Goal: Task Accomplishment & Management: Use online tool/utility

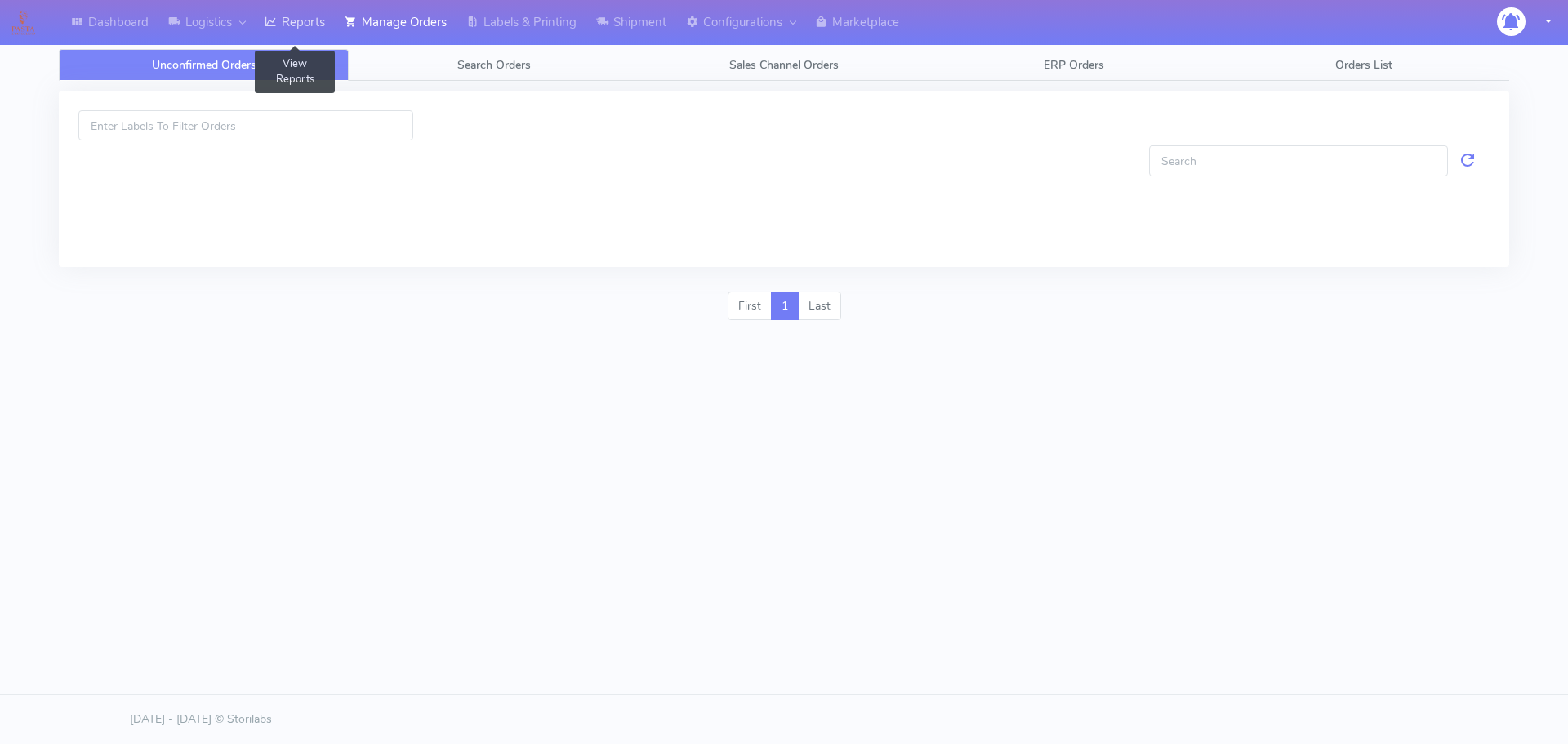
click at [299, 22] on link "Reports" at bounding box center [295, 23] width 80 height 45
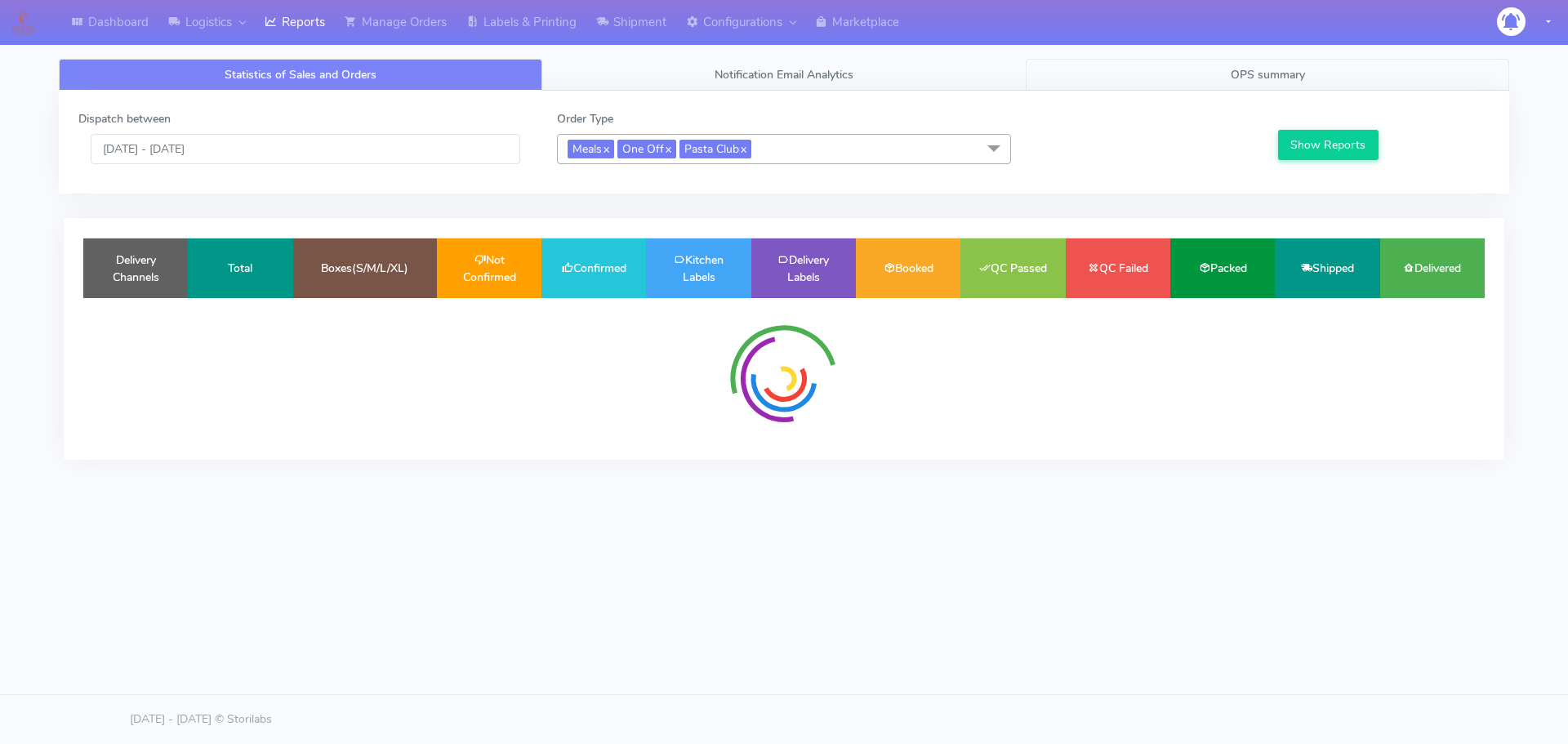
click at [1255, 72] on span "OPS summary" at bounding box center [1268, 74] width 74 height 15
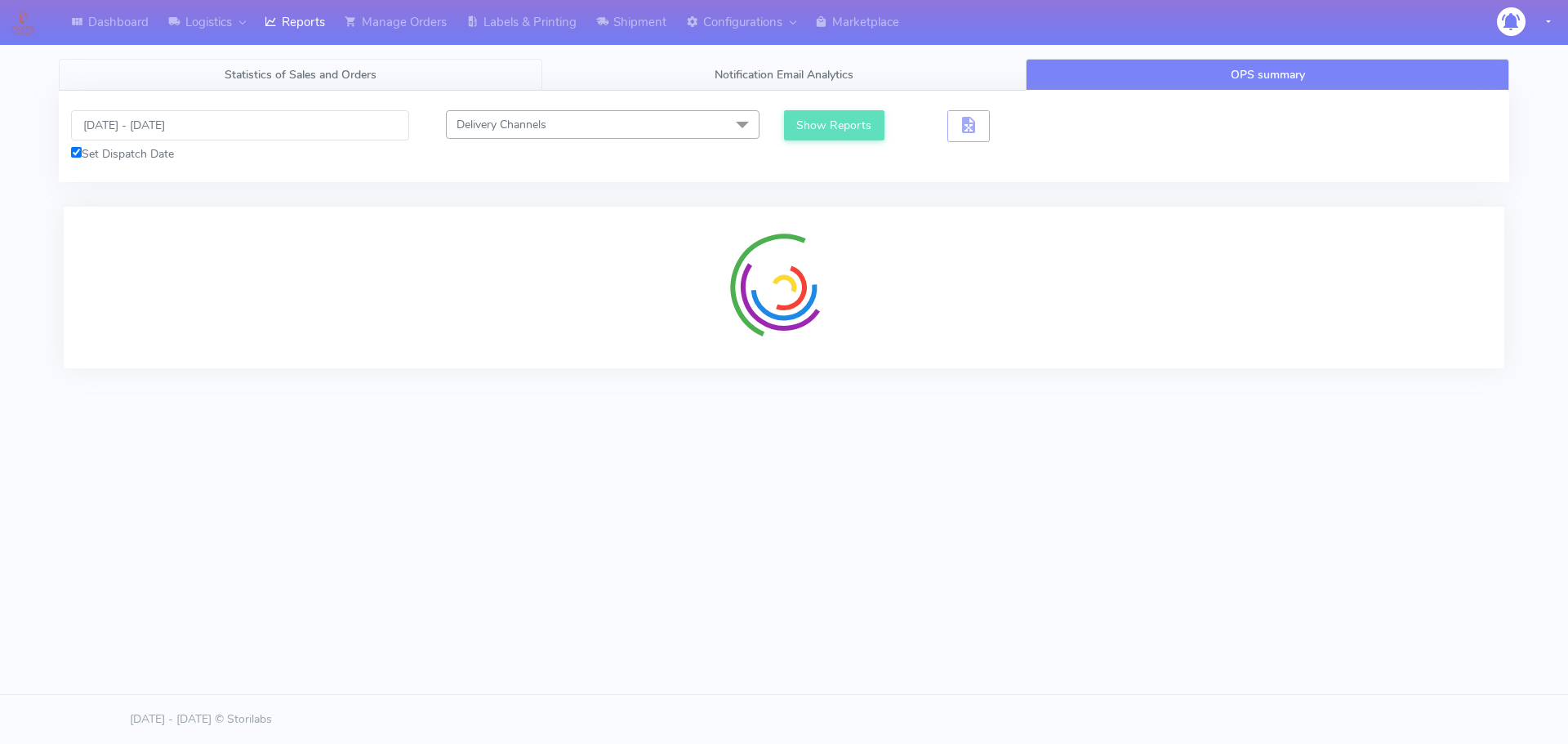
click at [245, 78] on span "Statistics of Sales and Orders" at bounding box center [300, 74] width 151 height 15
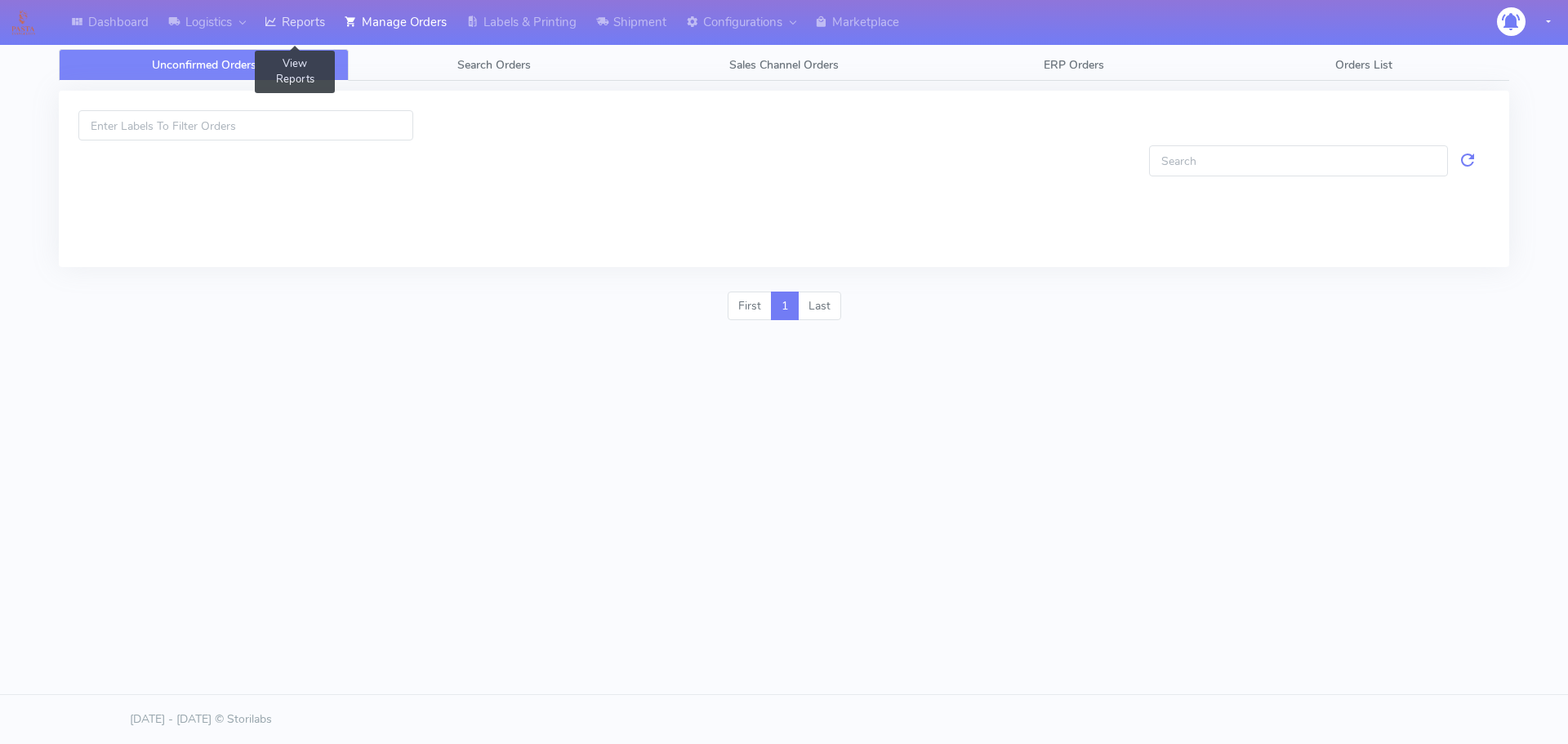
click at [295, 16] on link "Reports" at bounding box center [295, 23] width 80 height 45
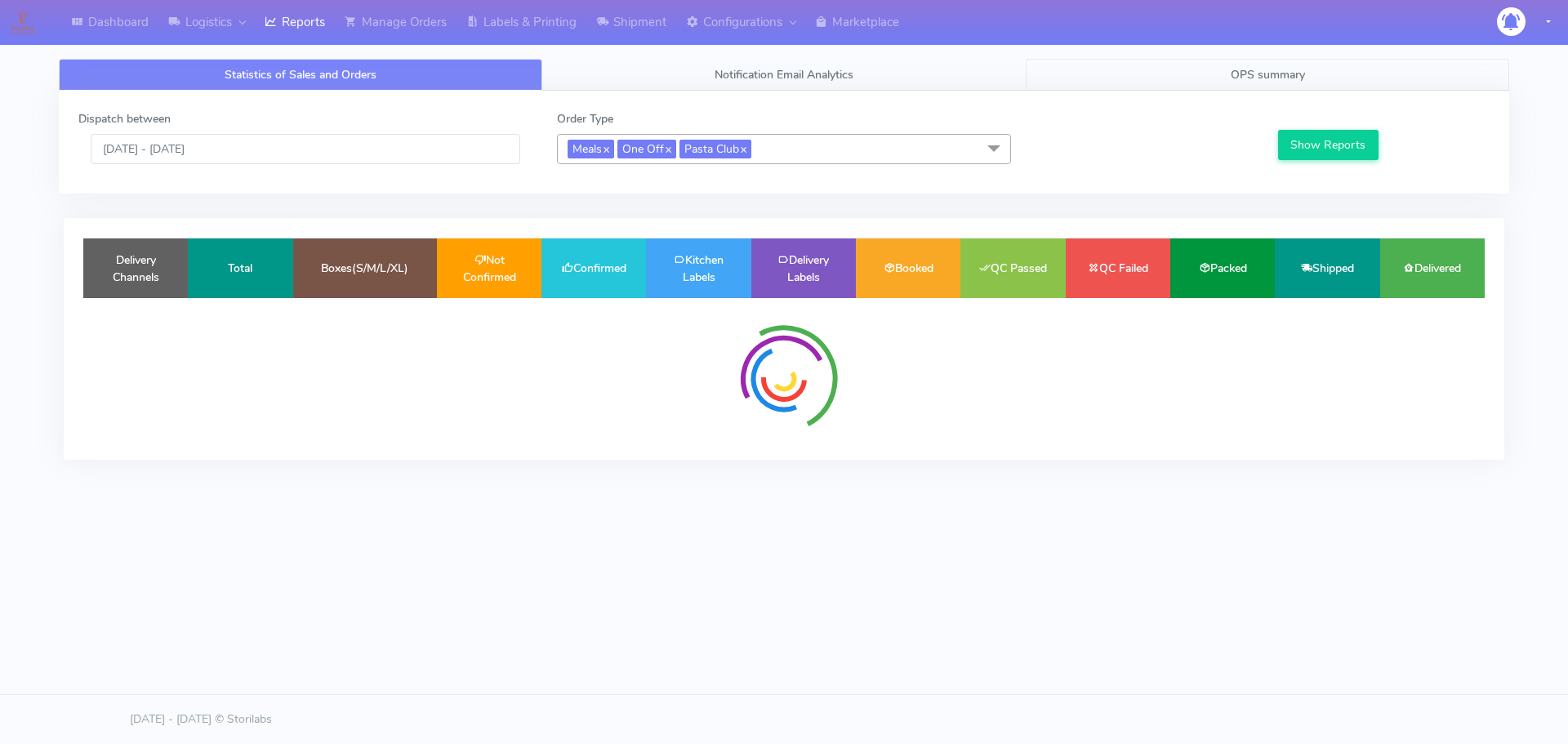
click at [1290, 82] on span "OPS summary" at bounding box center [1268, 74] width 74 height 15
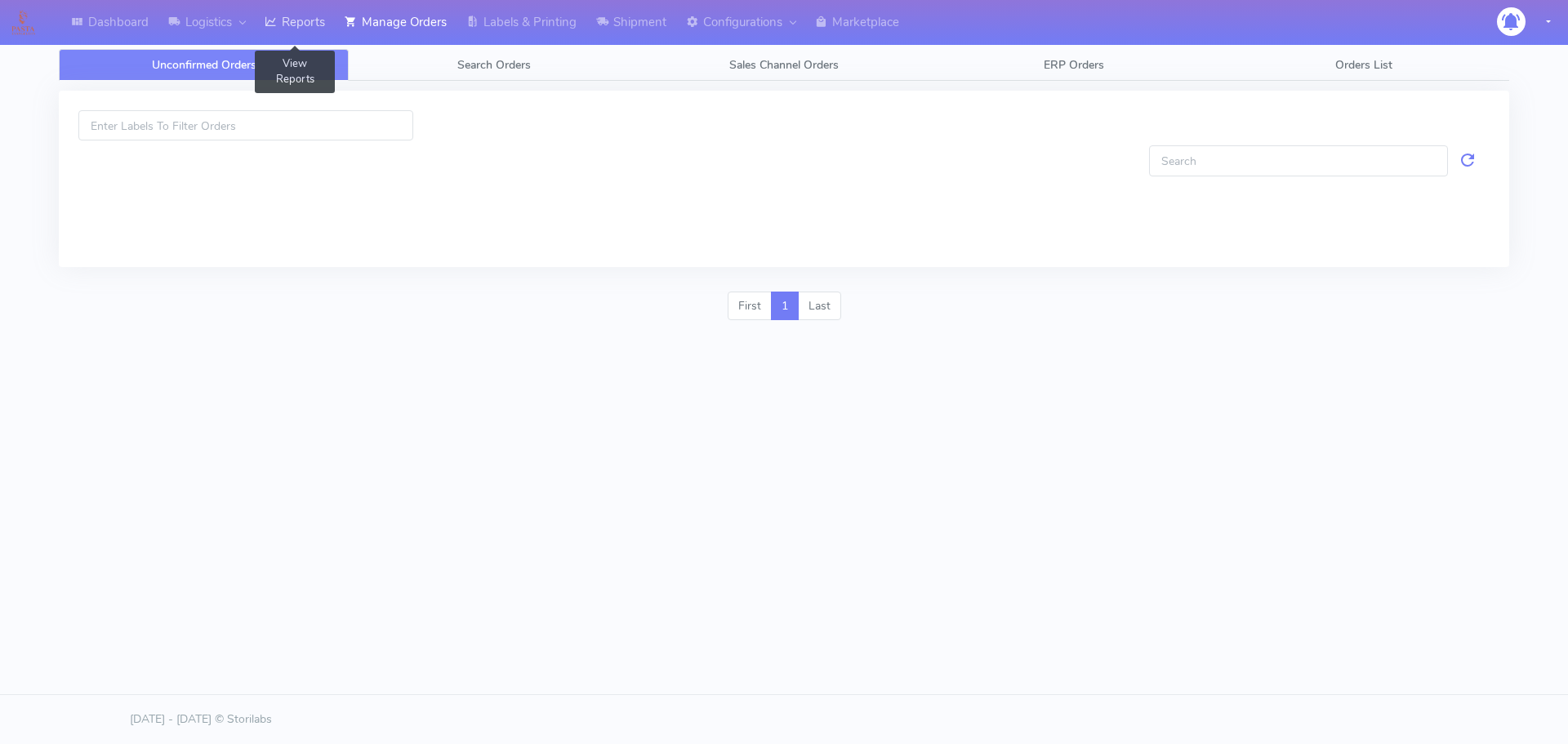
click at [322, 29] on link "Reports" at bounding box center [295, 23] width 80 height 45
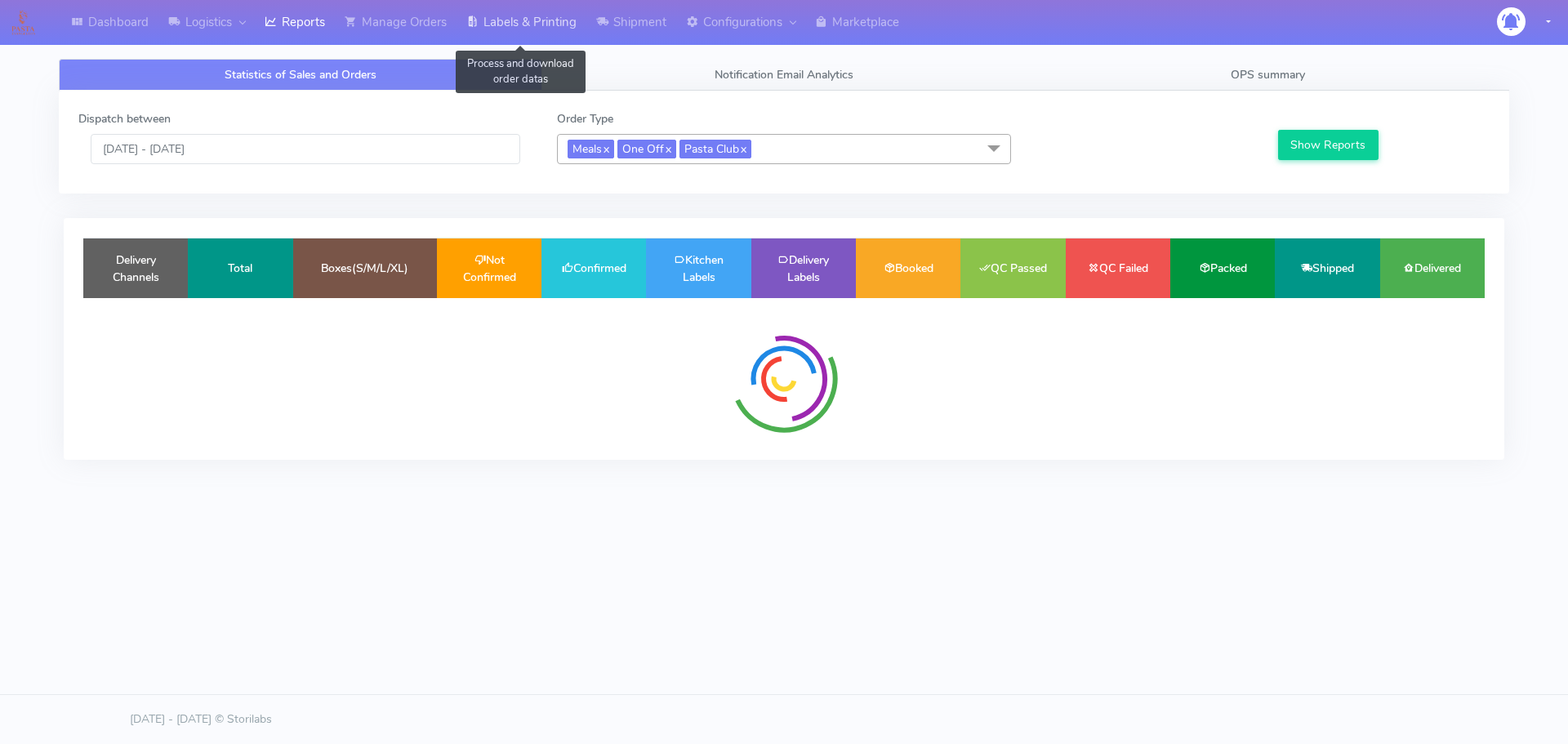
click at [527, 17] on link "Labels & Printing" at bounding box center [521, 23] width 130 height 45
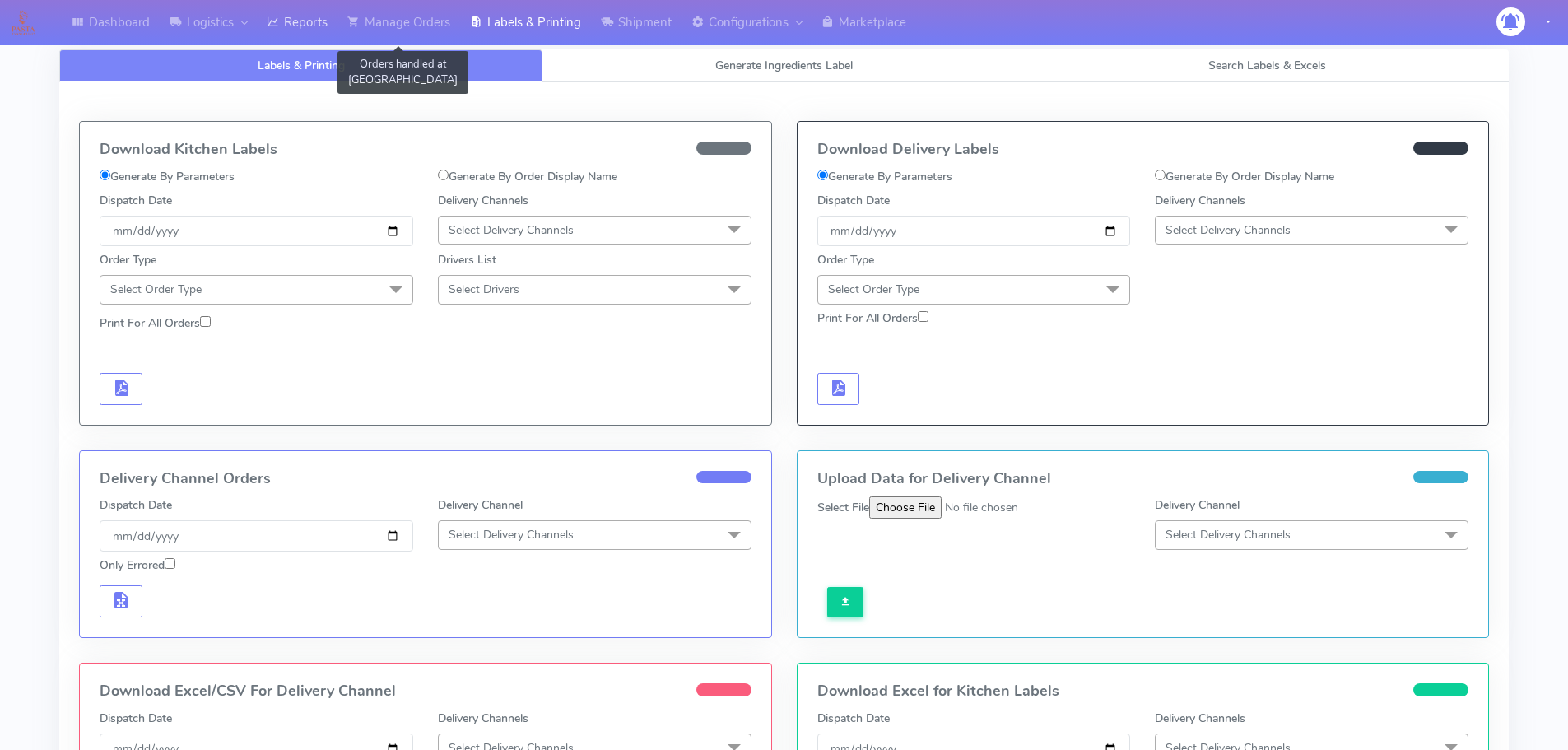
click at [311, 17] on link "Reports" at bounding box center [297, 23] width 80 height 46
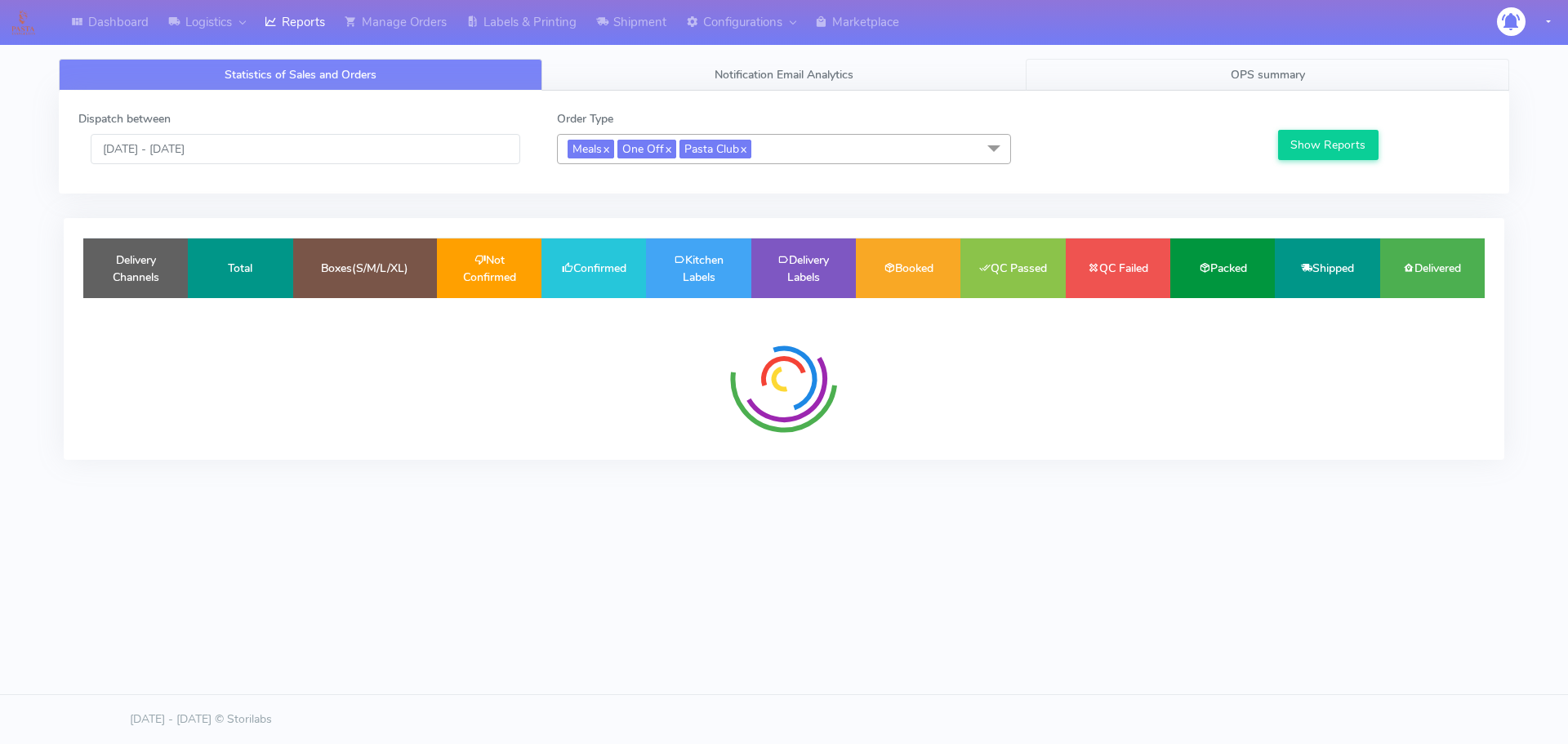
click at [1181, 79] on link "OPS summary" at bounding box center [1267, 74] width 483 height 32
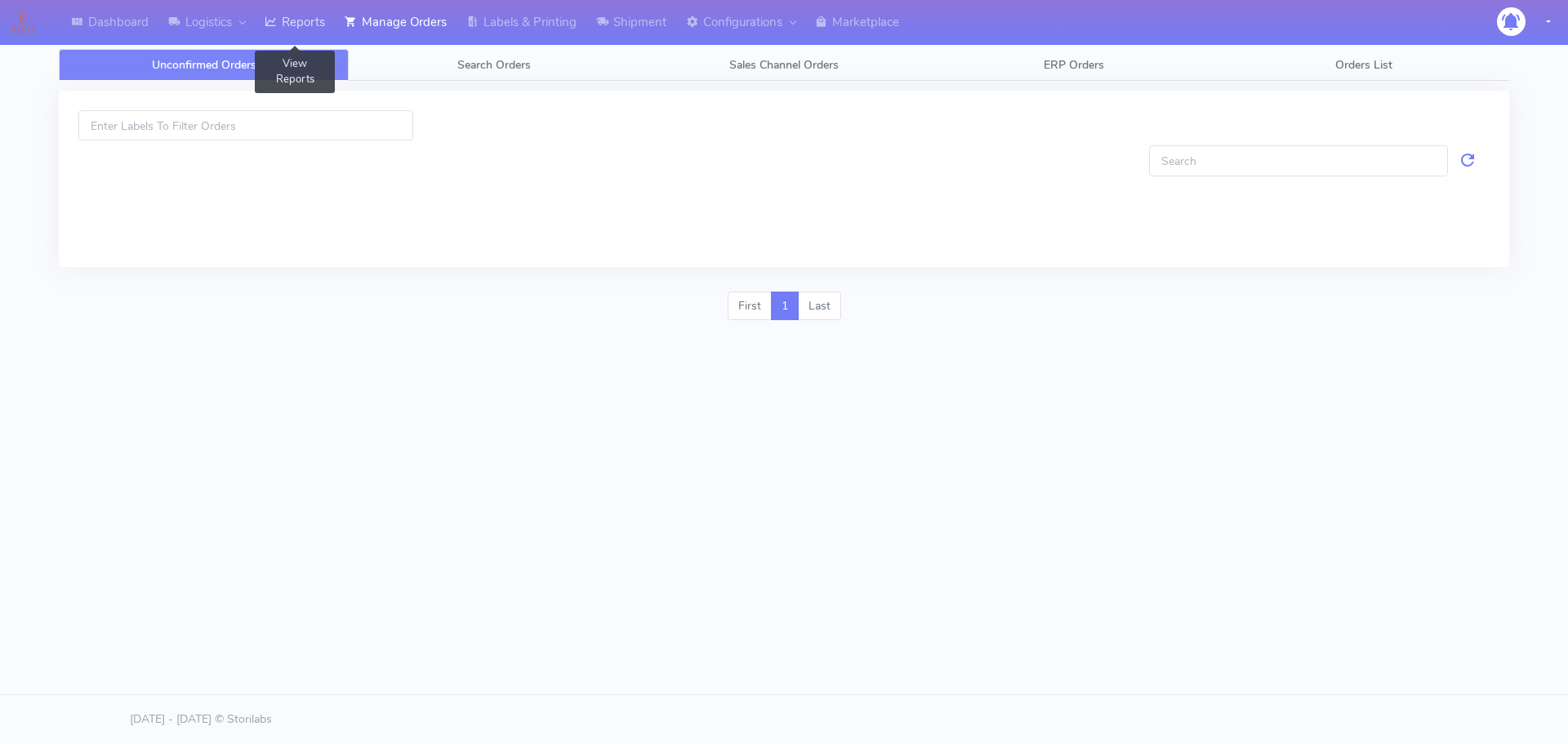
click at [291, 21] on link "Reports" at bounding box center [295, 23] width 80 height 45
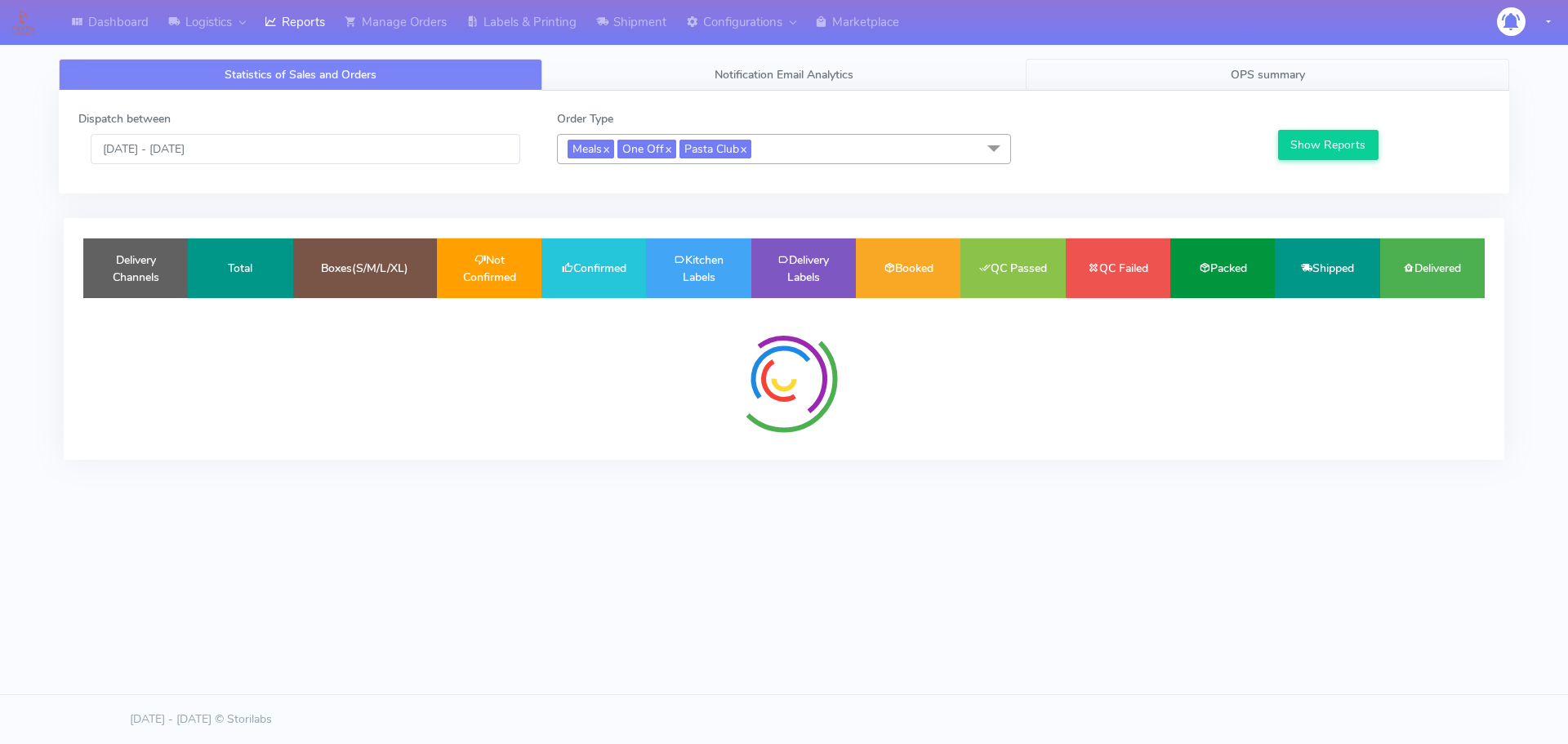
click at [1319, 74] on link "OPS summary" at bounding box center [1267, 74] width 483 height 32
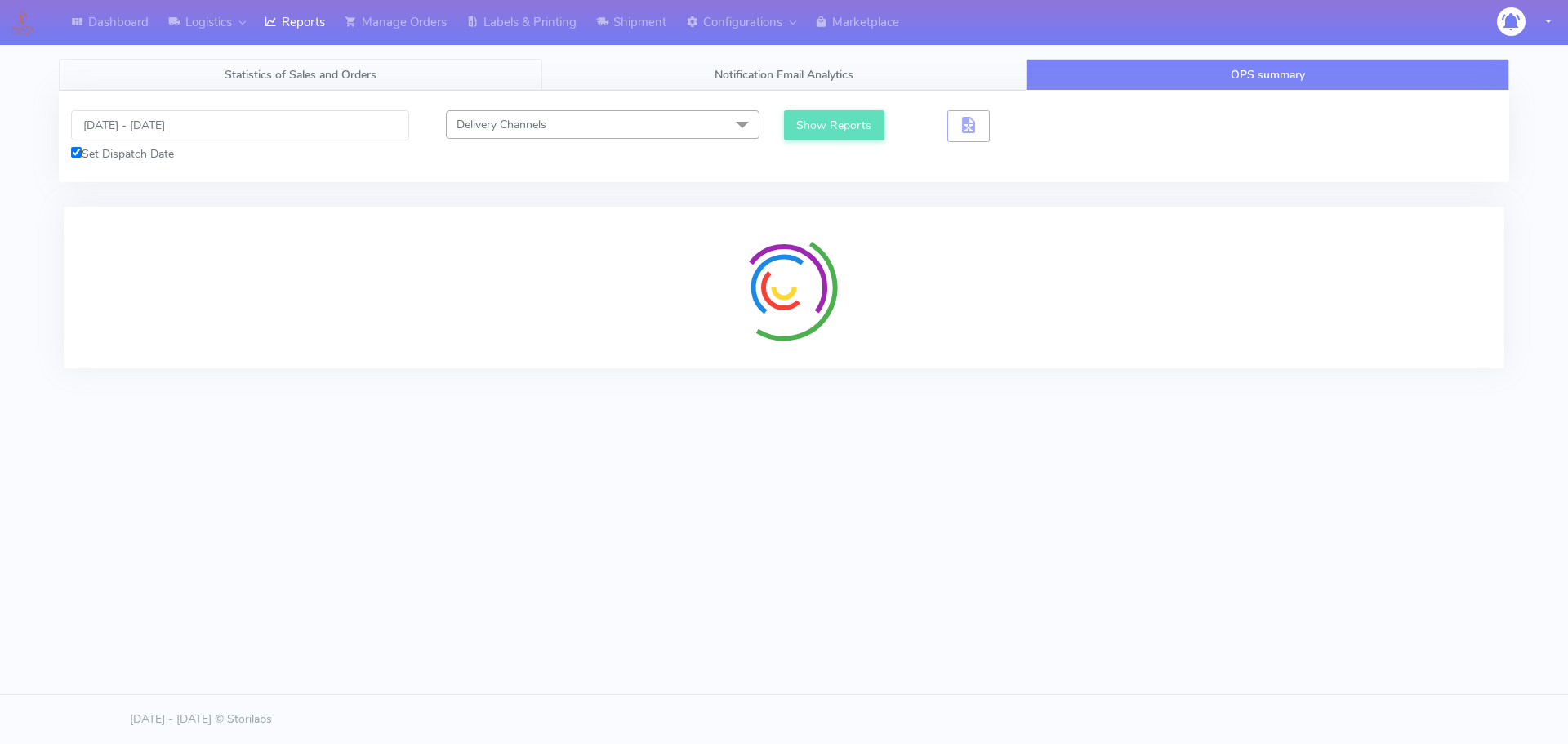
click at [327, 78] on span "Statistics of Sales and Orders" at bounding box center [300, 74] width 151 height 15
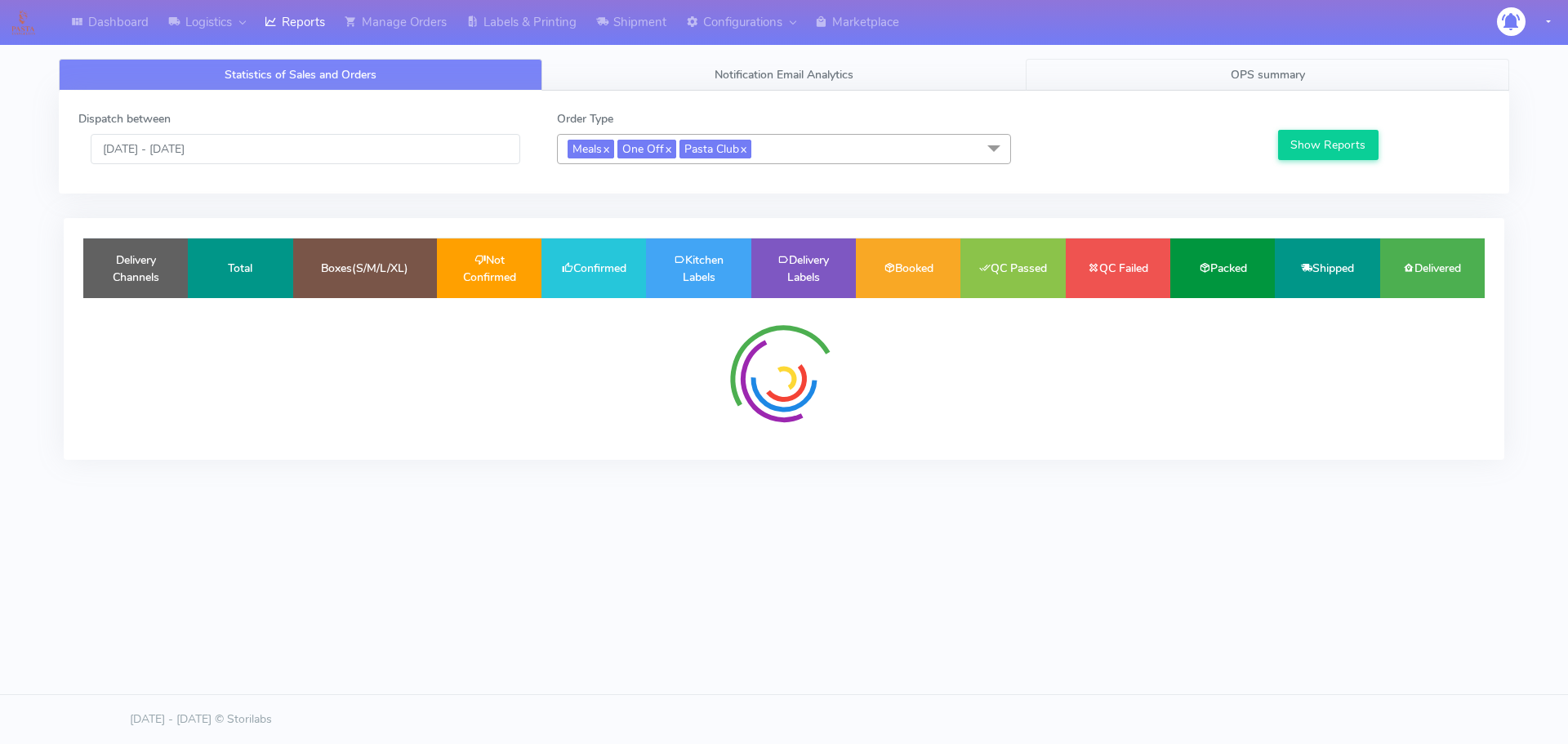
click at [1308, 78] on link "OPS summary" at bounding box center [1267, 74] width 483 height 32
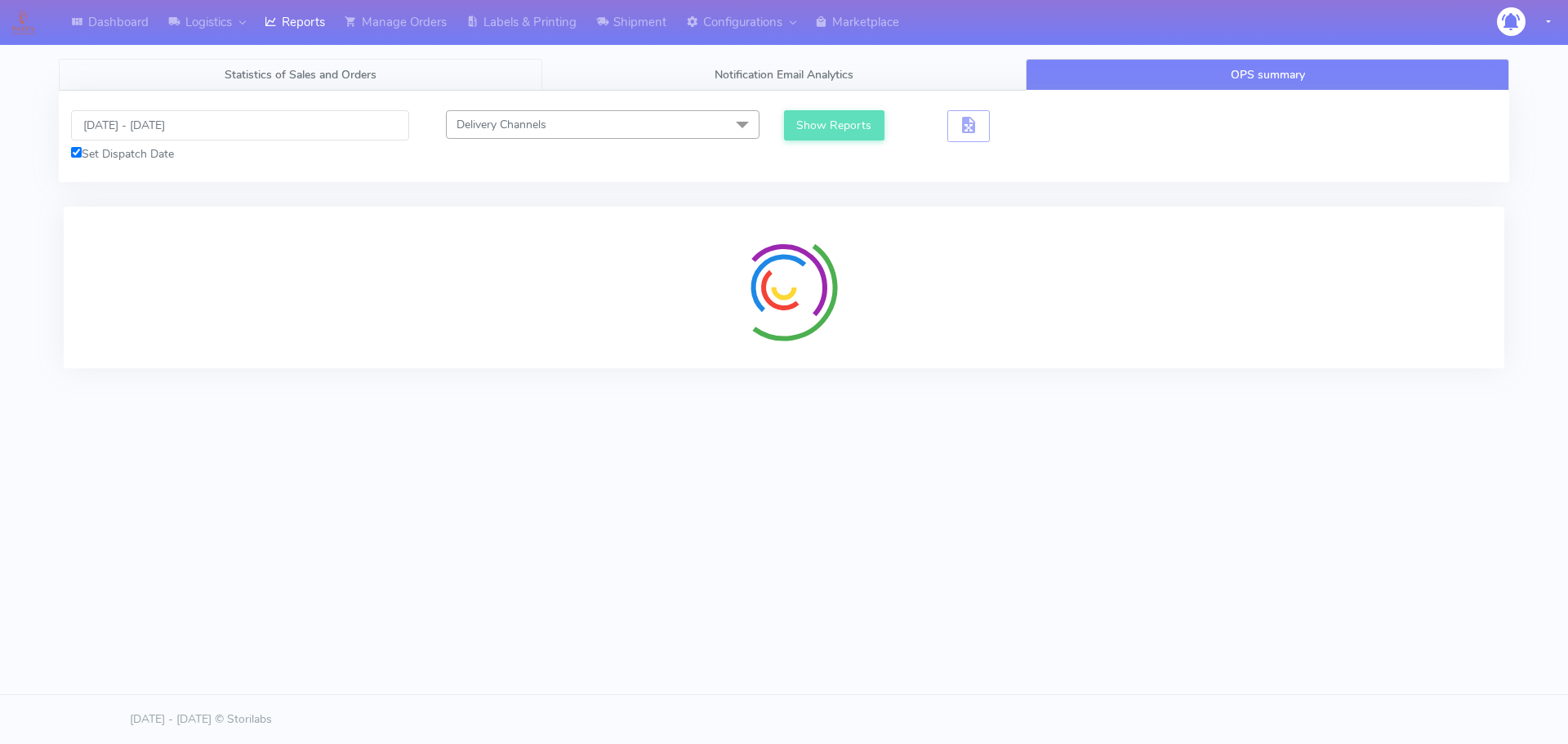
click at [272, 87] on link "Statistics of Sales and Orders" at bounding box center [300, 74] width 483 height 32
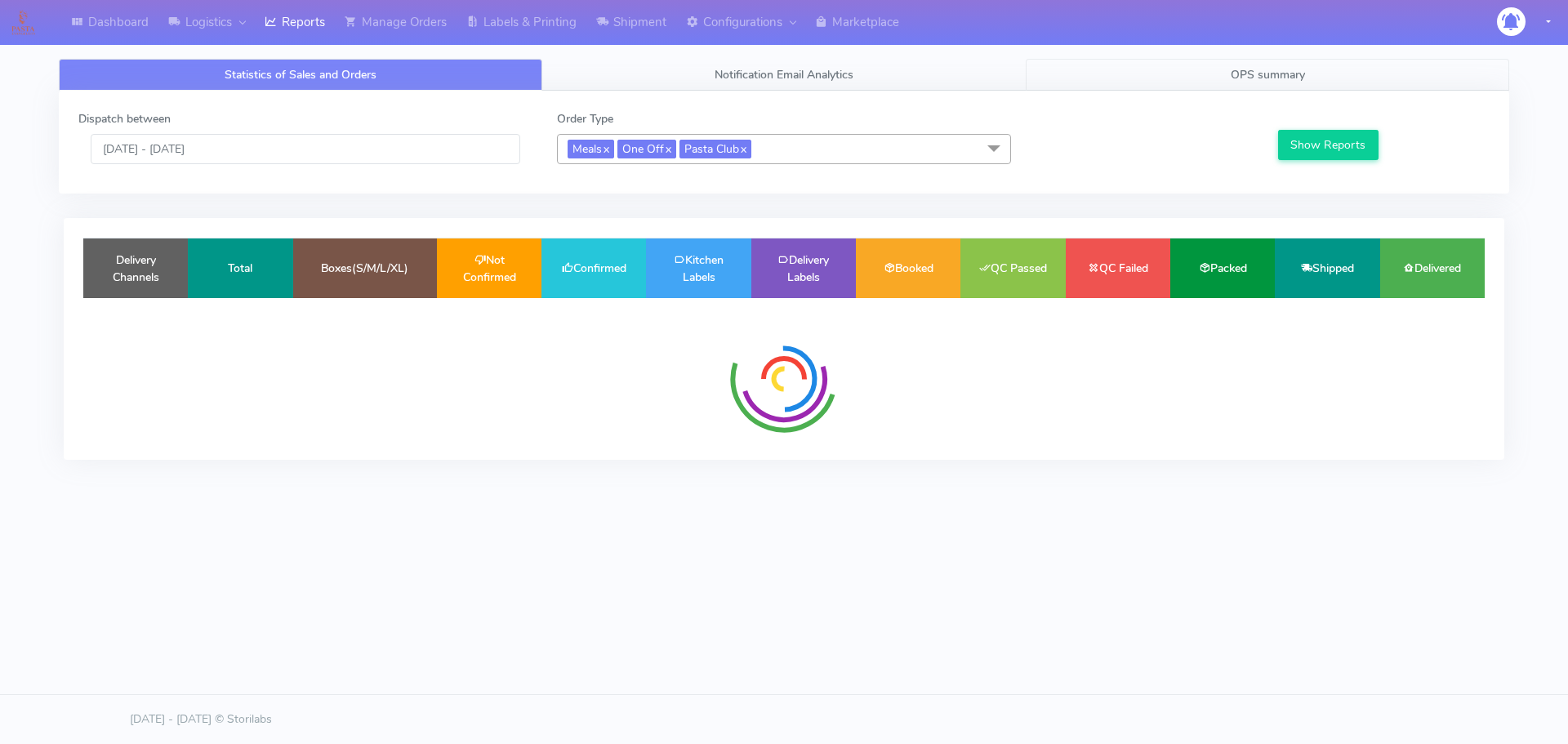
click at [1293, 77] on span "OPS summary" at bounding box center [1268, 74] width 74 height 15
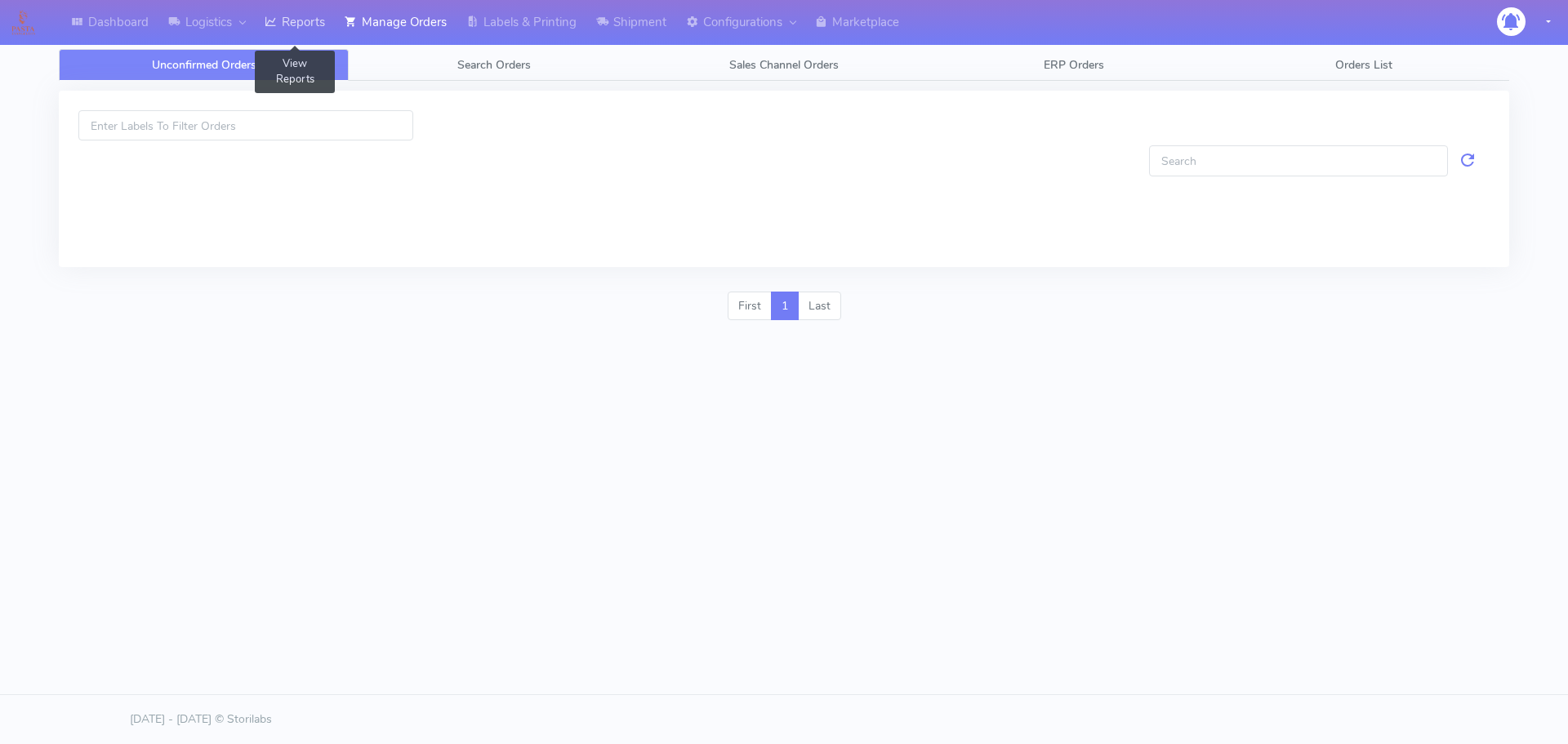
click at [276, 30] on icon at bounding box center [271, 22] width 13 height 16
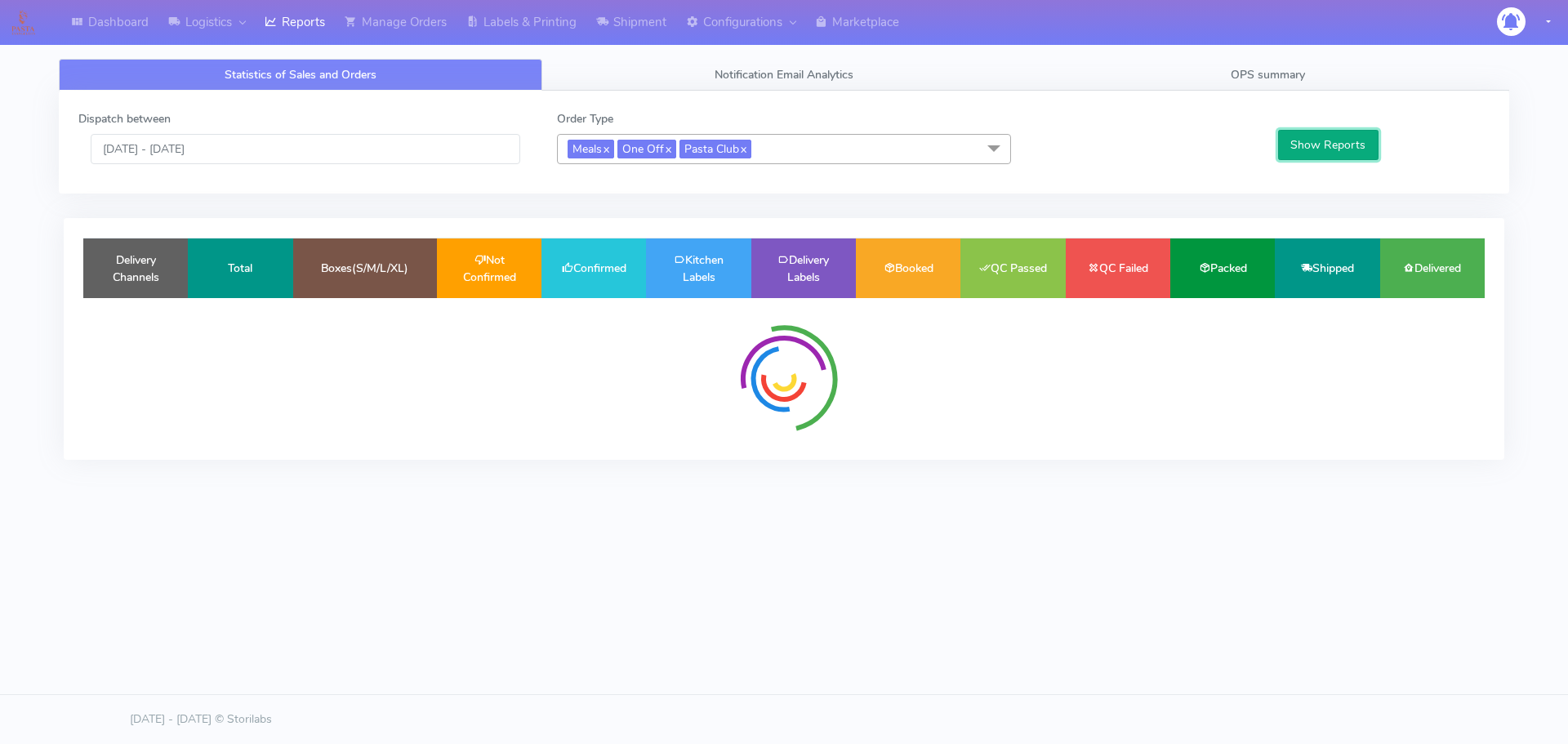
click at [1349, 148] on button "Show Reports" at bounding box center [1328, 144] width 101 height 30
click at [1166, 532] on div "Dashboard Logistics London Logistics Reports Manage Orders Labels & Printing Sh…" at bounding box center [784, 298] width 1568 height 595
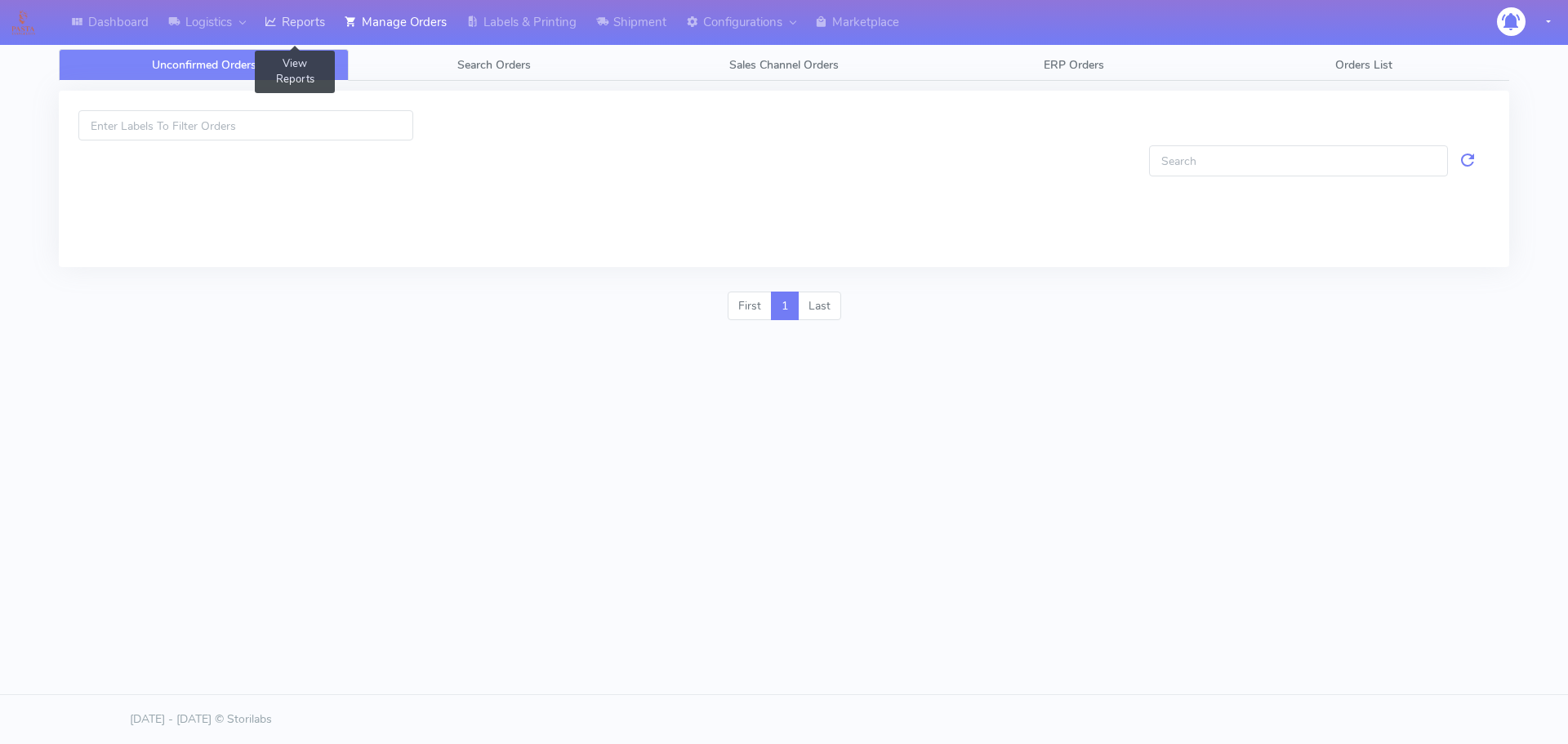
click at [289, 23] on link "Reports" at bounding box center [295, 23] width 80 height 45
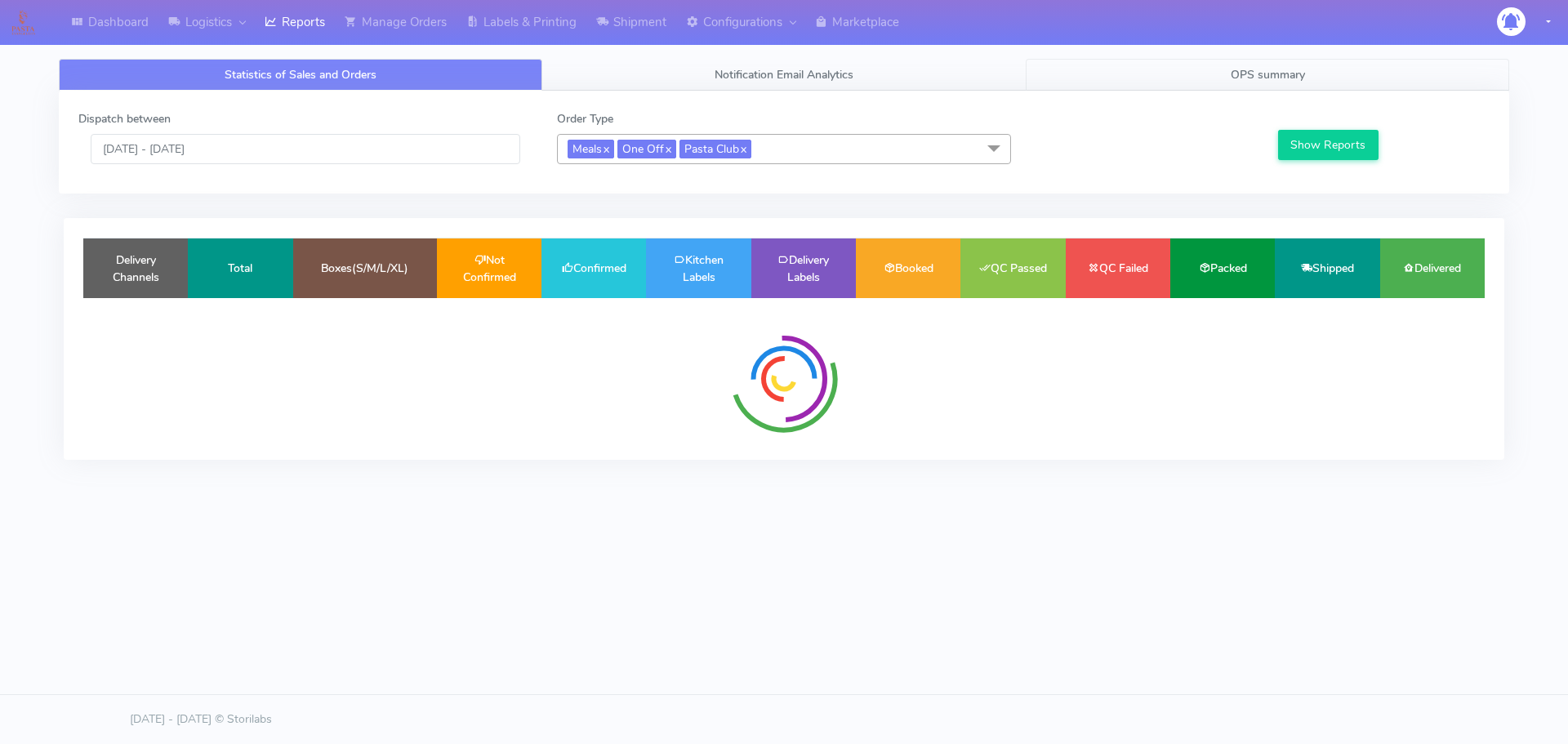
click at [1344, 78] on link "OPS summary" at bounding box center [1267, 74] width 483 height 32
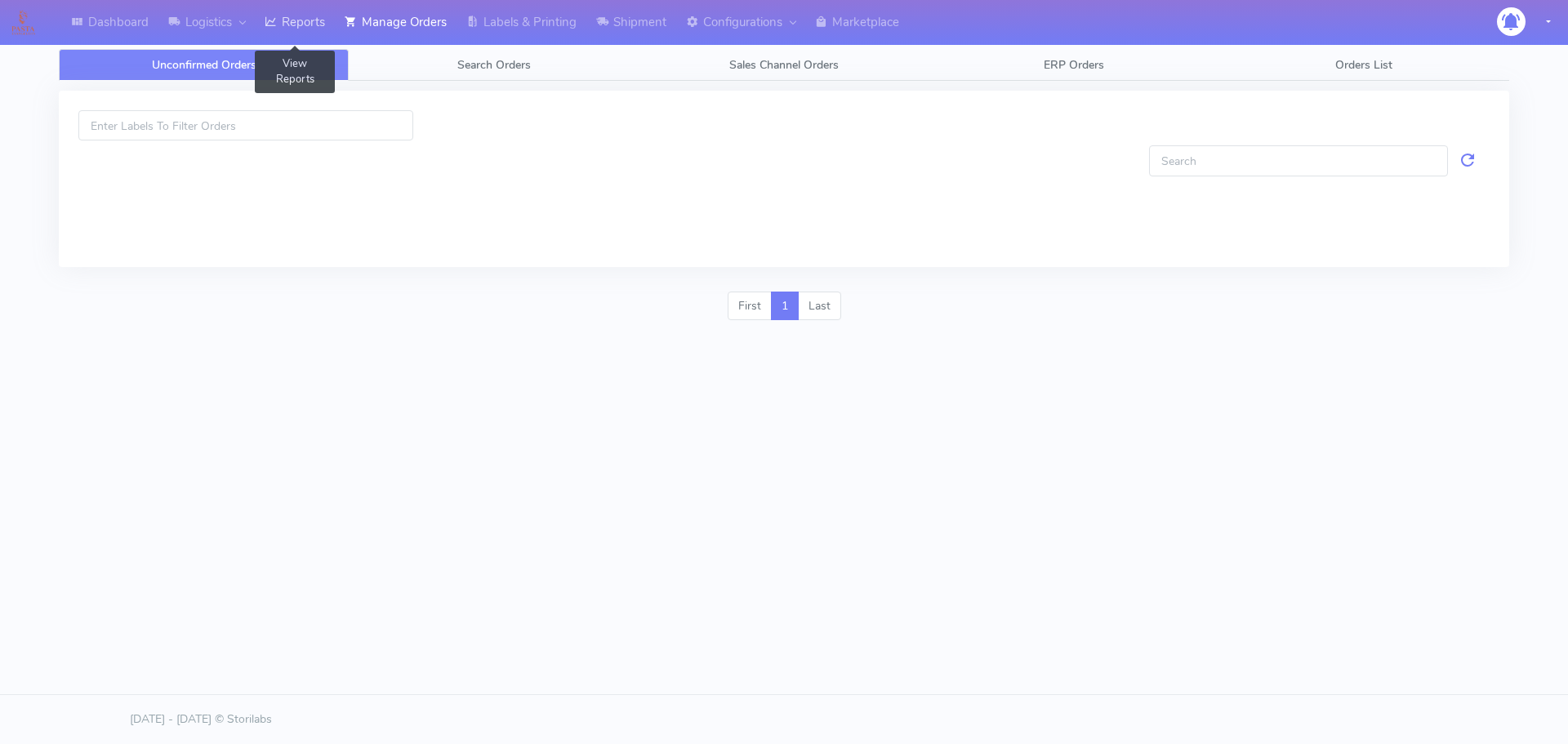
click at [292, 34] on link "Reports" at bounding box center [295, 23] width 80 height 45
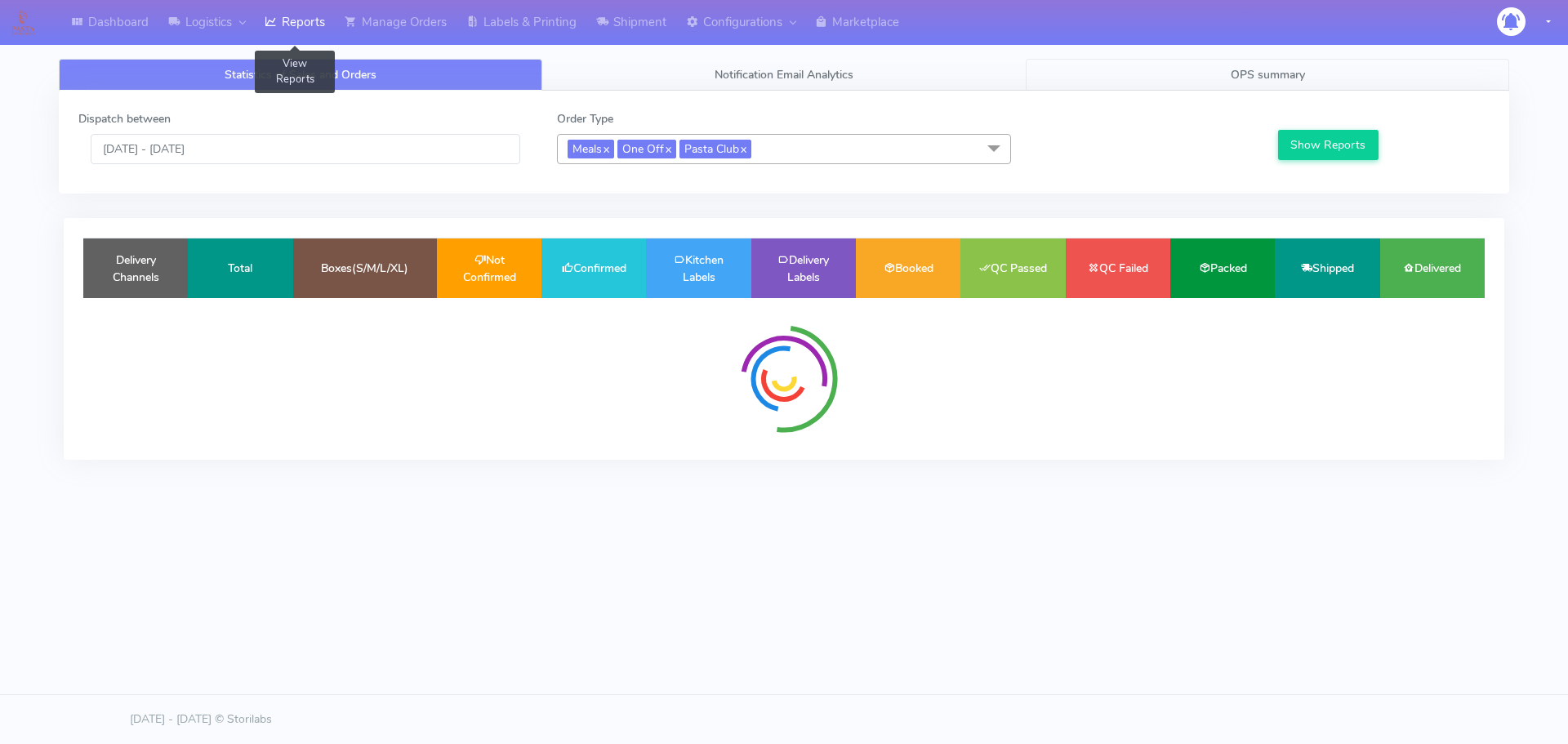
click at [1238, 61] on link "OPS summary" at bounding box center [1267, 74] width 483 height 32
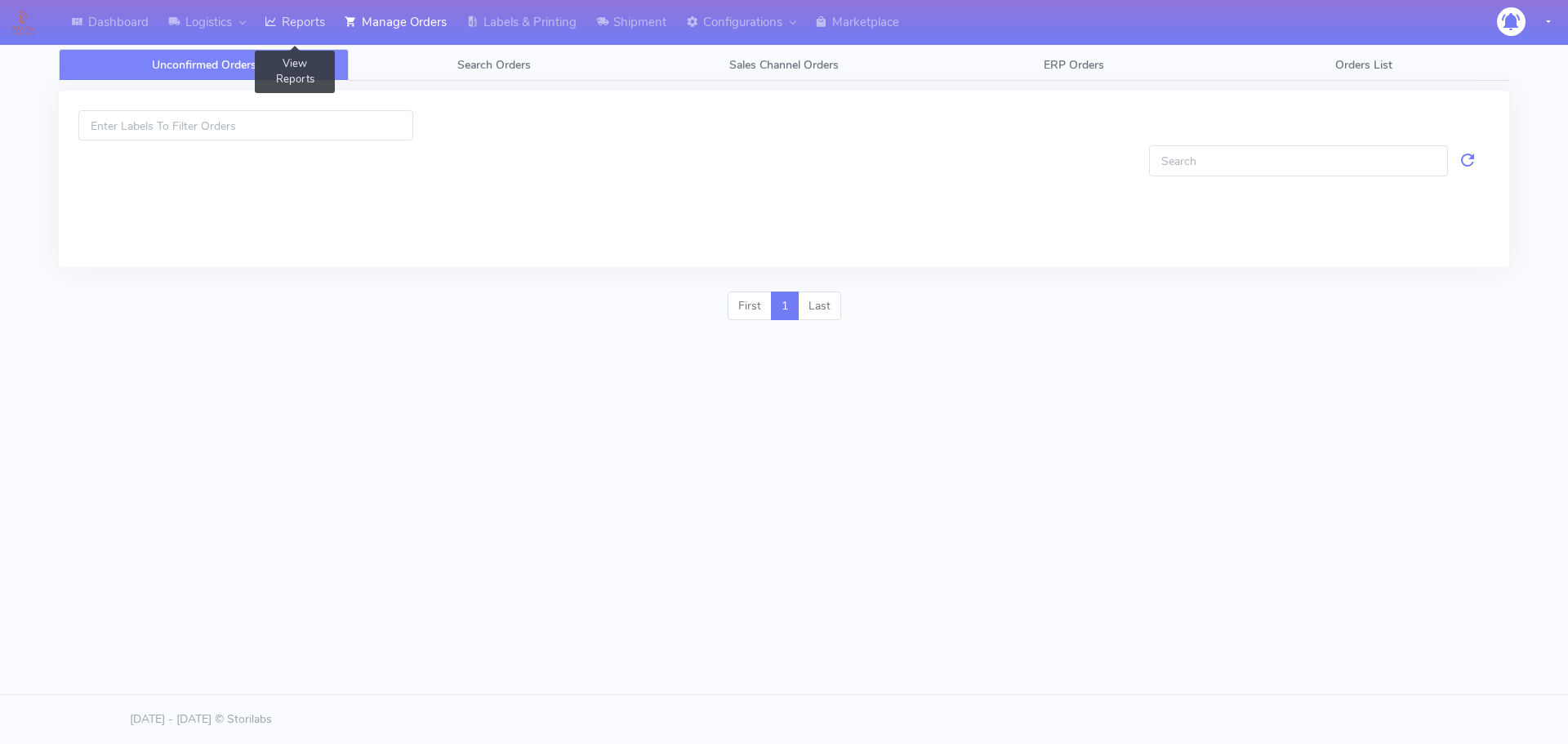
click at [316, 21] on link "Reports" at bounding box center [295, 23] width 80 height 45
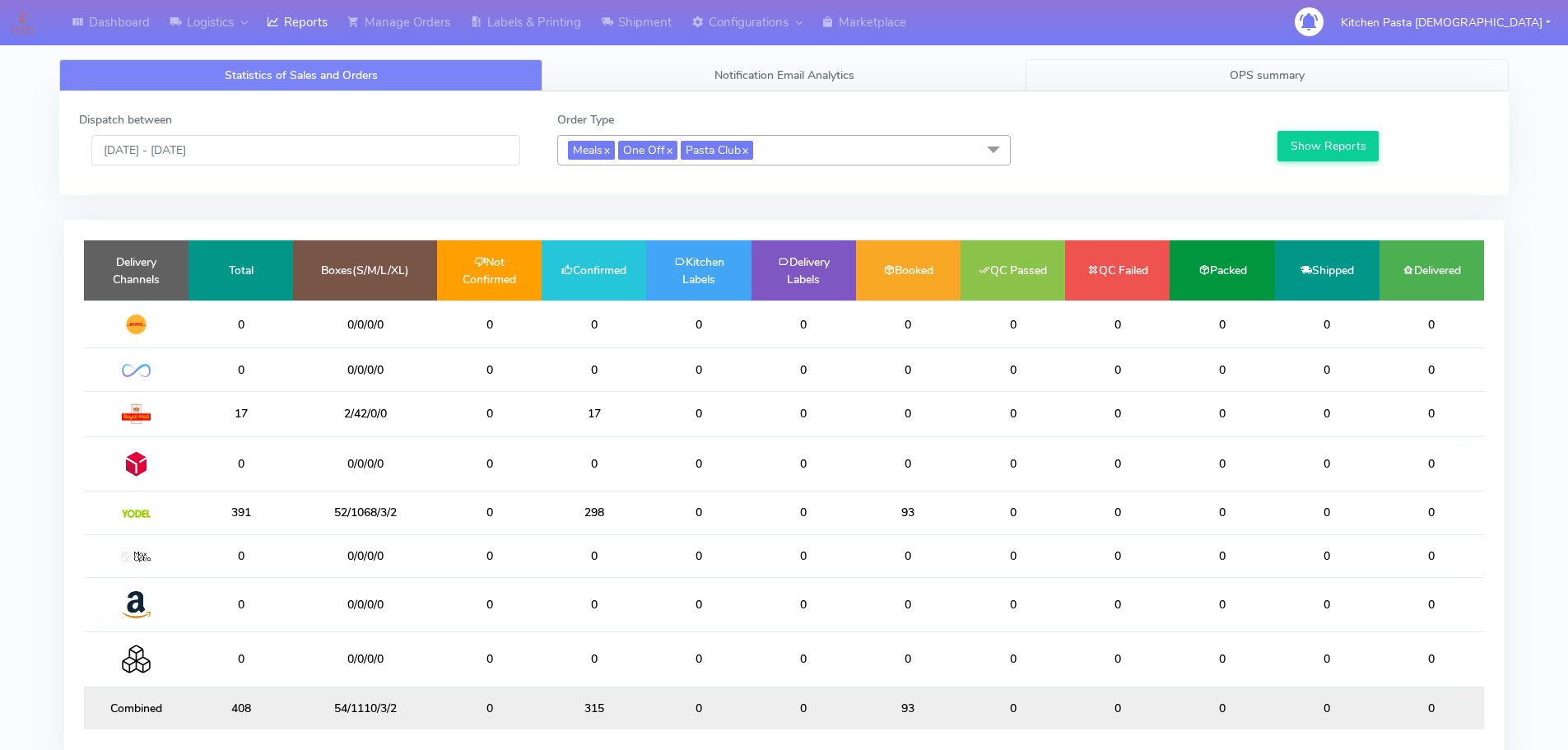
click at [1375, 63] on link "OPS summary" at bounding box center [1267, 75] width 484 height 32
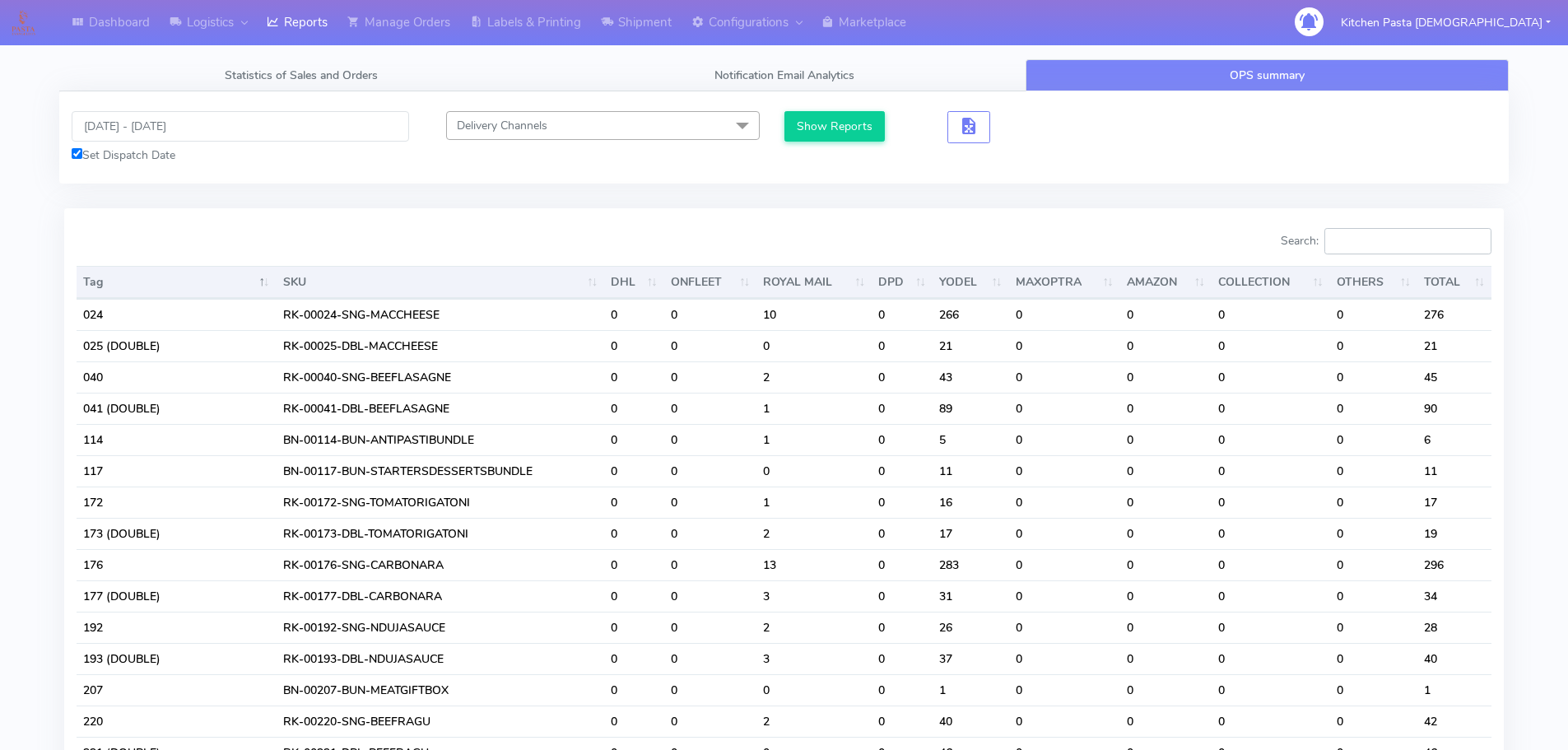
click at [1407, 245] on input "Search:" at bounding box center [1408, 241] width 167 height 27
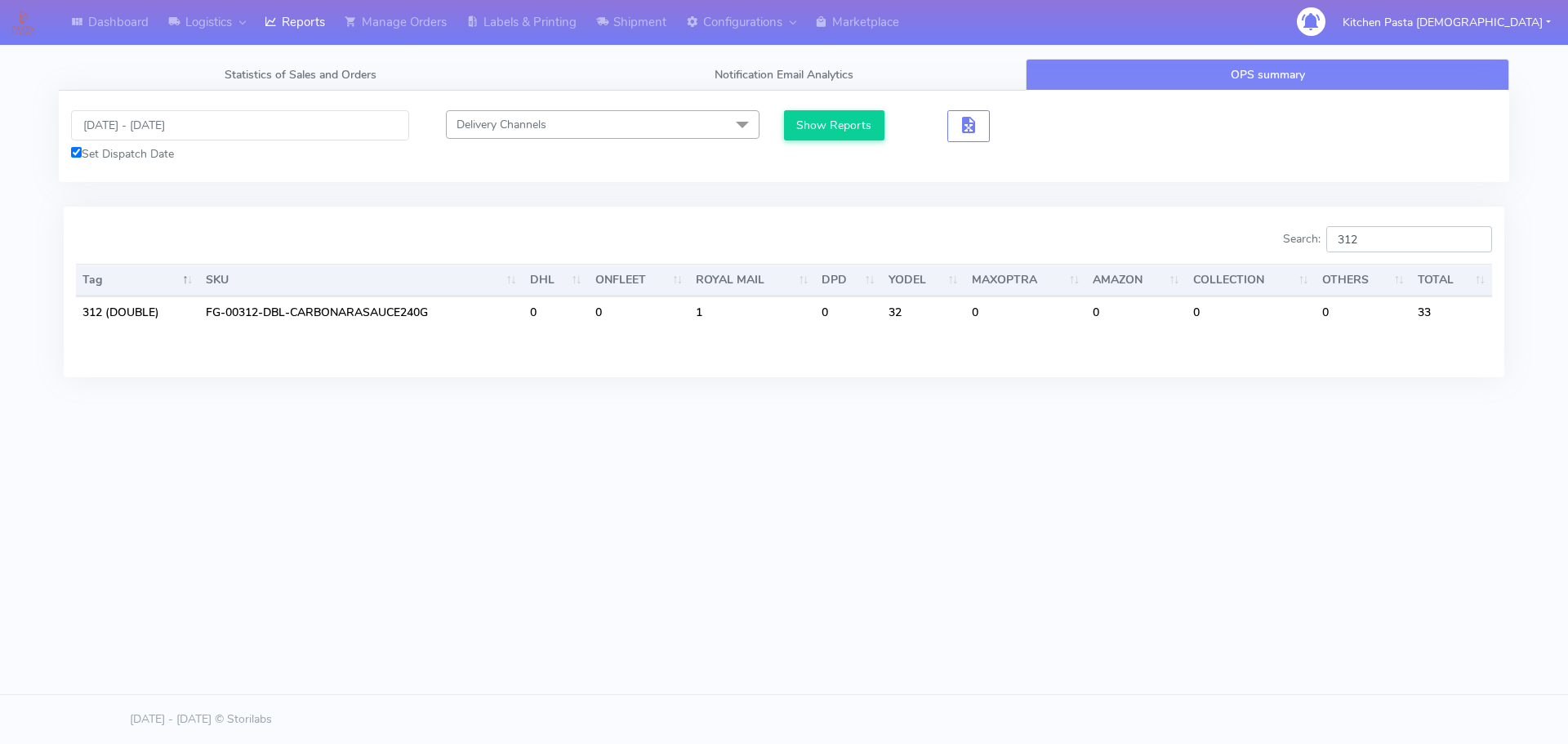
type input "312"
click at [161, 121] on input "[DATE] - [DATE]" at bounding box center [239, 125] width 338 height 30
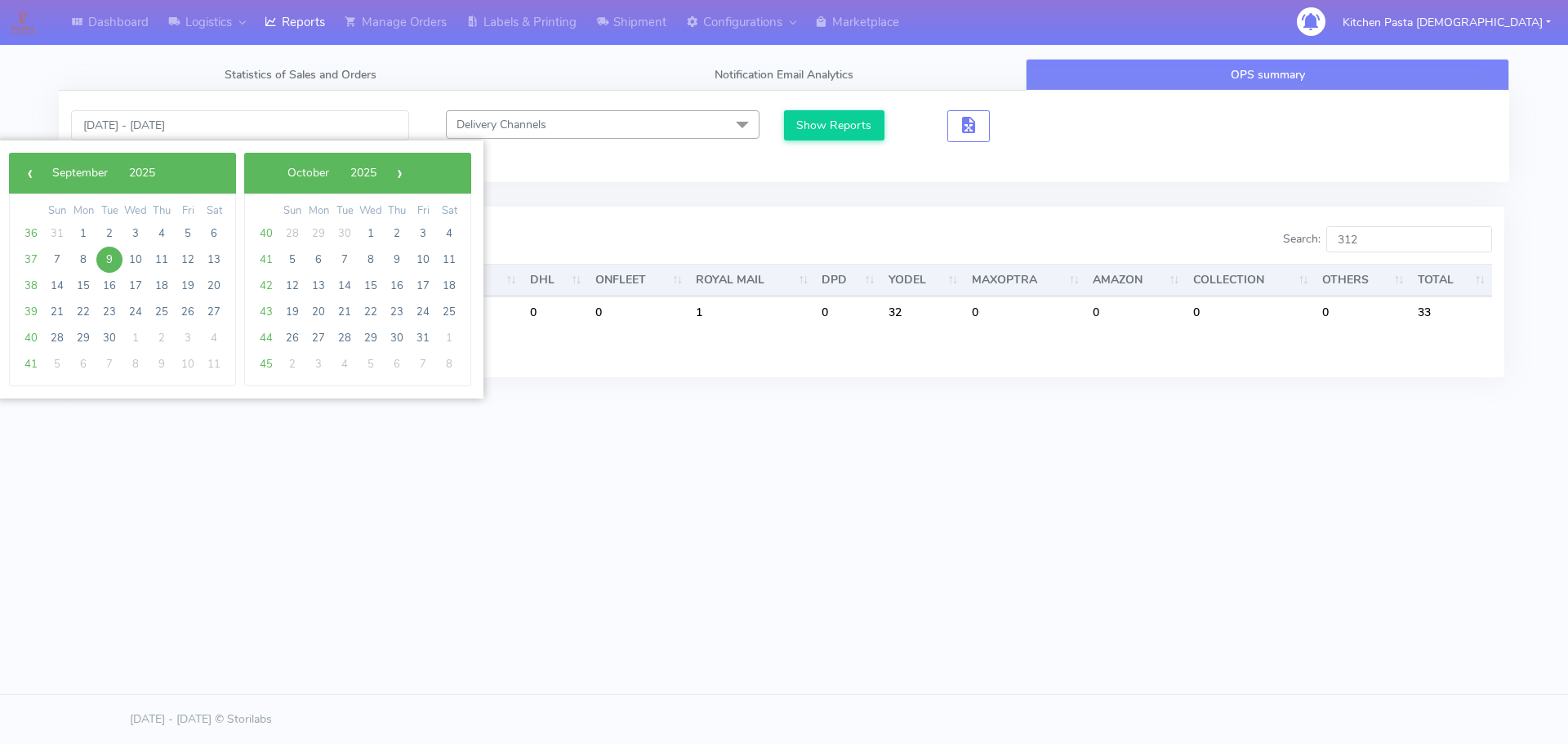
click at [112, 262] on span "9" at bounding box center [109, 259] width 26 height 26
click at [135, 262] on span "10" at bounding box center [135, 259] width 26 height 26
type input "09/09/2025 - 10/09/2025"
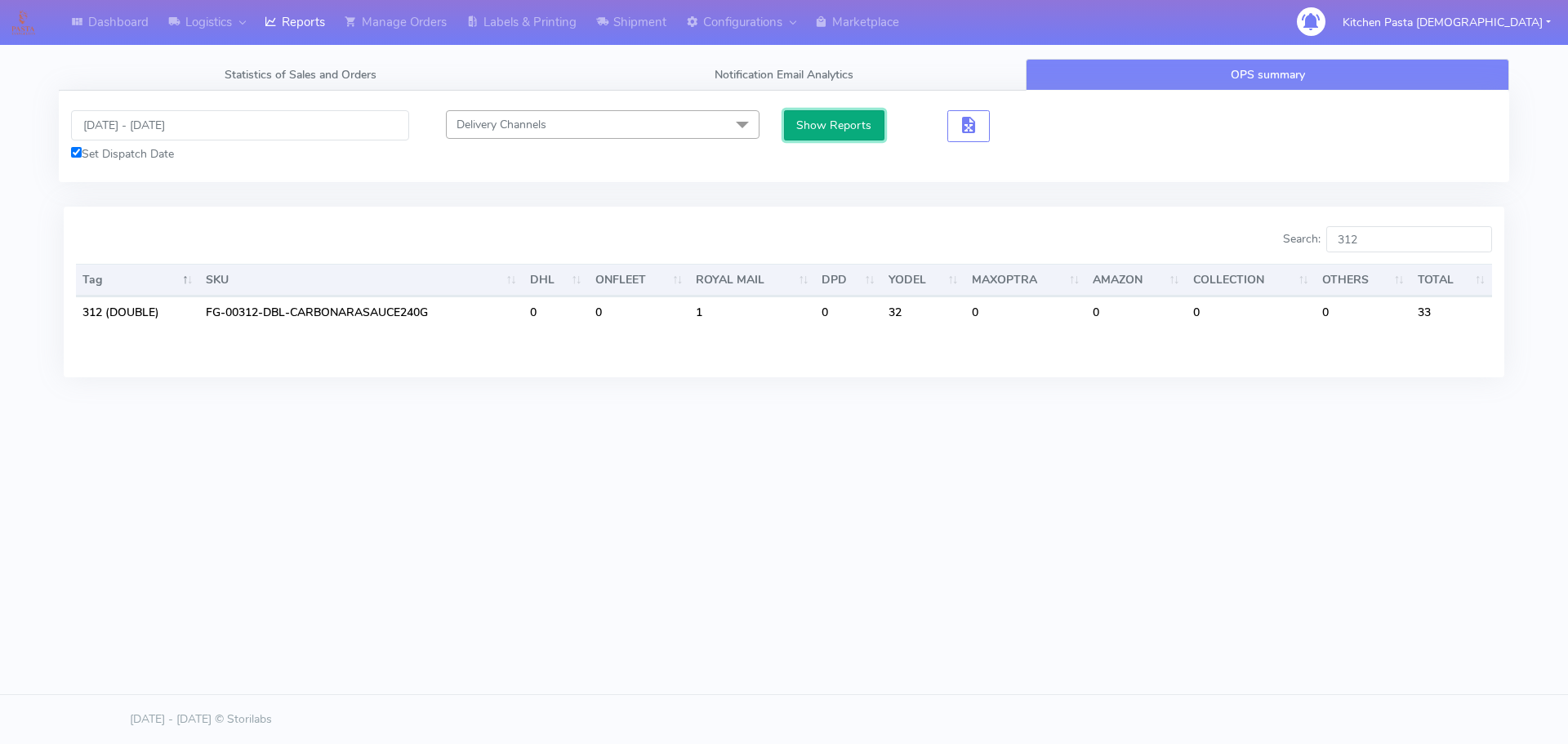
click at [839, 119] on button "Show Reports" at bounding box center [833, 125] width 101 height 30
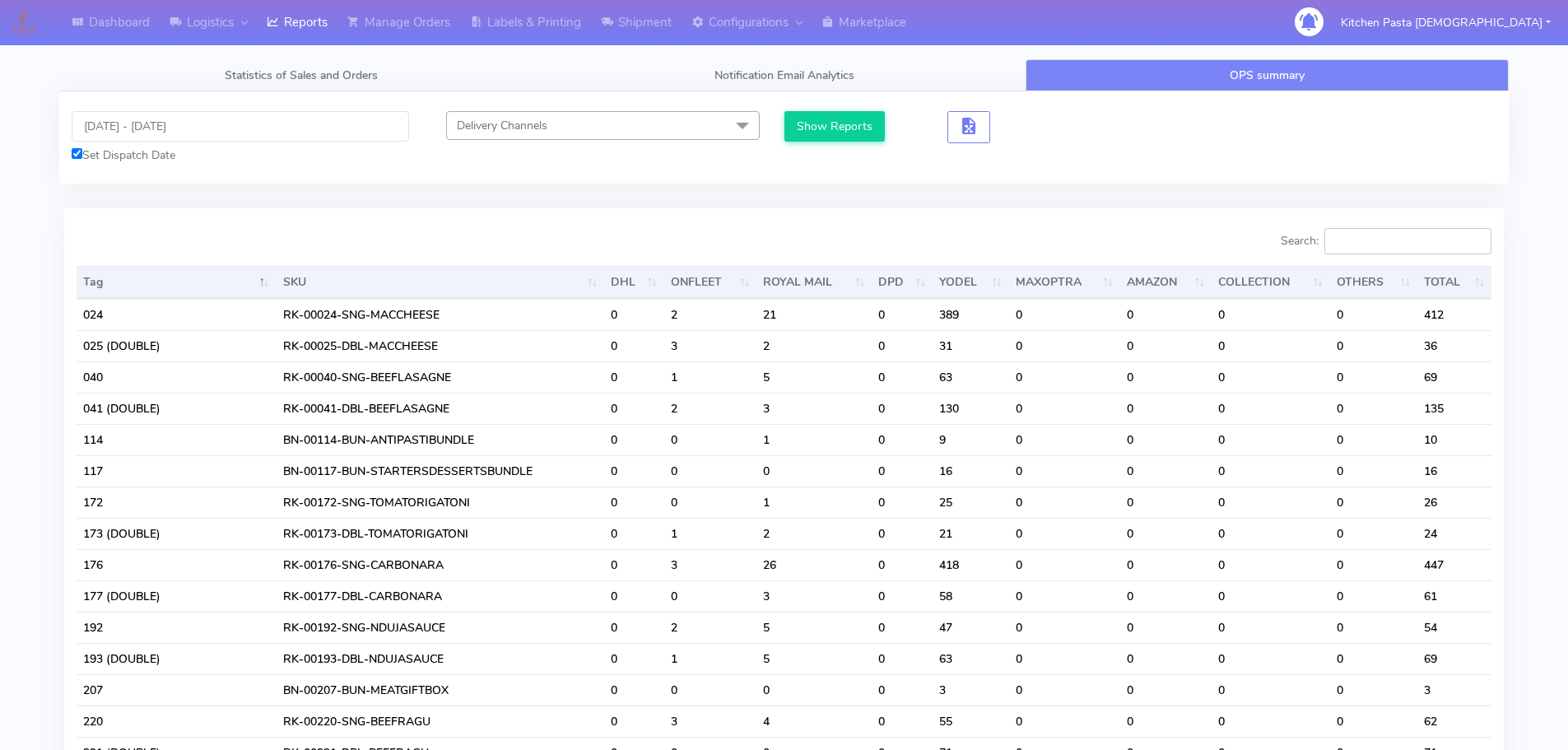
click at [1345, 234] on input "Search:" at bounding box center [1408, 241] width 167 height 27
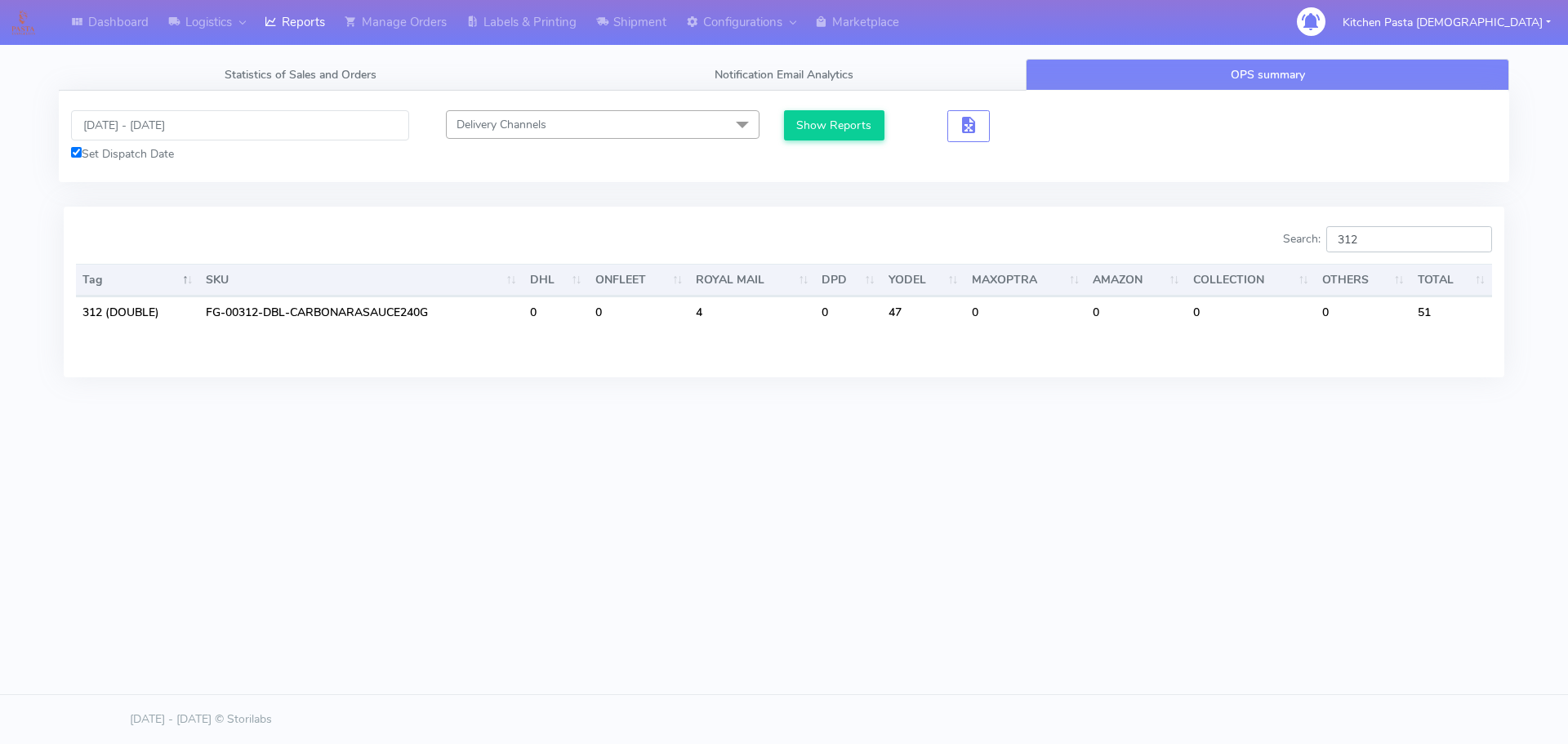
type input "312"
drag, startPoint x: 1378, startPoint y: 237, endPoint x: 1167, endPoint y: 218, distance: 211.9
click at [1184, 229] on div "Search: 312" at bounding box center [1144, 242] width 696 height 33
click at [141, 127] on input "09/09/2025 - 10/09/2025" at bounding box center [239, 125] width 338 height 30
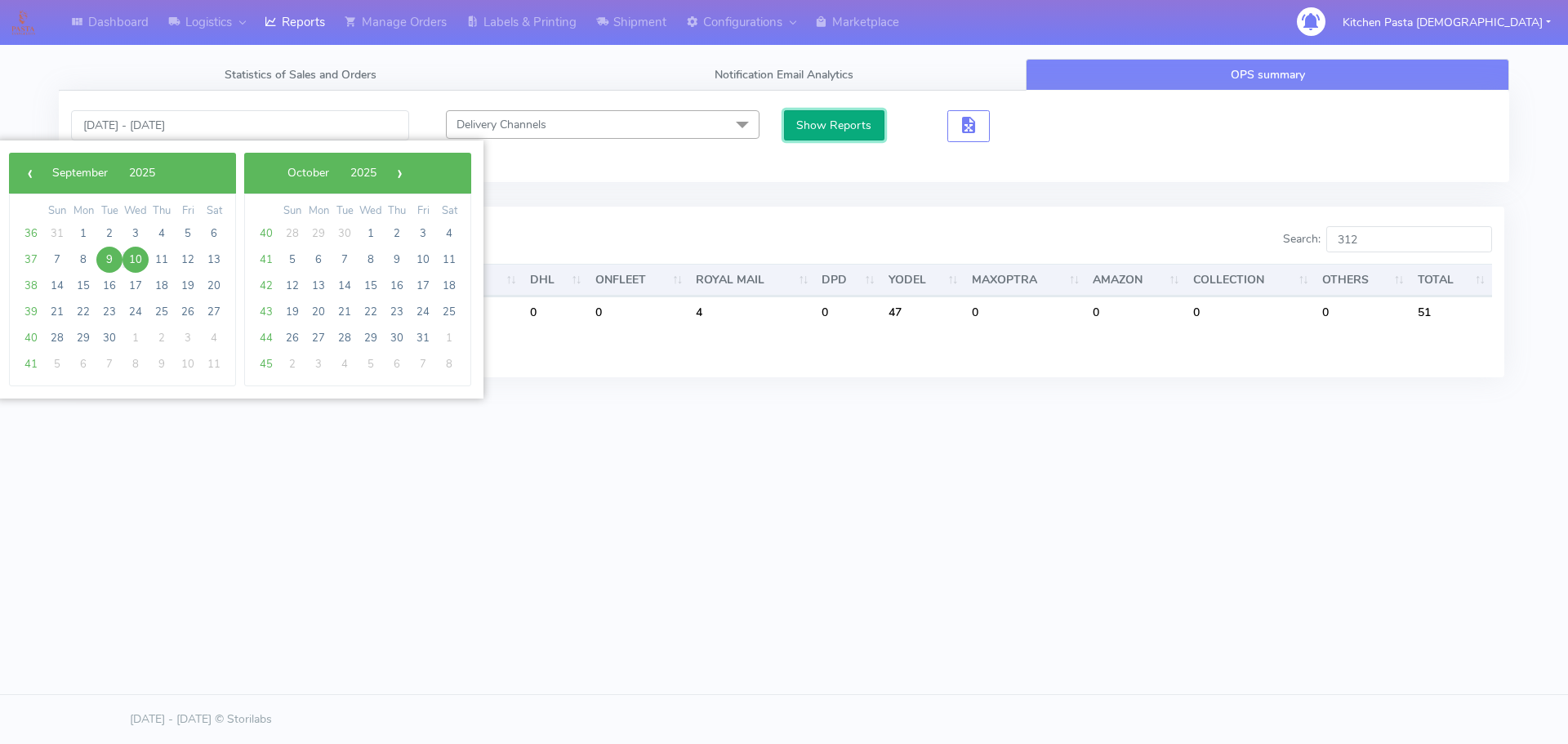
click at [818, 125] on button "Show Reports" at bounding box center [833, 125] width 101 height 30
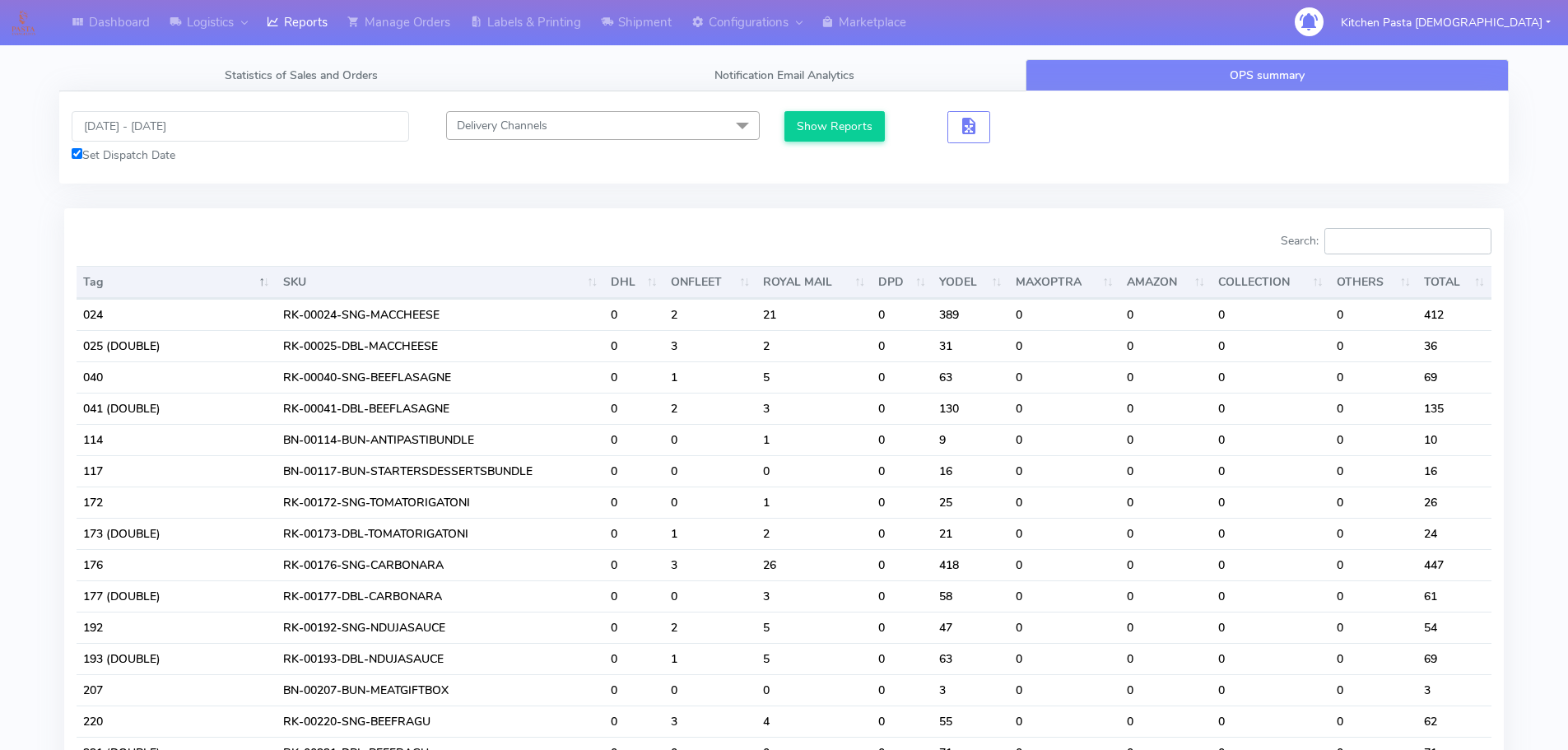
click at [1371, 240] on input "Search:" at bounding box center [1408, 241] width 167 height 27
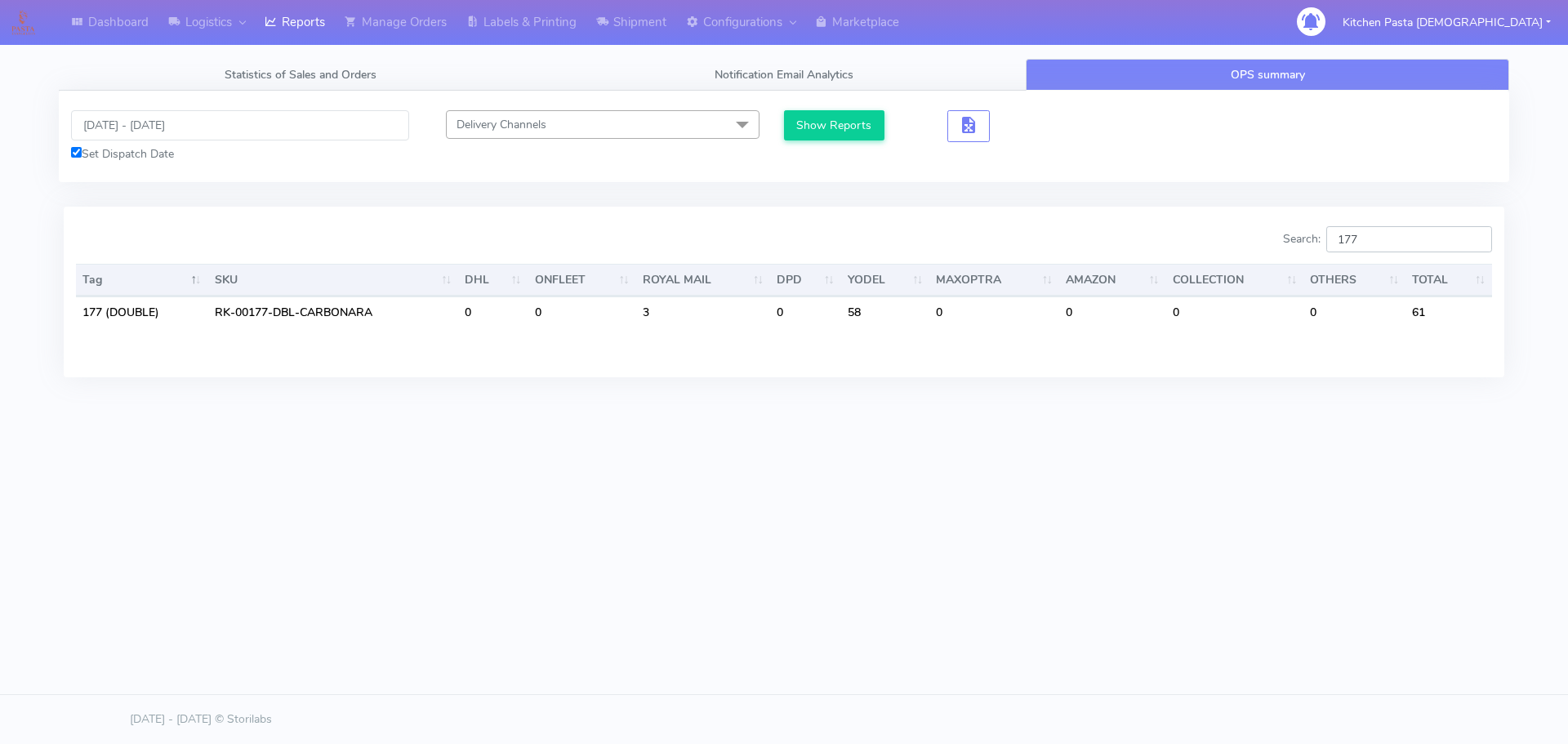
type input "177"
click at [181, 121] on input "09/09/2025 - 10/09/2025" at bounding box center [239, 125] width 338 height 30
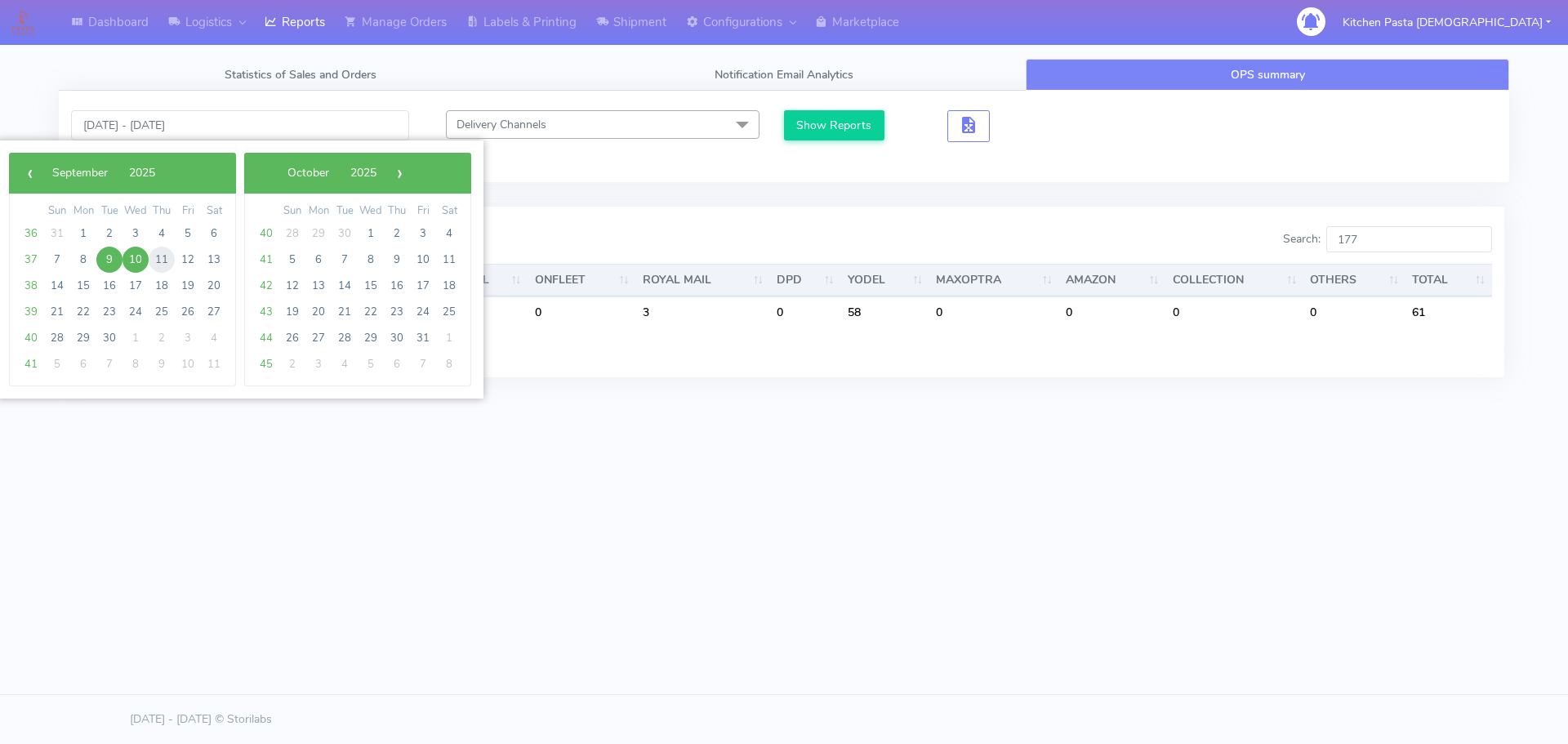
click at [161, 250] on span "11" at bounding box center [161, 259] width 26 height 26
type input "11/09/2025 - 11/09/2025"
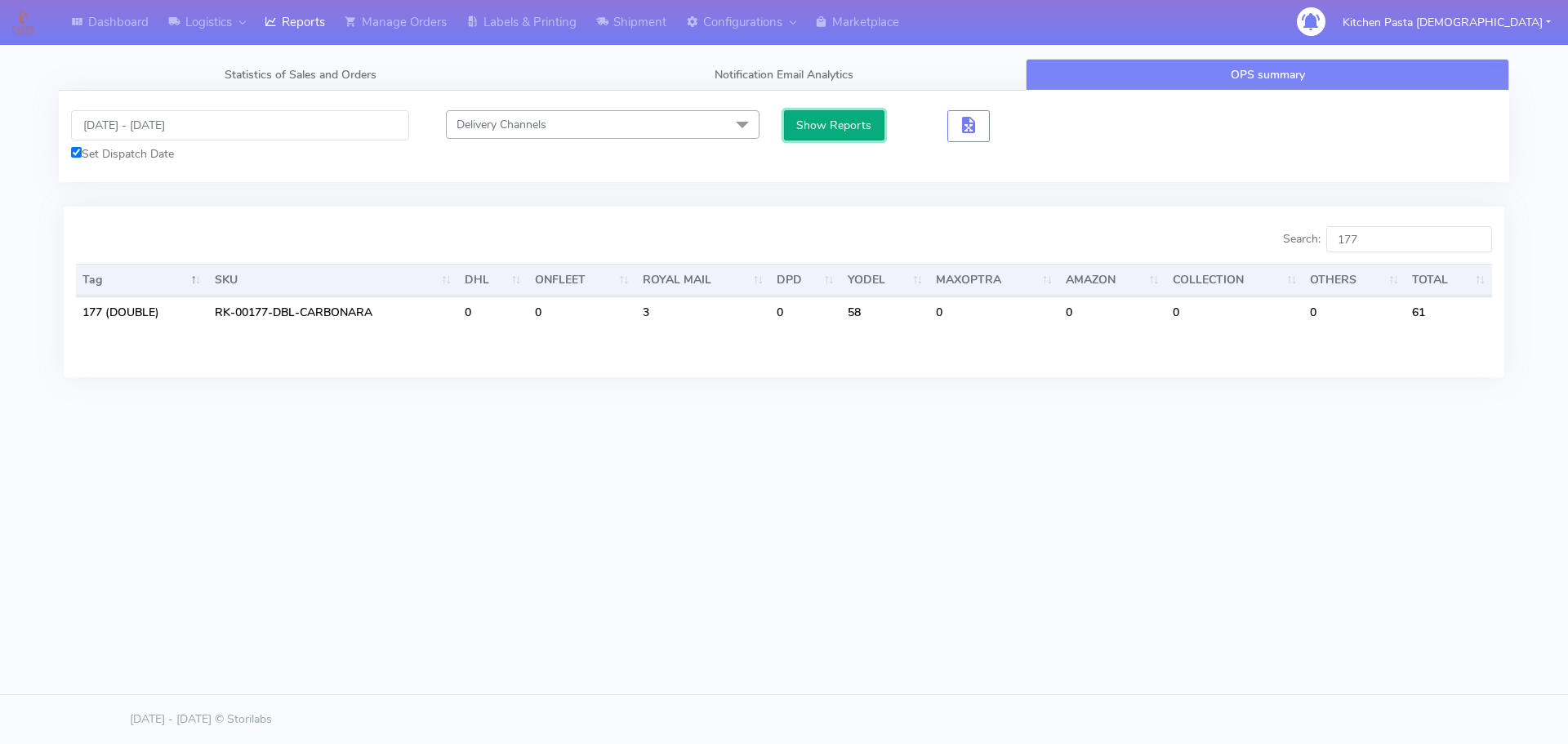
click at [832, 120] on button "Show Reports" at bounding box center [833, 125] width 101 height 30
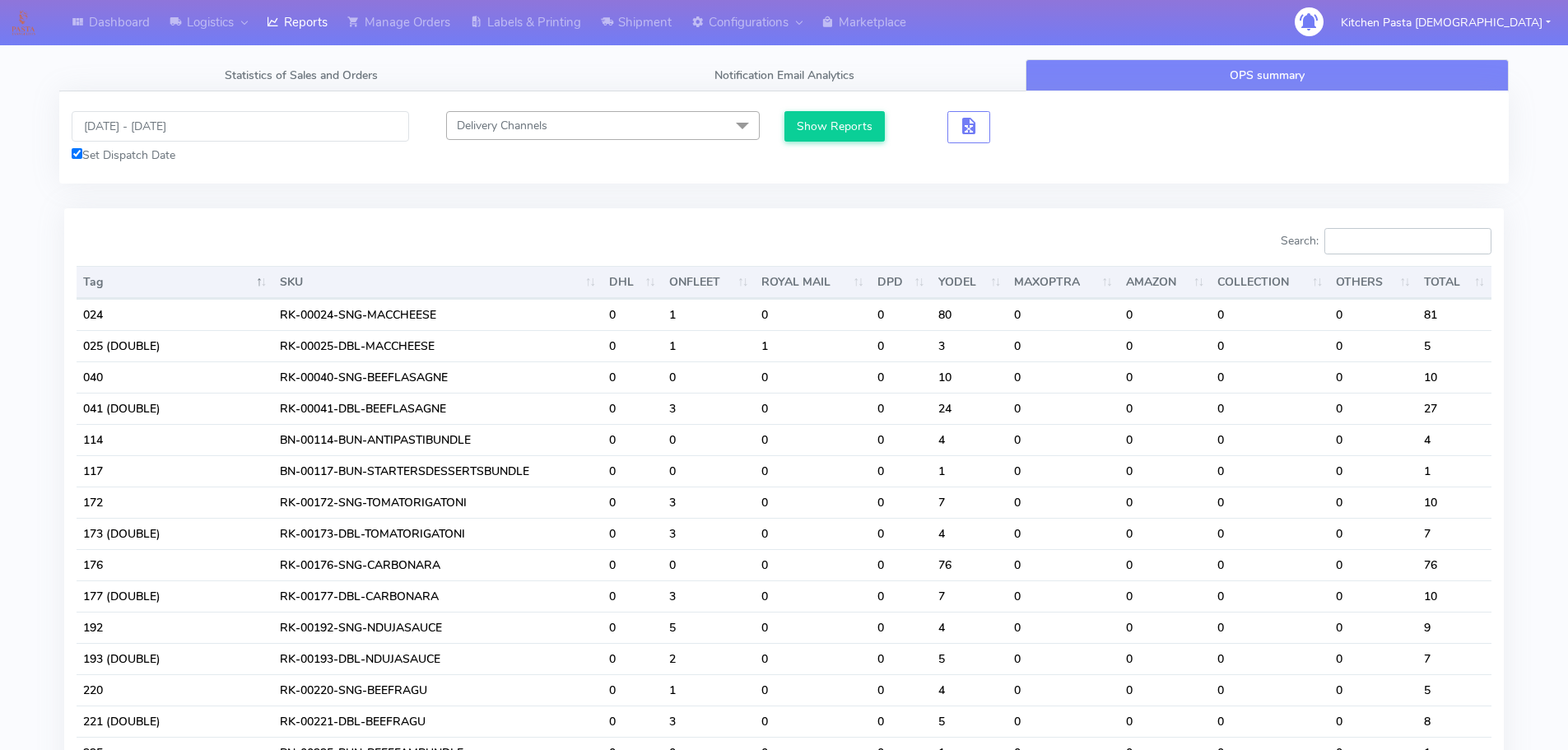
click at [1397, 248] on input "Search:" at bounding box center [1408, 241] width 167 height 27
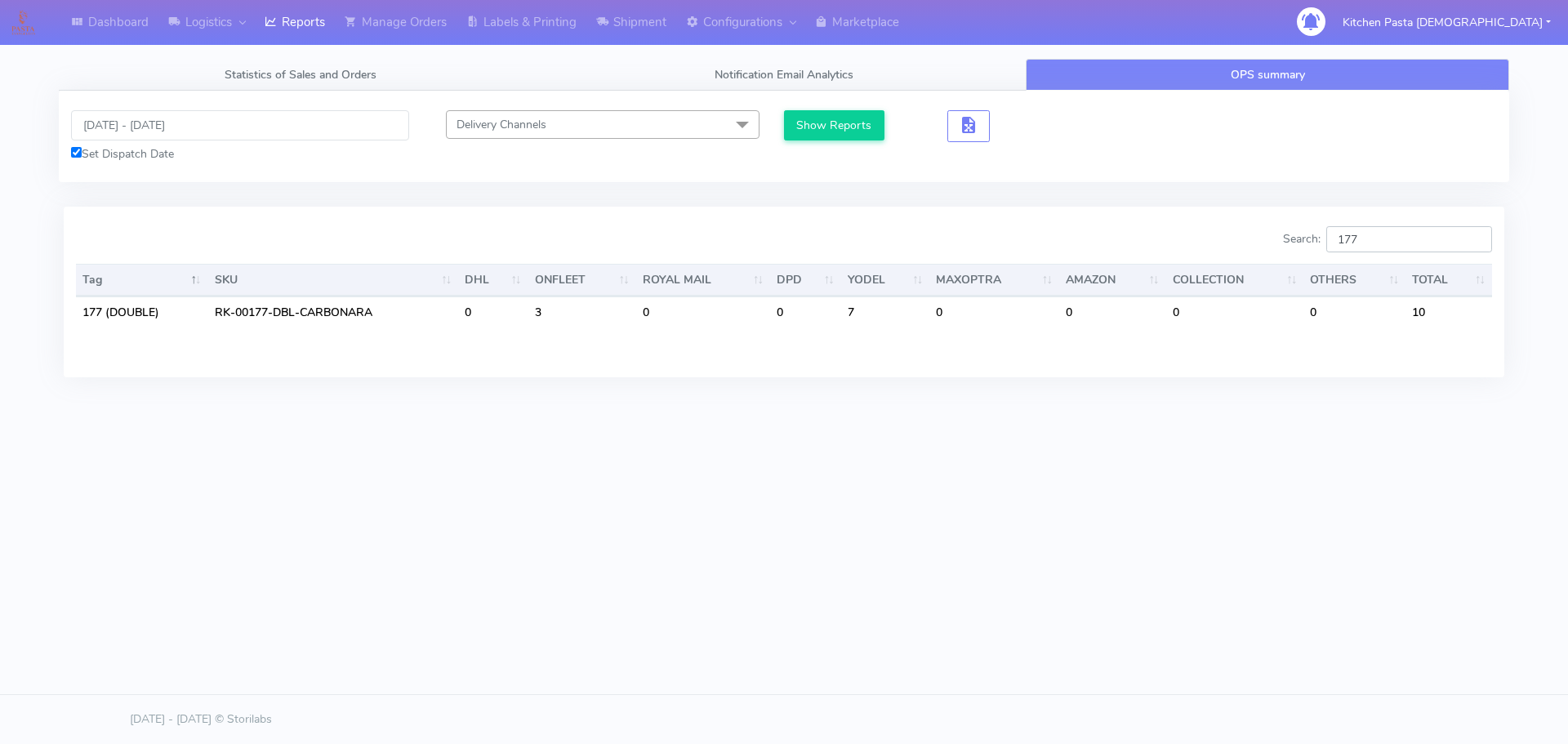
type input "177"
click at [1067, 534] on div "Dashboard Logistics London Logistics Reports Manage Orders Labels & Printing Sh…" at bounding box center [784, 298] width 1568 height 595
drag, startPoint x: 1381, startPoint y: 247, endPoint x: 1339, endPoint y: 254, distance: 42.6
click at [1339, 254] on div "Search: 177" at bounding box center [1144, 242] width 696 height 33
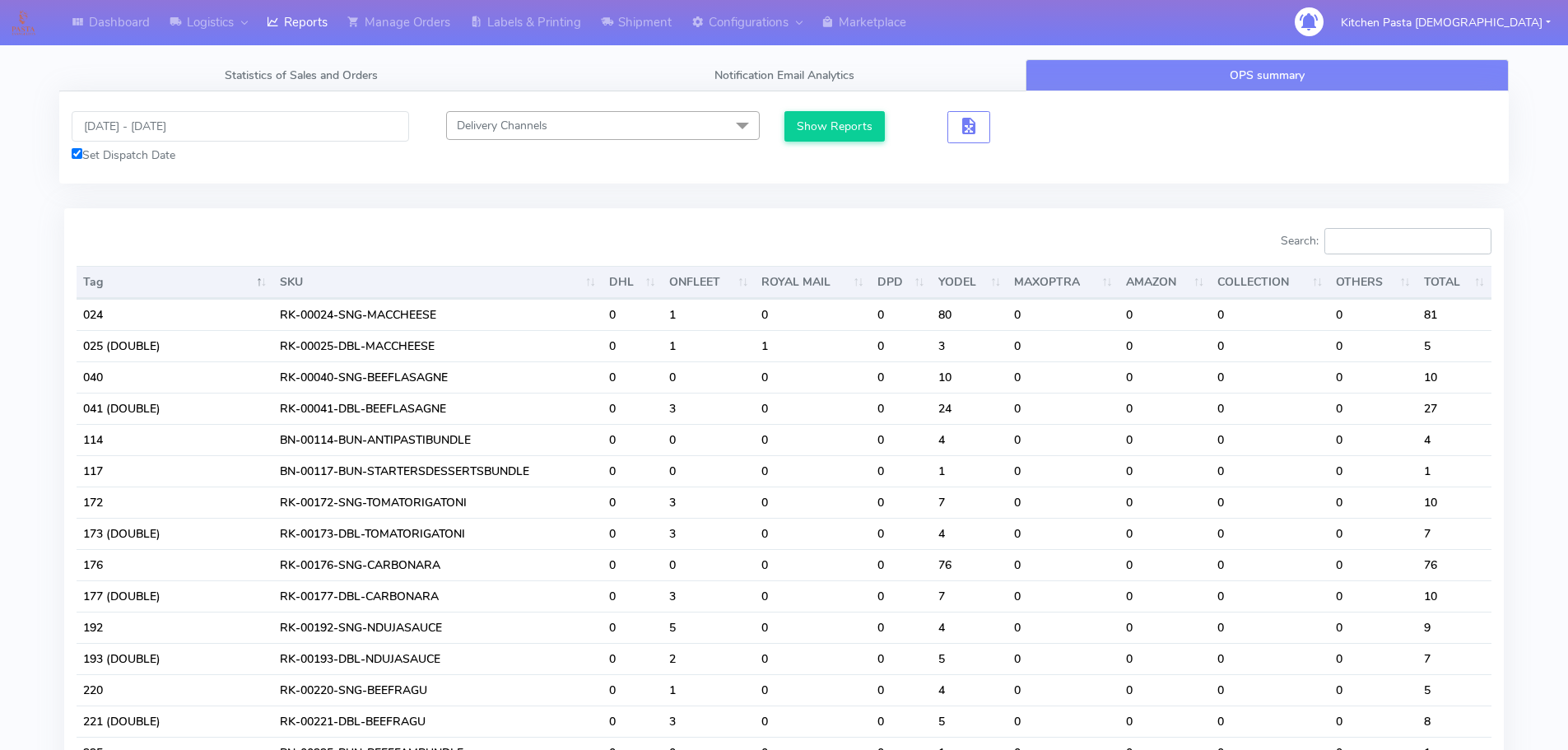
click at [1392, 249] on input "Search:" at bounding box center [1408, 241] width 167 height 27
click at [191, 140] on input "11/09/2025 - 11/09/2025" at bounding box center [240, 126] width 337 height 30
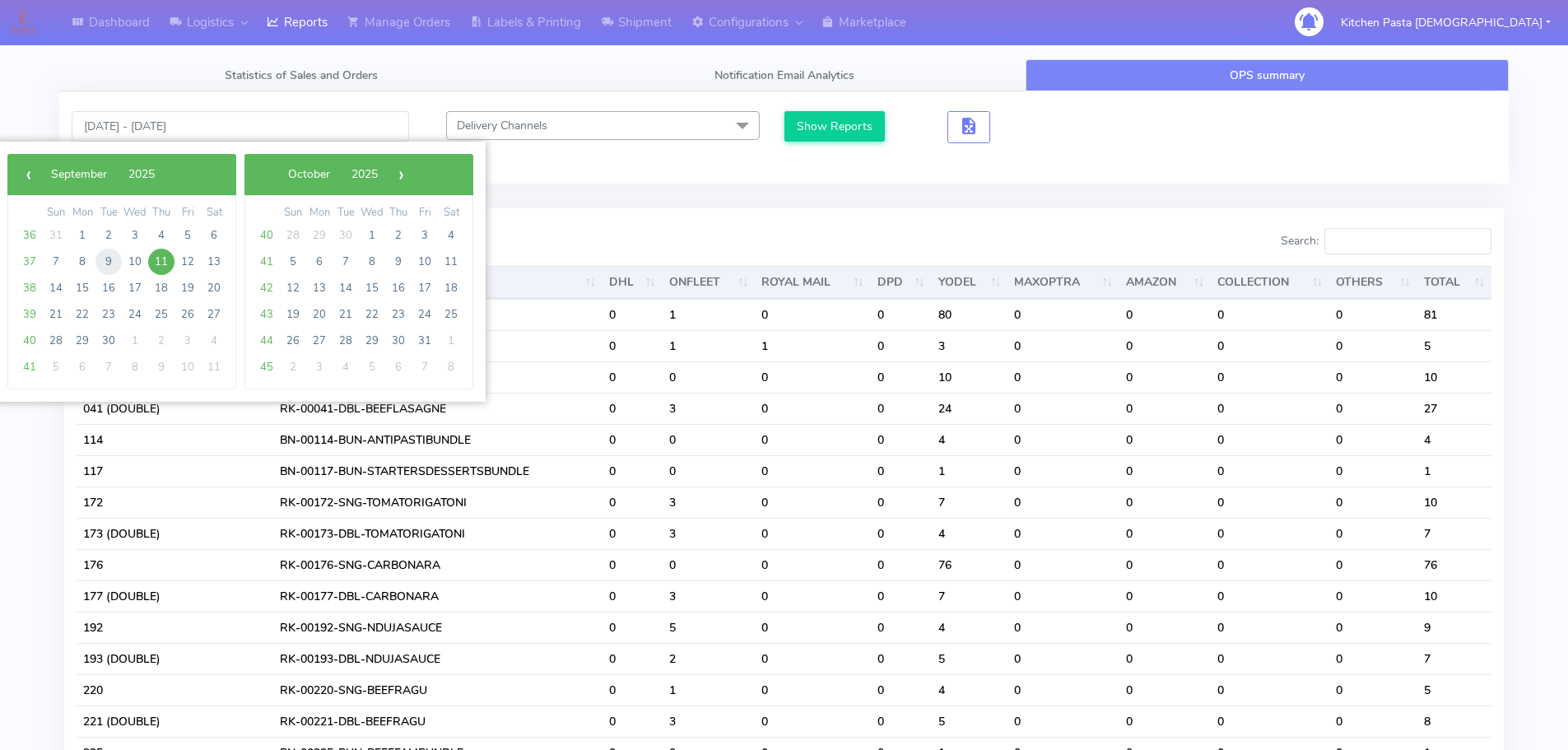
click at [111, 260] on span "9" at bounding box center [108, 262] width 27 height 27
type input "[DATE] - [DATE]"
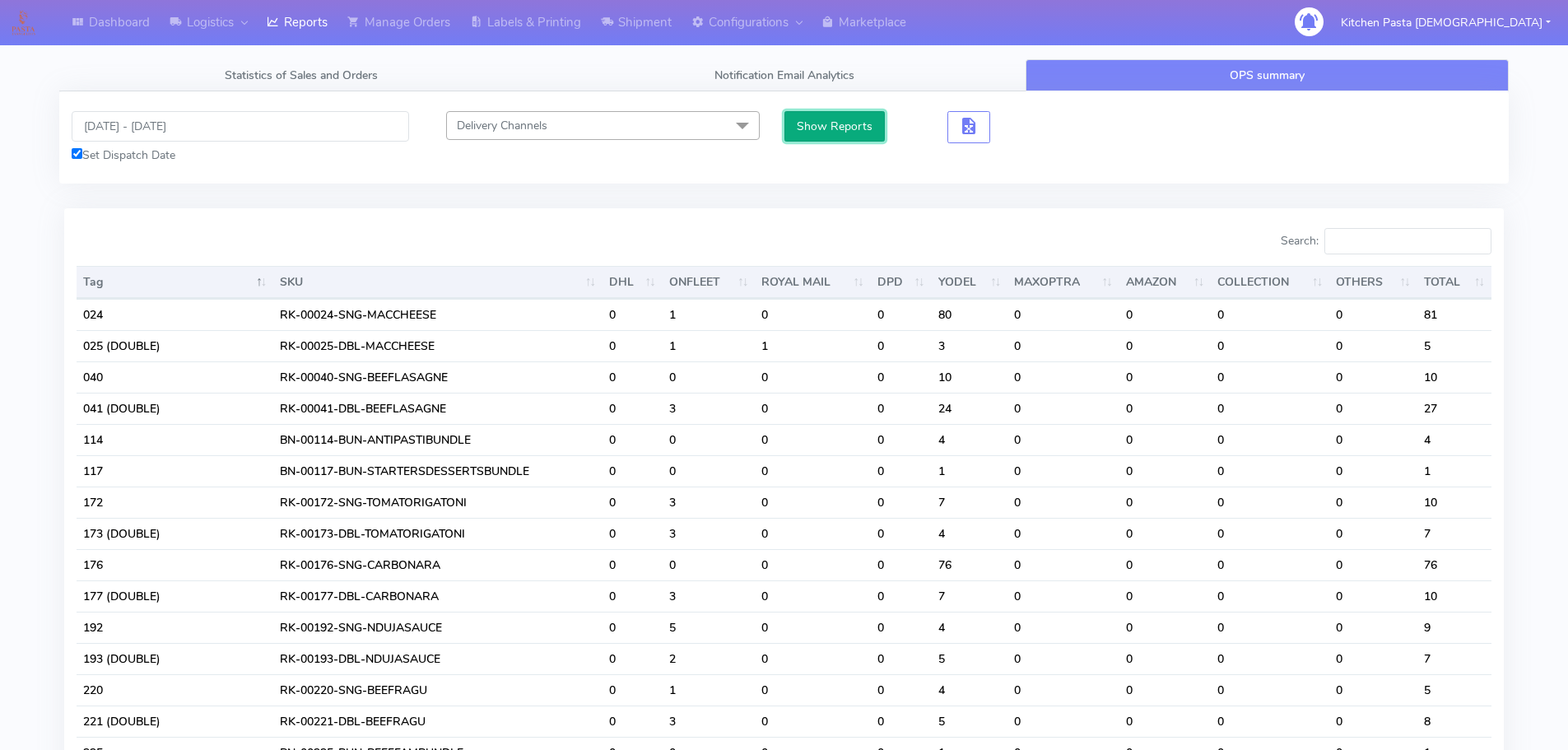
click at [847, 118] on button "Show Reports" at bounding box center [835, 126] width 101 height 30
click at [1384, 248] on input "Search:" at bounding box center [1408, 241] width 167 height 27
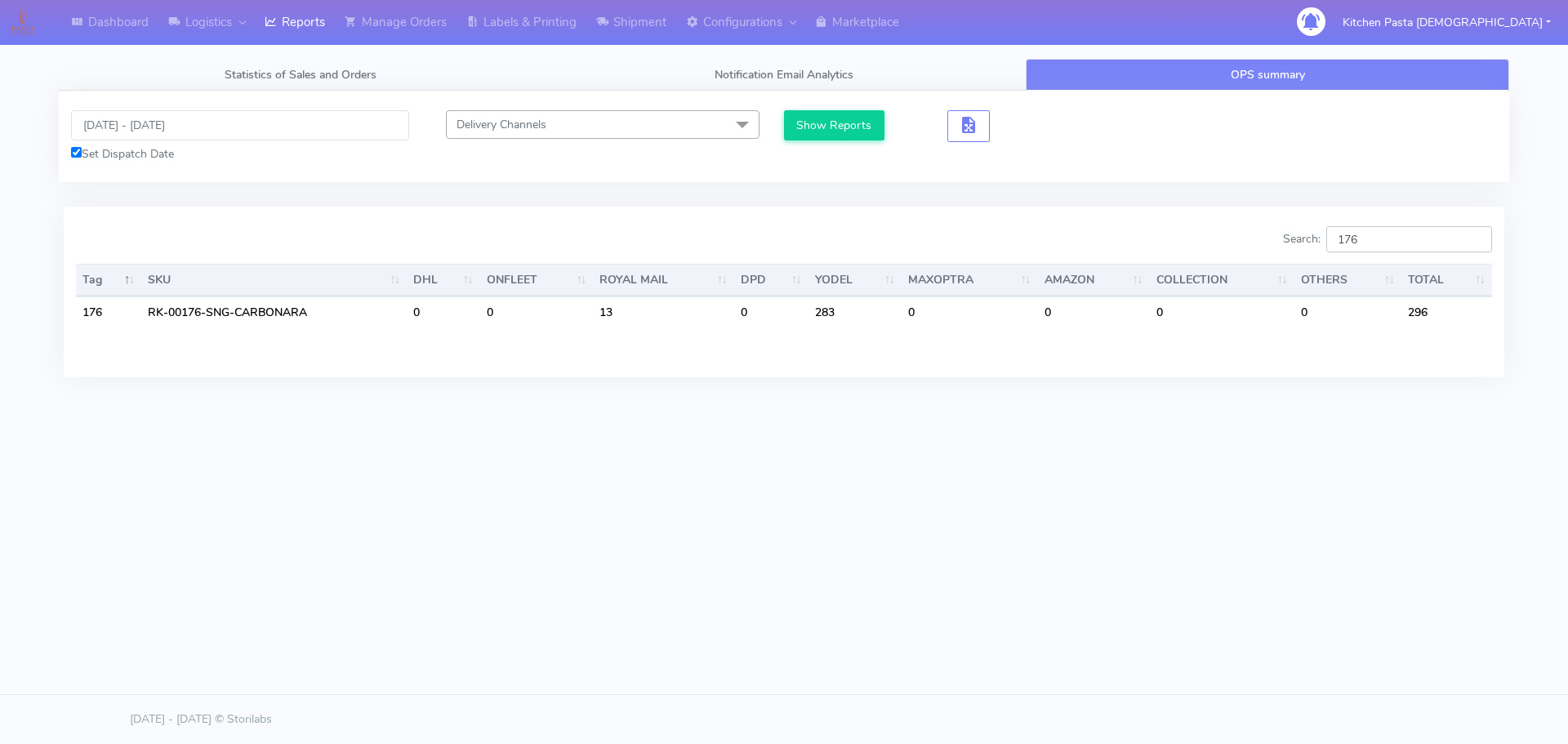
type input "176"
click at [155, 120] on input "[DATE] - [DATE]" at bounding box center [239, 125] width 338 height 30
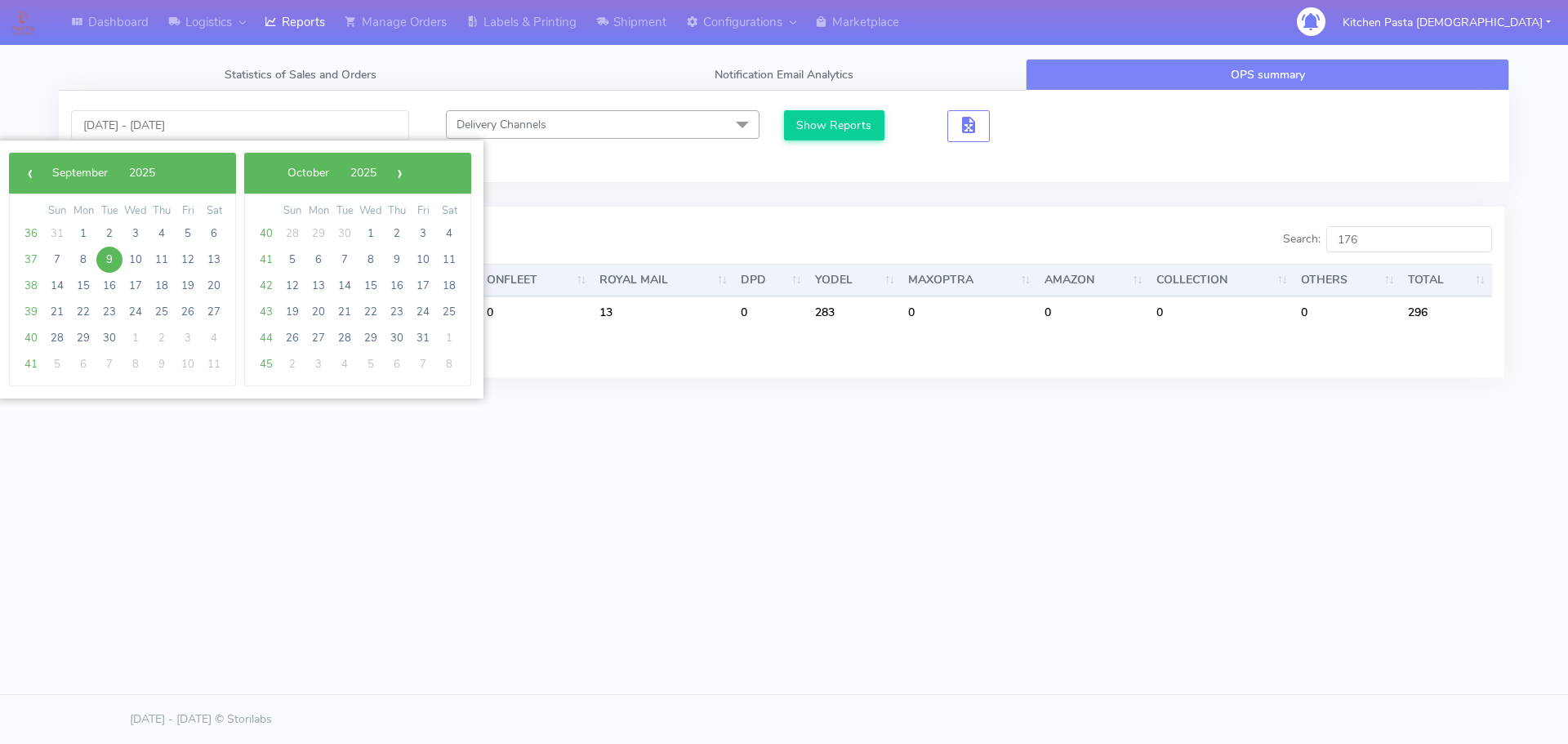
click at [102, 260] on span "9" at bounding box center [109, 259] width 26 height 26
click at [151, 263] on span "11" at bounding box center [161, 259] width 26 height 26
type input "[DATE] - [DATE]"
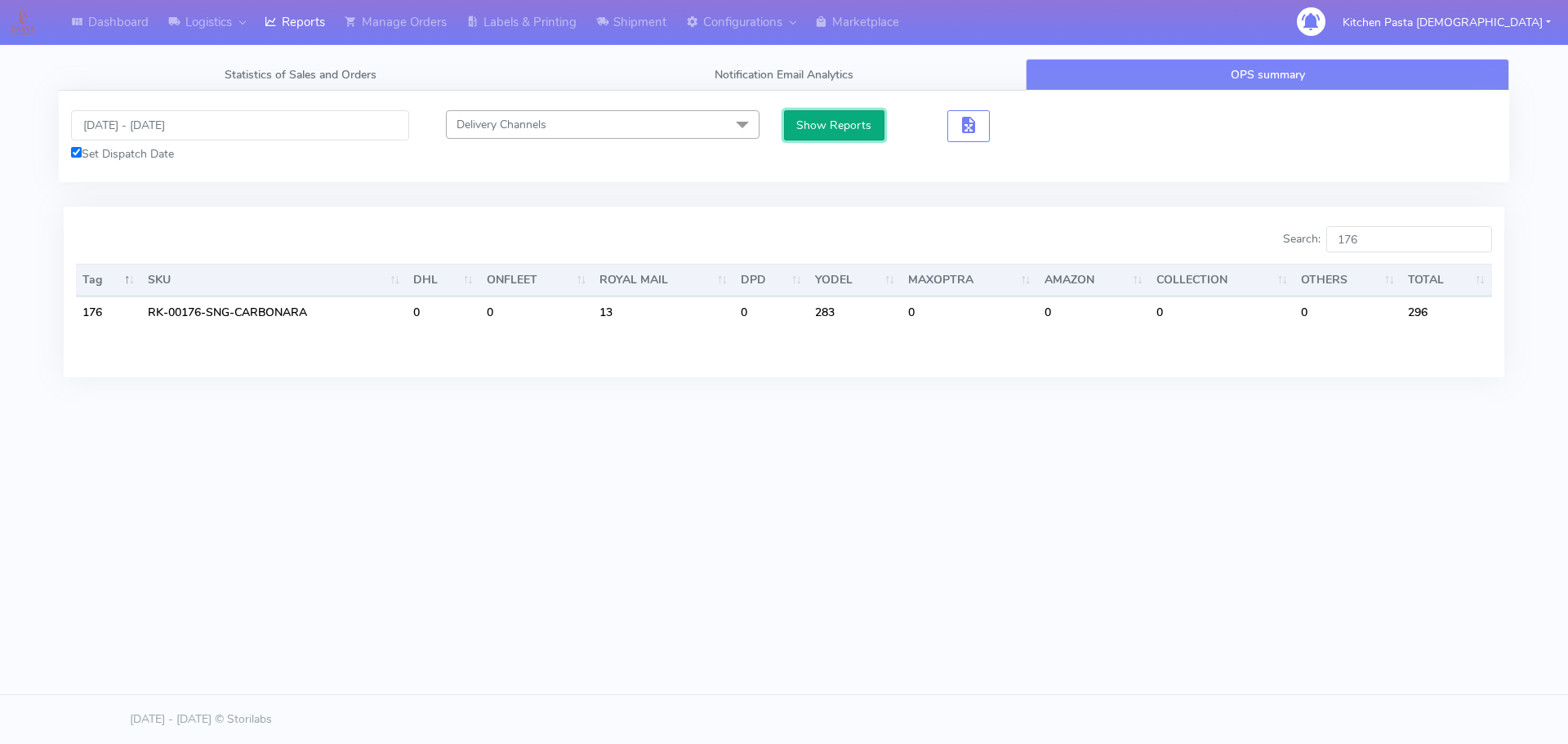
click at [805, 134] on button "Show Reports" at bounding box center [833, 125] width 101 height 30
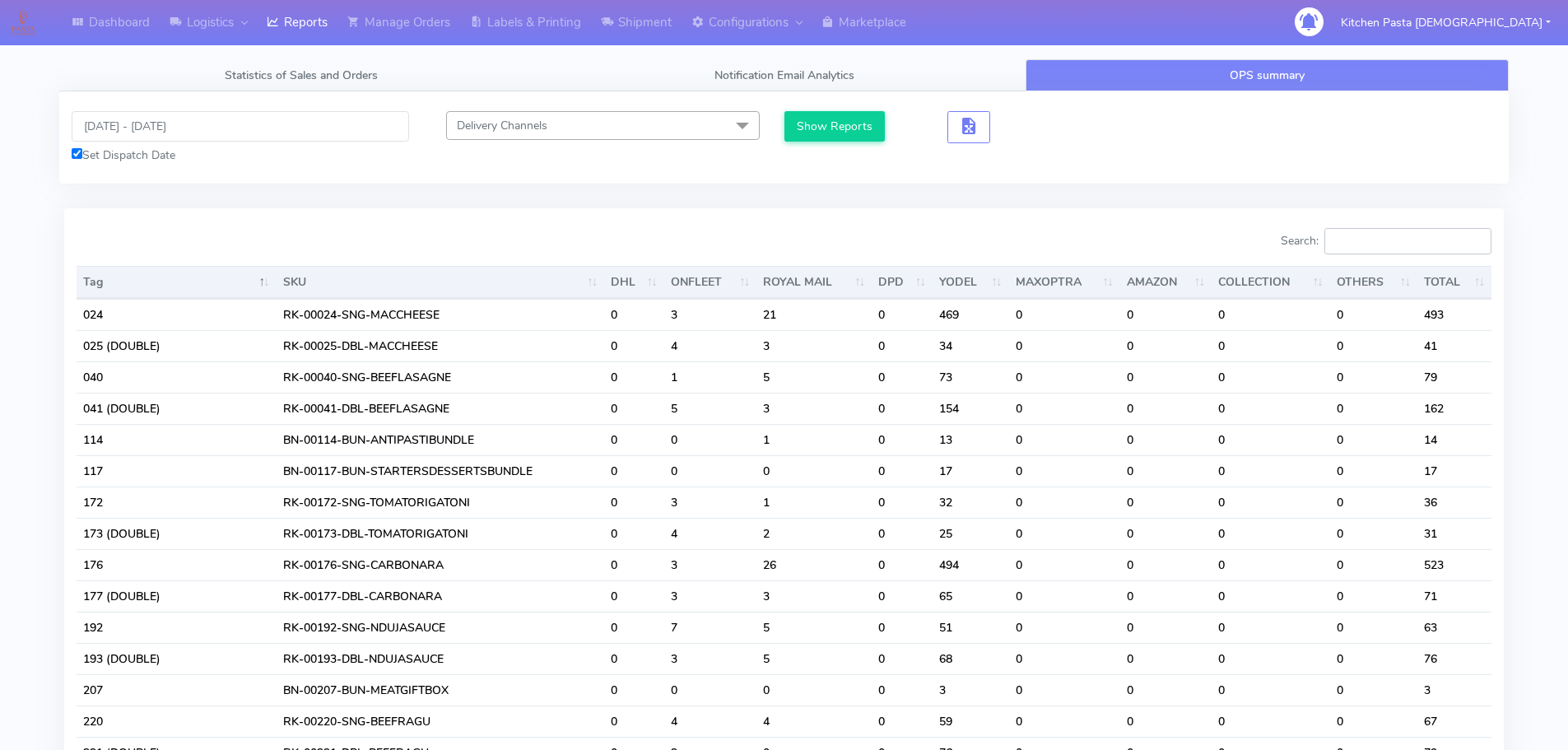
click at [1394, 251] on input "Search:" at bounding box center [1408, 241] width 167 height 27
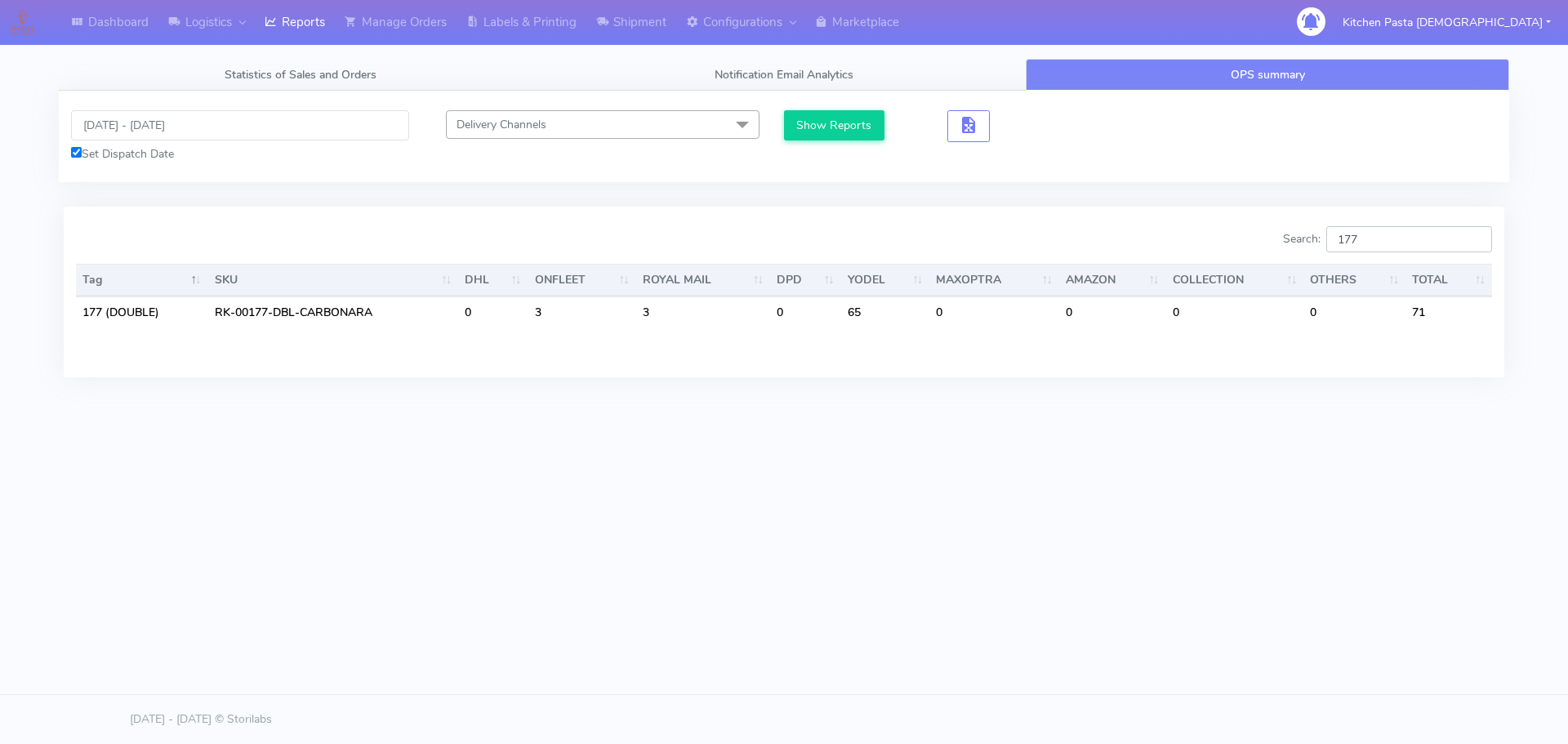
type input "177"
click at [980, 521] on div "Dashboard Logistics London Logistics Reports Manage Orders Labels & Printing Sh…" at bounding box center [784, 298] width 1568 height 595
drag, startPoint x: 1378, startPoint y: 240, endPoint x: 1222, endPoint y: 240, distance: 156.0
click at [1222, 240] on div "Search: 177" at bounding box center [1144, 242] width 696 height 33
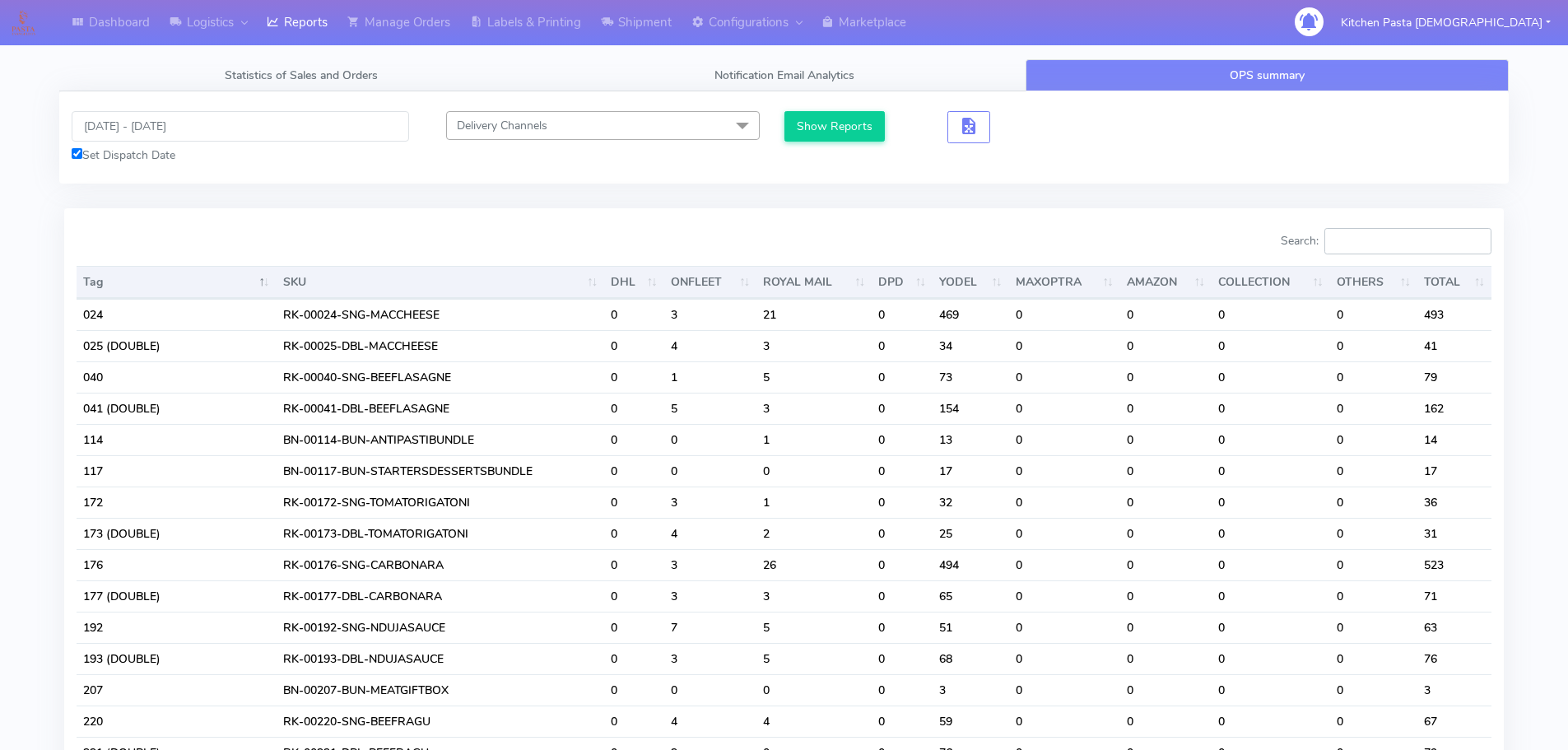
click at [1415, 244] on input "Search:" at bounding box center [1408, 241] width 167 height 27
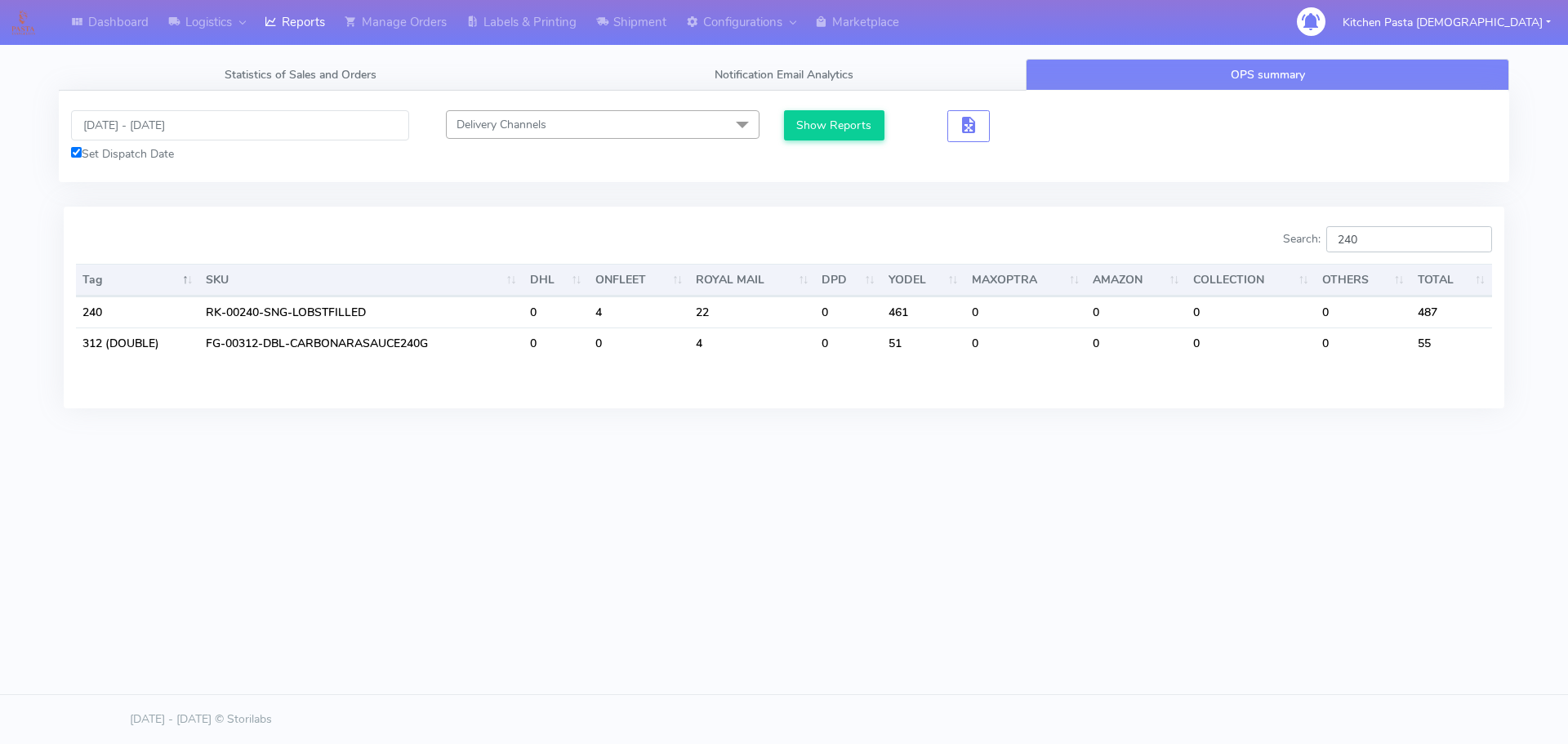
type input "240"
click at [139, 129] on input "[DATE] - [DATE]" at bounding box center [239, 125] width 338 height 30
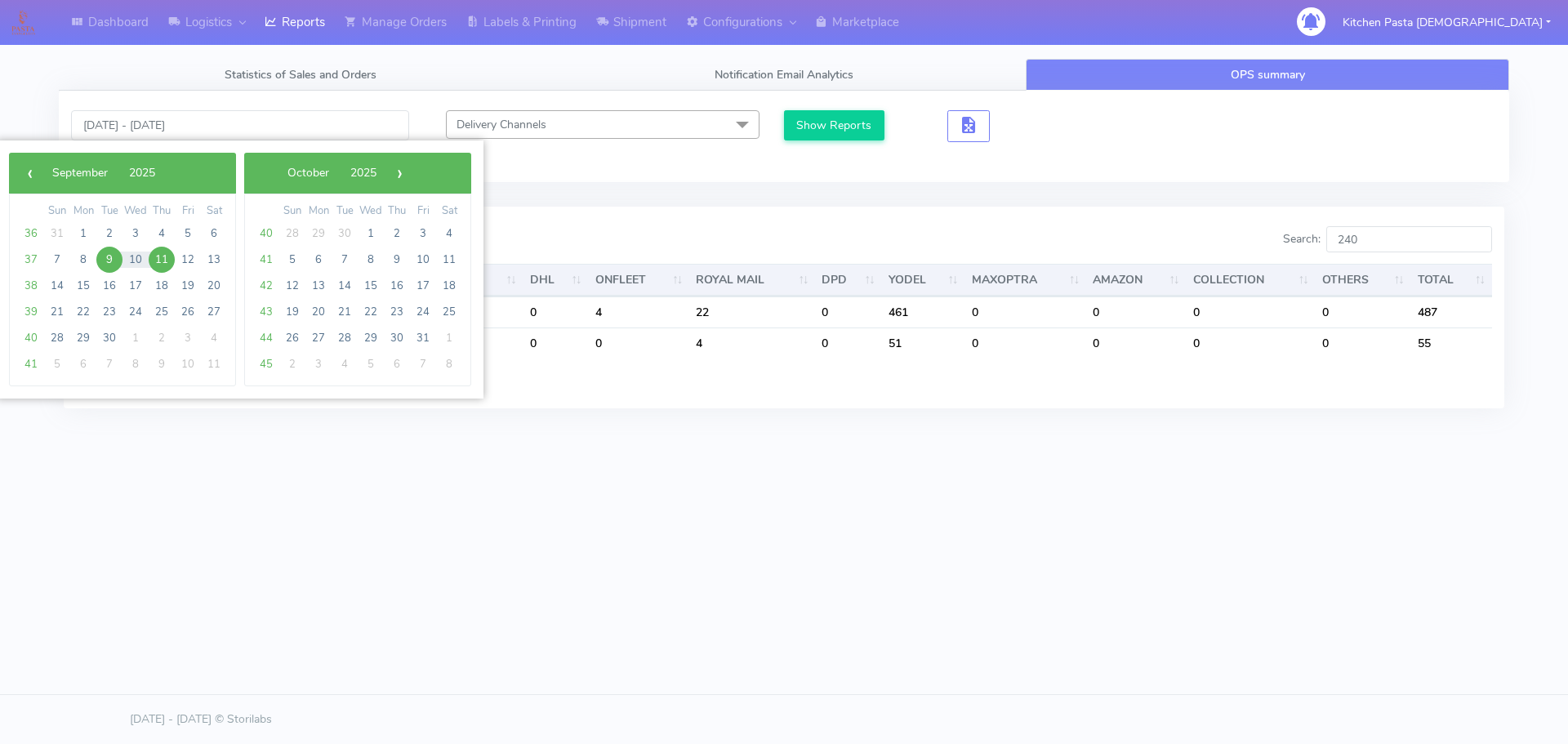
click at [114, 259] on span "9" at bounding box center [109, 259] width 26 height 26
click at [168, 262] on span "11" at bounding box center [161, 259] width 26 height 26
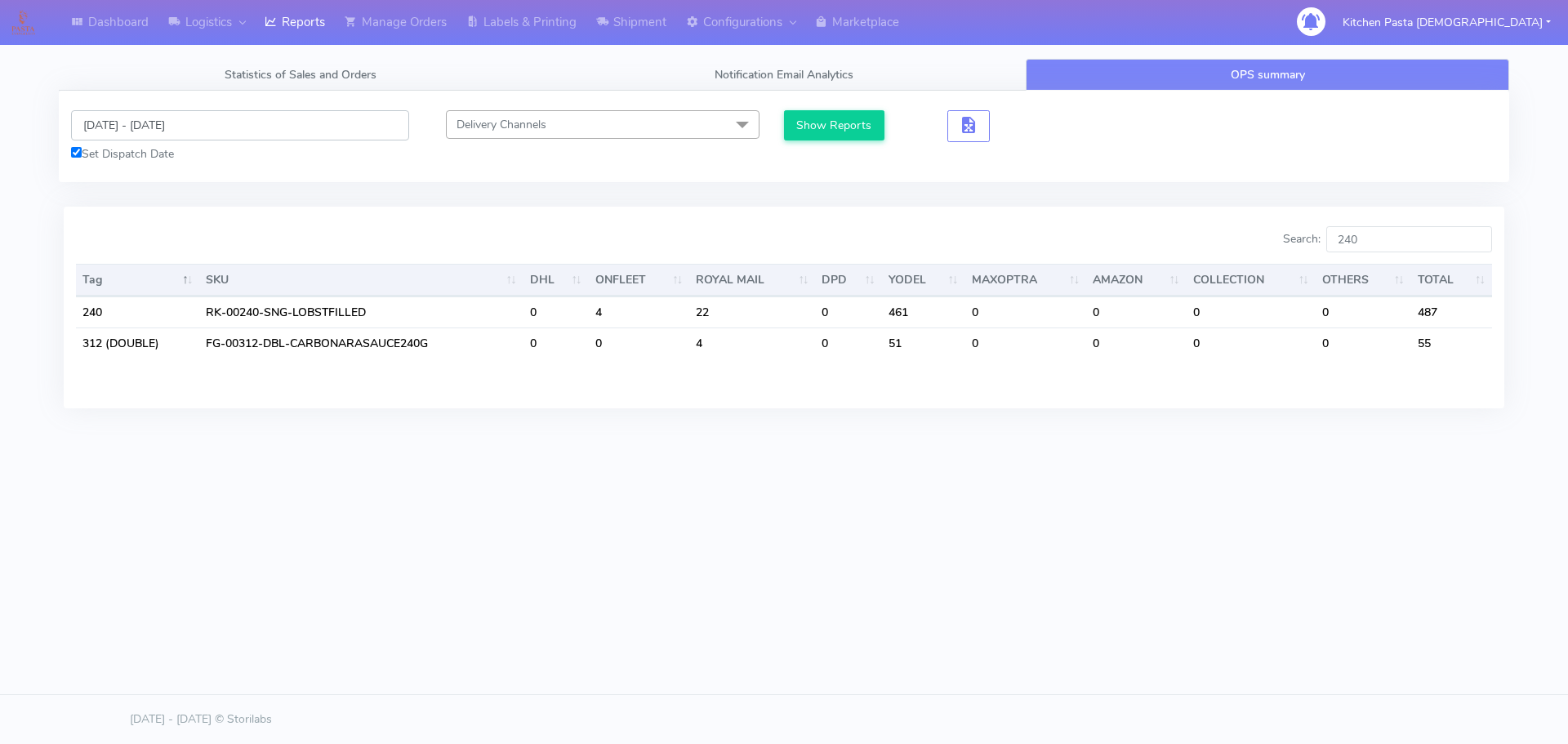
click at [167, 126] on input "[DATE] - [DATE]" at bounding box center [239, 125] width 338 height 30
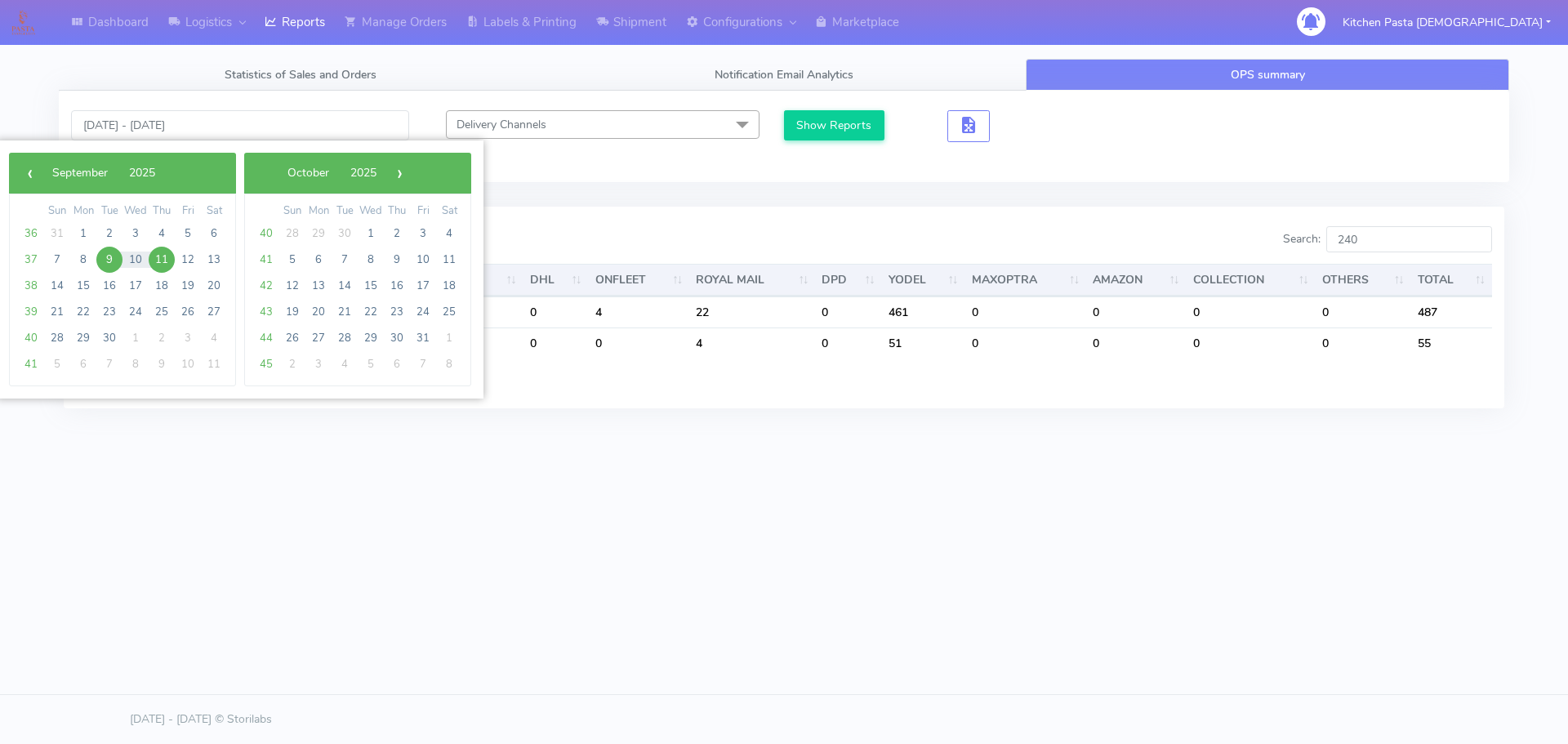
click at [108, 263] on span "9" at bounding box center [109, 259] width 26 height 26
click at [157, 254] on span "11" at bounding box center [161, 259] width 26 height 26
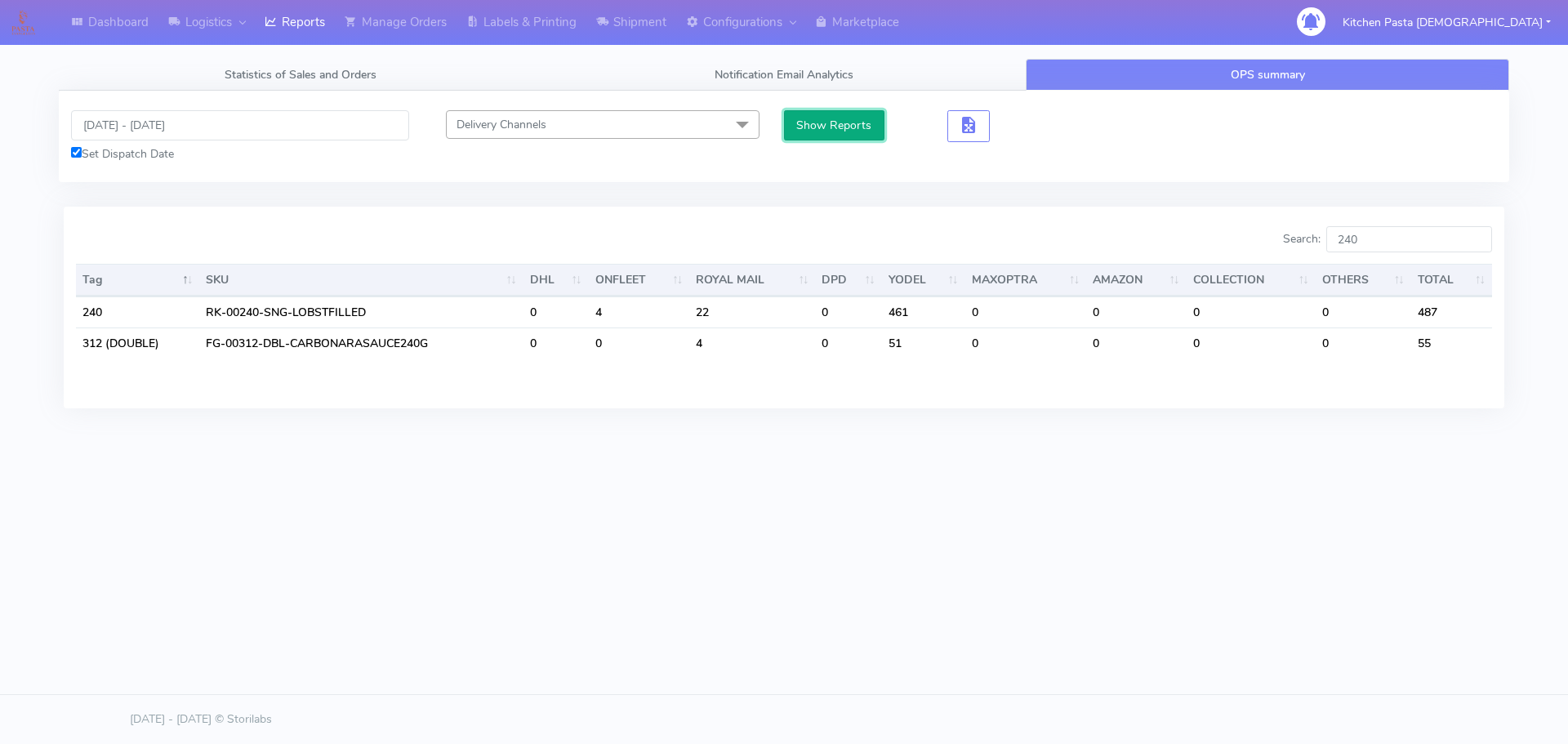
click at [815, 128] on button "Show Reports" at bounding box center [833, 125] width 101 height 30
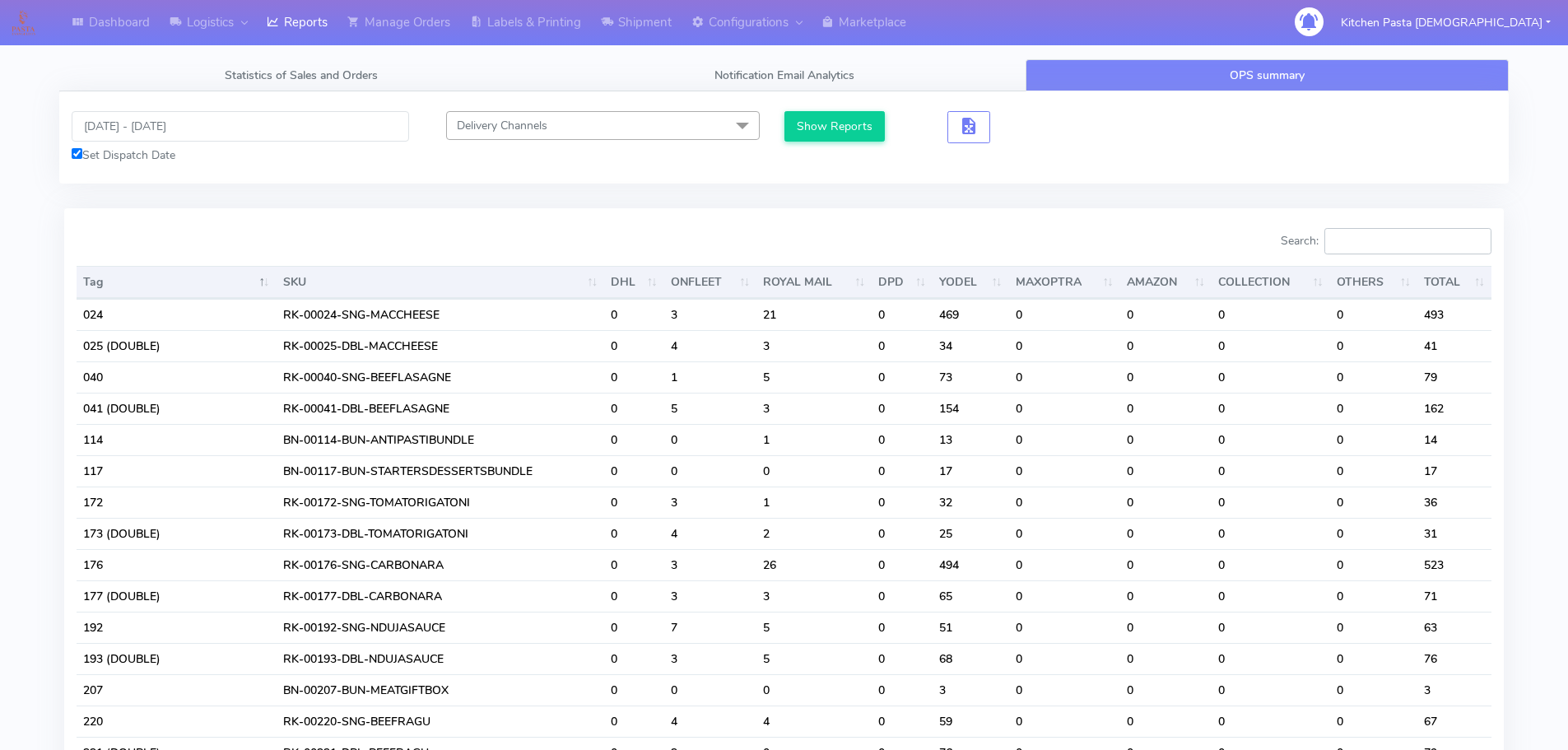
click at [1409, 245] on input "Search:" at bounding box center [1408, 241] width 167 height 27
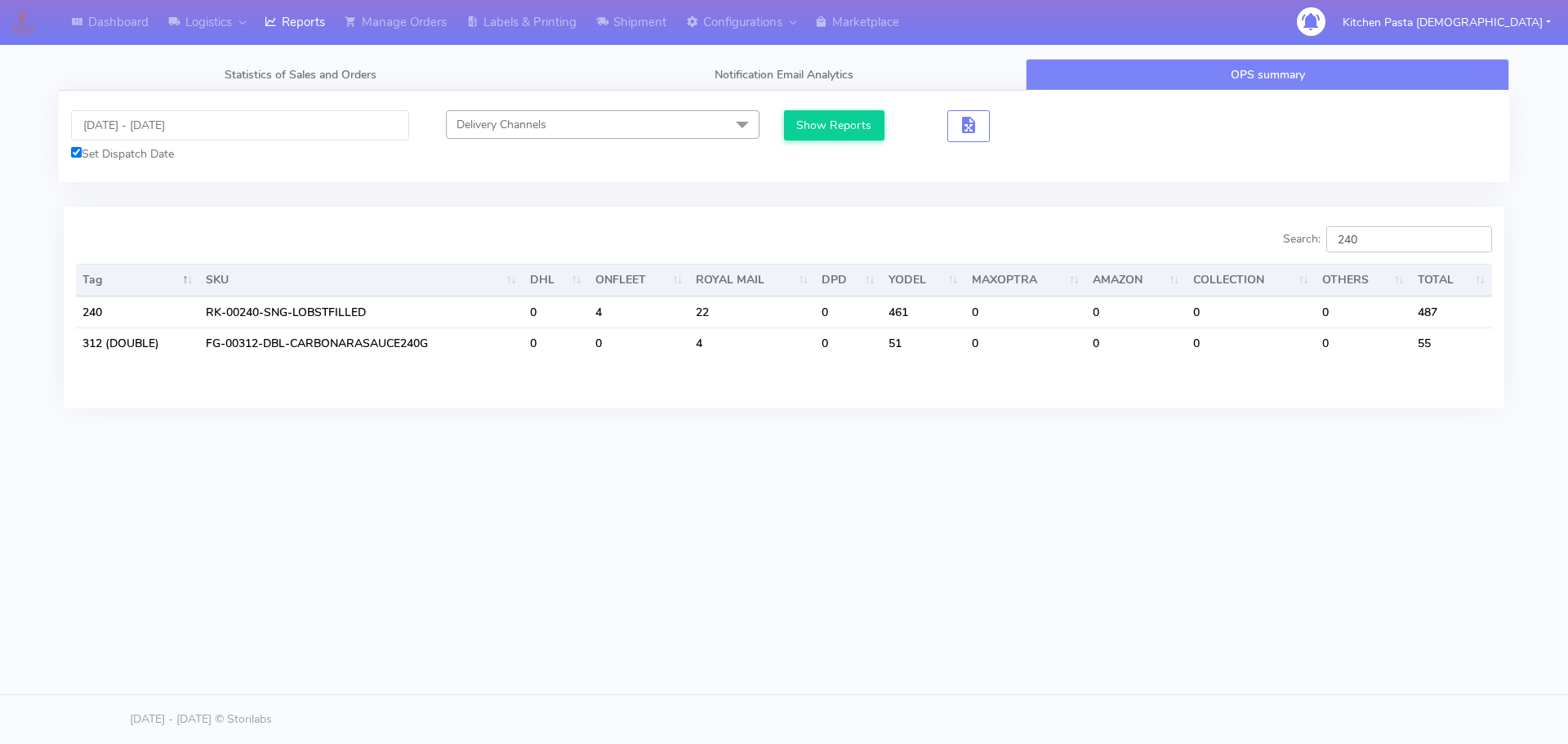
type input "240"
click at [119, 121] on input "[DATE] - [DATE]" at bounding box center [239, 125] width 338 height 30
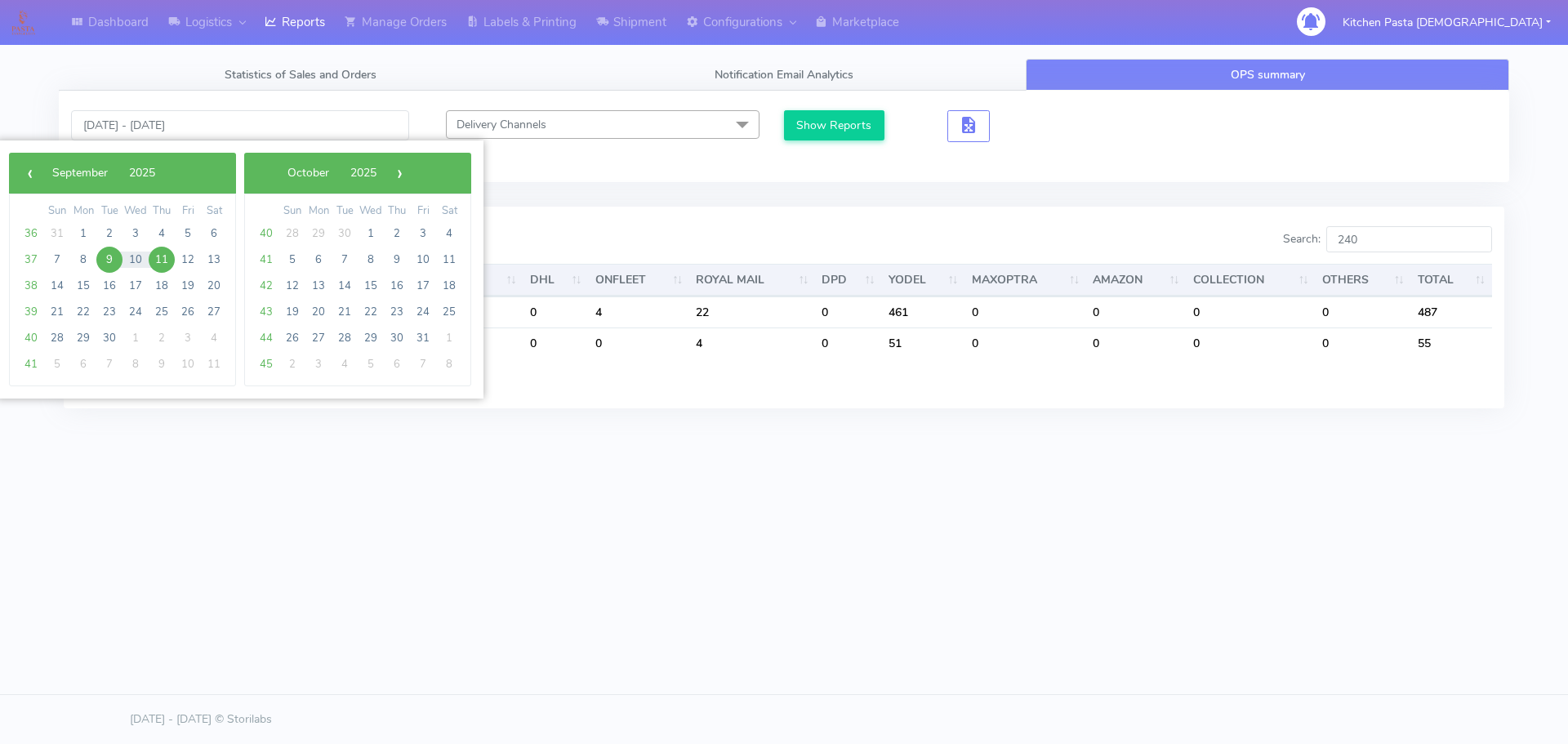
click at [112, 259] on span "9" at bounding box center [109, 259] width 26 height 26
type input "[DATE] - [DATE]"
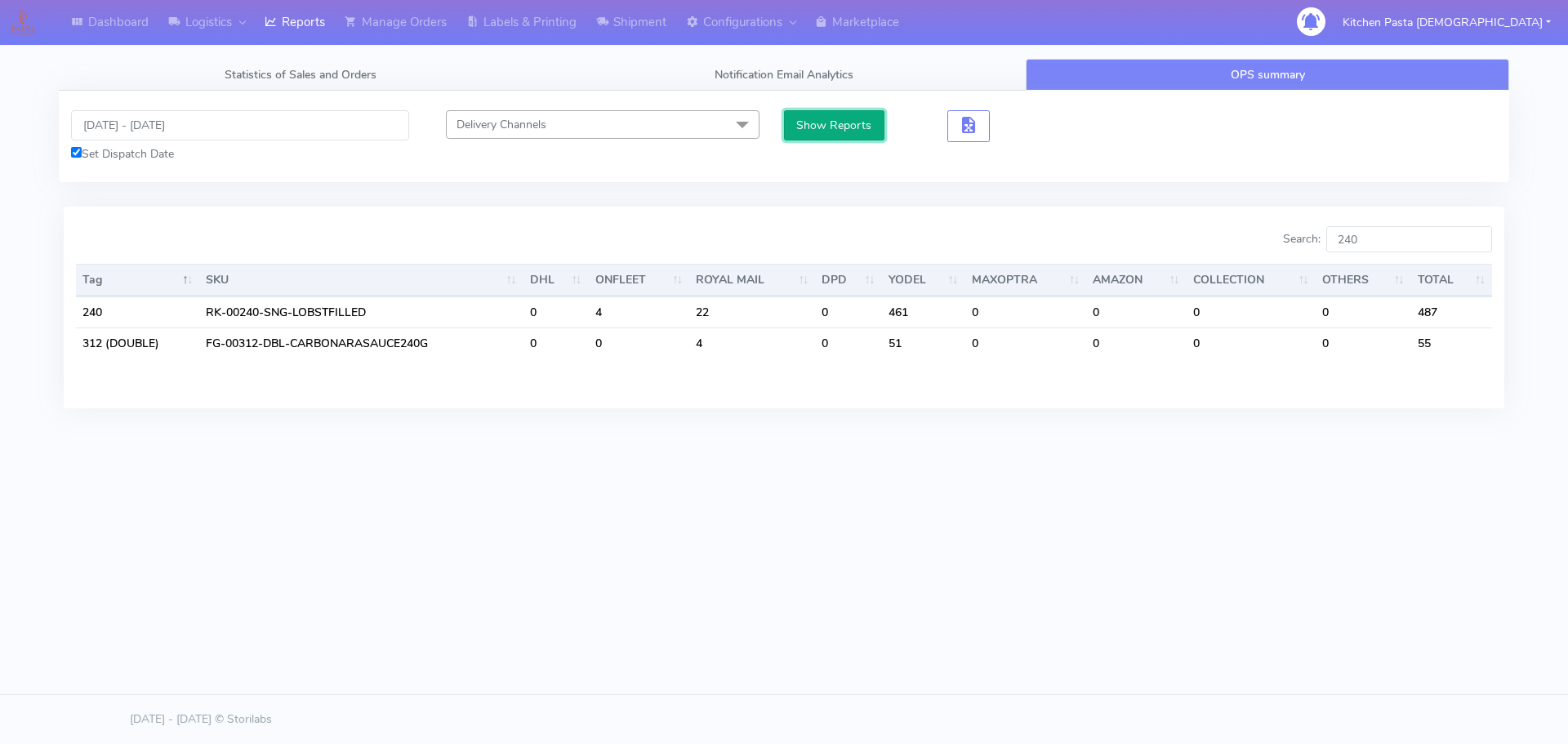
click at [827, 127] on button "Show Reports" at bounding box center [833, 125] width 101 height 30
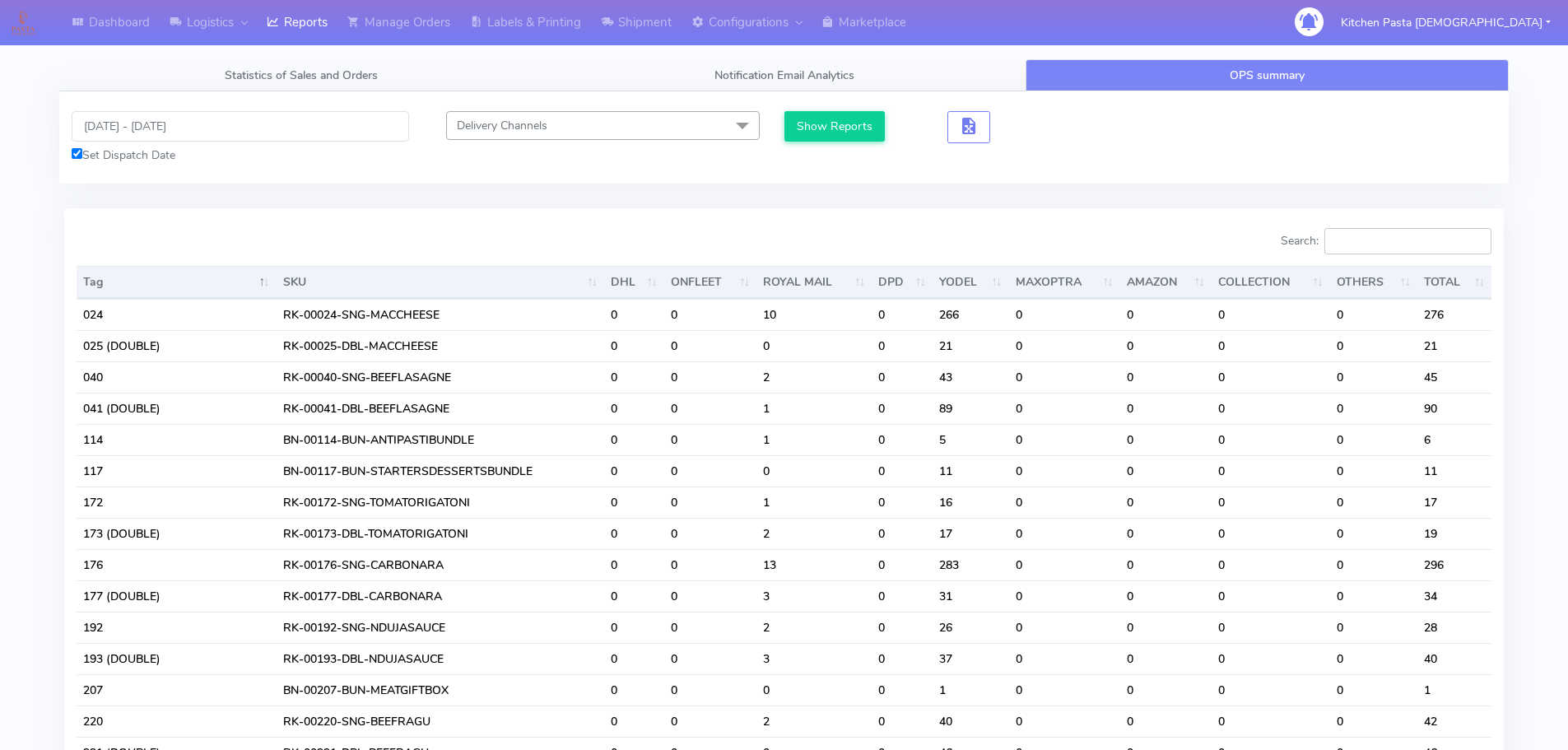
click at [1417, 252] on input "Search:" at bounding box center [1408, 241] width 167 height 27
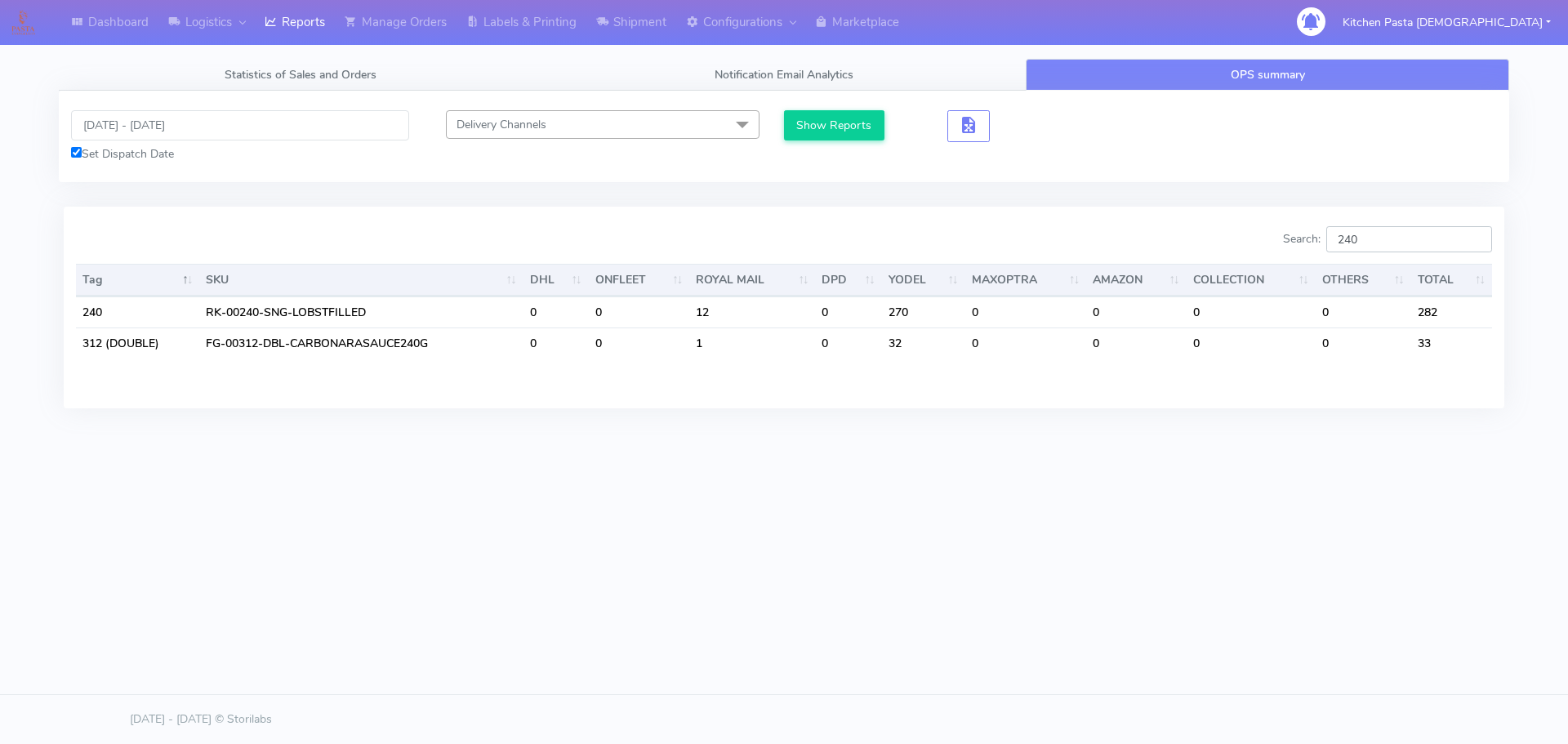
type input "240"
click at [102, 129] on input "[DATE] - [DATE]" at bounding box center [239, 125] width 338 height 30
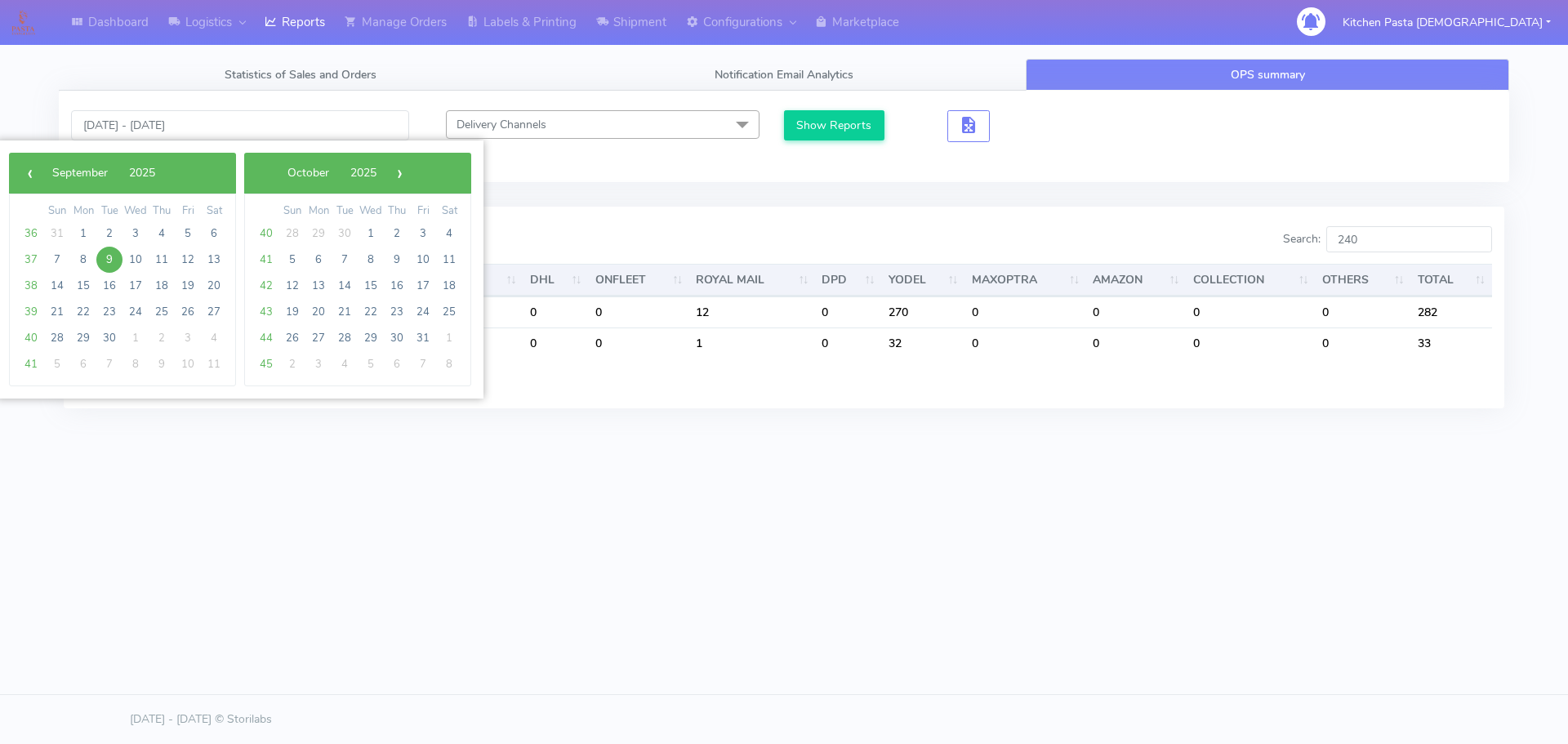
click at [114, 254] on span "9" at bounding box center [109, 259] width 26 height 26
click at [162, 262] on span "11" at bounding box center [161, 259] width 26 height 26
type input "[DATE] - [DATE]"
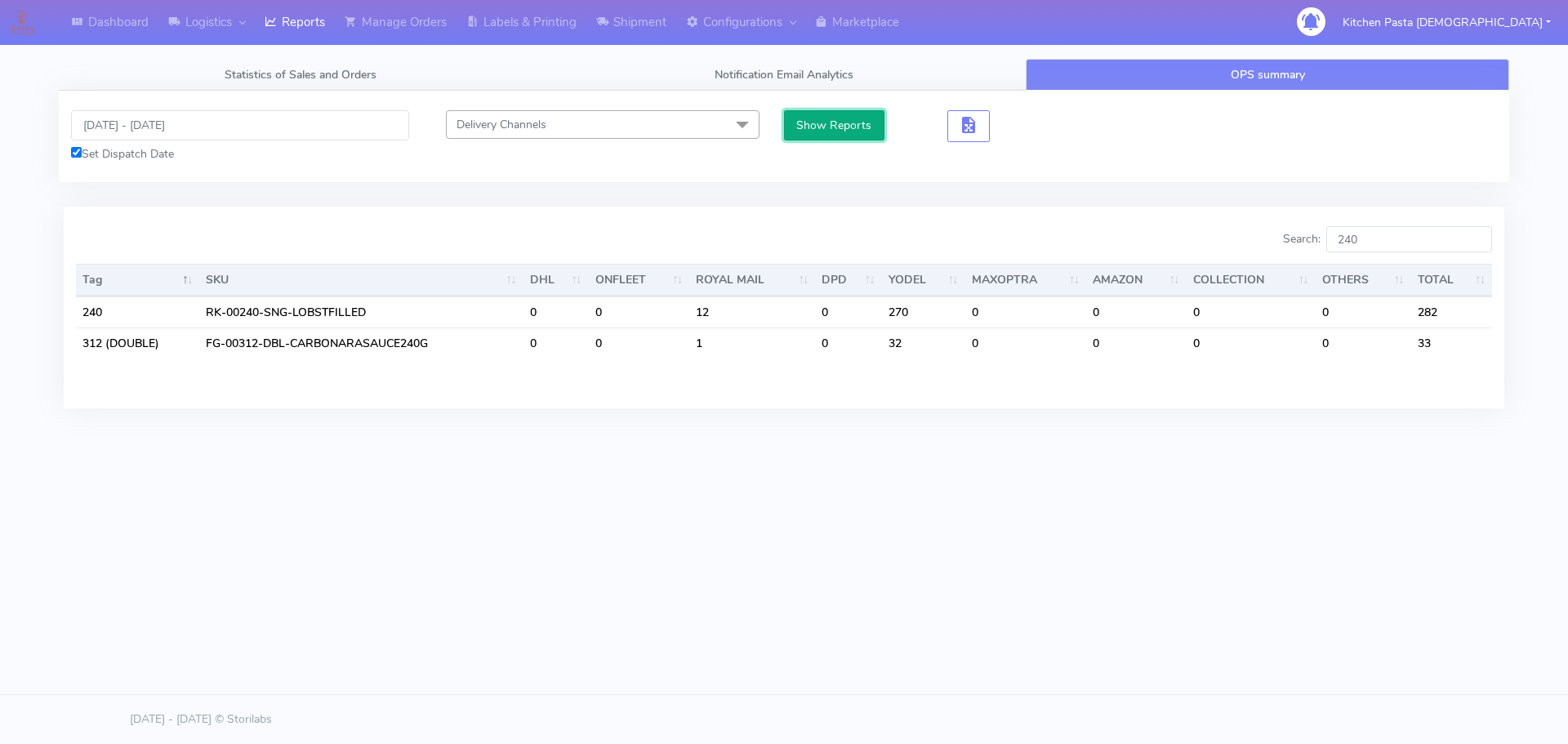
click at [865, 122] on button "Show Reports" at bounding box center [833, 125] width 101 height 30
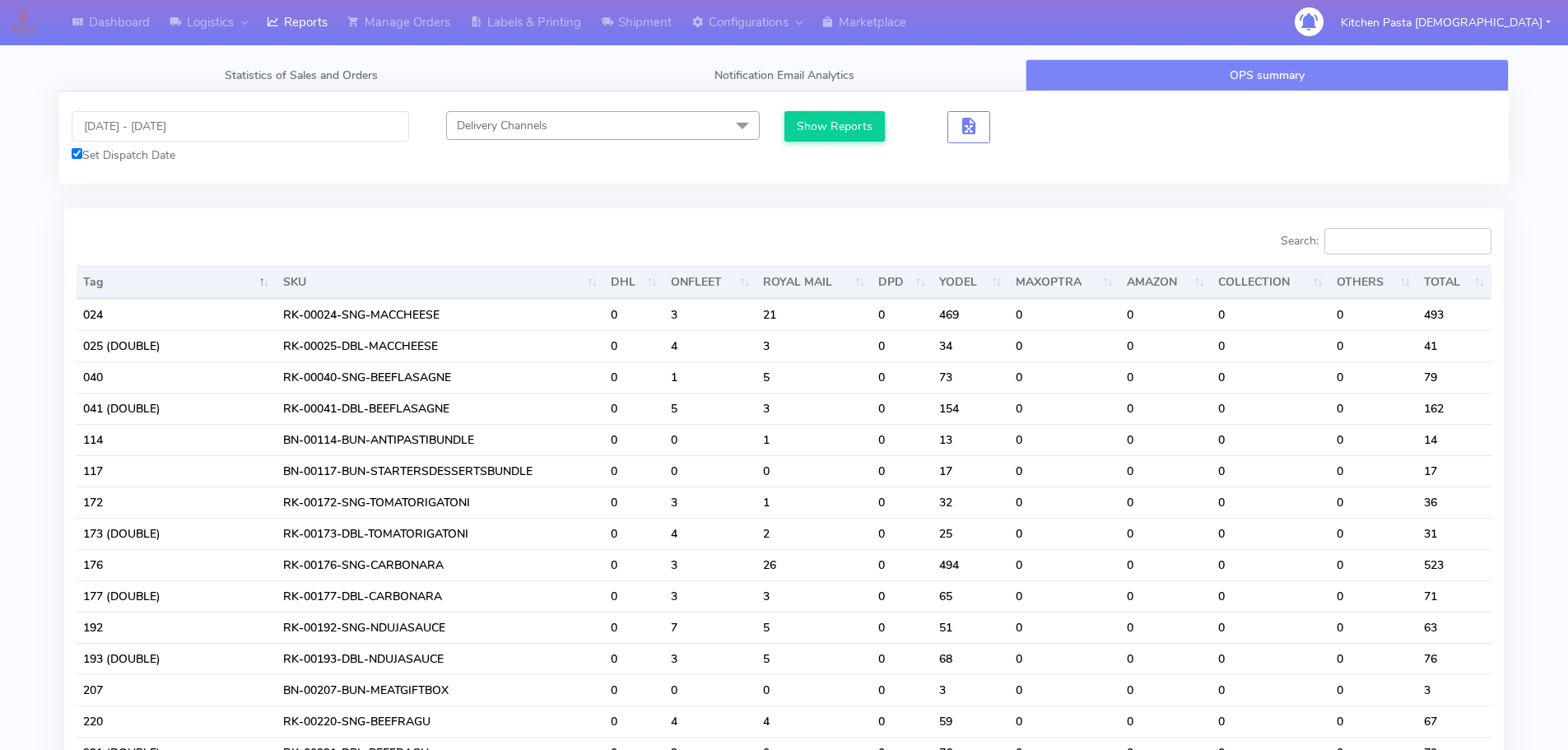
click at [1409, 244] on input "Search:" at bounding box center [1408, 241] width 167 height 27
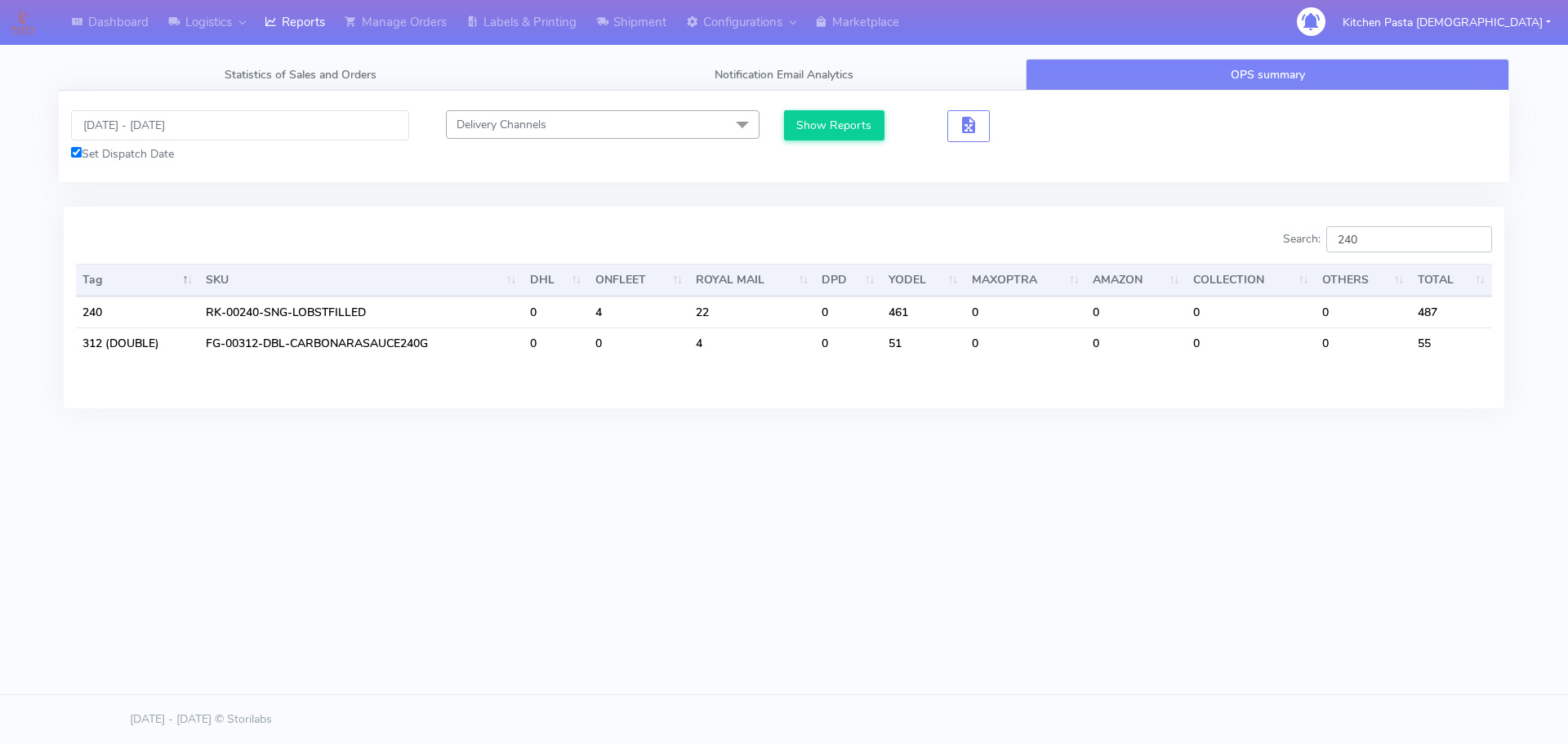
type input "240"
click at [138, 119] on input "[DATE] - [DATE]" at bounding box center [239, 125] width 338 height 30
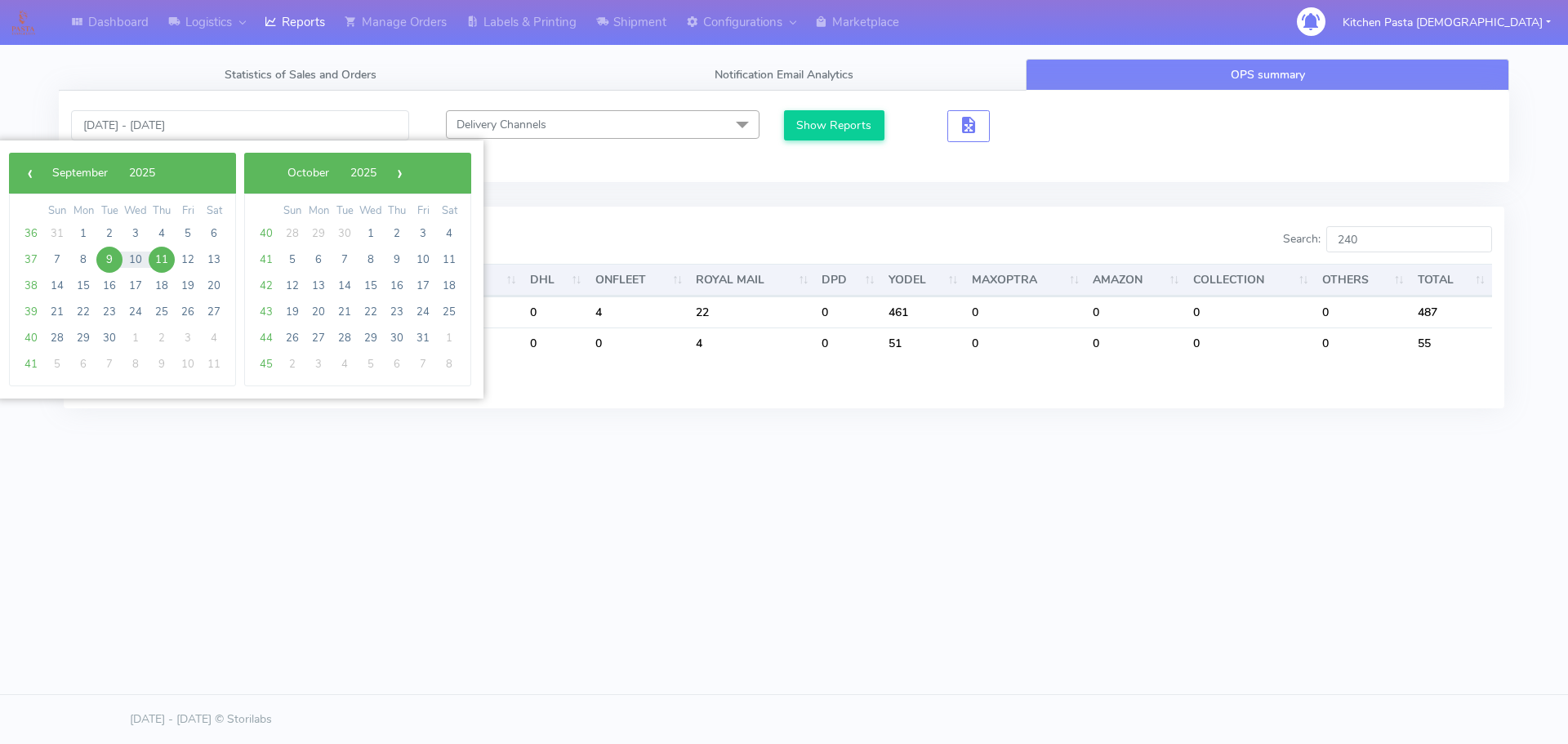
click at [102, 266] on span "9" at bounding box center [109, 259] width 26 height 26
click at [159, 260] on span "11" at bounding box center [161, 259] width 26 height 26
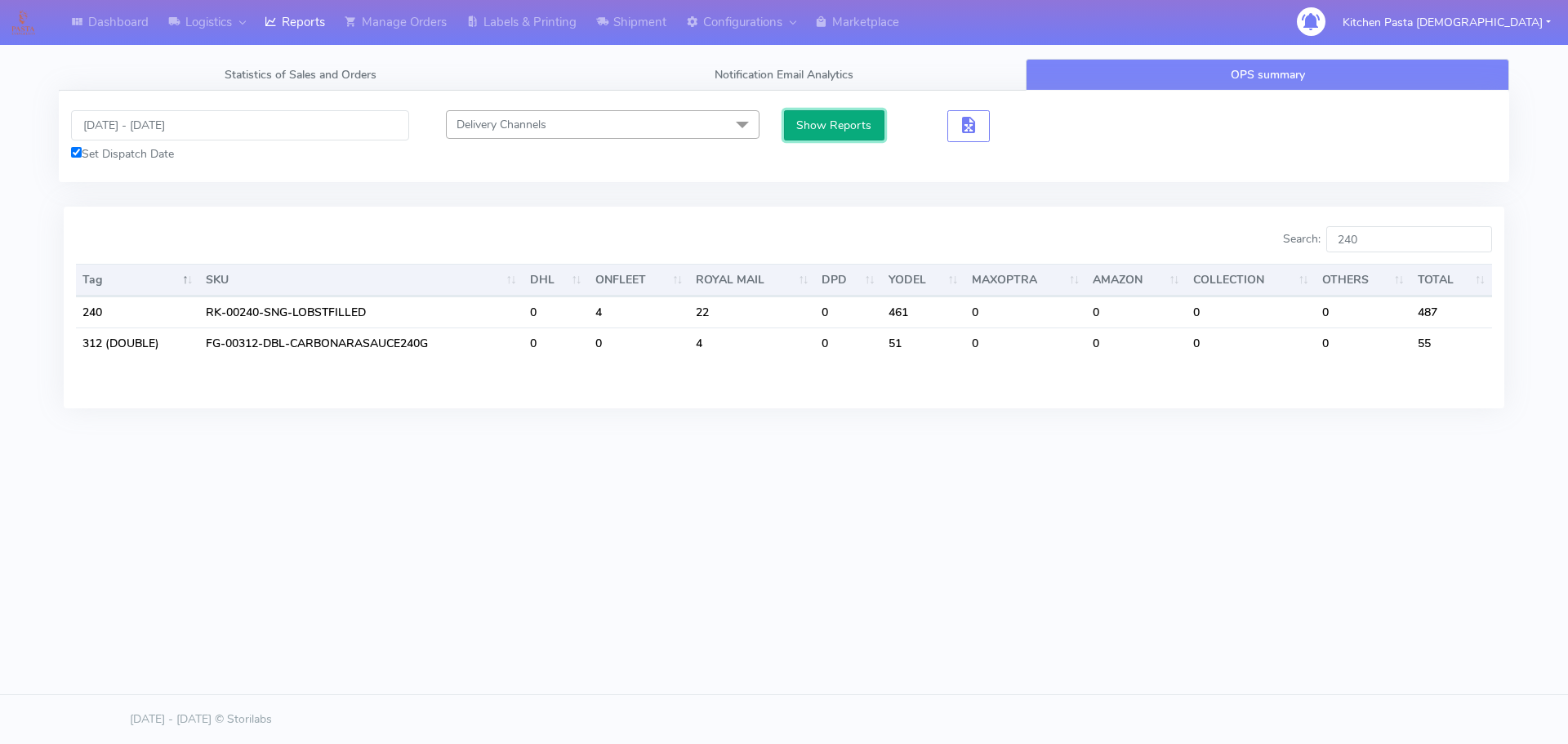
click at [808, 120] on button "Show Reports" at bounding box center [833, 125] width 101 height 30
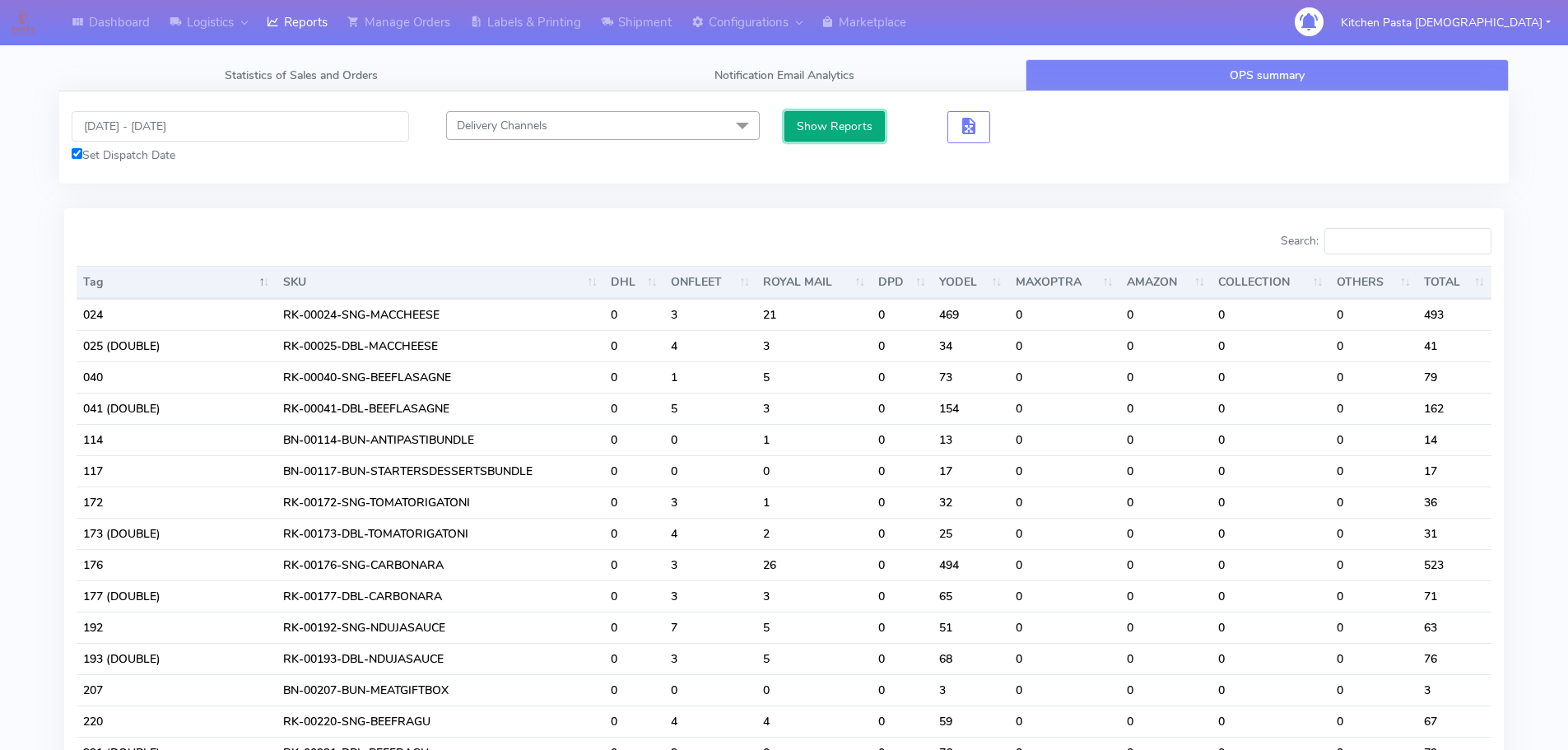
click at [815, 122] on button "Show Reports" at bounding box center [835, 126] width 101 height 30
click at [793, 138] on button "Show Reports" at bounding box center [835, 126] width 101 height 30
click at [1421, 245] on input "Search:" at bounding box center [1408, 241] width 167 height 27
click at [169, 132] on input "[DATE] - [DATE]" at bounding box center [240, 126] width 337 height 30
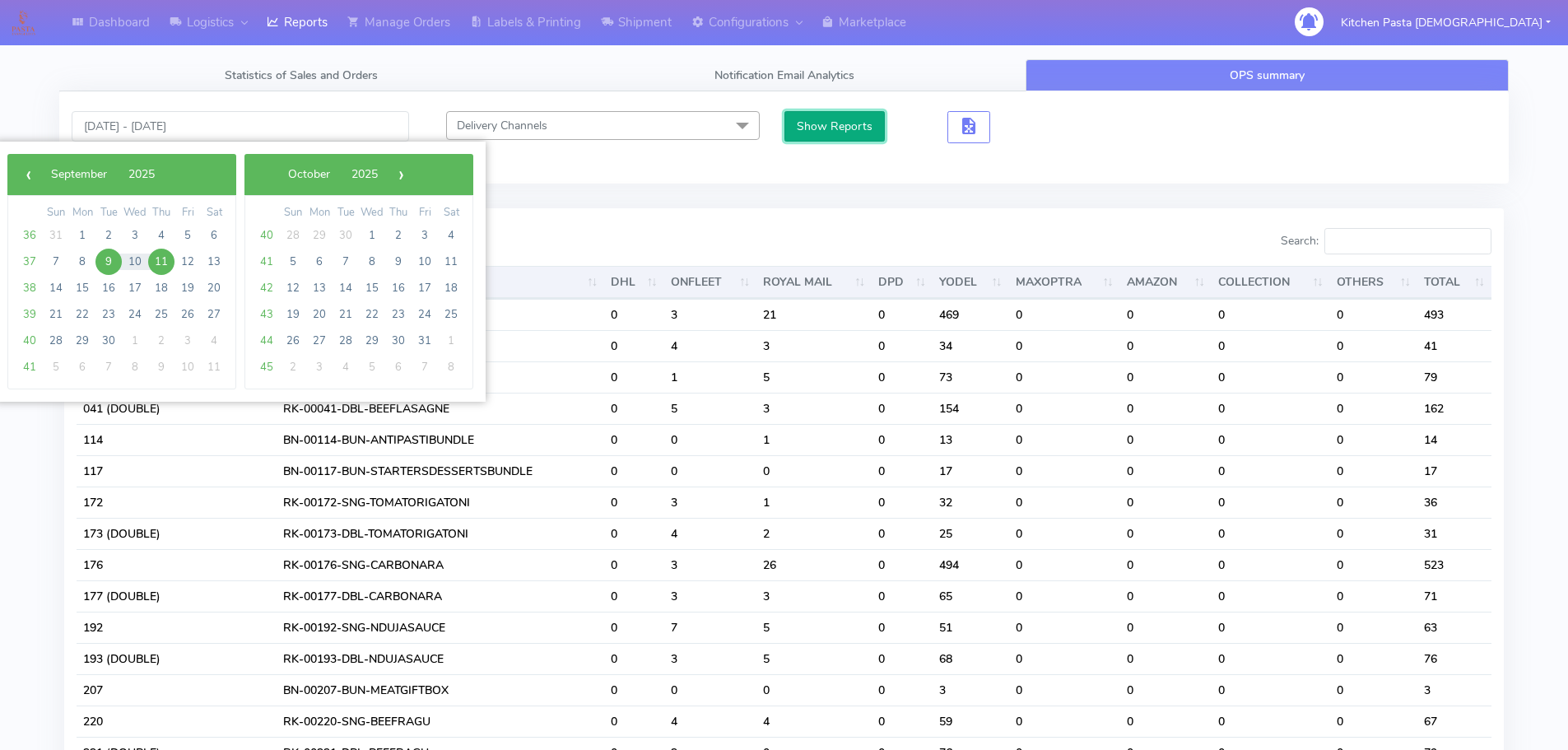
click at [805, 126] on button "Show Reports" at bounding box center [835, 126] width 101 height 30
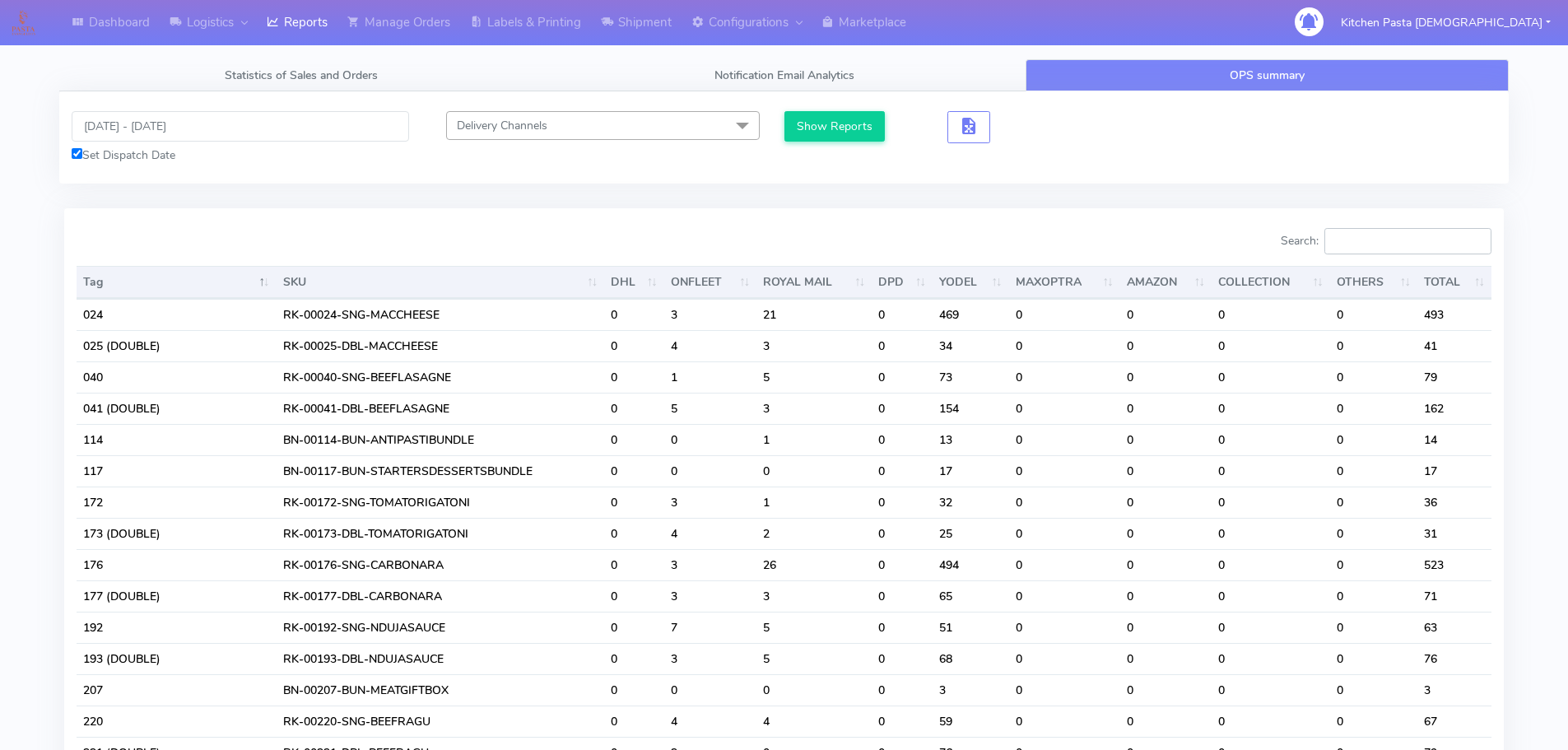
click at [1379, 246] on input "Search:" at bounding box center [1408, 241] width 167 height 27
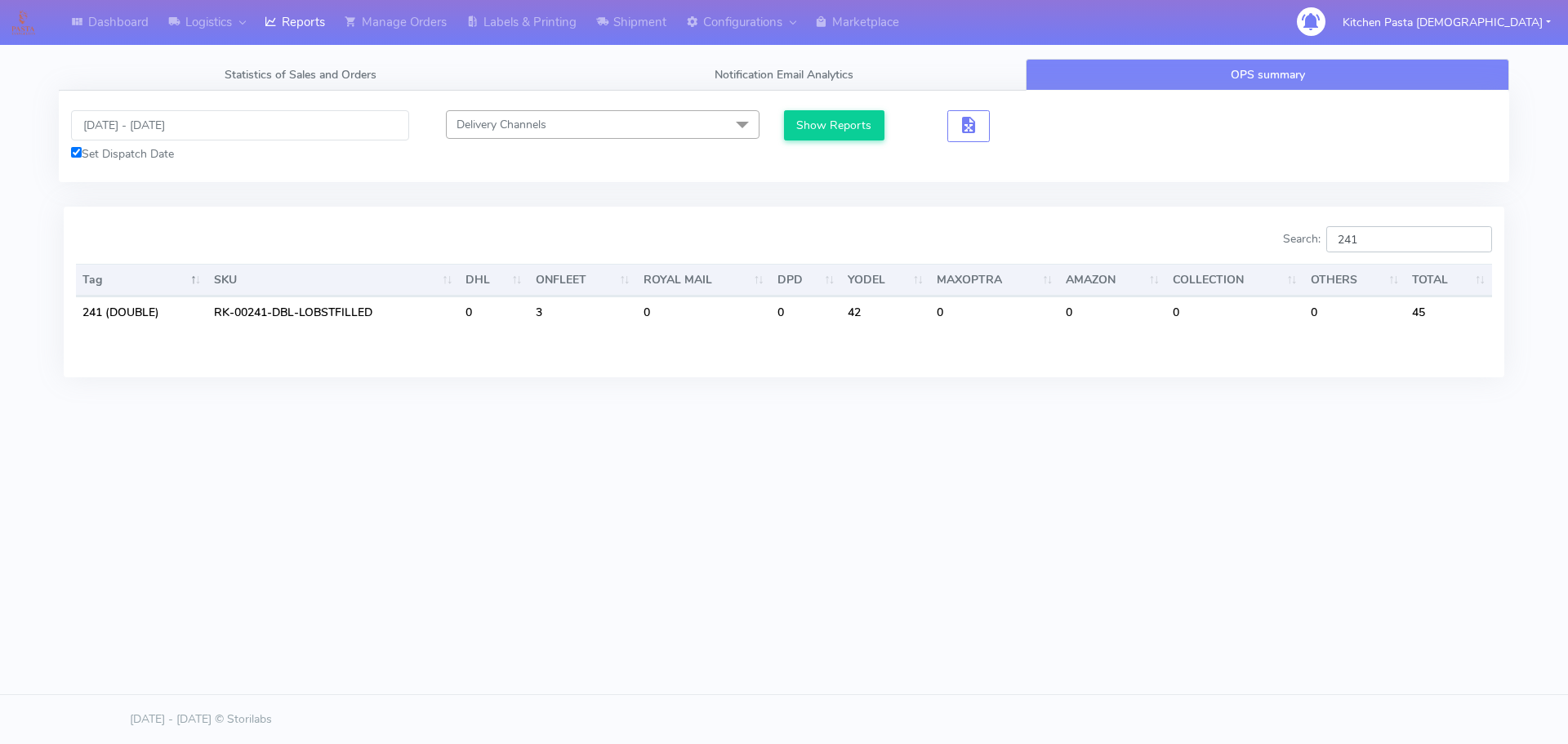
type input "241"
click at [965, 612] on body "Dashboard Logistics London Logistics Reports Manage Orders Labels & Printing Sh…" at bounding box center [784, 322] width 1568 height 644
click at [164, 119] on input "[DATE] - [DATE]" at bounding box center [239, 125] width 338 height 30
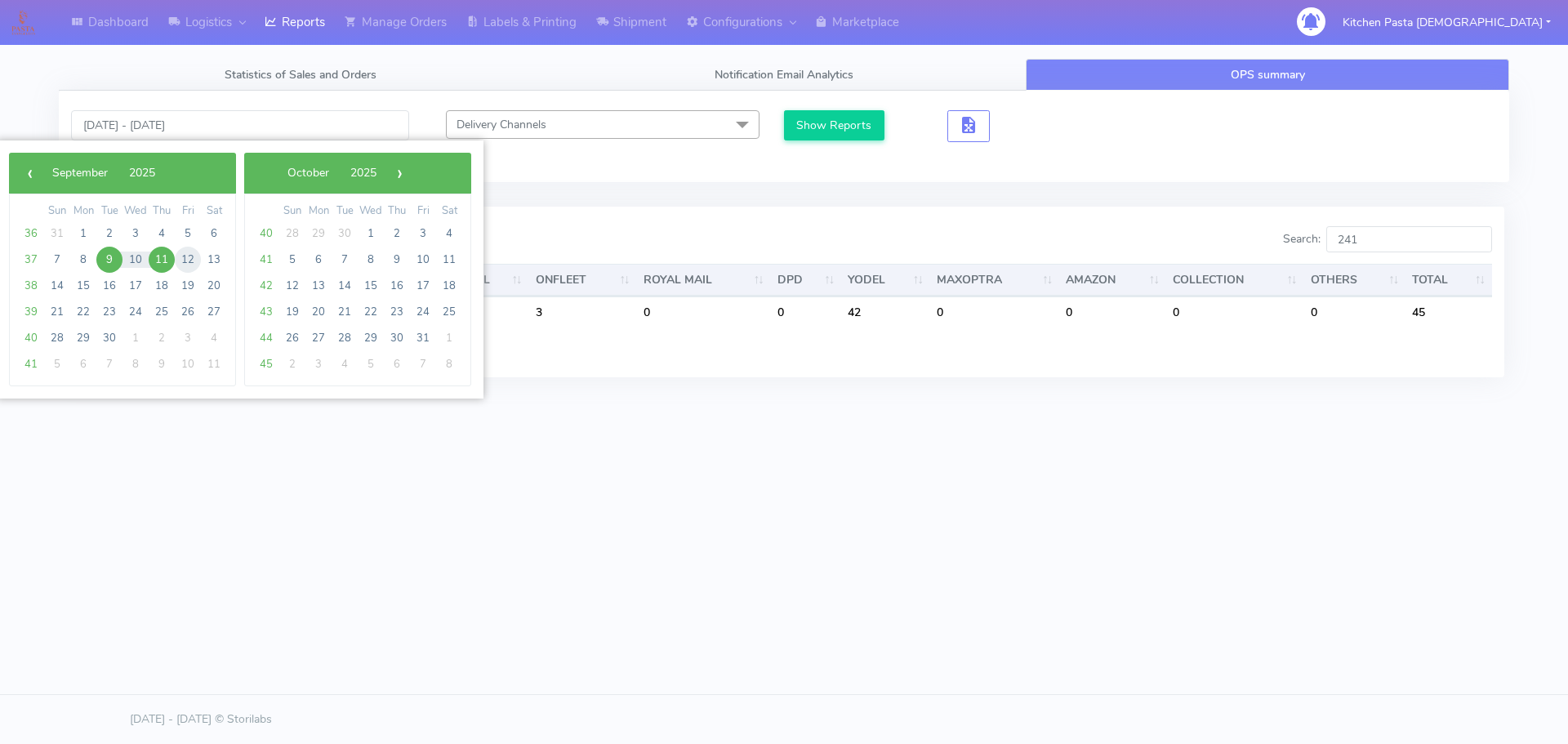
click at [184, 260] on span "12" at bounding box center [188, 259] width 26 height 26
type input "12/09/2025 - 12/09/2025"
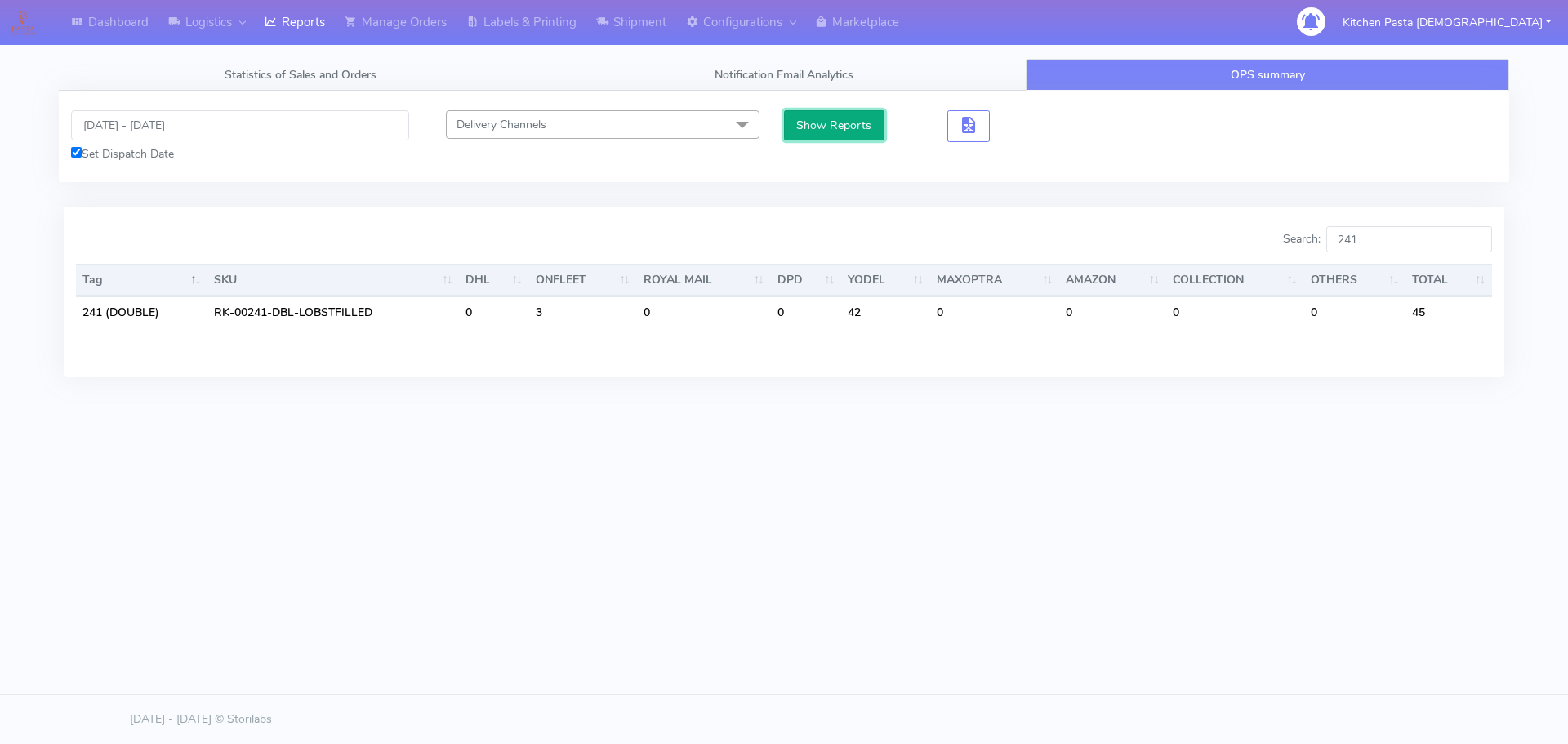
click at [823, 122] on button "Show Reports" at bounding box center [833, 125] width 101 height 30
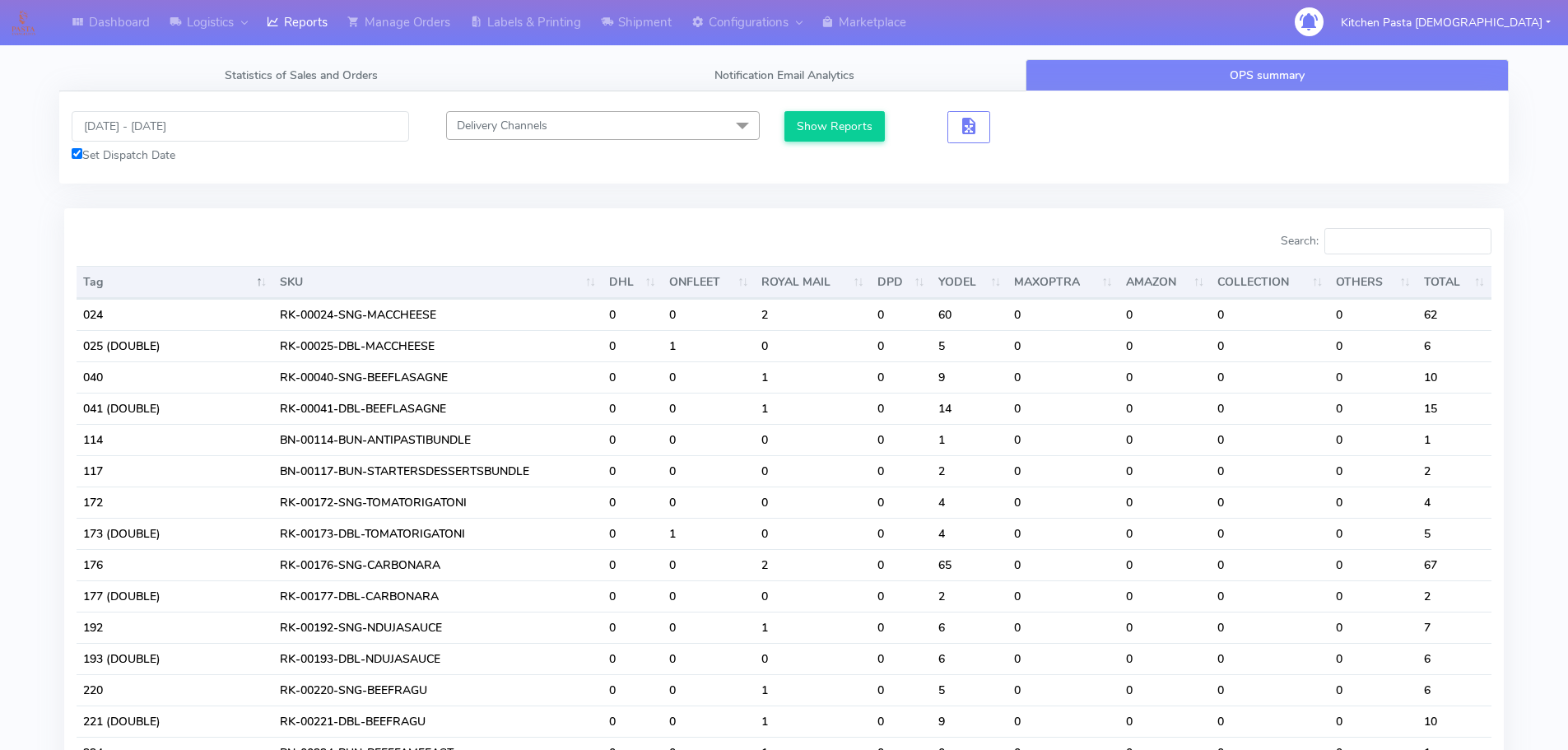
click at [1412, 259] on div "Search:" at bounding box center [1145, 244] width 696 height 33
click at [1392, 228] on input "Search:" at bounding box center [1408, 241] width 167 height 27
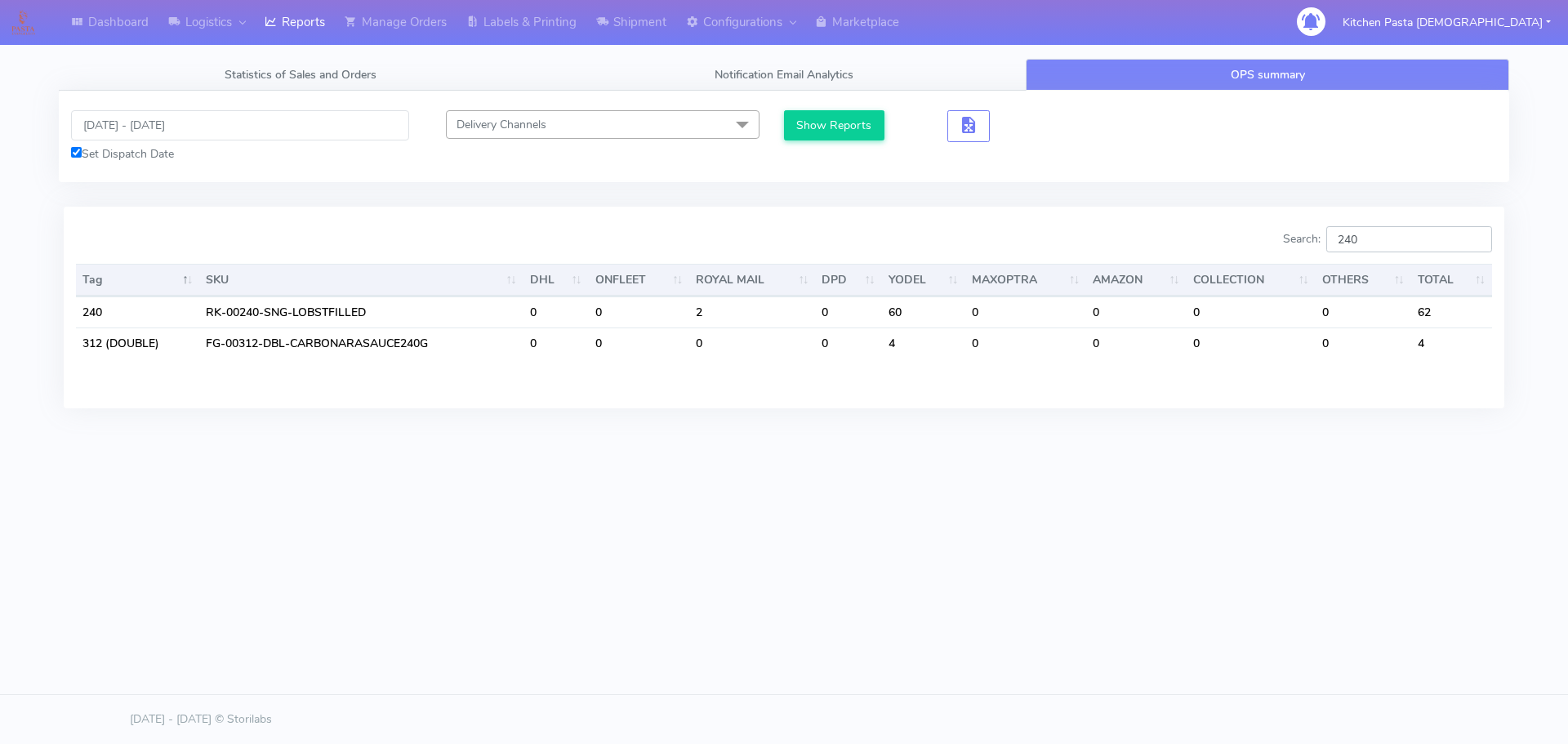
type input "240"
click at [174, 119] on input "12/09/2025 - 12/09/2025" at bounding box center [239, 125] width 338 height 30
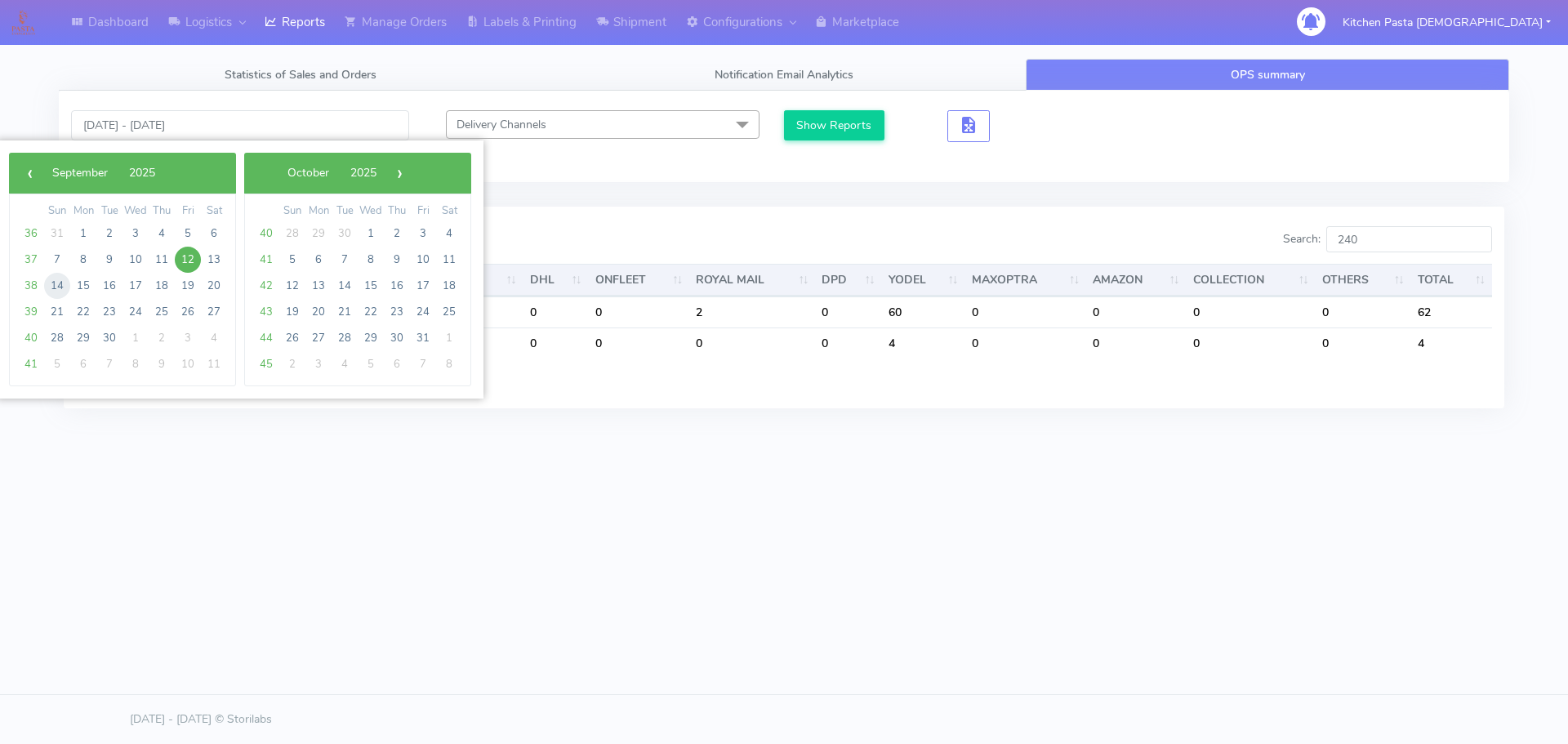
click at [60, 278] on span "14" at bounding box center [57, 286] width 26 height 26
type input "14/09/2025 - 14/09/2025"
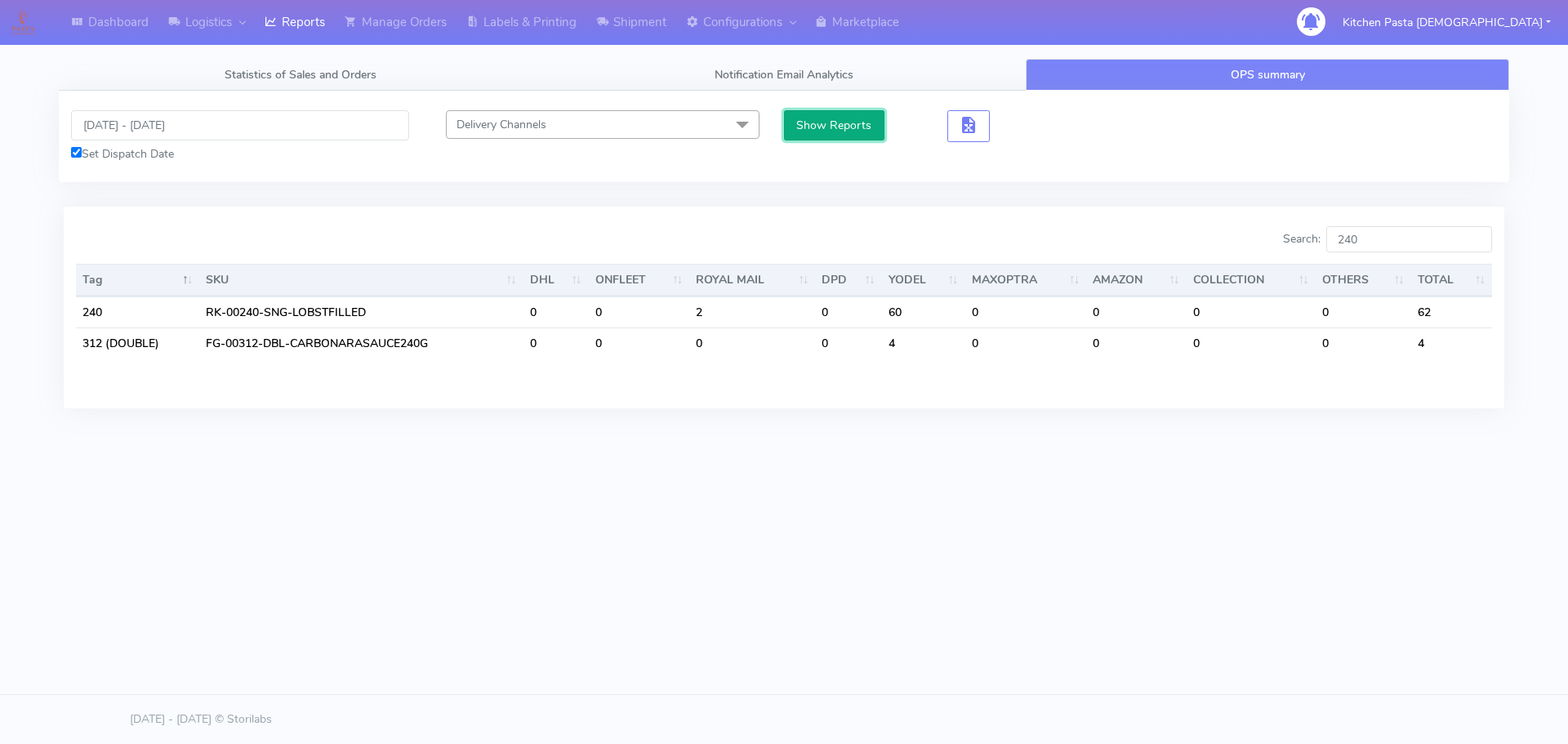
click at [825, 122] on button "Show Reports" at bounding box center [833, 125] width 101 height 30
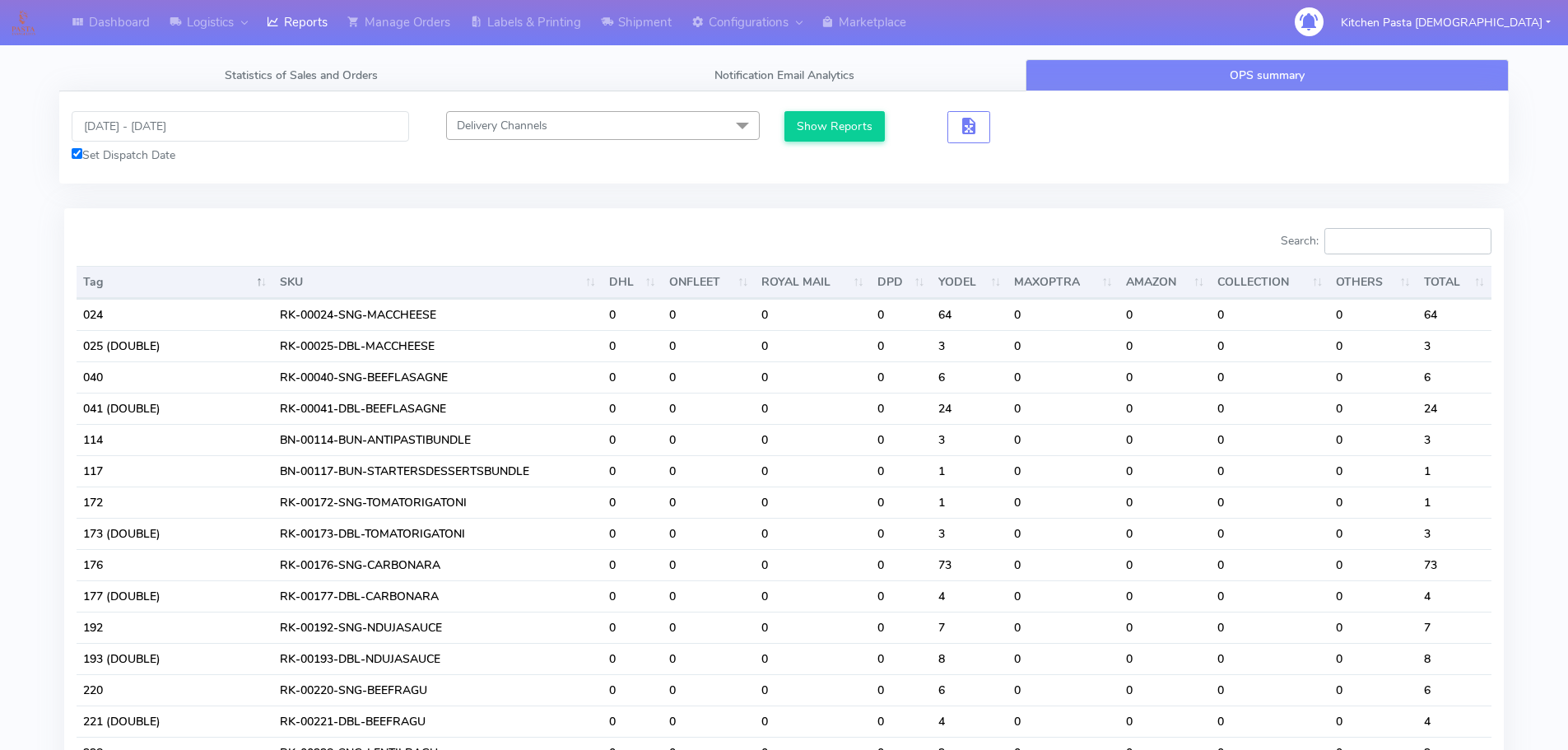
click at [1411, 253] on input "Search:" at bounding box center [1408, 241] width 167 height 27
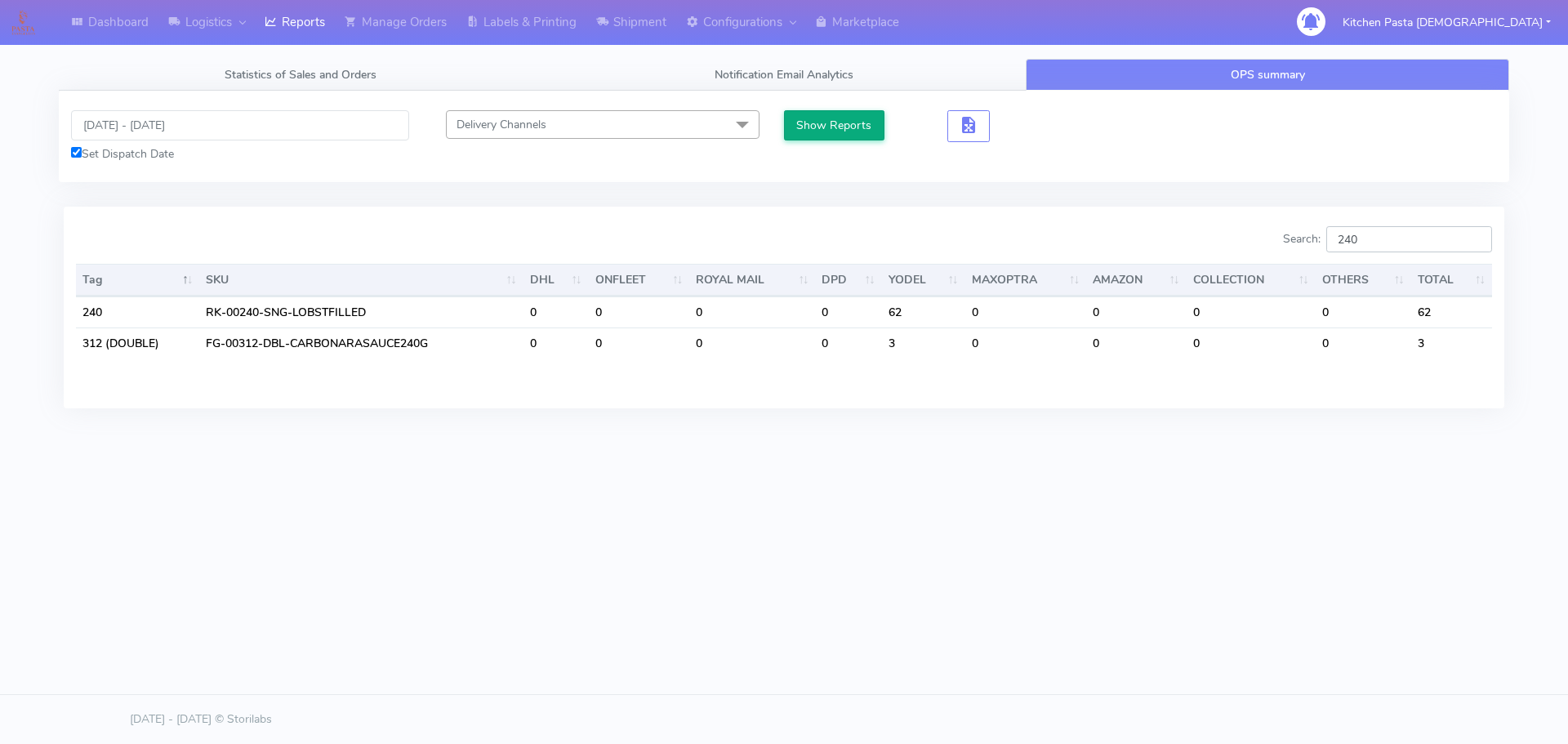
type input "240"
click at [824, 121] on button "Show Reports" at bounding box center [833, 125] width 101 height 30
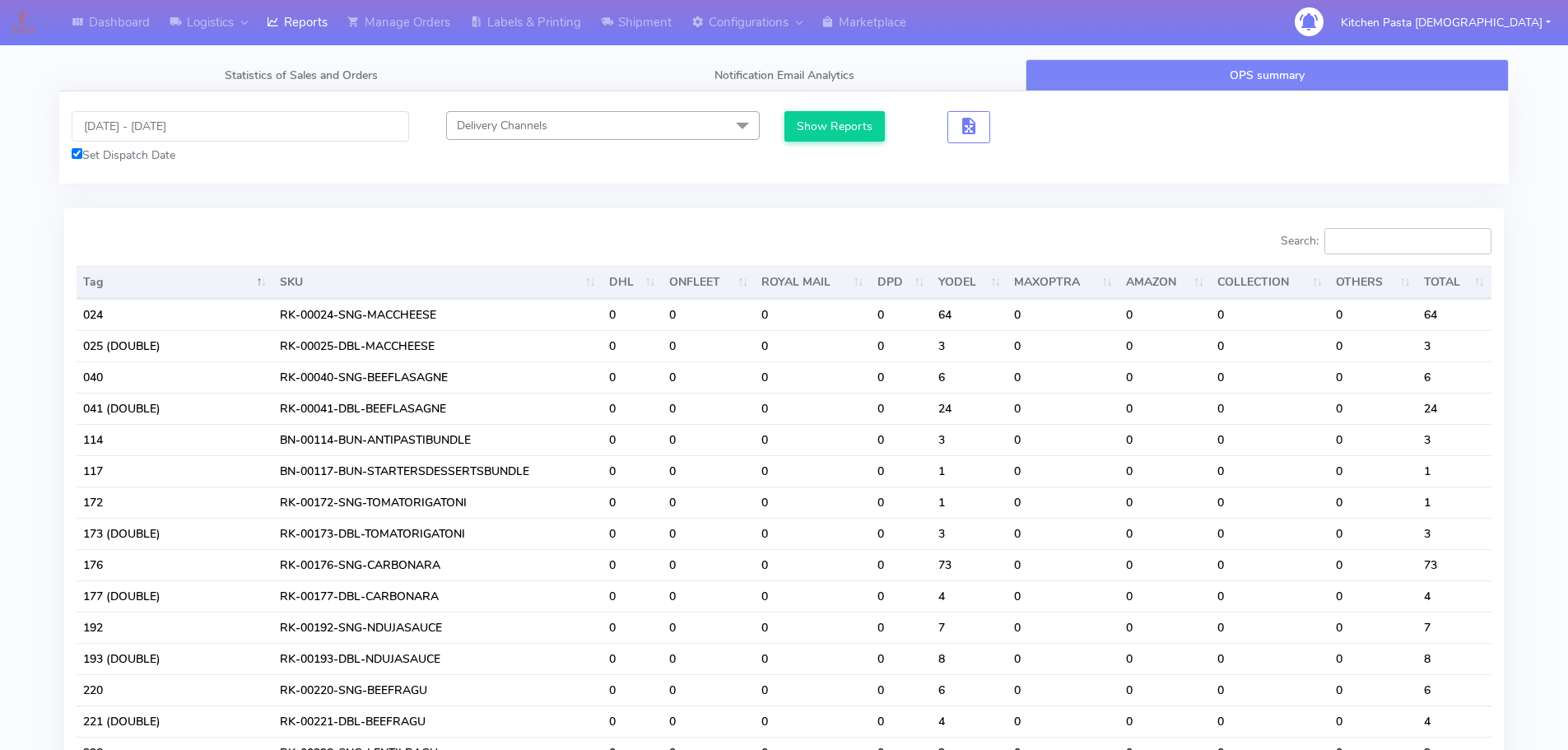
click at [1401, 251] on input "Search:" at bounding box center [1408, 241] width 167 height 27
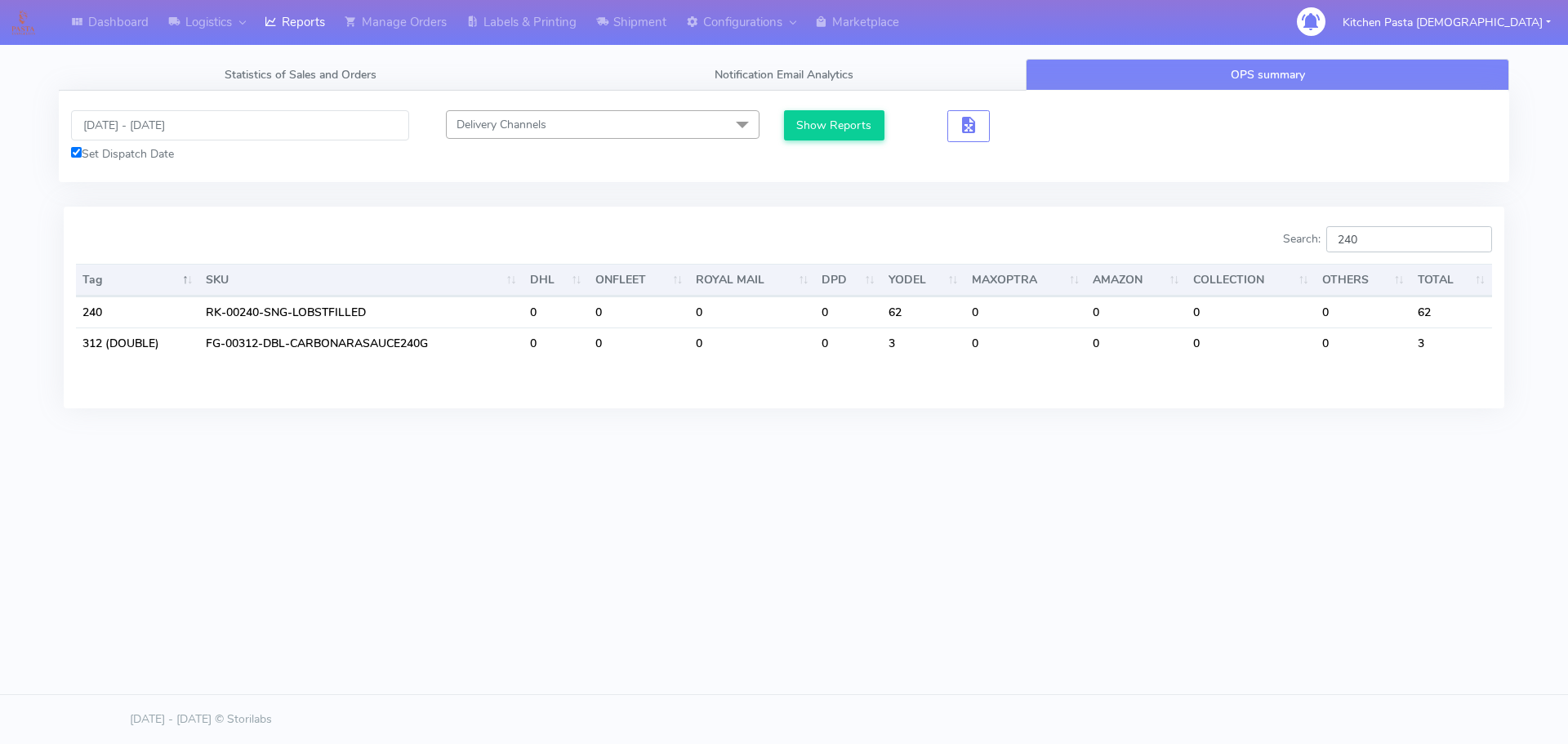
type input "240"
click at [1033, 437] on div "Statistics of Sales and Orders Notification Email Analytics OPS summary Dispatc…" at bounding box center [784, 258] width 1475 height 398
click at [151, 132] on input "14/09/2025 - 14/09/2025" at bounding box center [239, 125] width 338 height 30
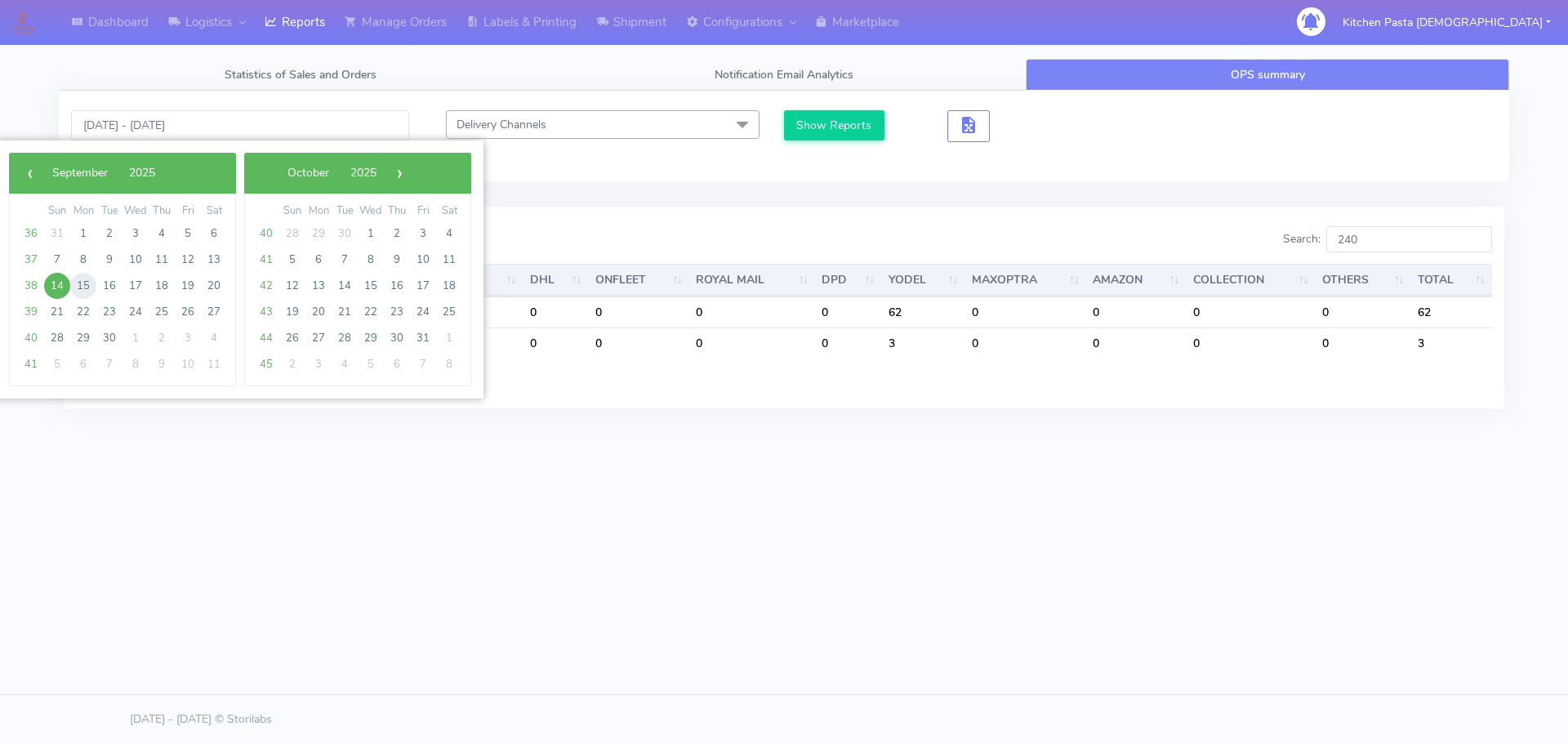
click at [75, 281] on span "15" at bounding box center [83, 286] width 26 height 26
type input "15/09/2025 - 15/09/2025"
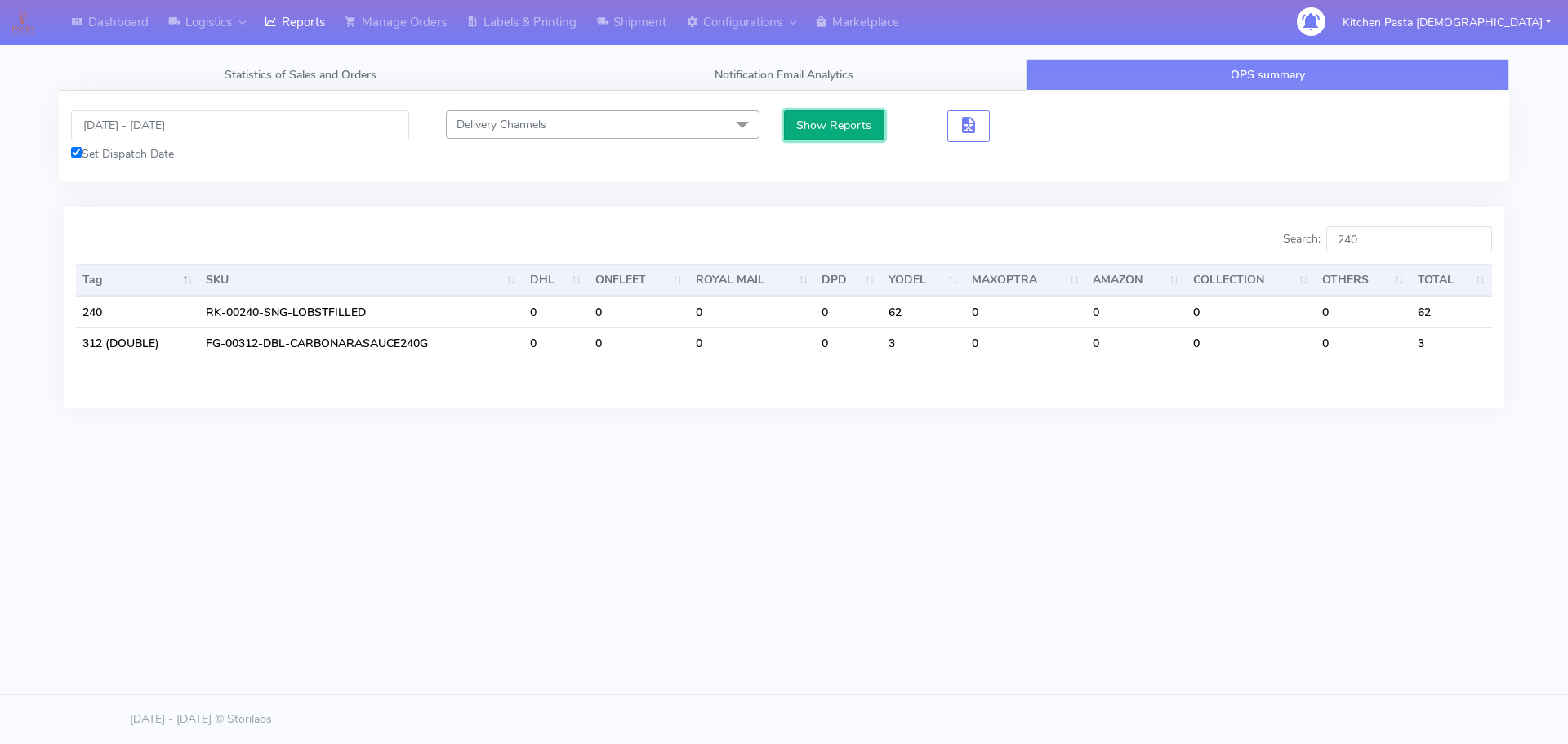
click at [813, 129] on button "Show Reports" at bounding box center [833, 125] width 101 height 30
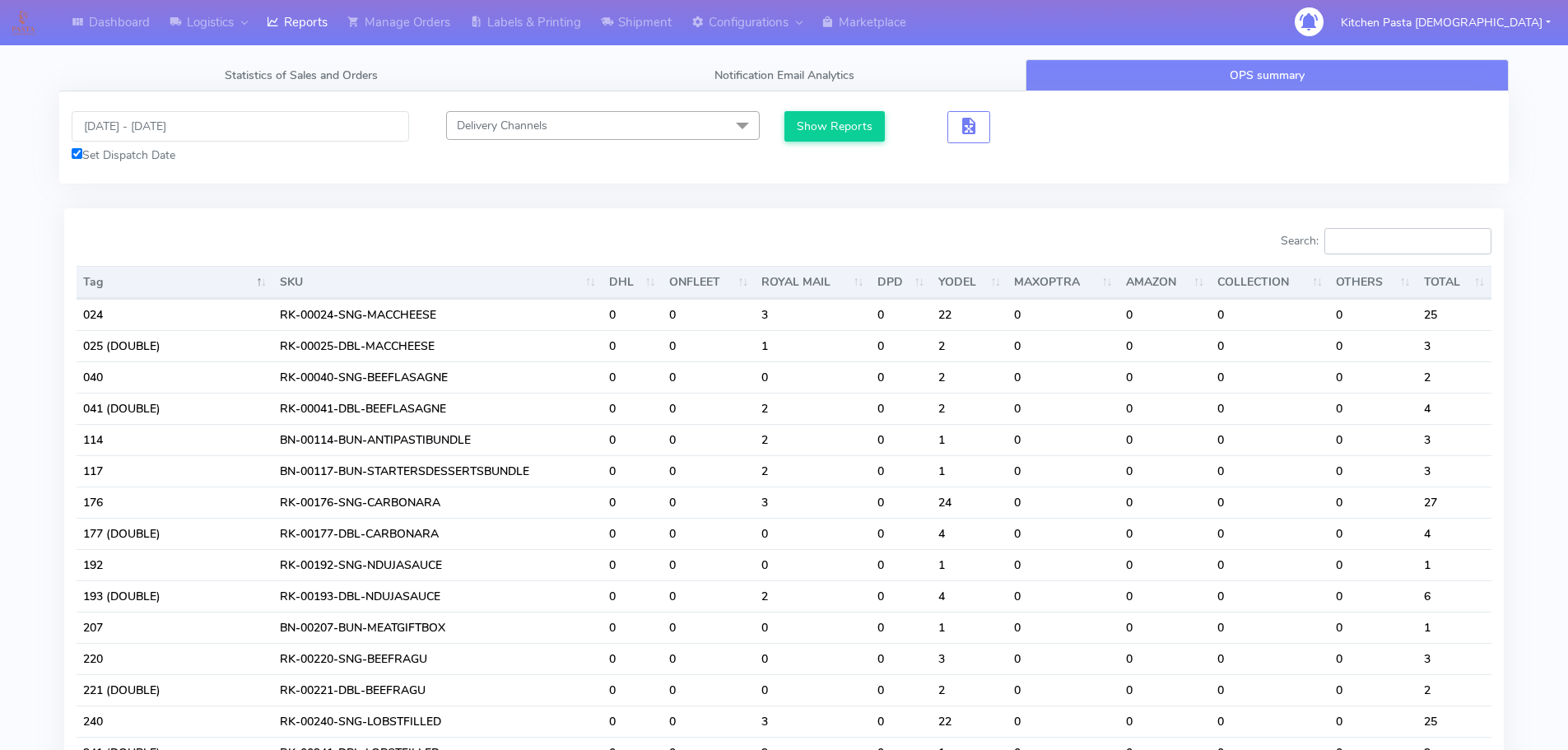
click at [1401, 253] on input "Search:" at bounding box center [1408, 241] width 167 height 27
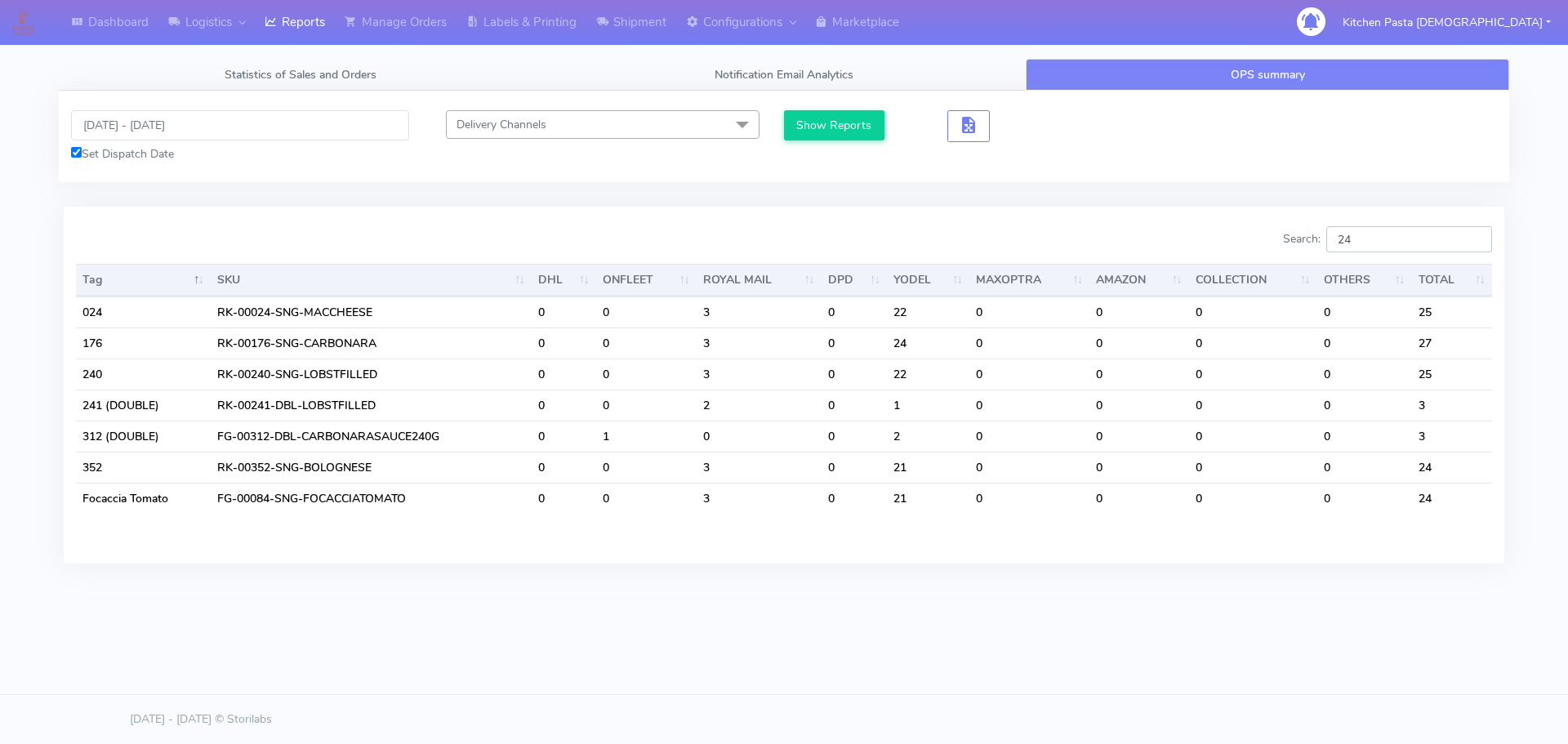
type input "2"
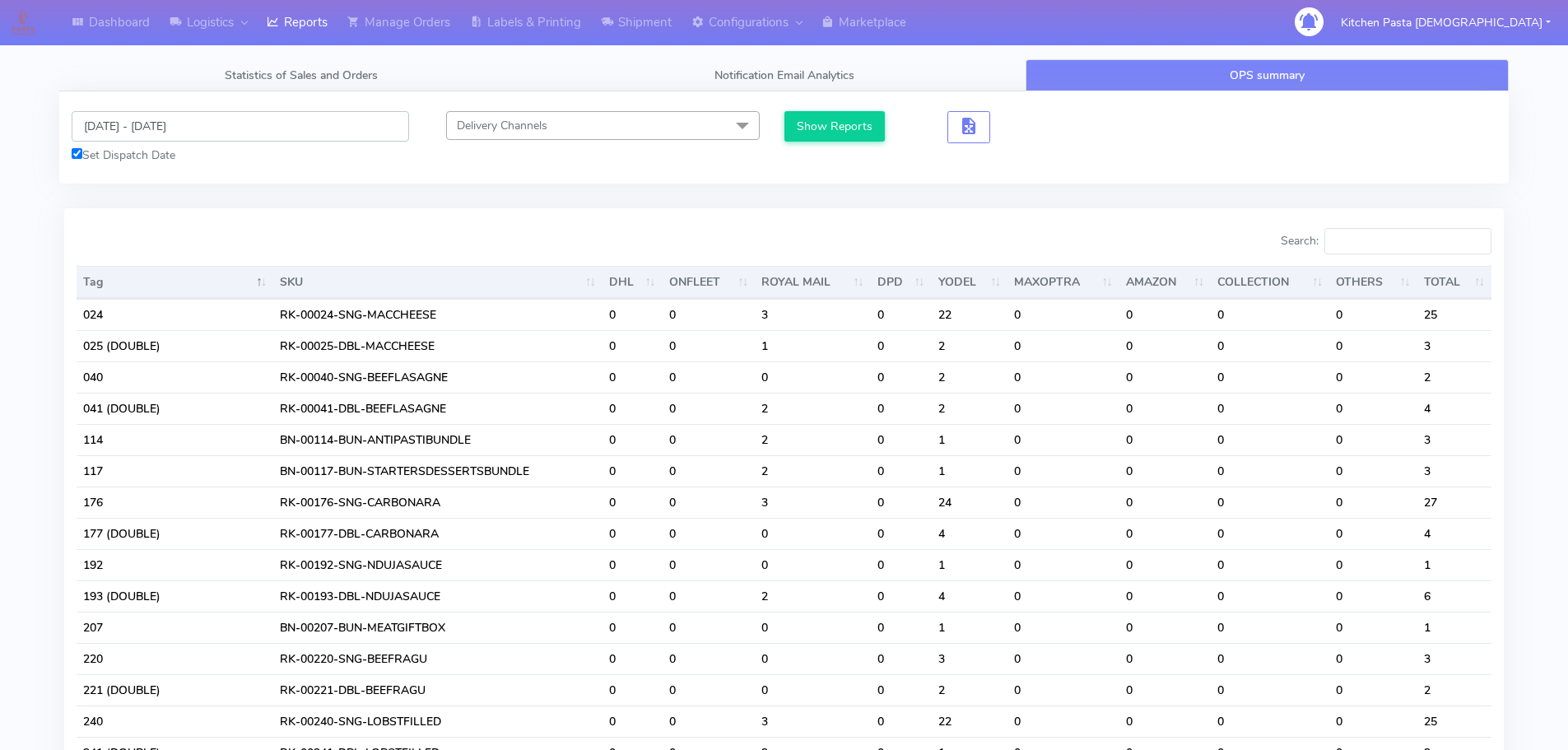
click at [117, 128] on input "15/09/2025 - 15/09/2025" at bounding box center [240, 126] width 337 height 30
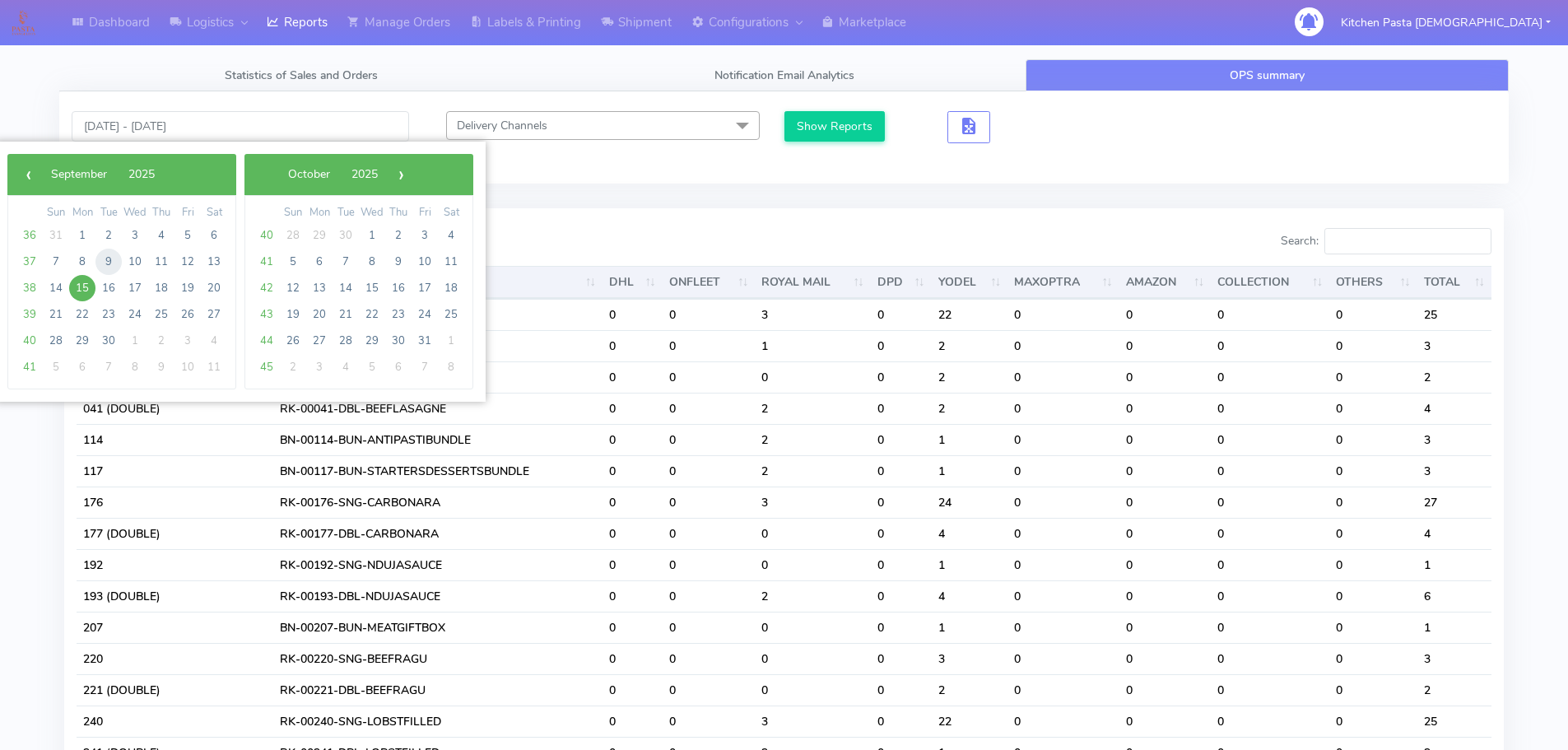
click at [116, 262] on span "9" at bounding box center [108, 262] width 27 height 27
click at [164, 262] on span "11" at bounding box center [161, 262] width 27 height 27
type input "09/09/2025 - 11/09/2025"
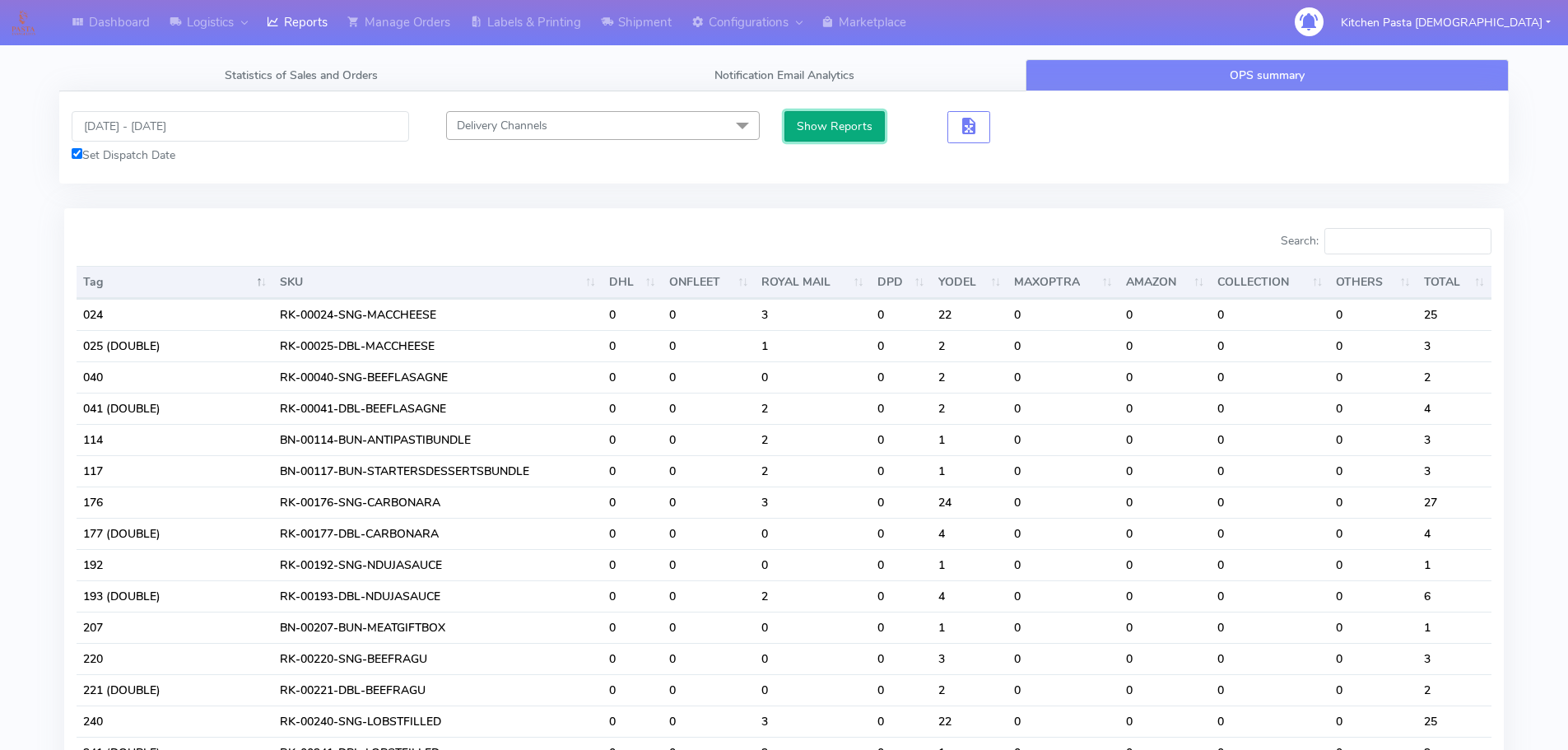
click at [809, 141] on button "Show Reports" at bounding box center [835, 126] width 101 height 30
click at [1387, 229] on input "Search:" at bounding box center [1408, 241] width 167 height 27
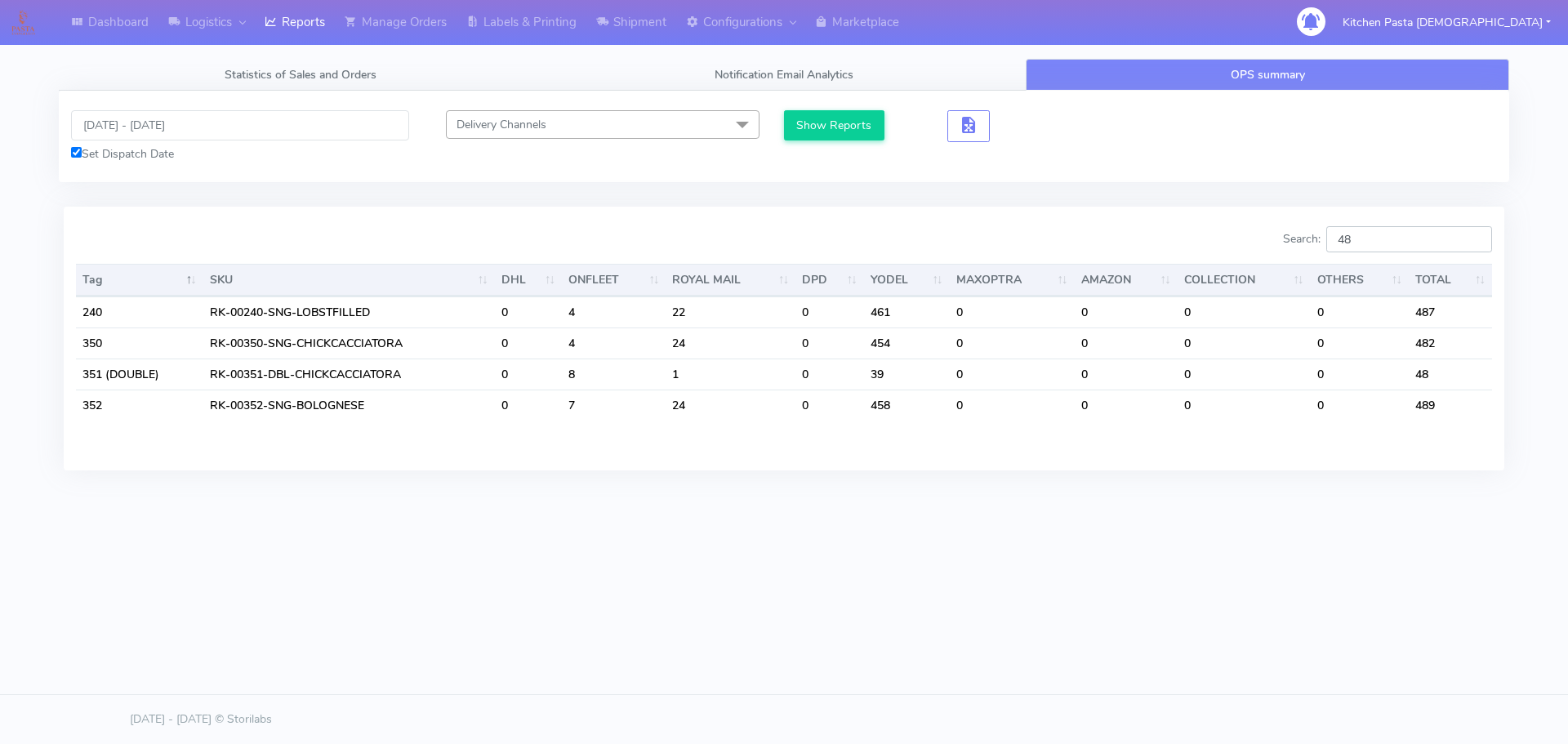
type input "4"
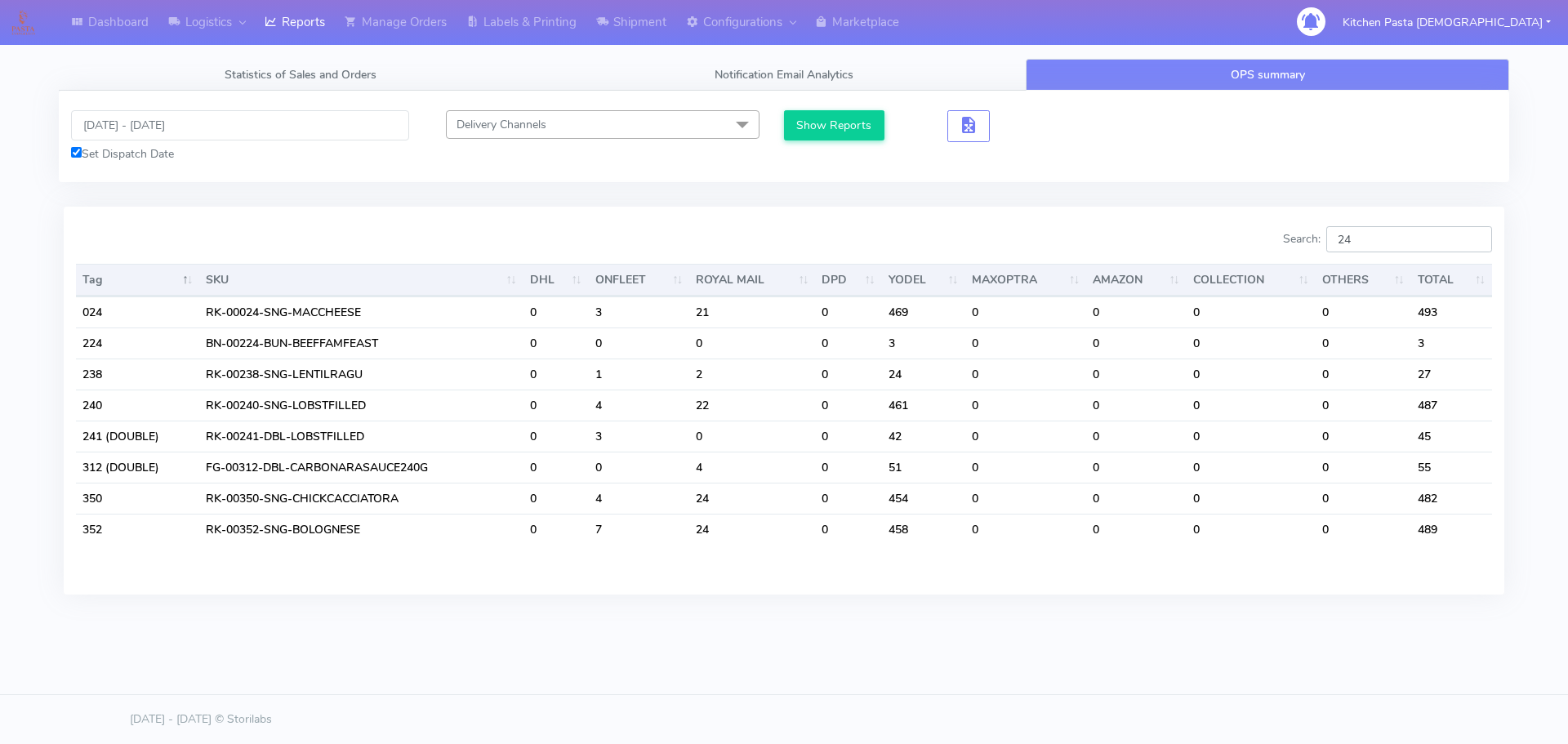
type input "2"
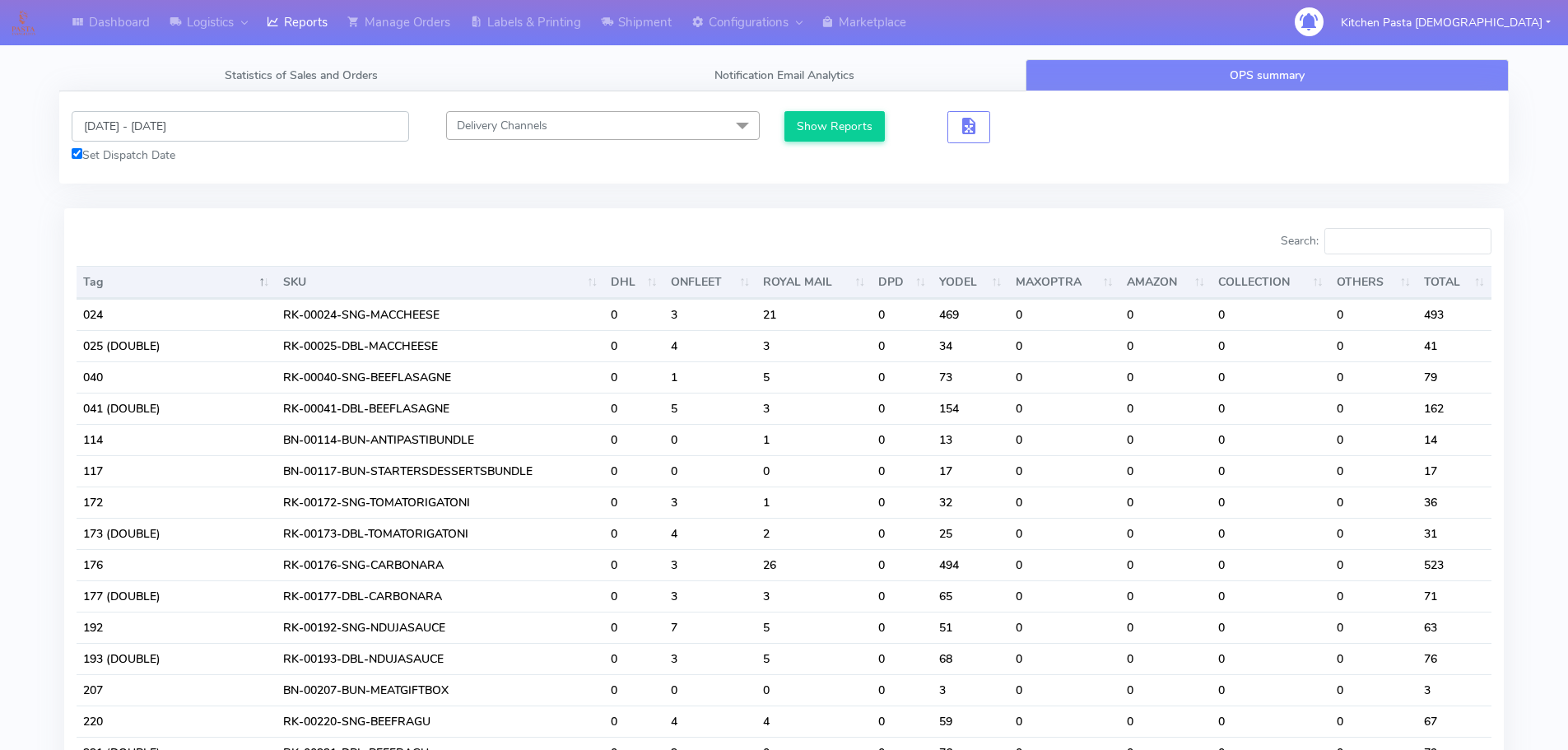
click at [199, 133] on input "09/09/2025 - 11/09/2025" at bounding box center [240, 126] width 337 height 30
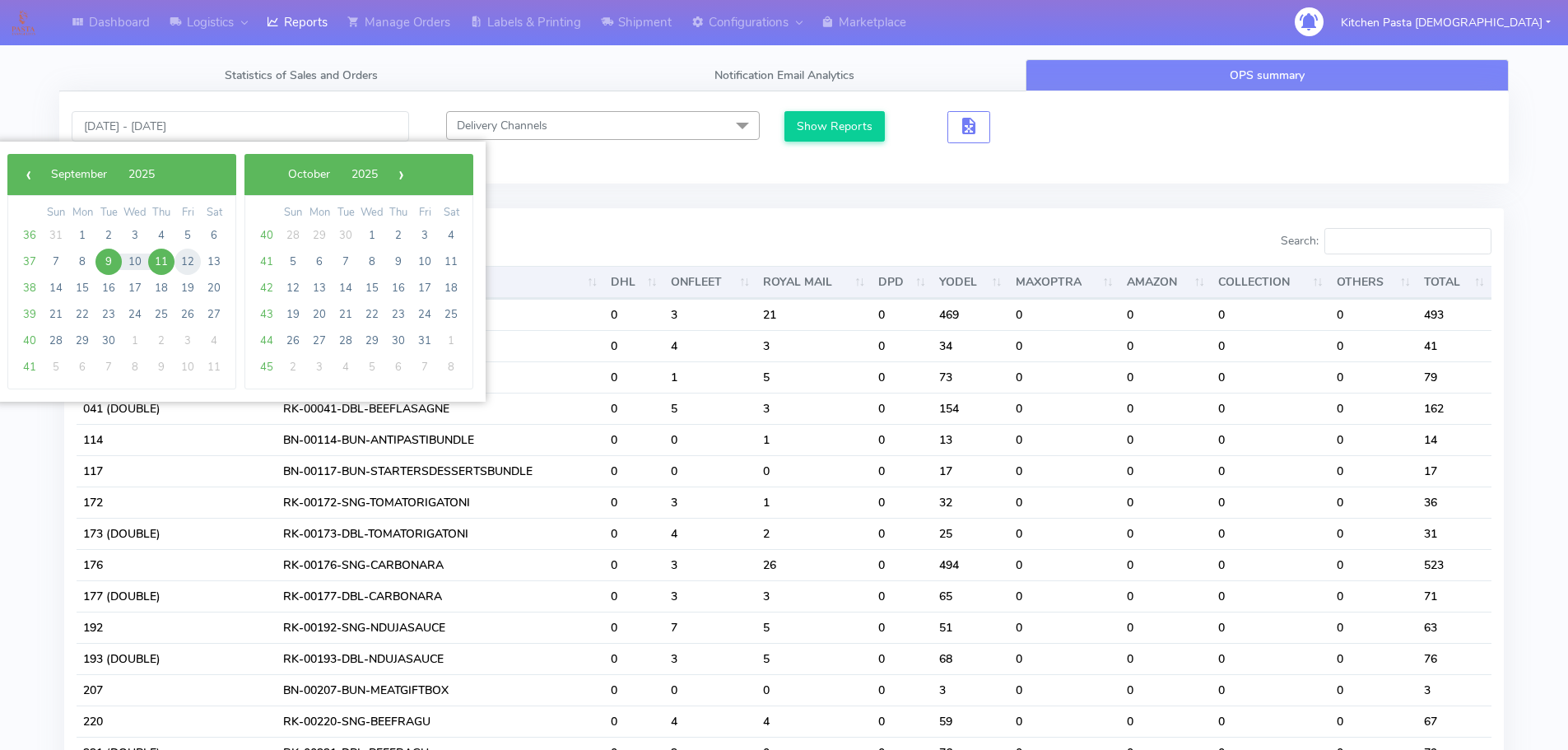
click at [182, 260] on span "12" at bounding box center [187, 262] width 27 height 27
click at [75, 285] on span "15" at bounding box center [82, 288] width 27 height 27
type input "12/09/2025 - 15/09/2025"
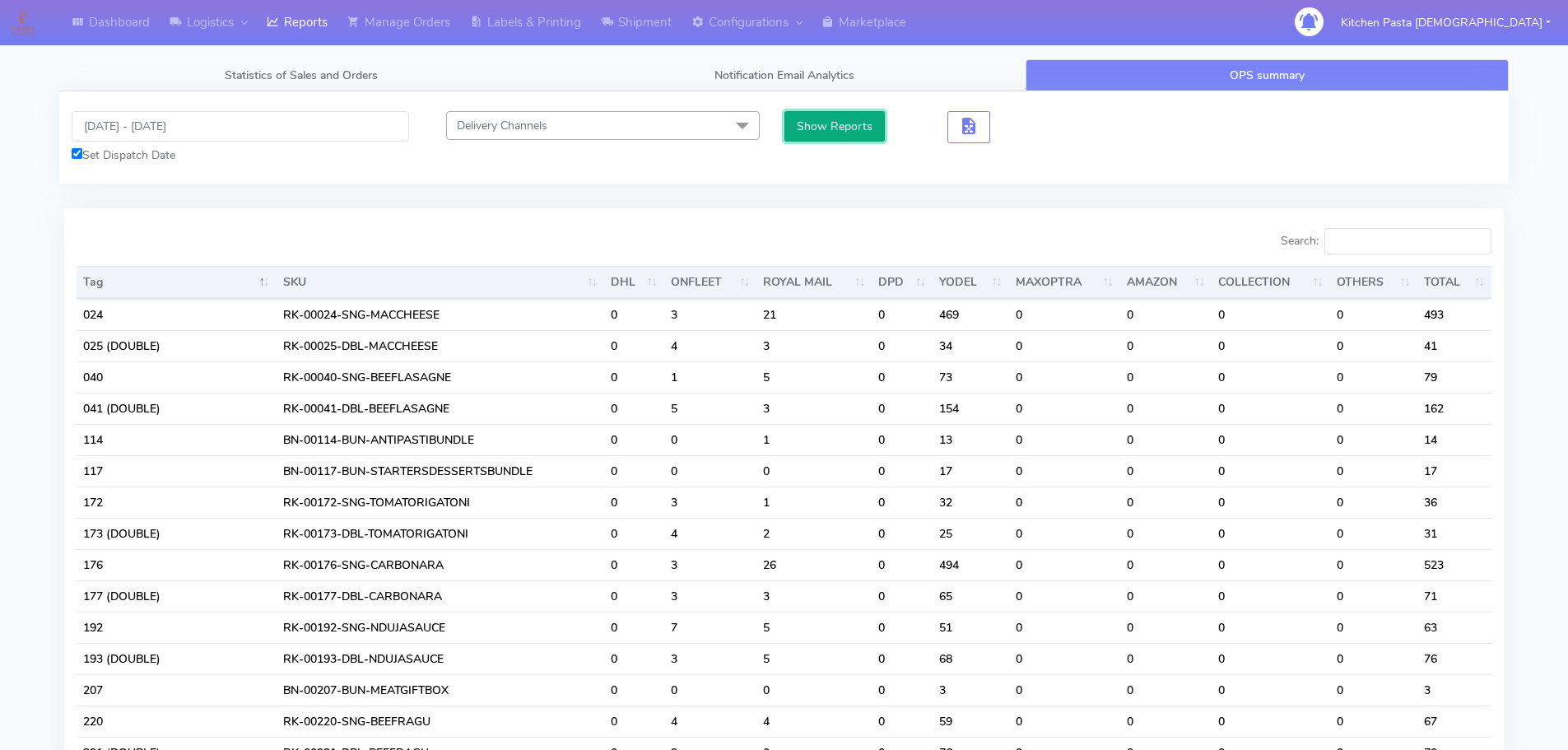
click at [870, 126] on button "Show Reports" at bounding box center [835, 126] width 101 height 30
drag, startPoint x: 834, startPoint y: 124, endPoint x: 1036, endPoint y: 171, distance: 207.4
click at [834, 123] on button "Show Reports" at bounding box center [835, 126] width 101 height 30
click at [1375, 241] on input "Search:" at bounding box center [1408, 241] width 167 height 27
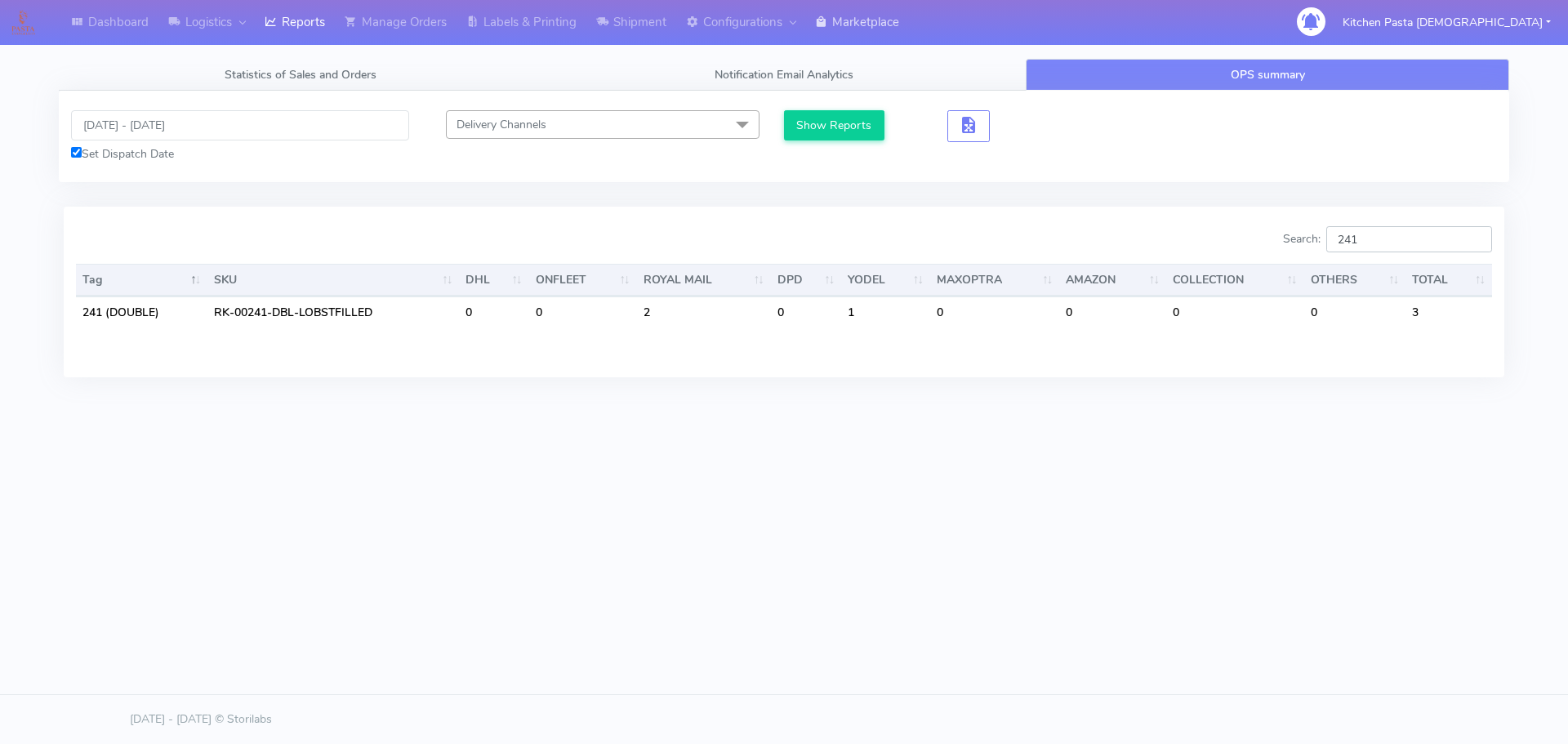
type input "241"
drag, startPoint x: 1402, startPoint y: 241, endPoint x: 1293, endPoint y: 240, distance: 109.0
click at [1293, 240] on div "Search: 241" at bounding box center [1144, 242] width 696 height 33
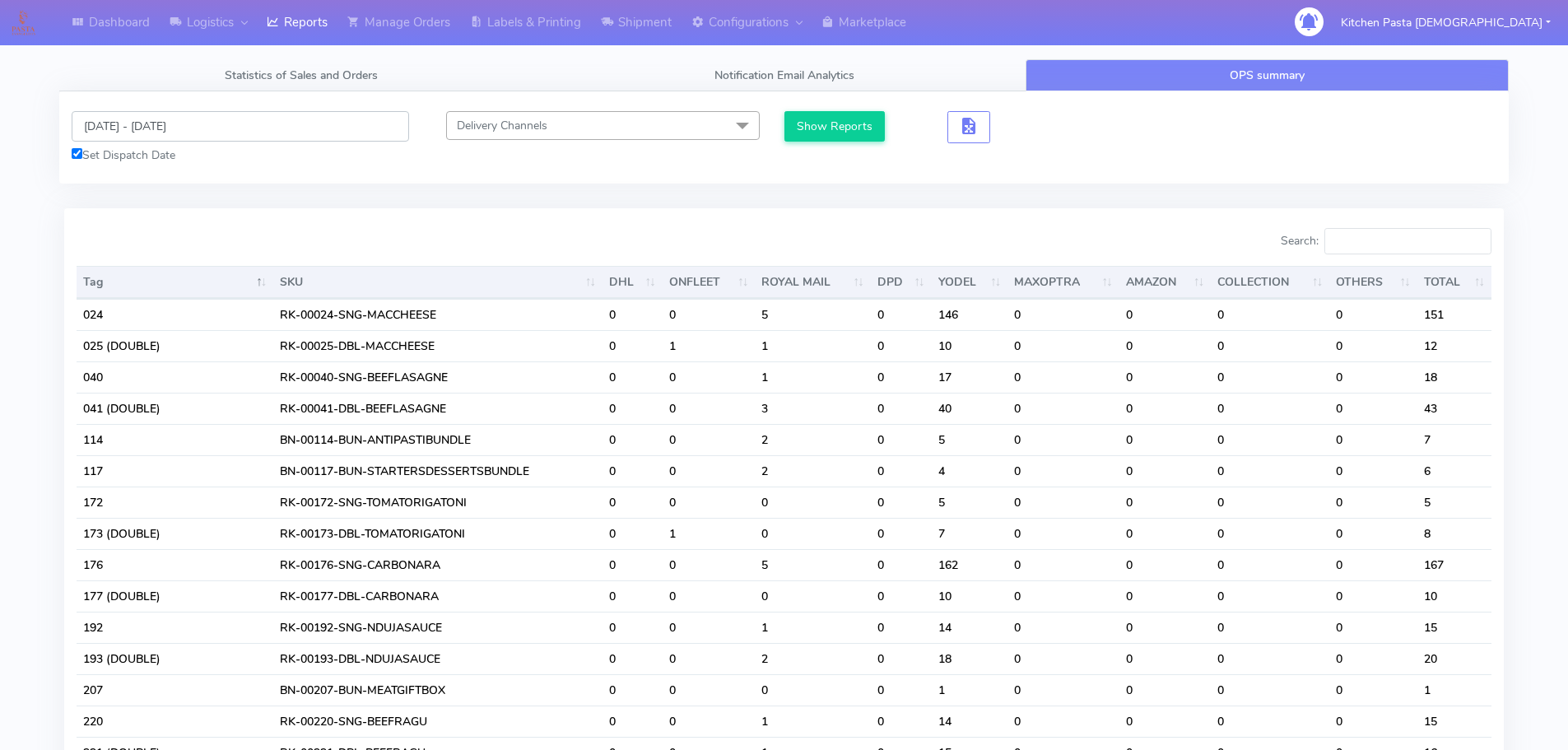
click at [139, 134] on input "12/09/2025 - 15/09/2025" at bounding box center [240, 126] width 337 height 30
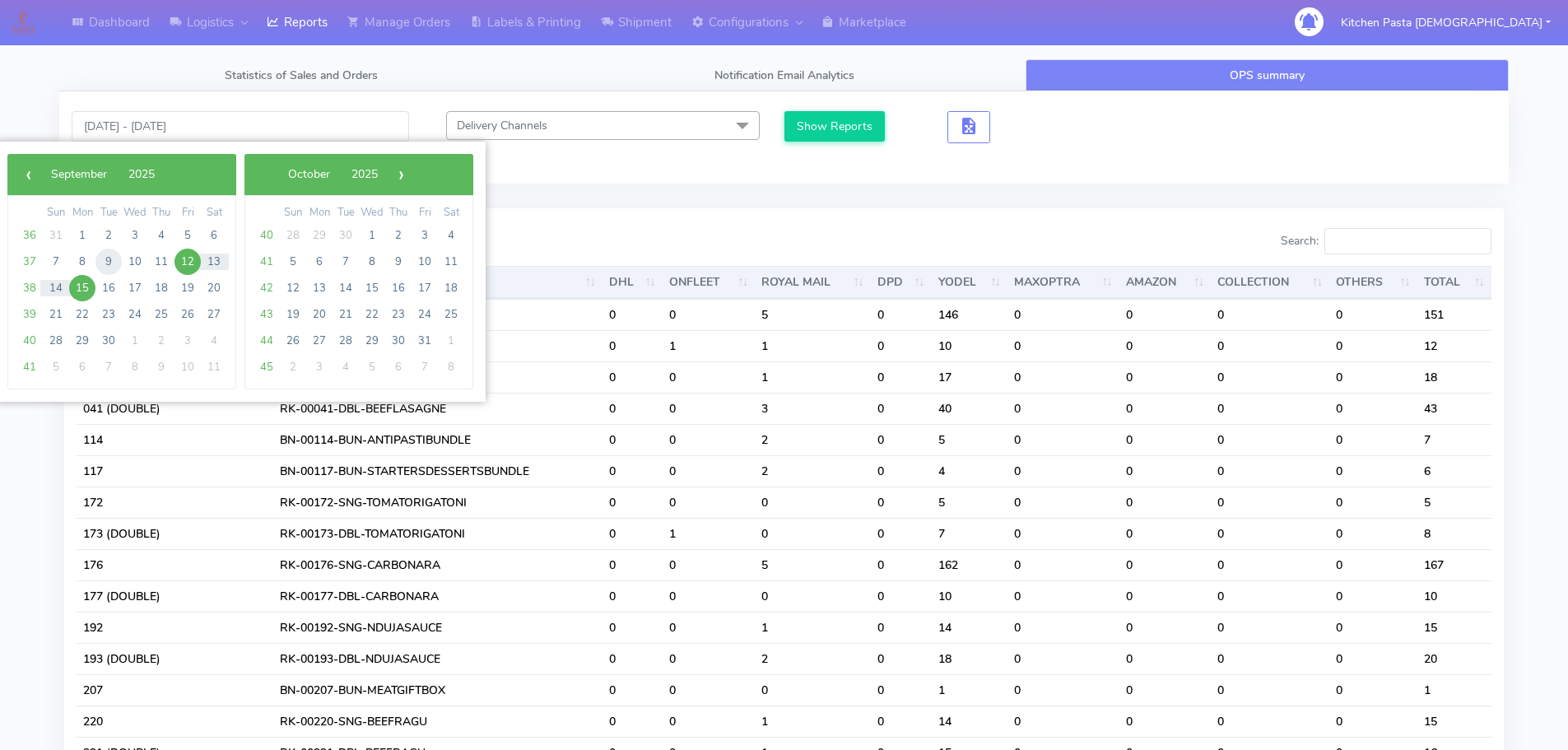
click at [108, 269] on span "9" at bounding box center [108, 262] width 27 height 27
click at [189, 263] on span "12" at bounding box center [187, 262] width 27 height 27
type input "09/09/2025 - 12/09/2025"
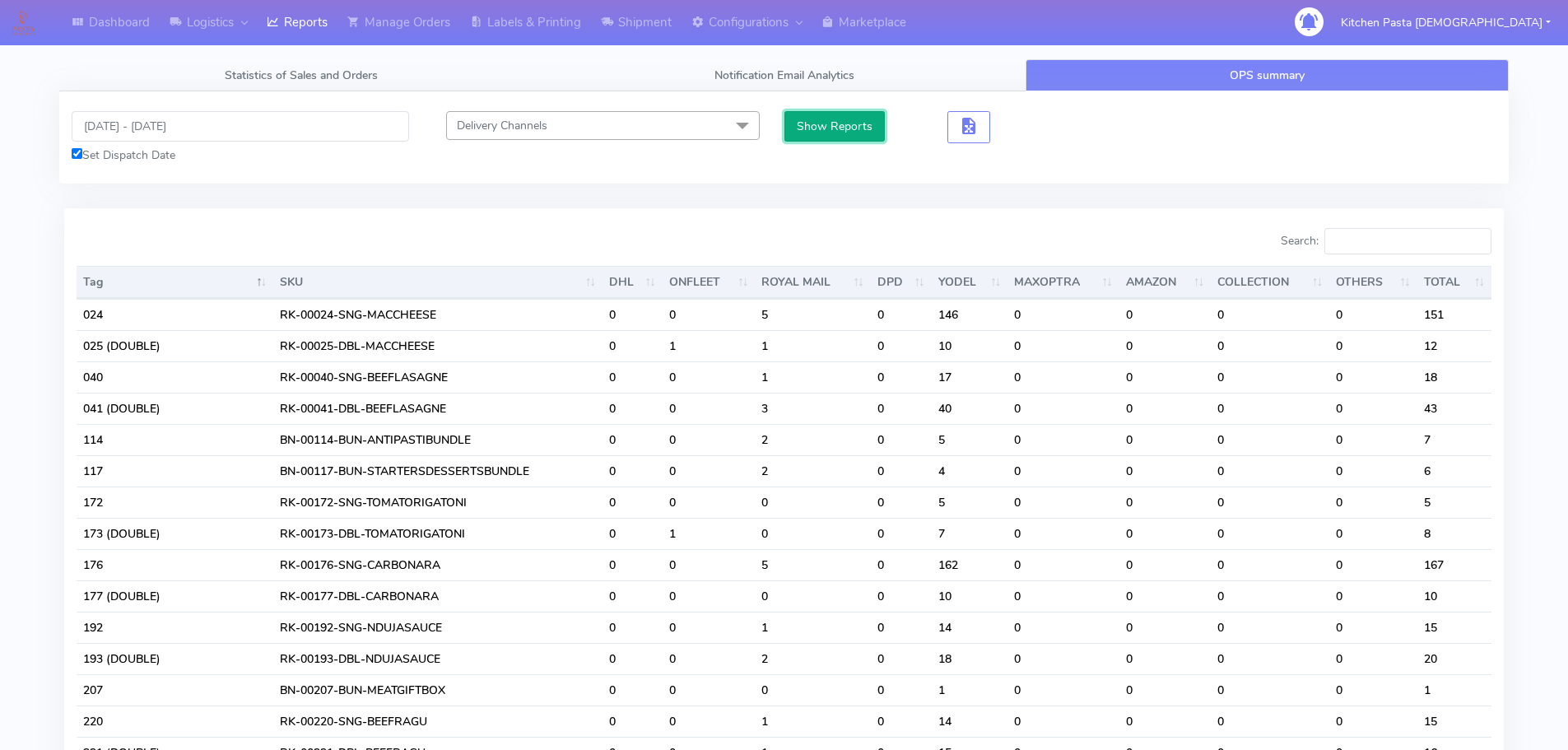
click at [820, 125] on button "Show Reports" at bounding box center [835, 126] width 101 height 30
click at [1360, 238] on input "Search:" at bounding box center [1408, 241] width 167 height 27
click at [797, 121] on button "Show Reports" at bounding box center [835, 126] width 101 height 30
click at [1403, 242] on input "Search:" at bounding box center [1408, 241] width 167 height 27
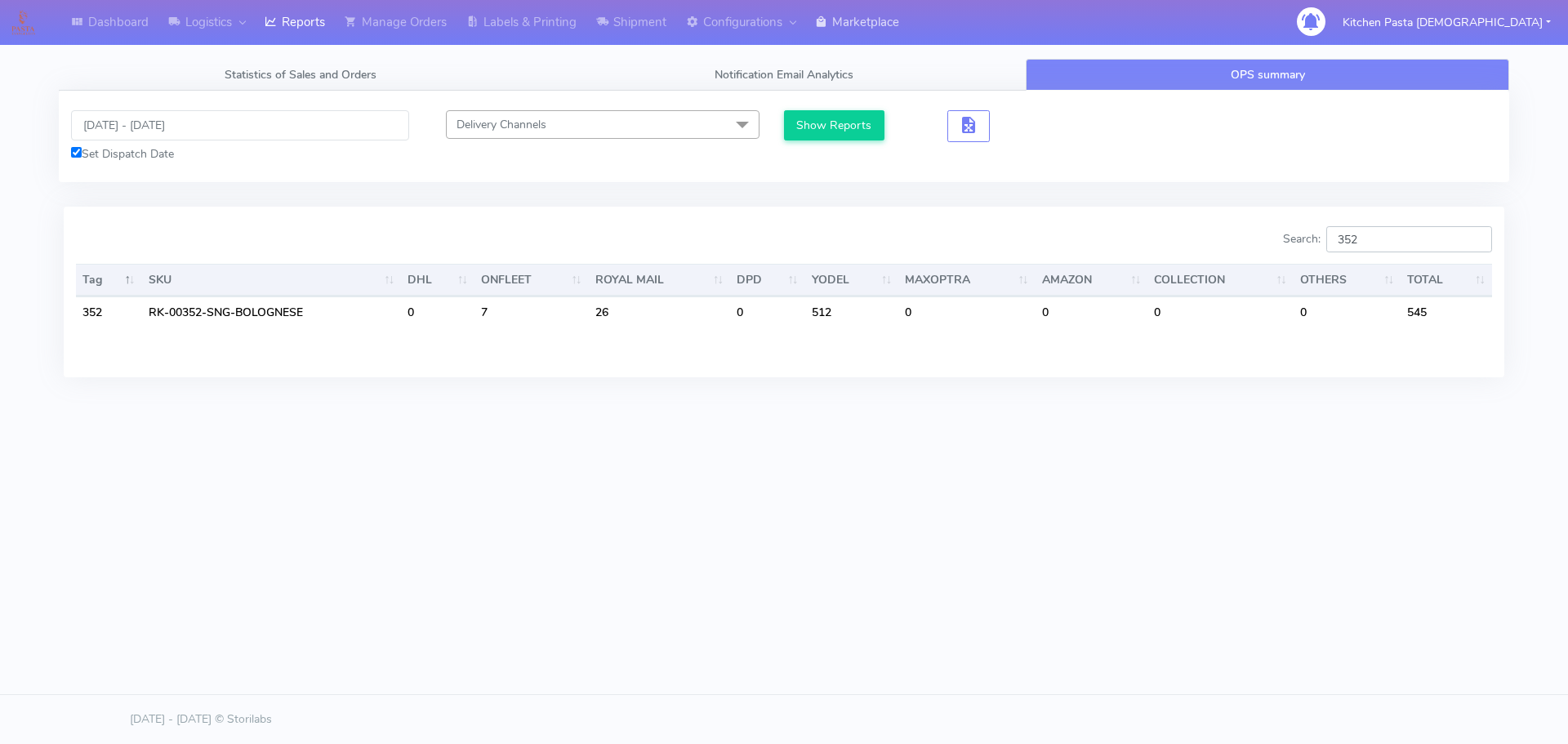
type input "352"
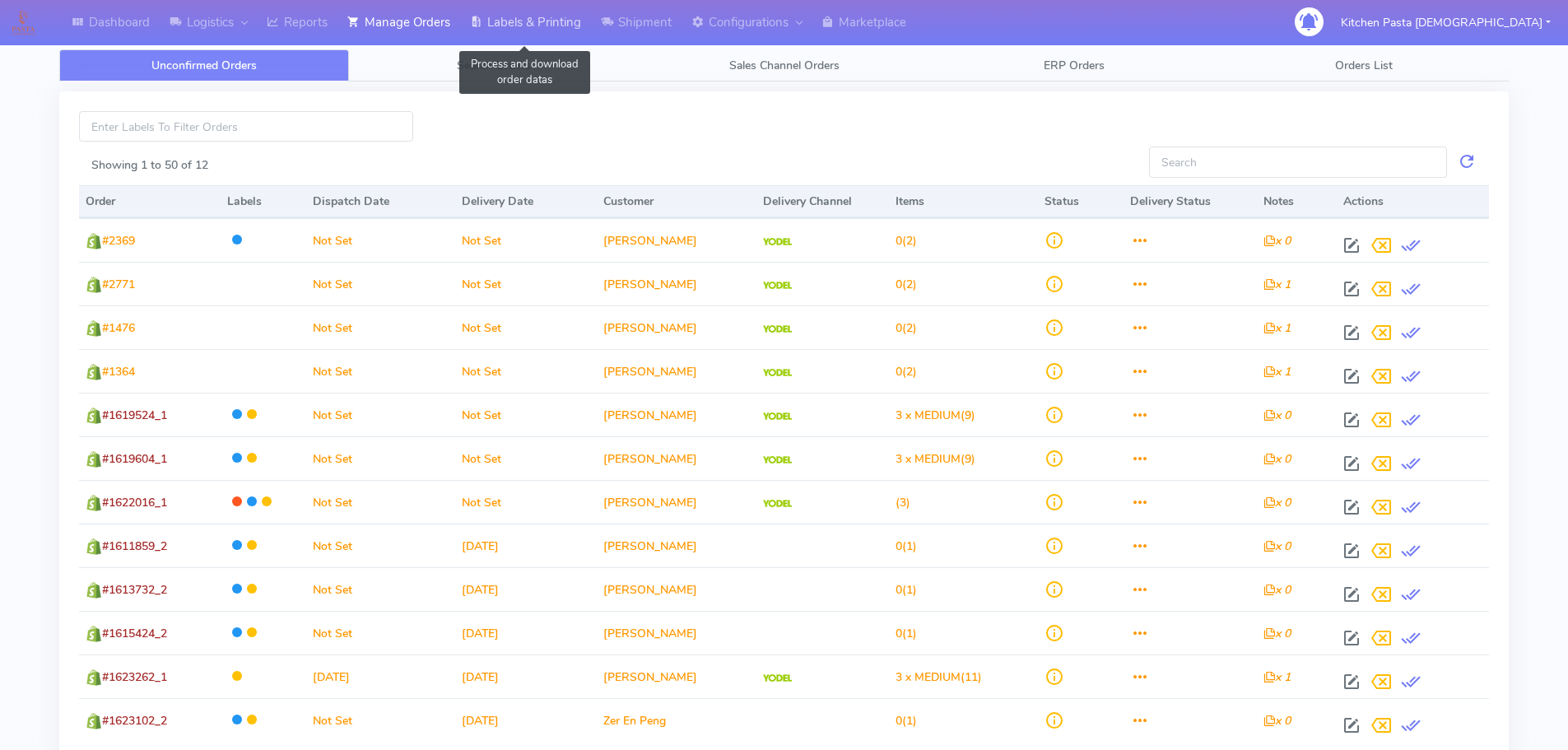
click at [500, 29] on link "Labels & Printing" at bounding box center [525, 23] width 131 height 46
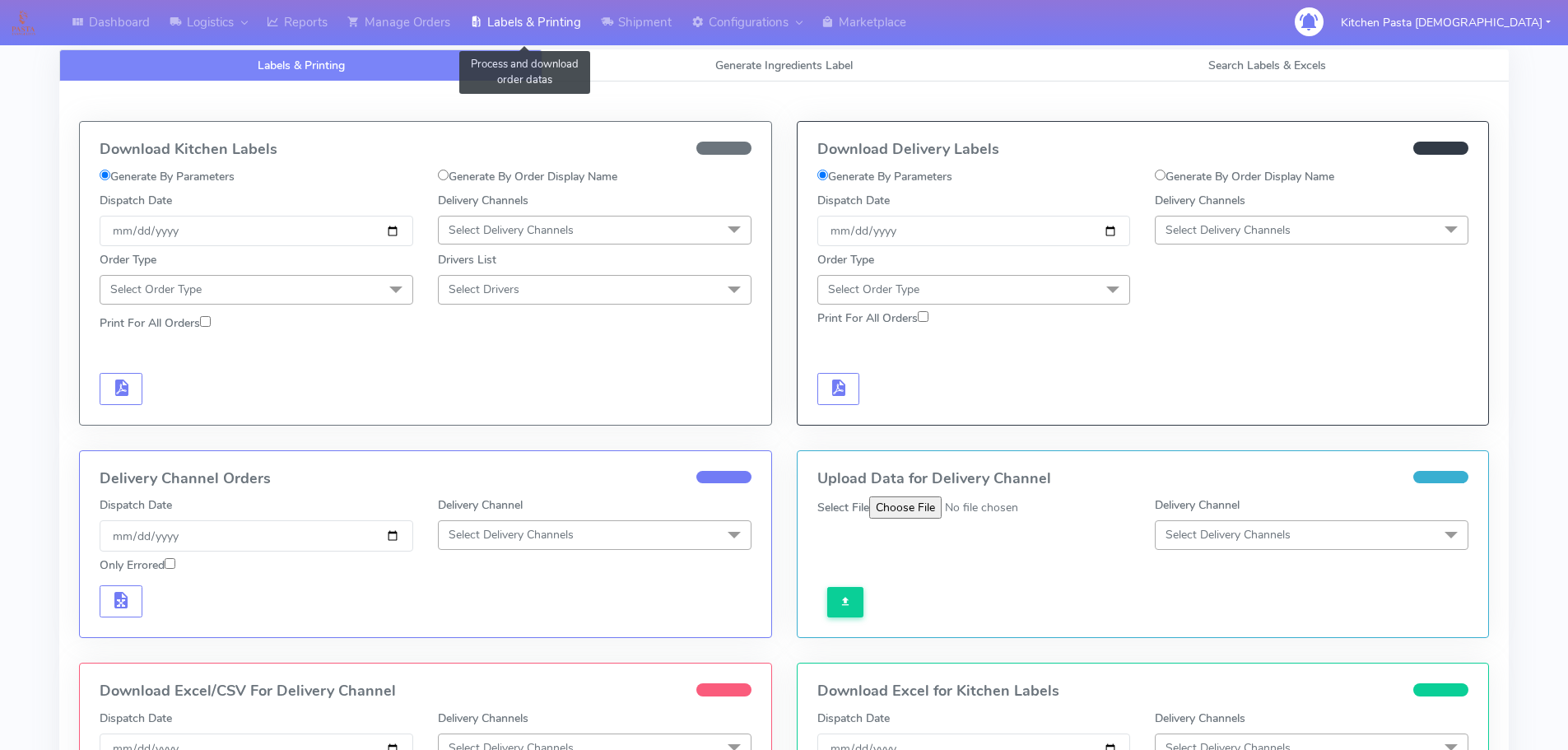
select select
click at [699, 58] on link "Generate Ingredients Label" at bounding box center [784, 65] width 484 height 32
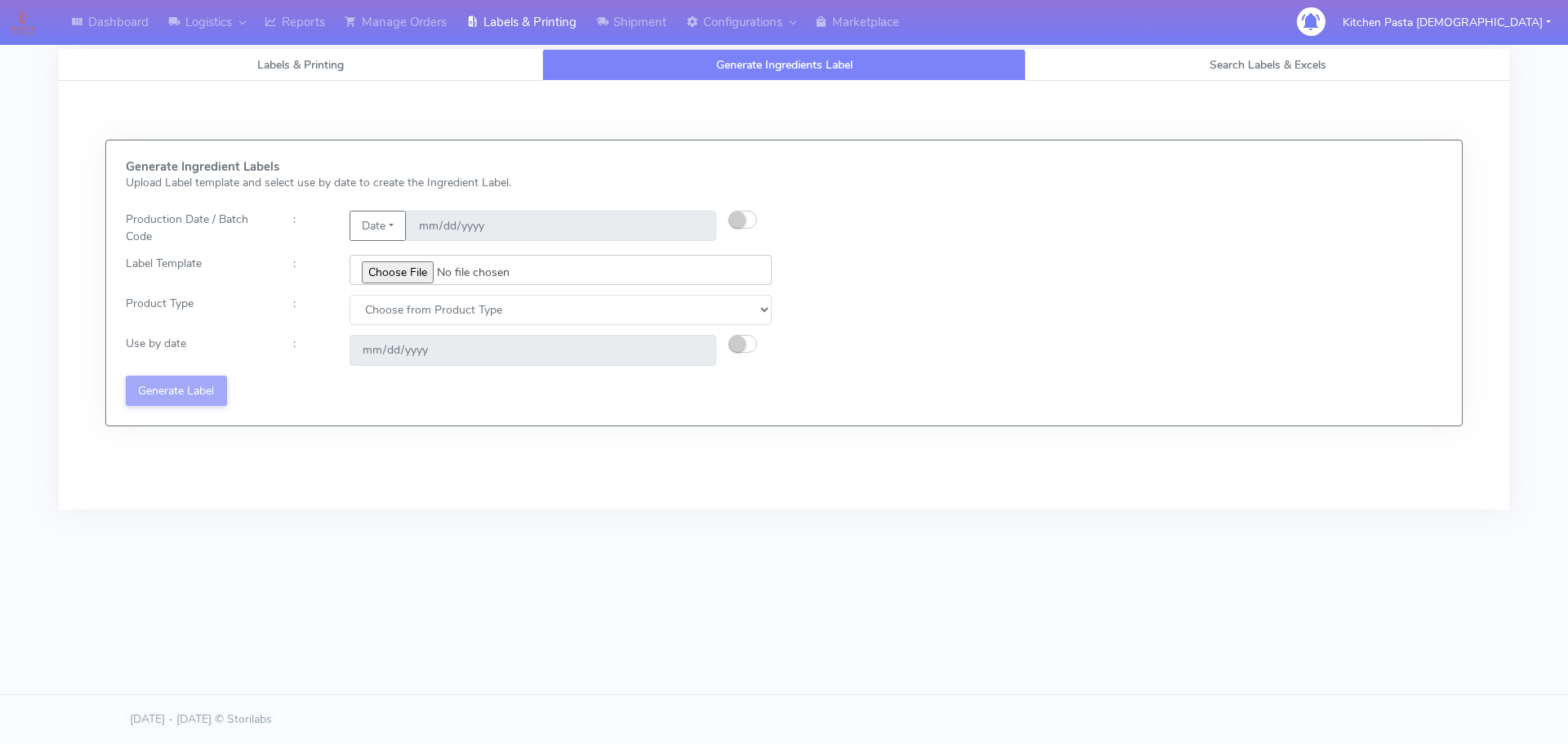
click at [399, 273] on input "file" at bounding box center [560, 269] width 422 height 30
type input "C:\fakepath\Ecom_240_V3.jpg"
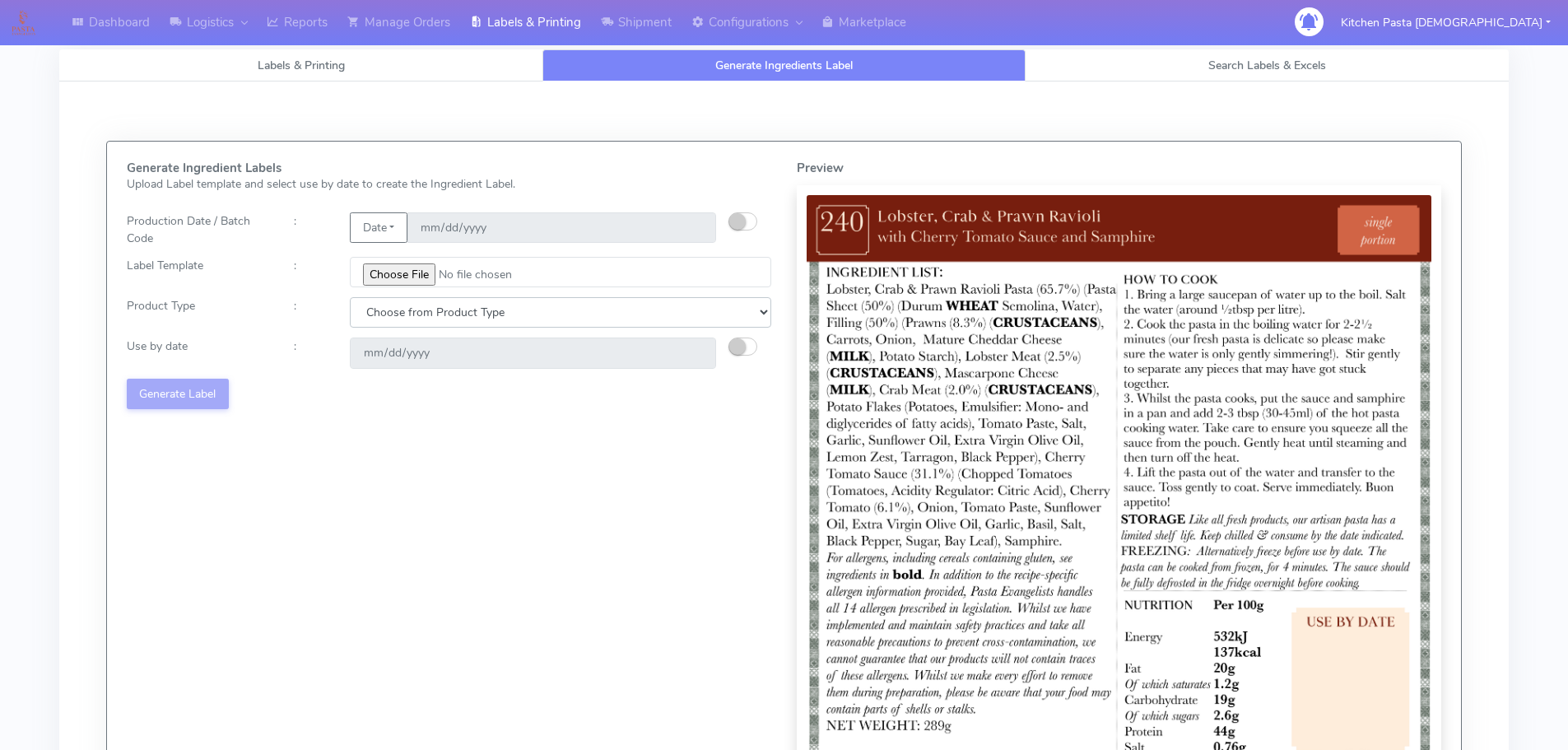
click at [361, 311] on select "Choose from Product Type ECOM ERETAIL CIRCULAR CIRC_DESERTS LASAGNE" at bounding box center [560, 312] width 421 height 30
select select "0"
click at [350, 297] on select "Choose from Product Type ECOM ERETAIL CIRCULAR CIRC_DESERTS LASAGNE" at bounding box center [560, 312] width 421 height 30
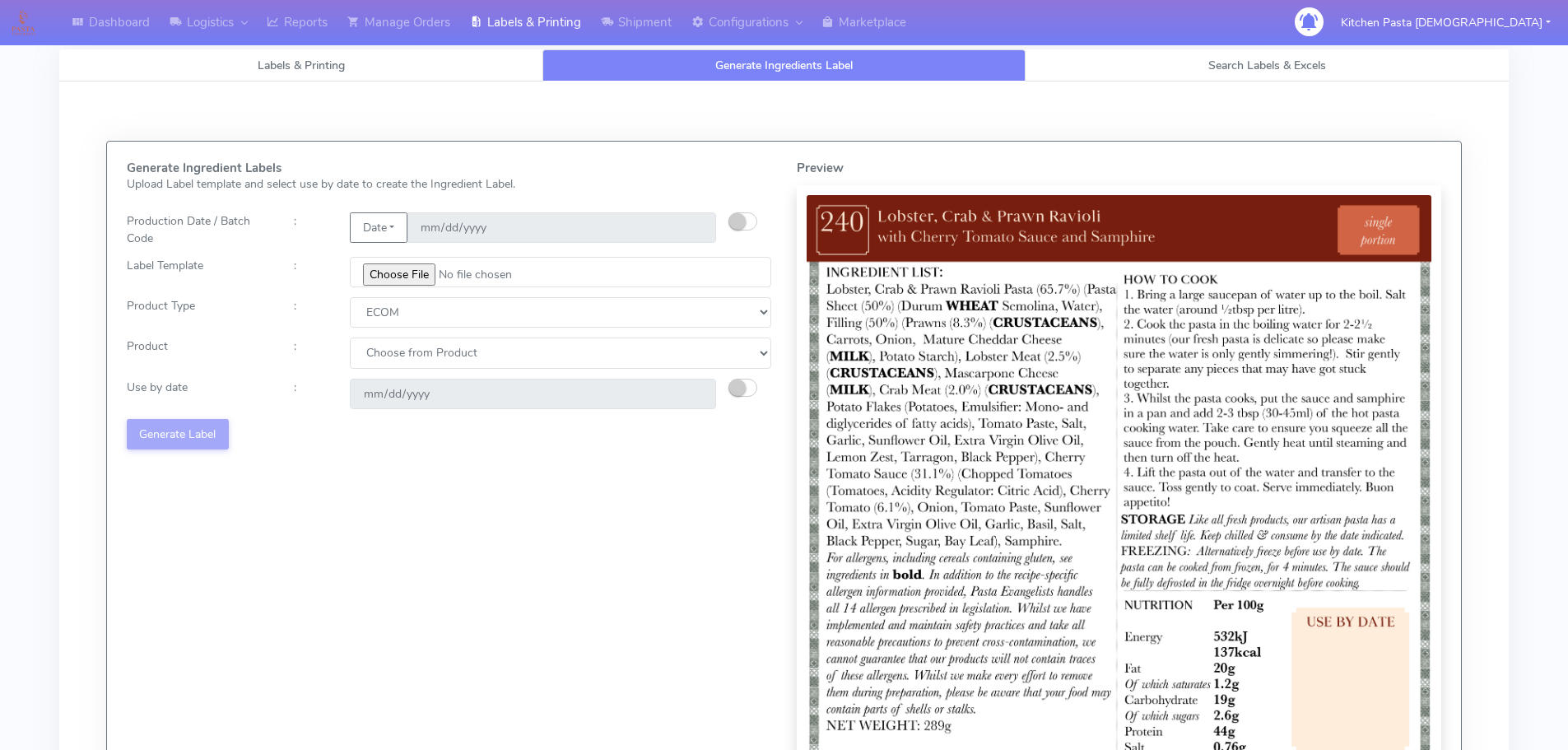
select select "0"
click at [350, 338] on select "Choose from Product PLAIN PASTA (EXCEPT HURRA) HURRA FILLED PASTA BUTTER (INTER…" at bounding box center [560, 352] width 421 height 30
click at [756, 386] on button "button" at bounding box center [743, 388] width 29 height 18
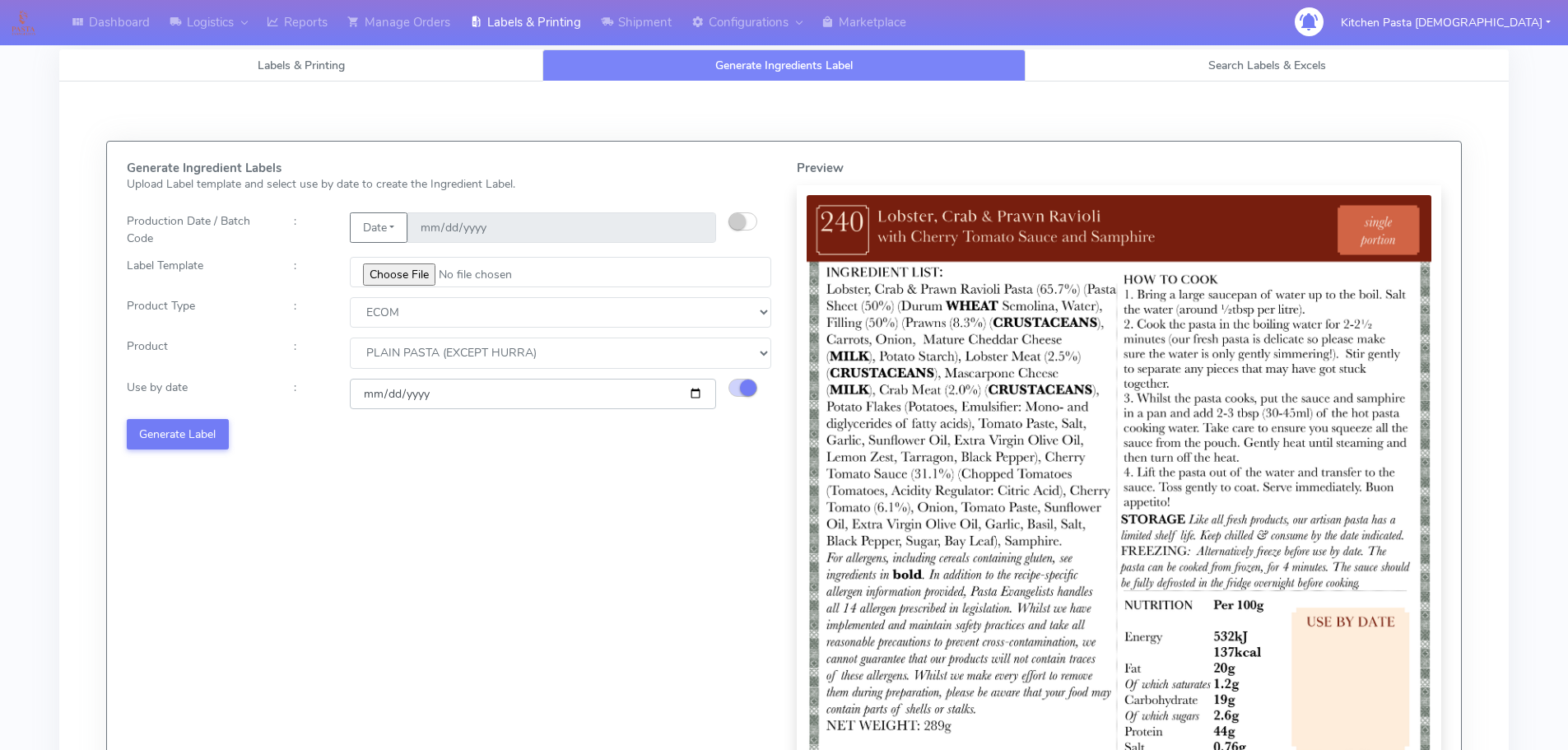
click at [698, 392] on input "[DATE]" at bounding box center [533, 393] width 367 height 30
type input "[DATE]"
click at [163, 433] on button "Generate Label" at bounding box center [178, 434] width 102 height 30
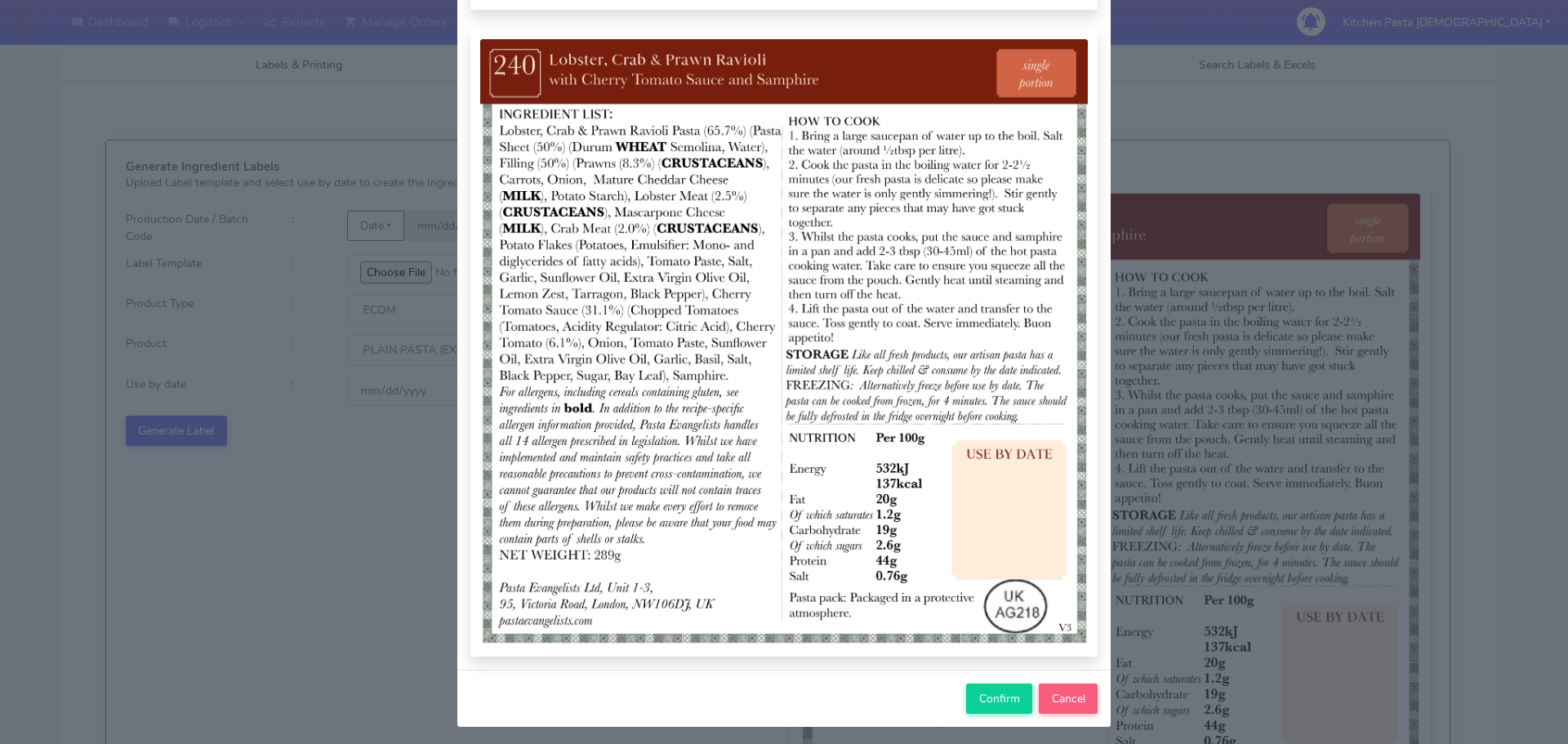
scroll to position [169, 0]
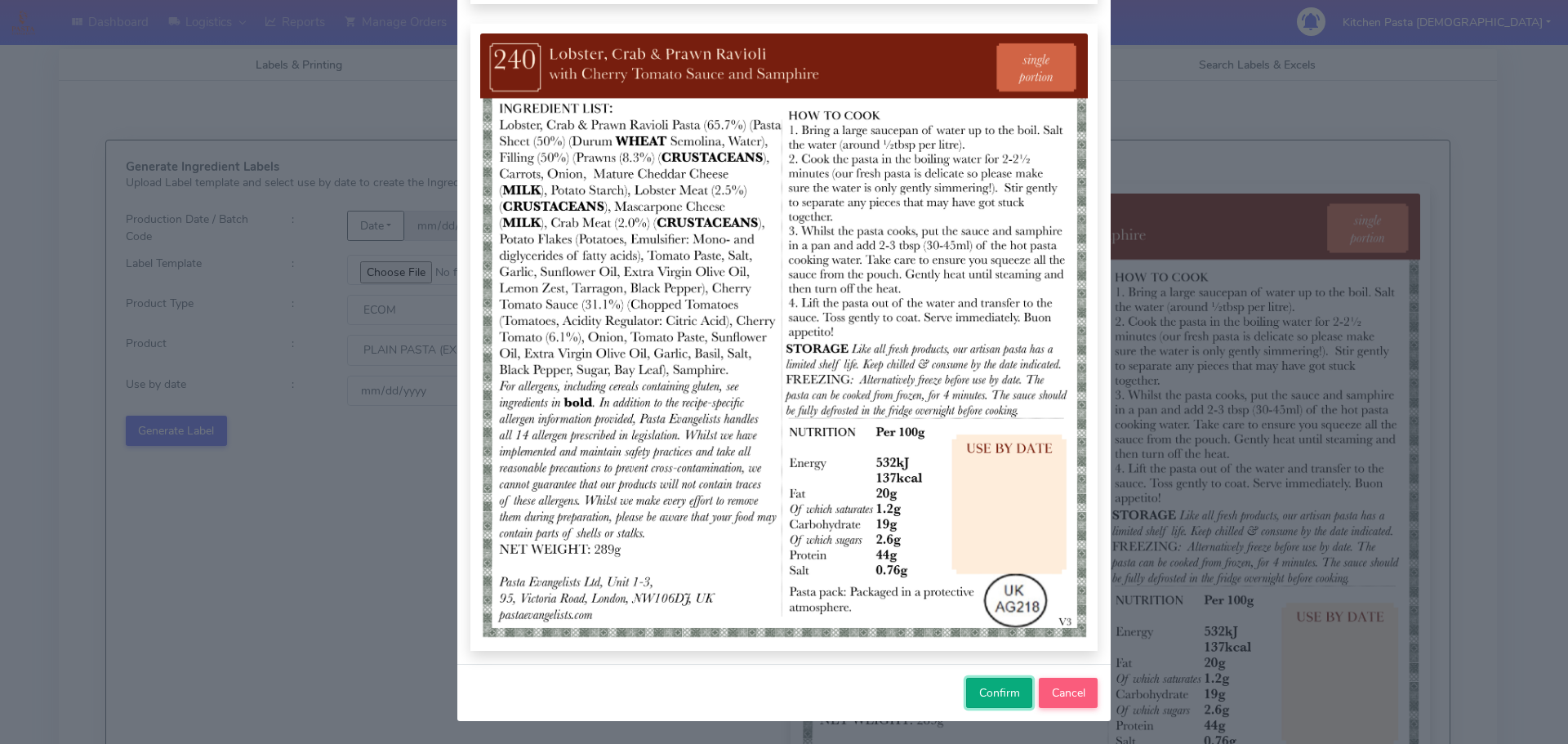
click at [996, 695] on span "Confirm" at bounding box center [999, 692] width 41 height 15
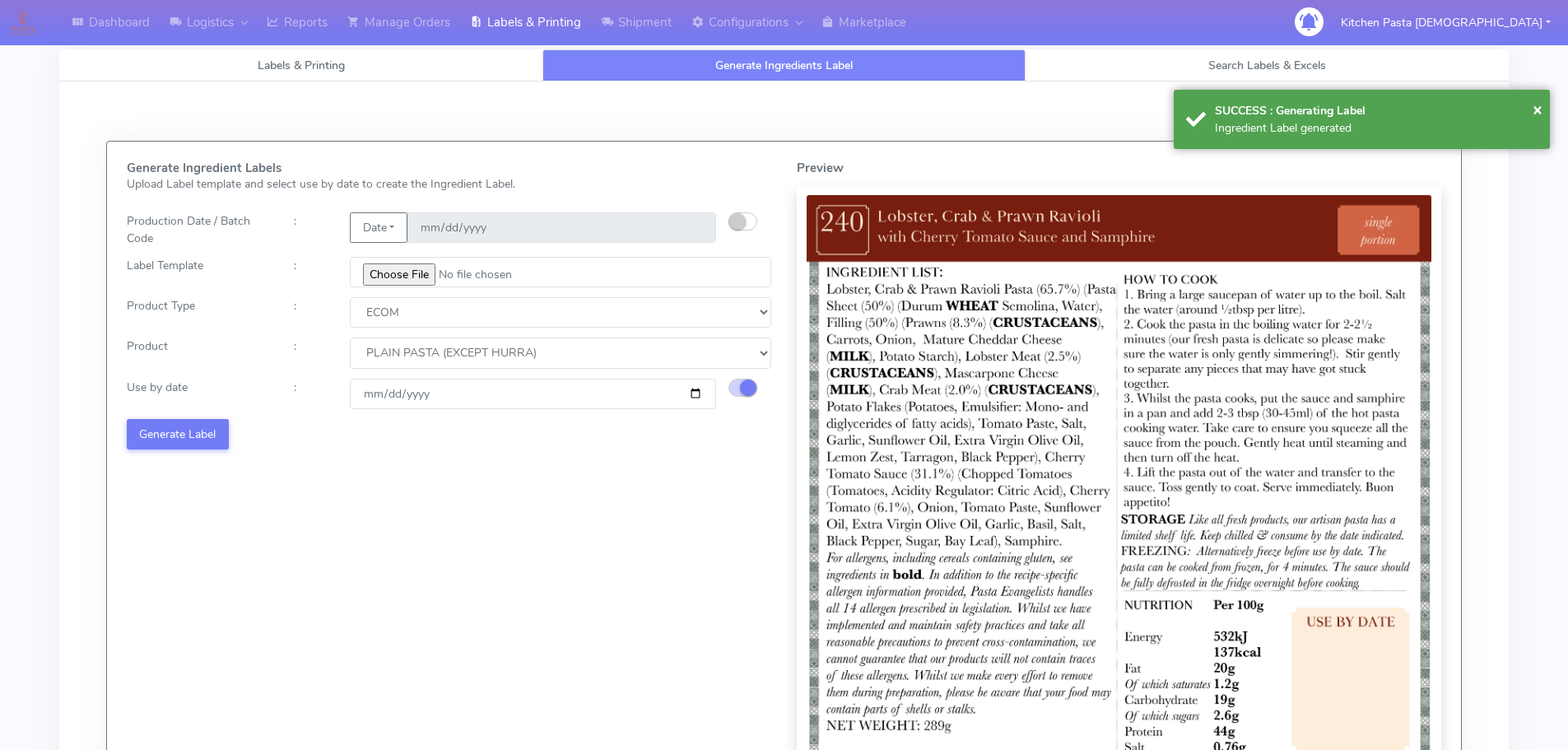
select select
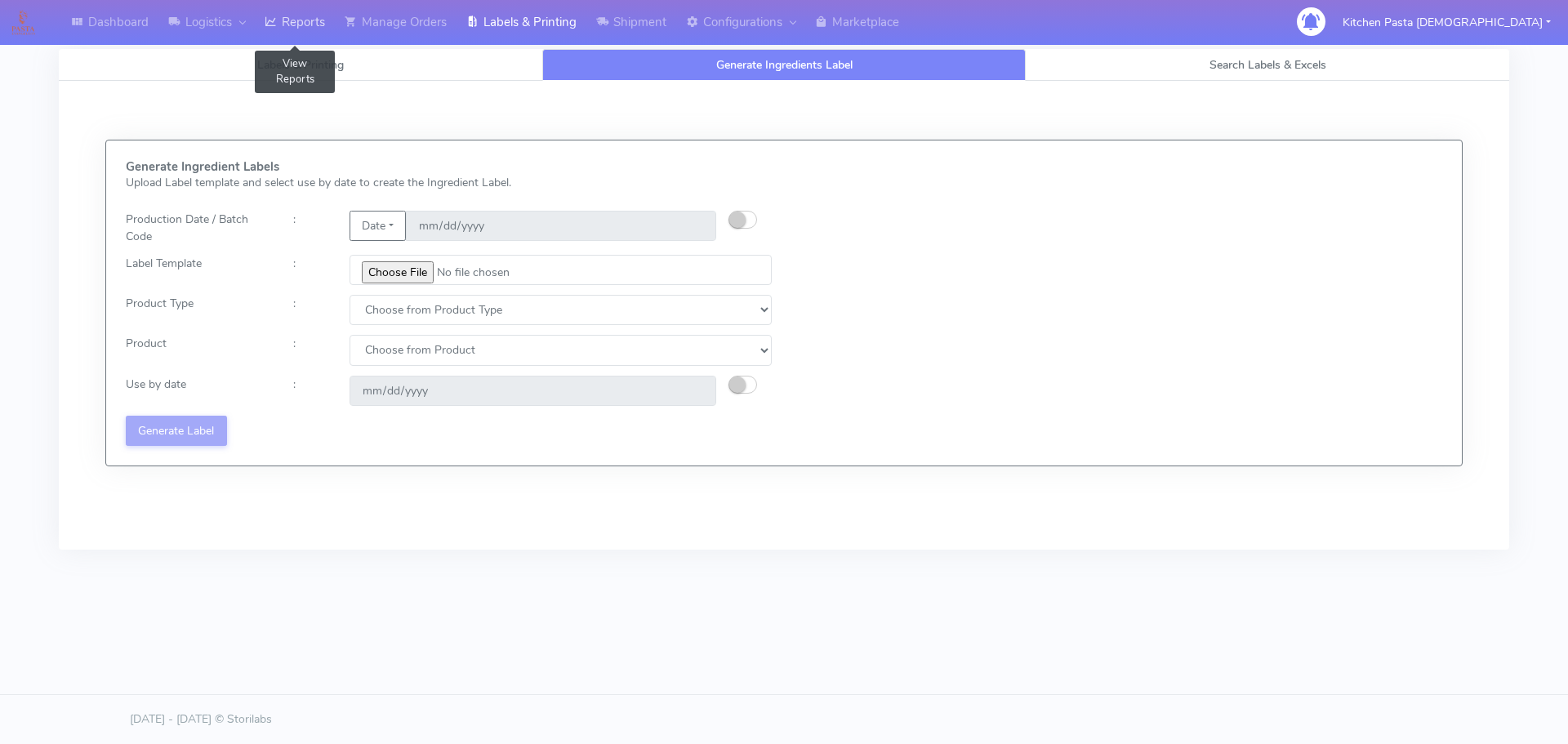
click at [289, 22] on link "Reports" at bounding box center [295, 23] width 80 height 45
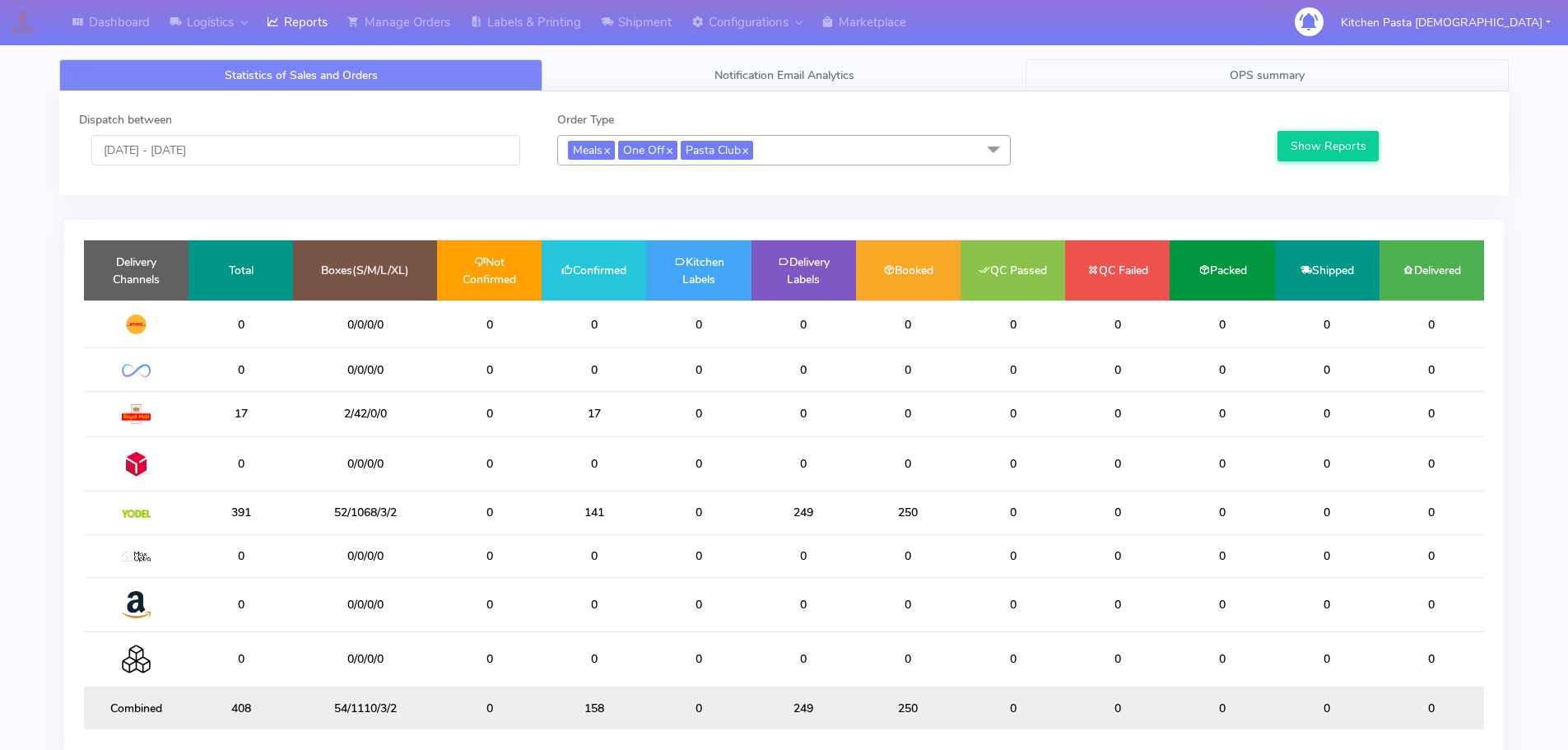
click at [1228, 72] on link "OPS summary" at bounding box center [1267, 75] width 484 height 32
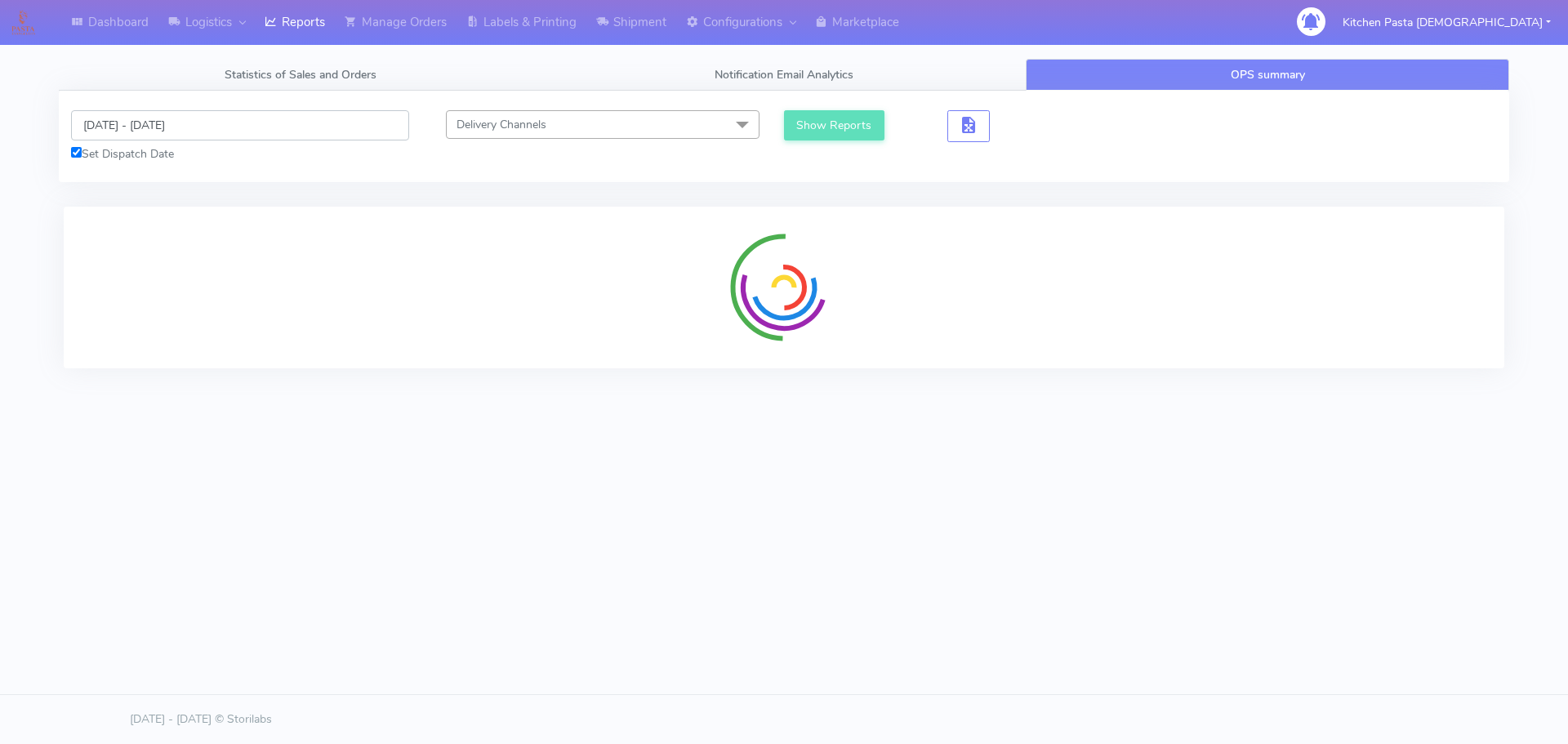
click at [165, 122] on input "[DATE] - [DATE]" at bounding box center [239, 125] width 338 height 30
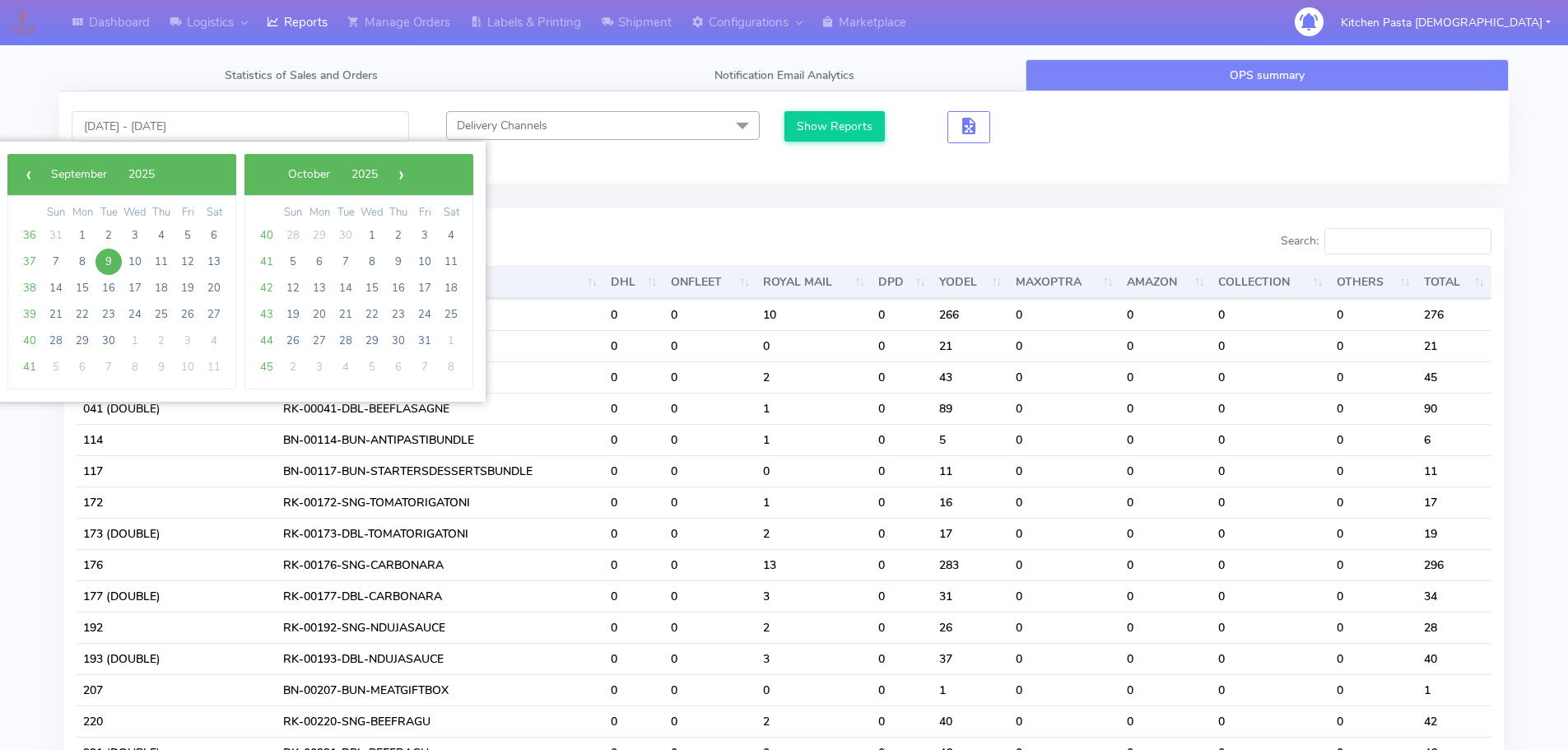
click at [110, 262] on span "9" at bounding box center [108, 262] width 27 height 27
click at [161, 261] on span "11" at bounding box center [161, 262] width 27 height 27
type input "[DATE] - [DATE]"
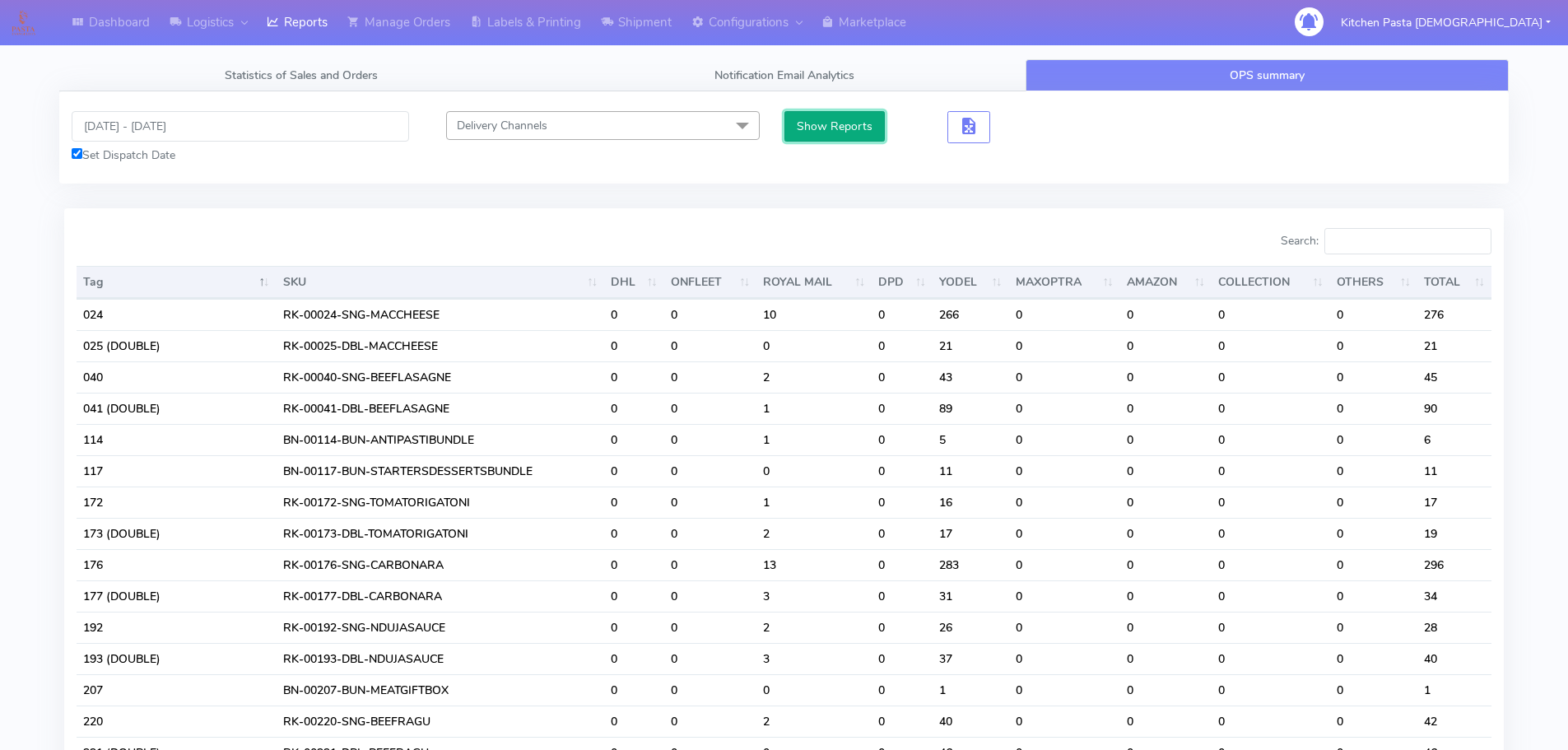
click at [828, 118] on button "Show Reports" at bounding box center [835, 126] width 101 height 30
click at [823, 135] on button "Show Reports" at bounding box center [835, 126] width 101 height 30
click at [1399, 244] on input "Search:" at bounding box center [1408, 241] width 167 height 27
click at [803, 128] on button "Show Reports" at bounding box center [835, 126] width 101 height 30
click at [1389, 241] on input "Search:" at bounding box center [1408, 241] width 167 height 27
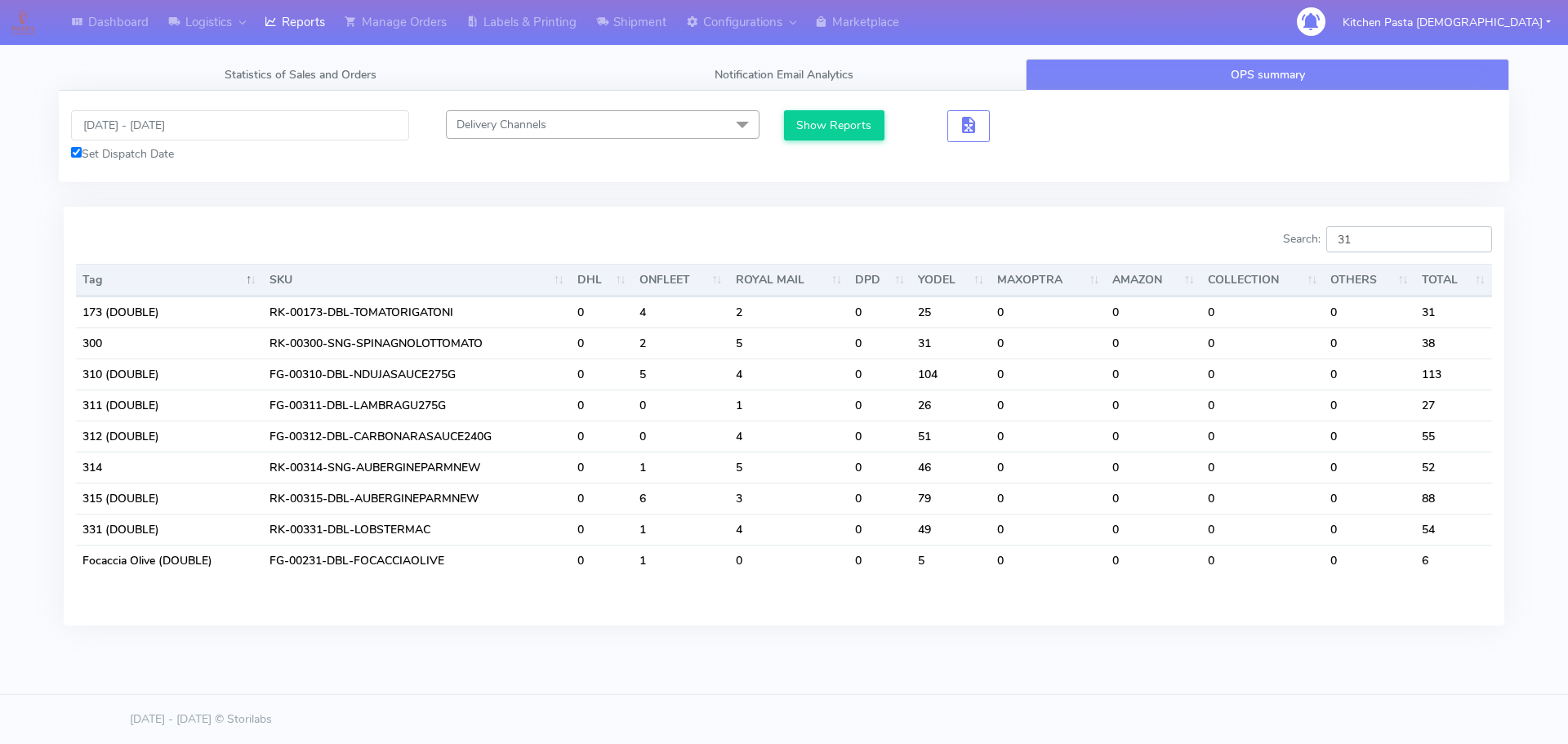
type input "3"
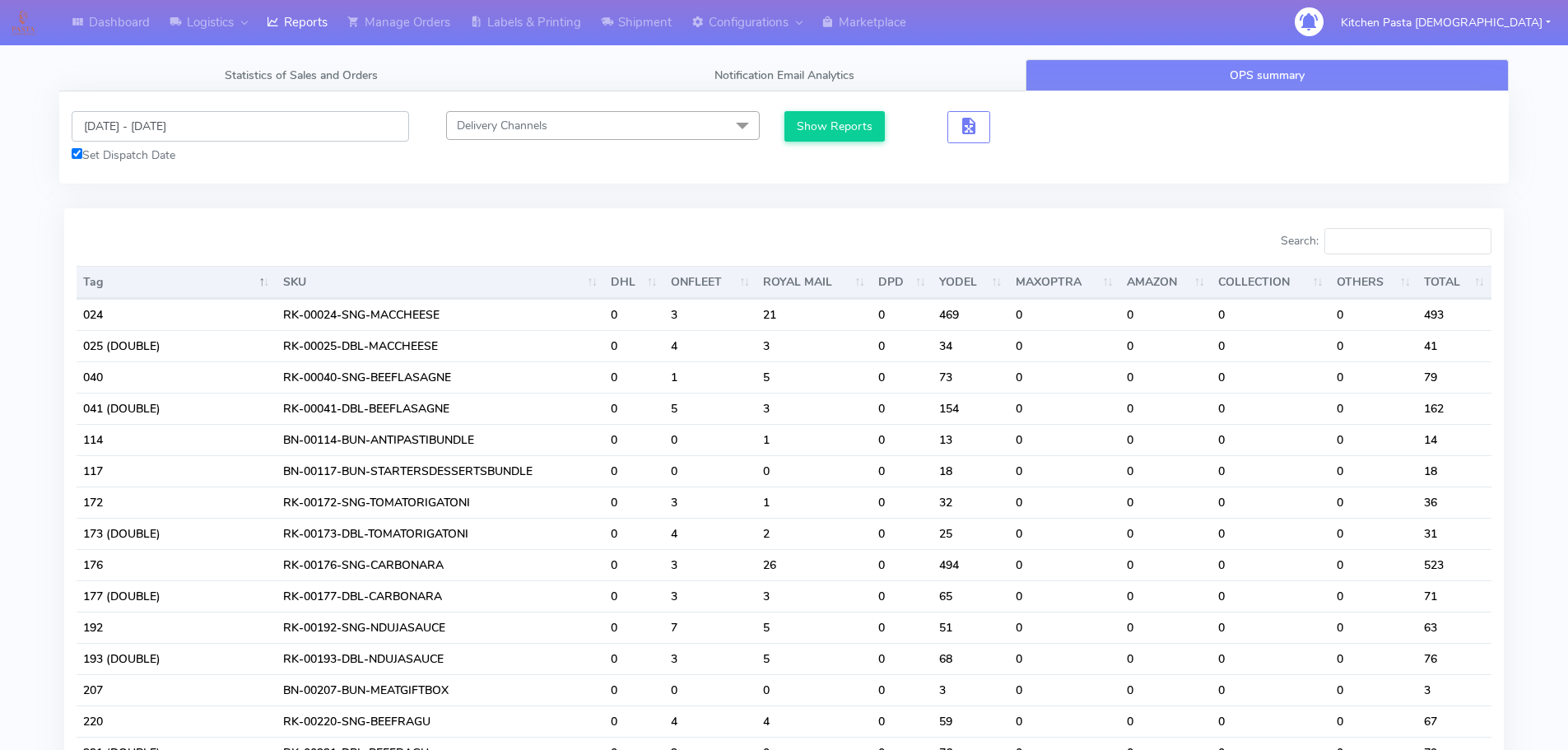
click at [131, 131] on input "[DATE] - [DATE]" at bounding box center [240, 126] width 337 height 30
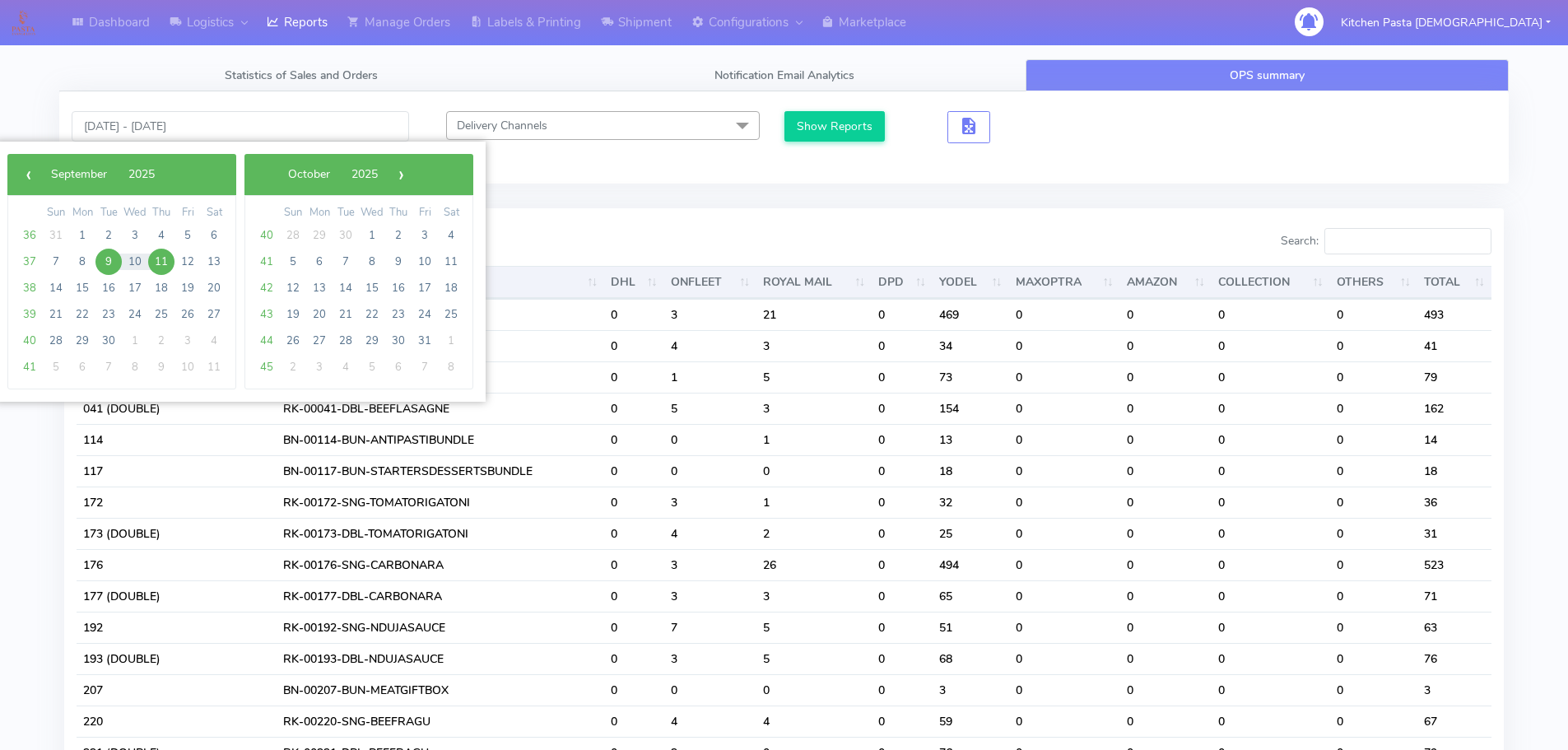
click at [112, 267] on span "9" at bounding box center [108, 262] width 27 height 27
click at [154, 266] on span "11" at bounding box center [161, 262] width 27 height 27
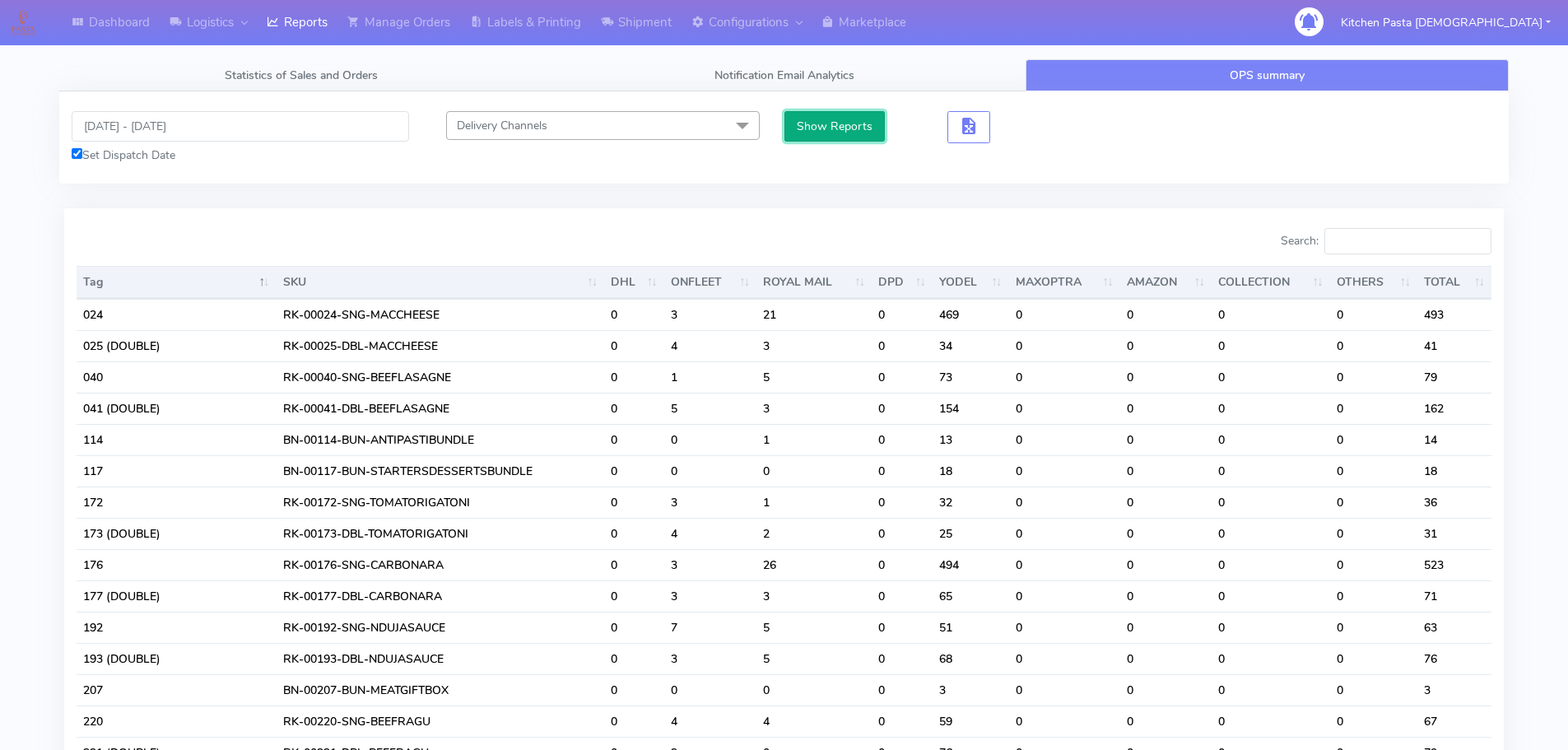
click at [805, 129] on button "Show Reports" at bounding box center [835, 126] width 101 height 30
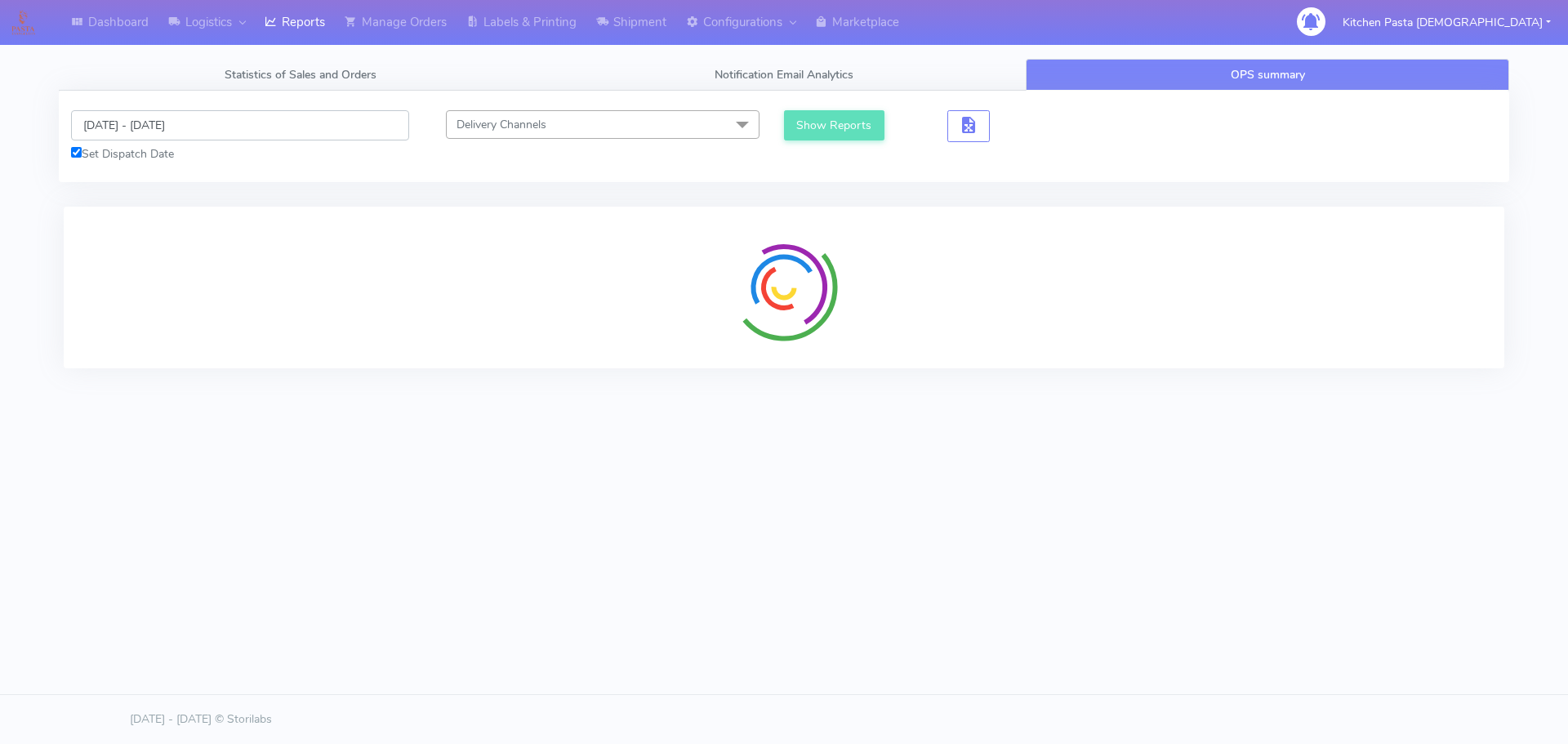
click at [143, 123] on input "[DATE] - [DATE]" at bounding box center [239, 125] width 338 height 30
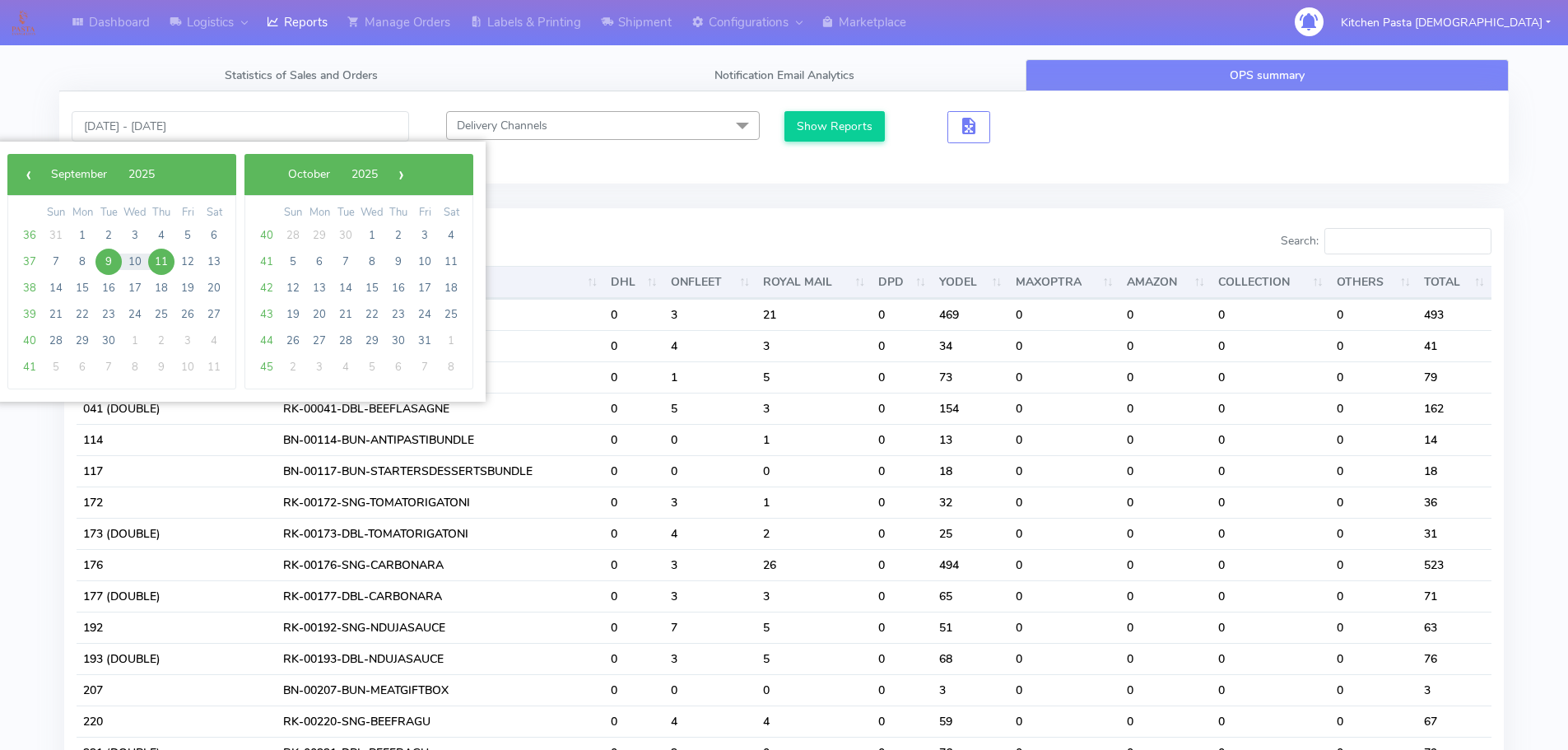
click at [111, 258] on span "9" at bounding box center [108, 262] width 27 height 27
type input "[DATE] - [DATE]"
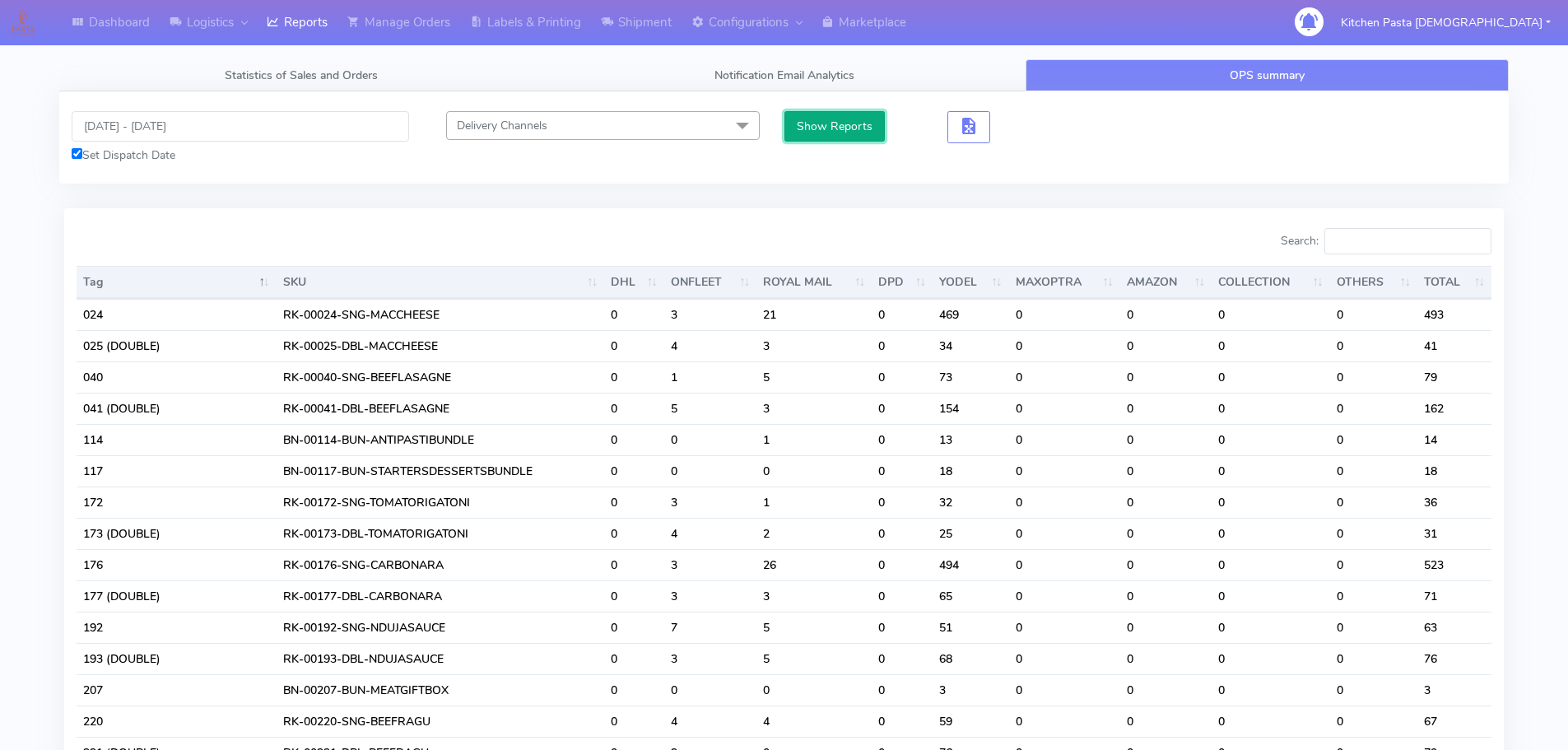
click at [822, 128] on button "Show Reports" at bounding box center [835, 126] width 101 height 30
click at [1412, 243] on input "Search:" at bounding box center [1408, 241] width 167 height 27
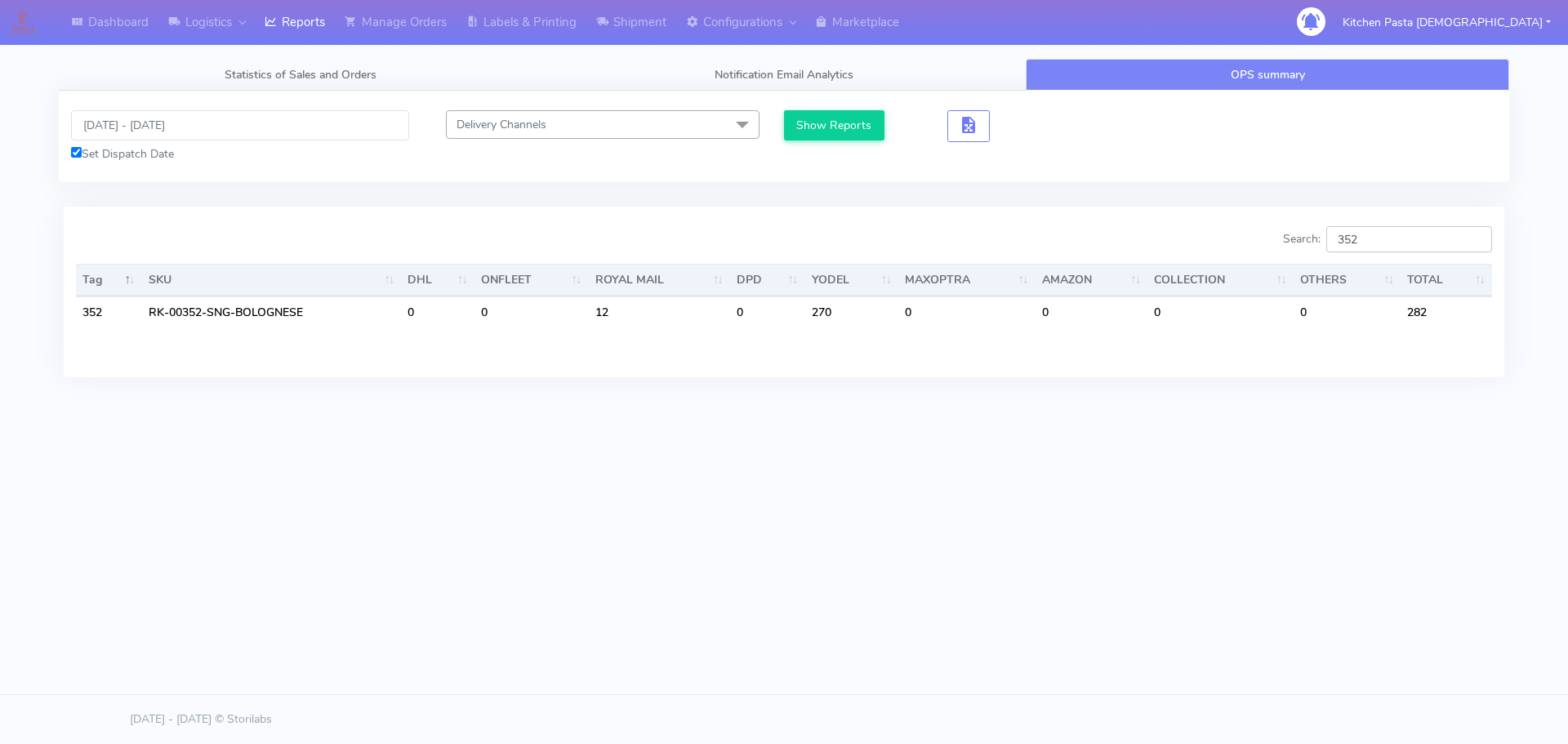
type input "352"
click at [184, 133] on input "[DATE] - [DATE]" at bounding box center [239, 125] width 338 height 30
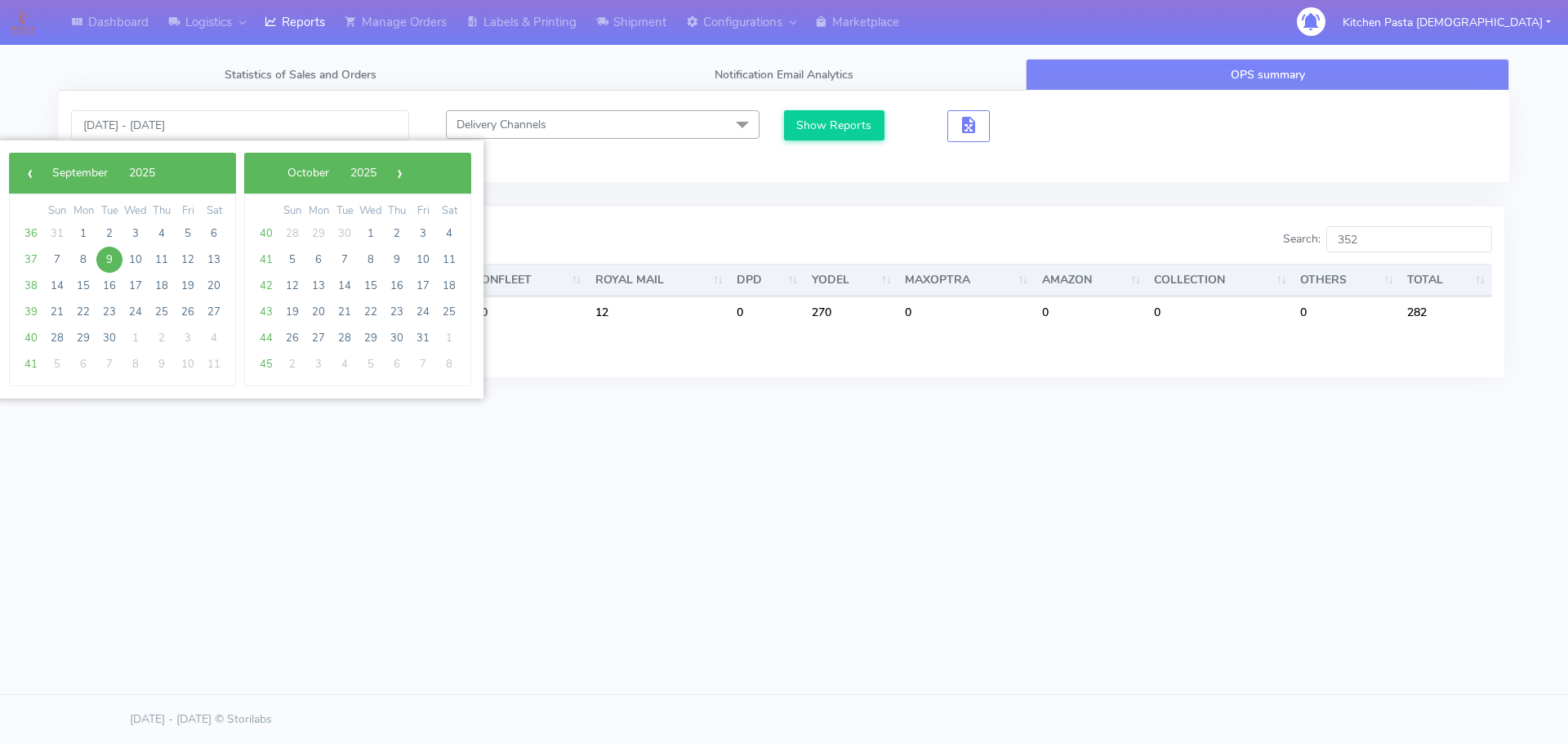
click at [111, 260] on span "9" at bounding box center [109, 259] width 26 height 26
click at [160, 266] on span "11" at bounding box center [161, 259] width 26 height 26
type input "[DATE] - [DATE]"
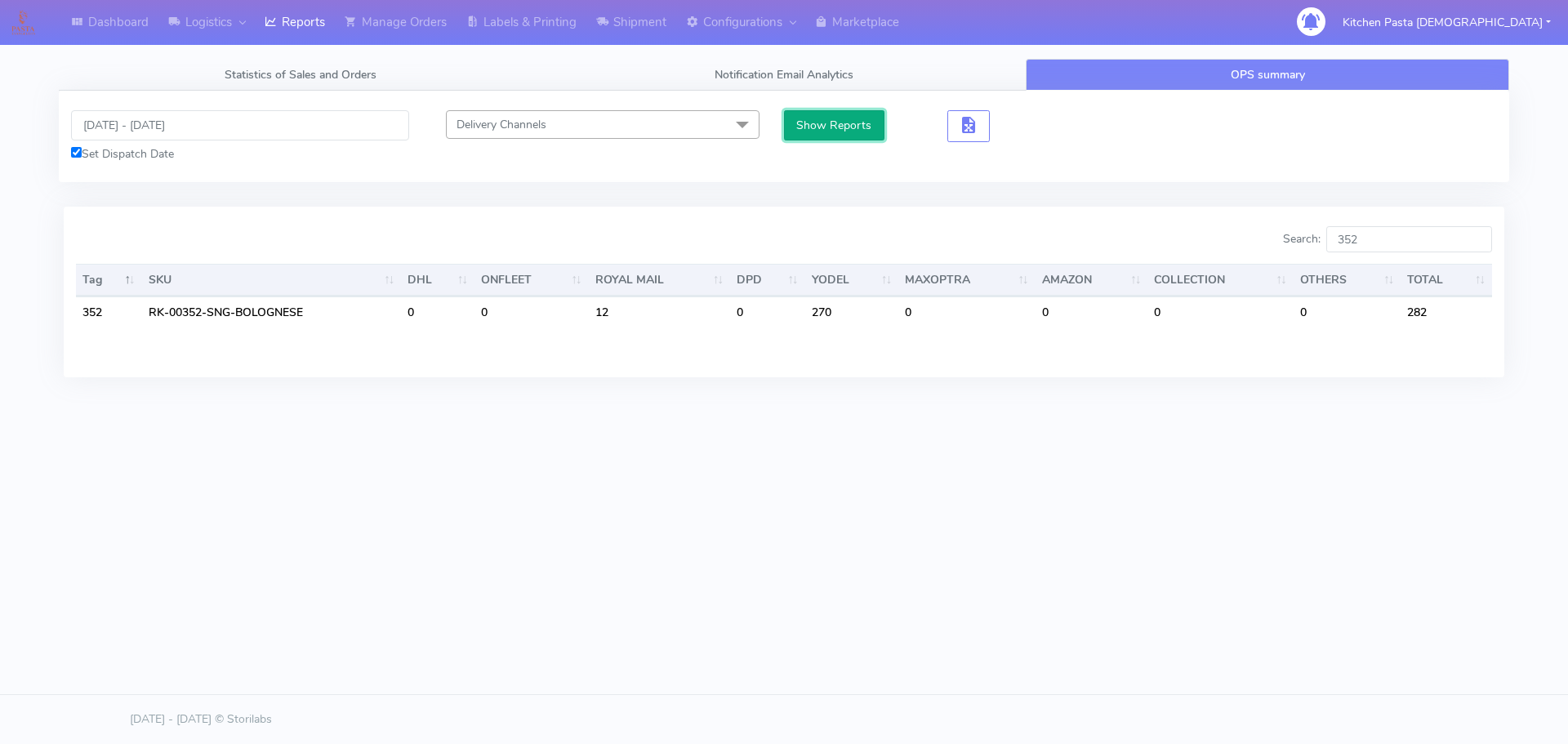
click at [821, 132] on button "Show Reports" at bounding box center [833, 125] width 101 height 30
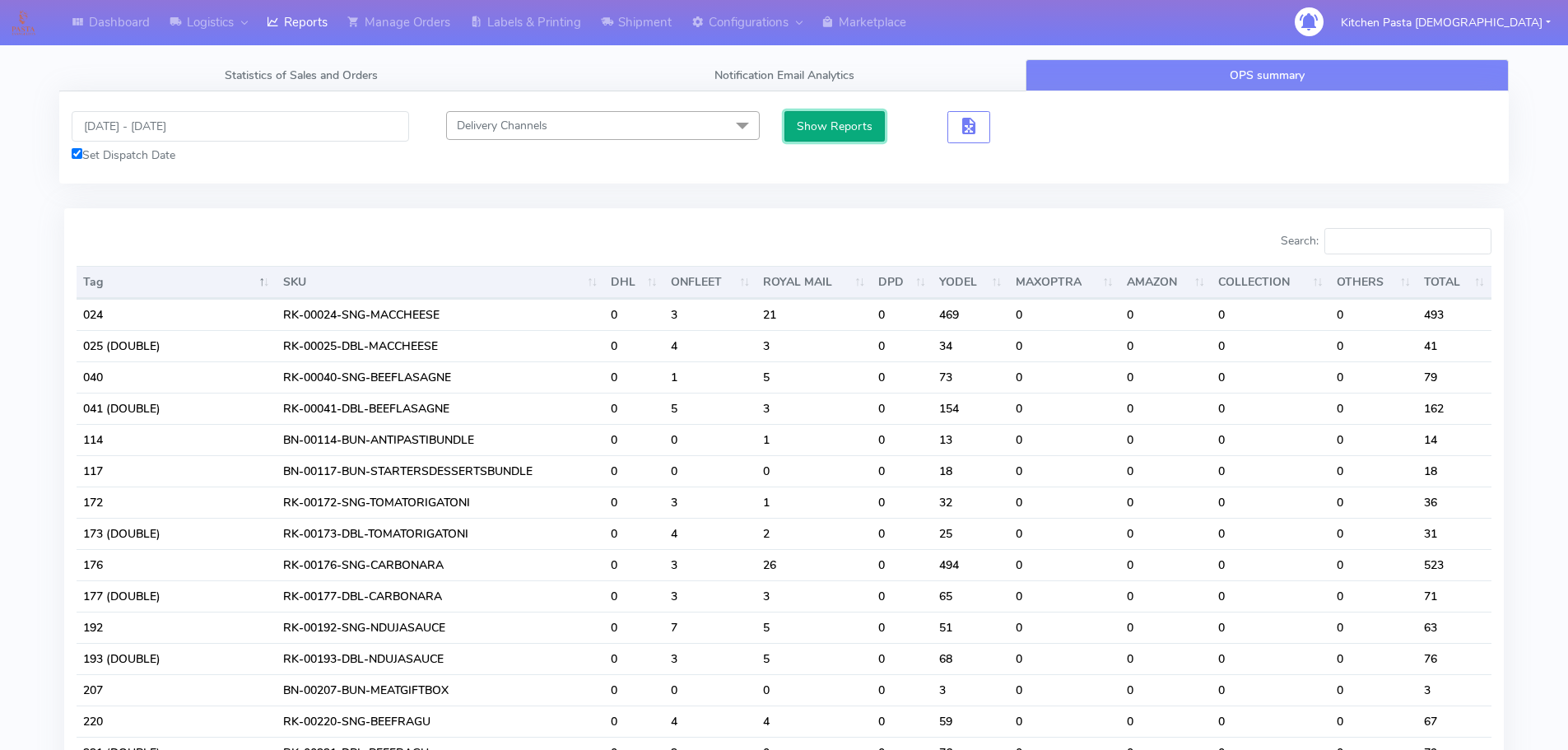
click at [827, 132] on button "Show Reports" at bounding box center [835, 126] width 101 height 30
click at [1384, 242] on input "Search:" at bounding box center [1408, 241] width 167 height 27
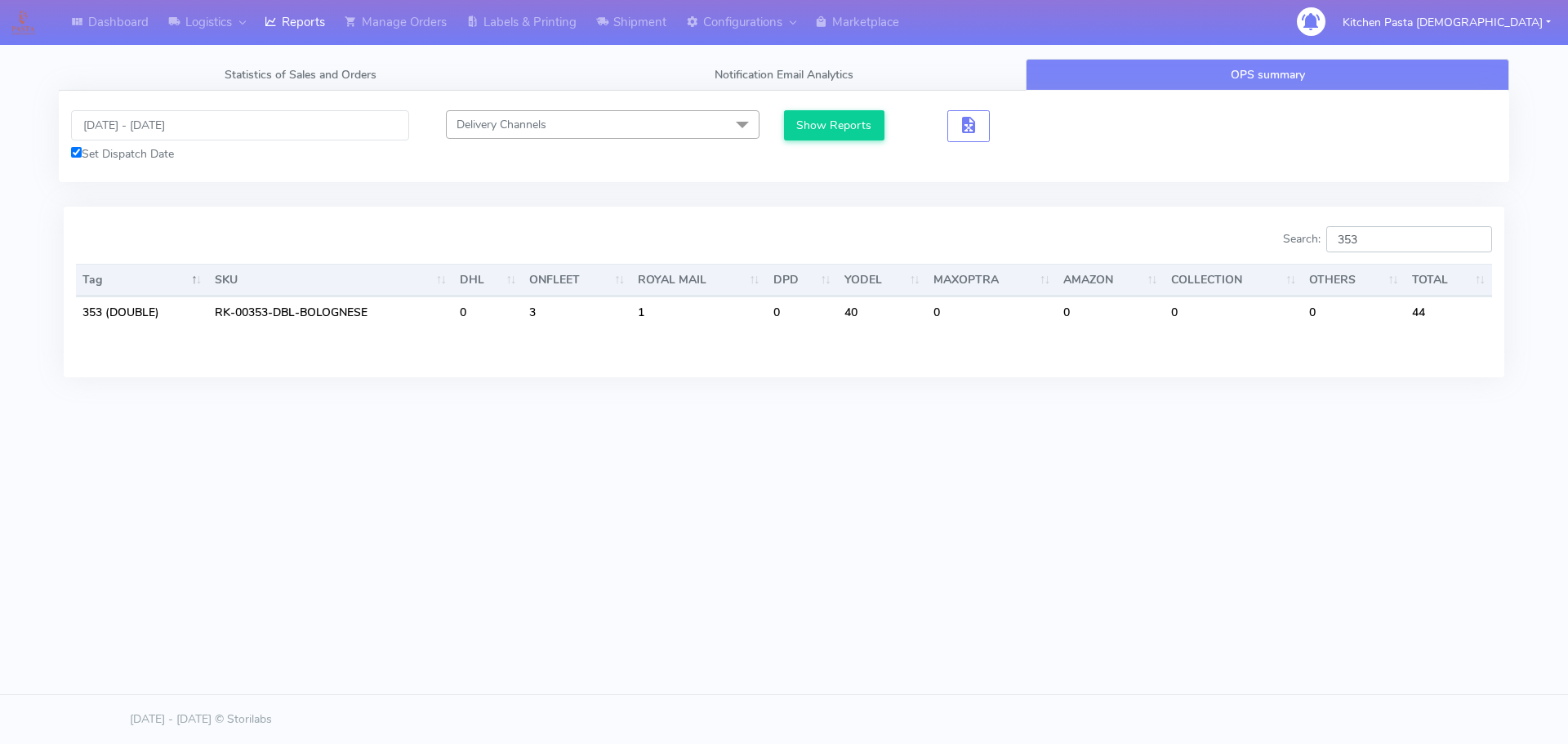
type input "353"
click at [161, 122] on input "[DATE] - [DATE]" at bounding box center [239, 125] width 338 height 30
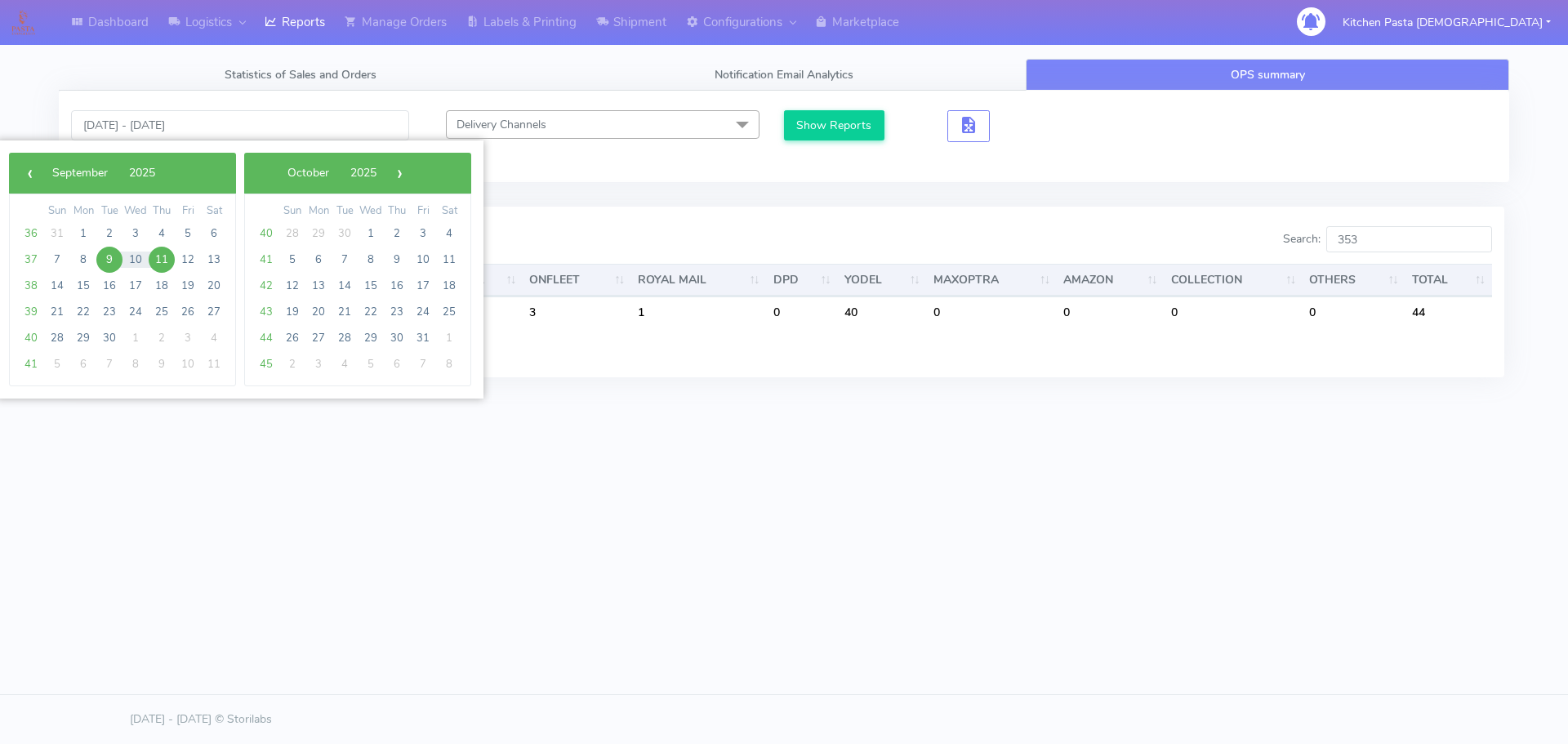
click at [115, 257] on span "9" at bounding box center [109, 259] width 26 height 26
click at [186, 257] on span "12" at bounding box center [188, 259] width 26 height 26
type input "[DATE] - [DATE]"
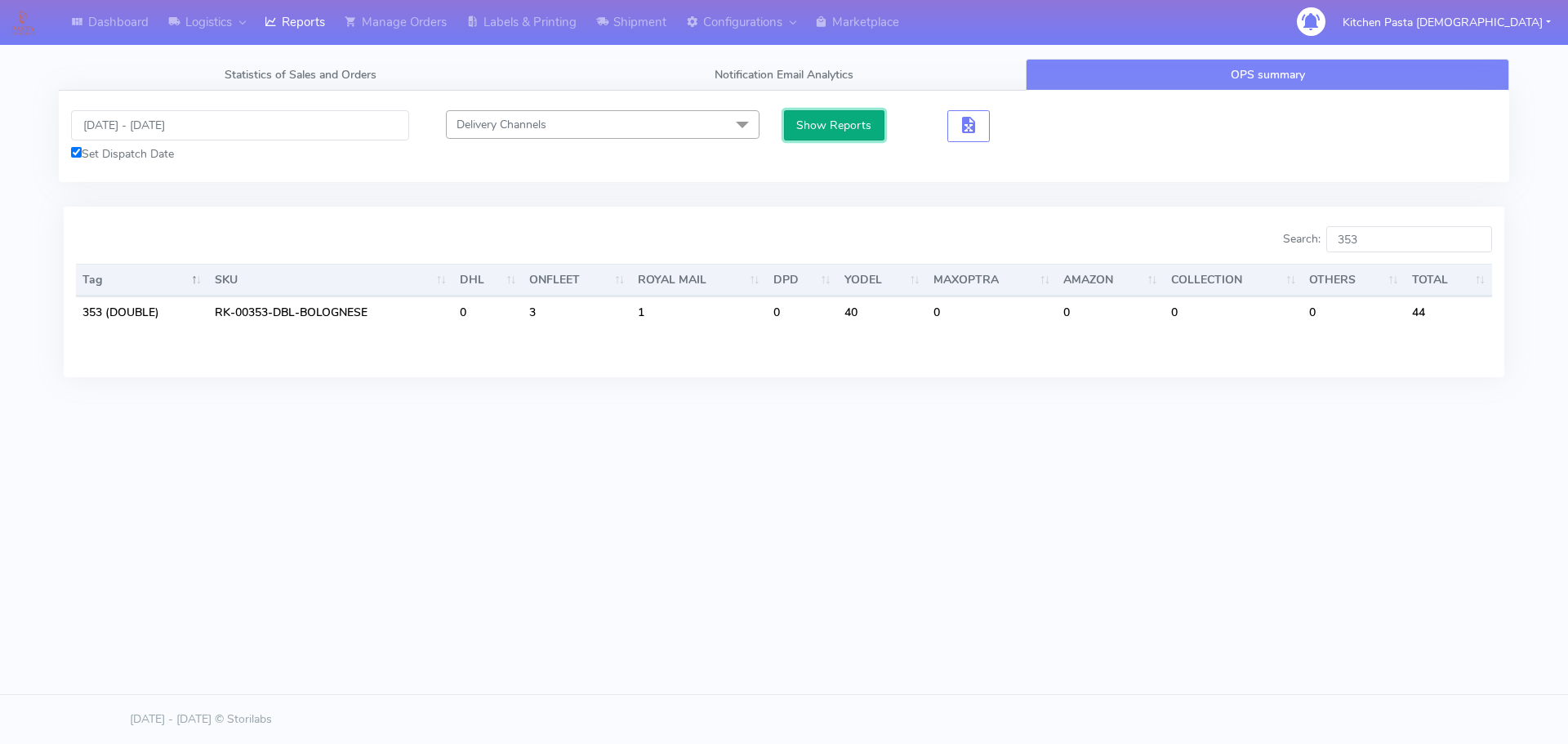
click at [826, 122] on button "Show Reports" at bounding box center [833, 125] width 101 height 30
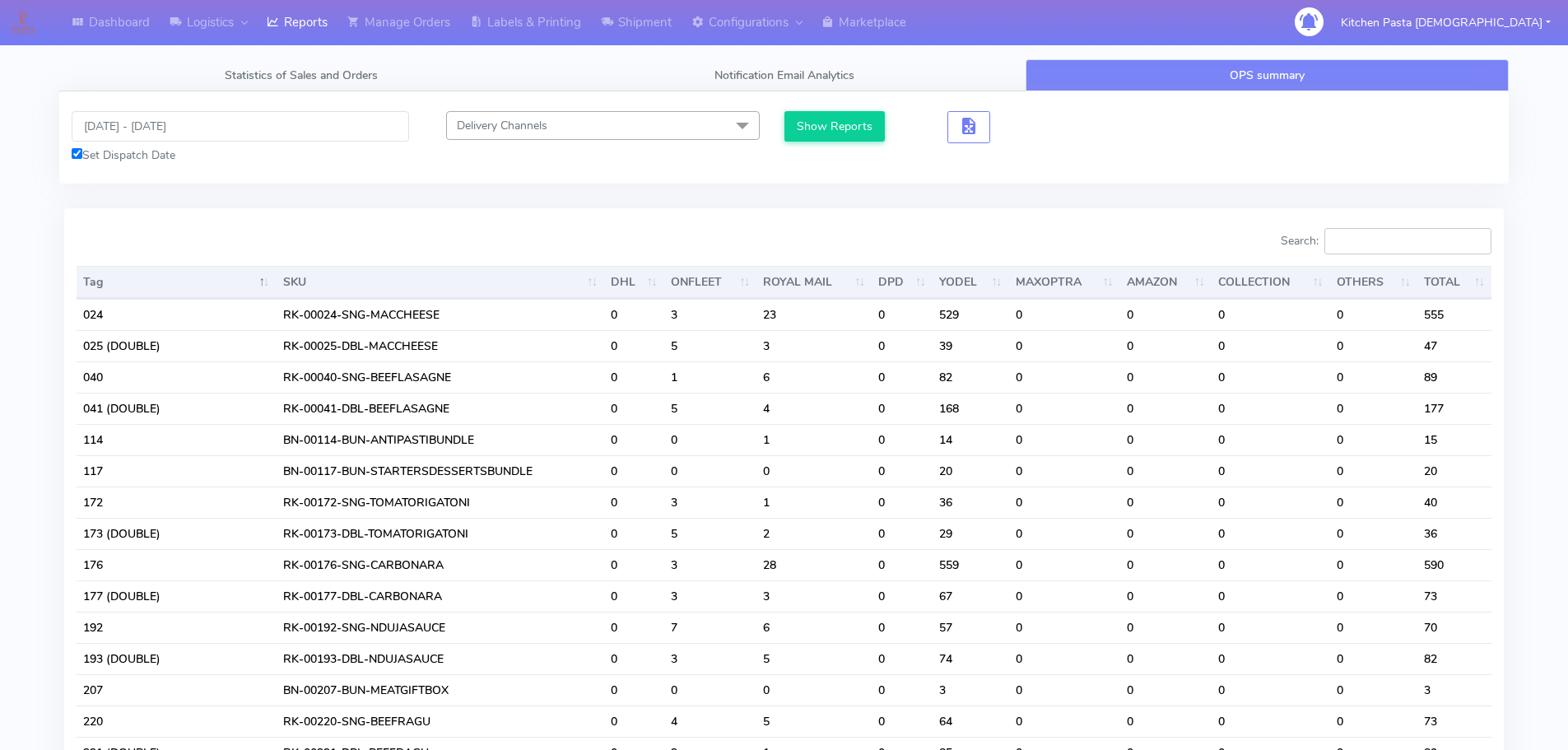
click at [1392, 251] on input "Search:" at bounding box center [1408, 241] width 167 height 27
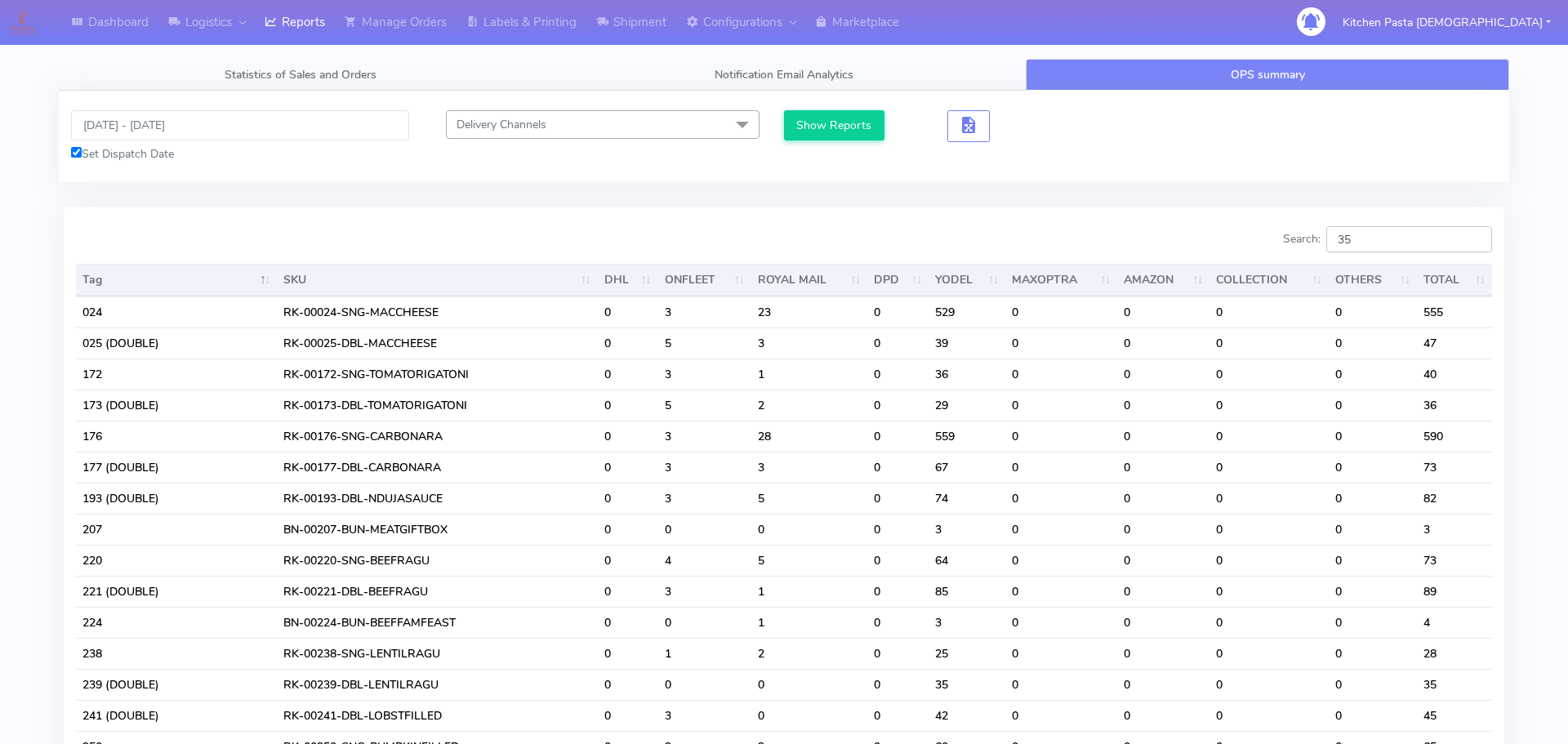
type input "3"
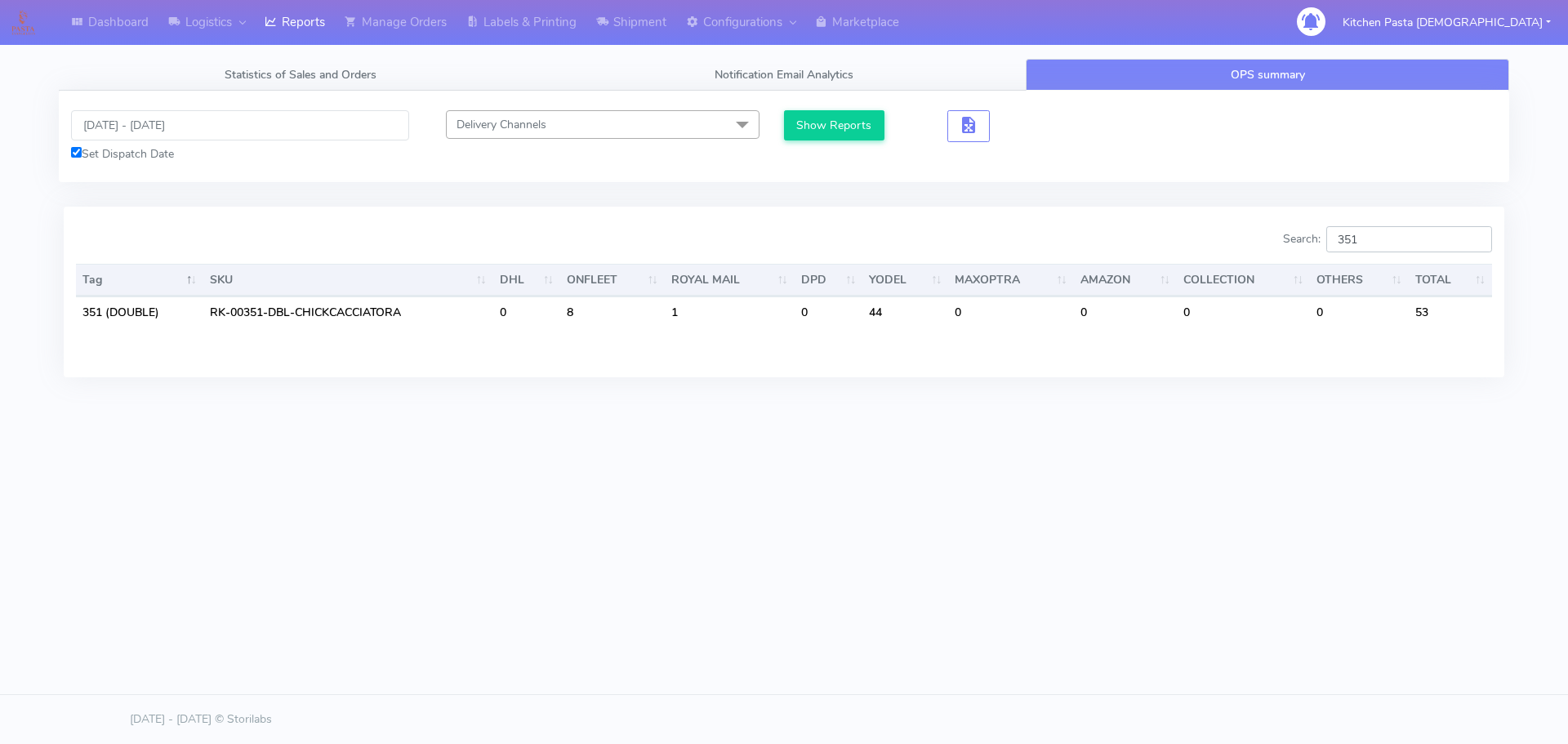
type input "351"
drag, startPoint x: 1384, startPoint y: 243, endPoint x: 1316, endPoint y: 243, distance: 68.0
click at [1316, 243] on label "Search: 351" at bounding box center [1388, 239] width 209 height 26
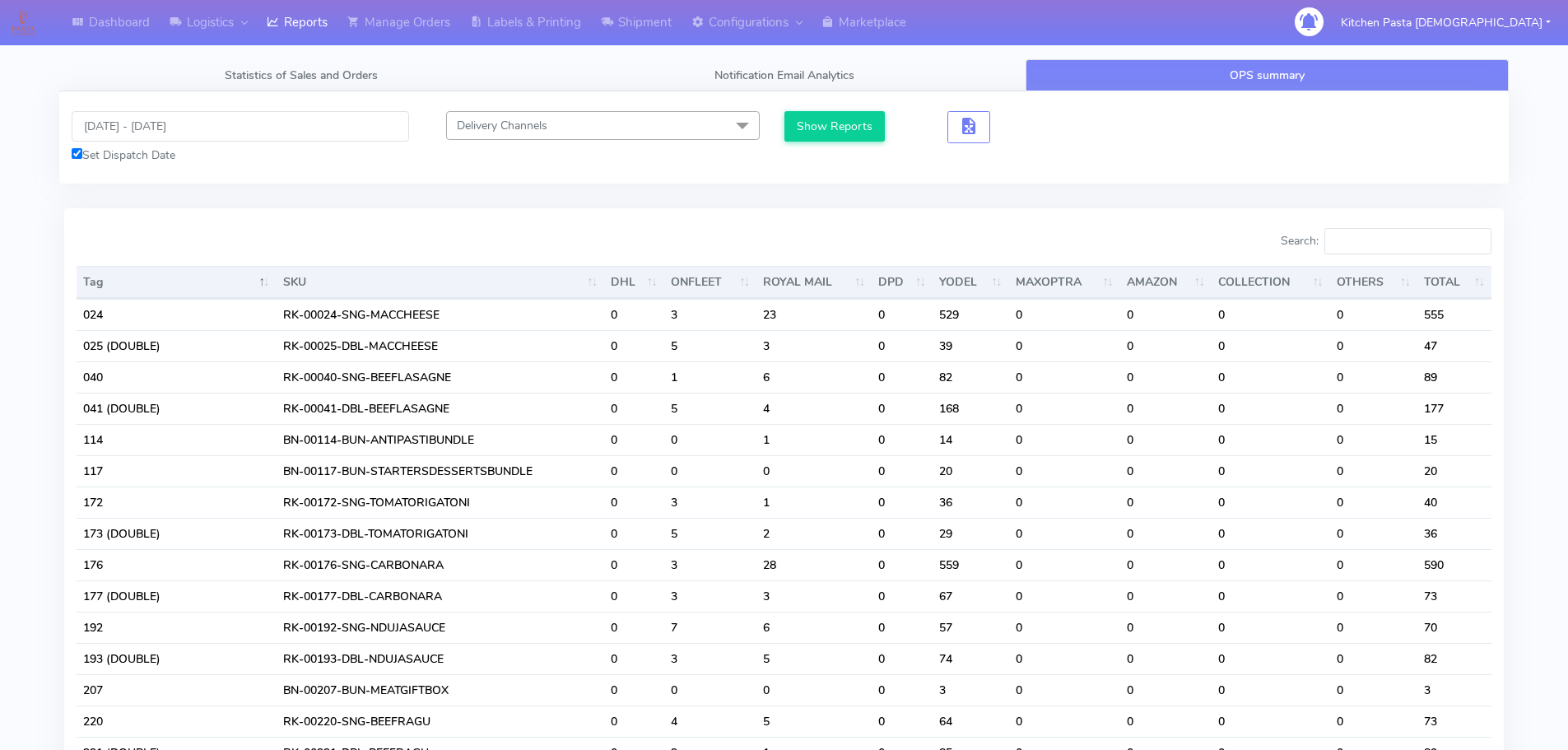
click at [1389, 255] on div "Search:" at bounding box center [1145, 244] width 696 height 33
click at [1389, 254] on input "Search:" at bounding box center [1408, 241] width 167 height 27
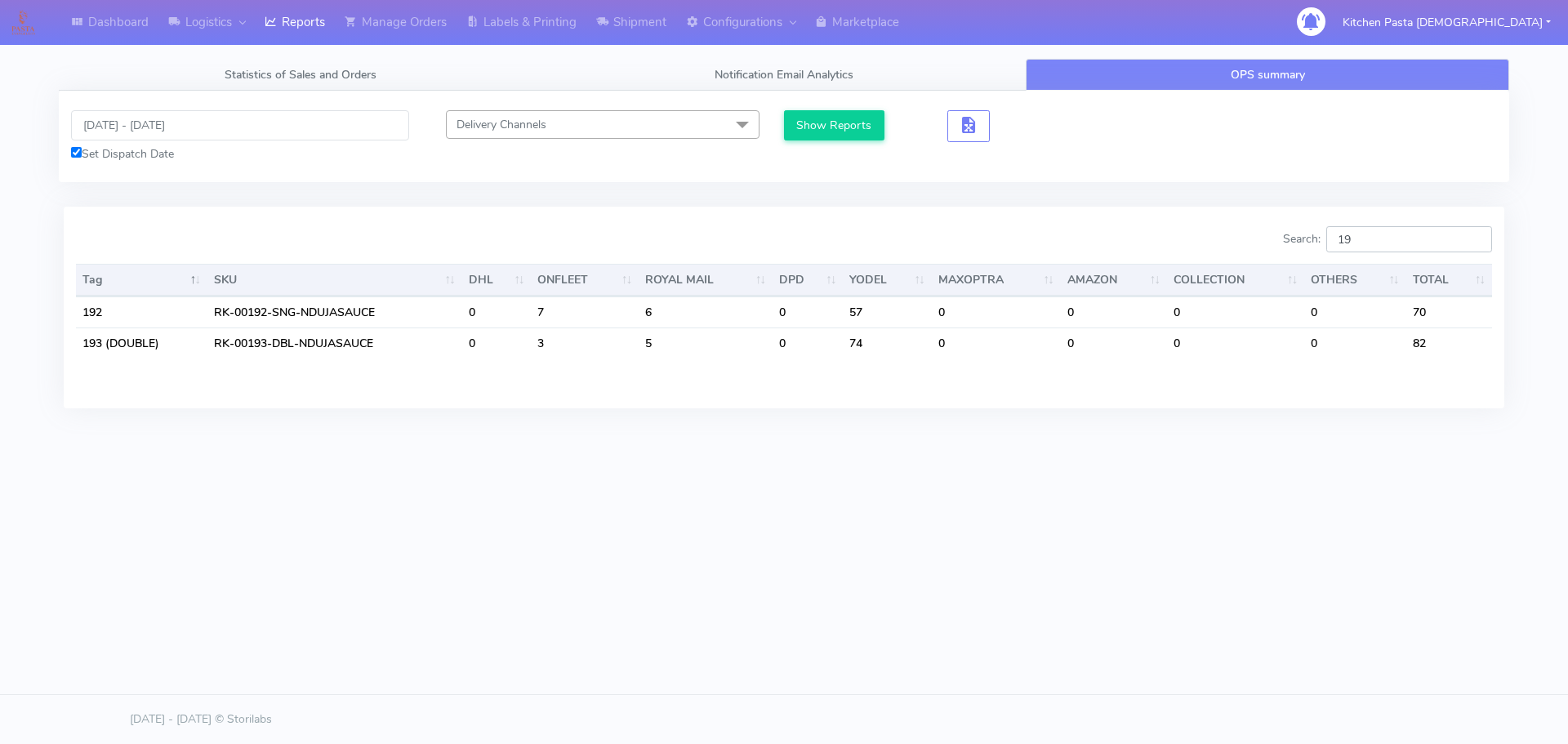
type input "1"
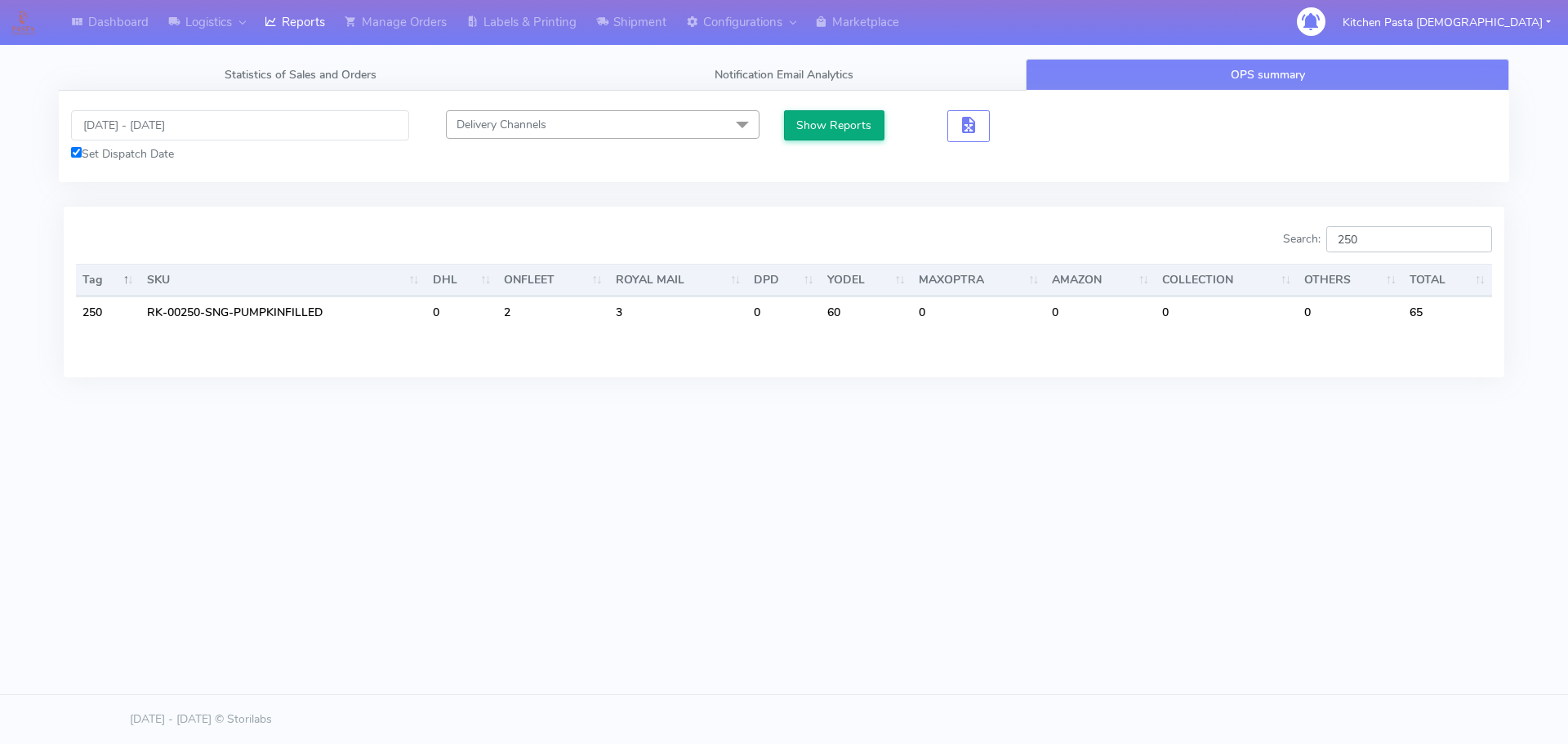
type input "250"
click at [816, 132] on button "Show Reports" at bounding box center [833, 125] width 101 height 30
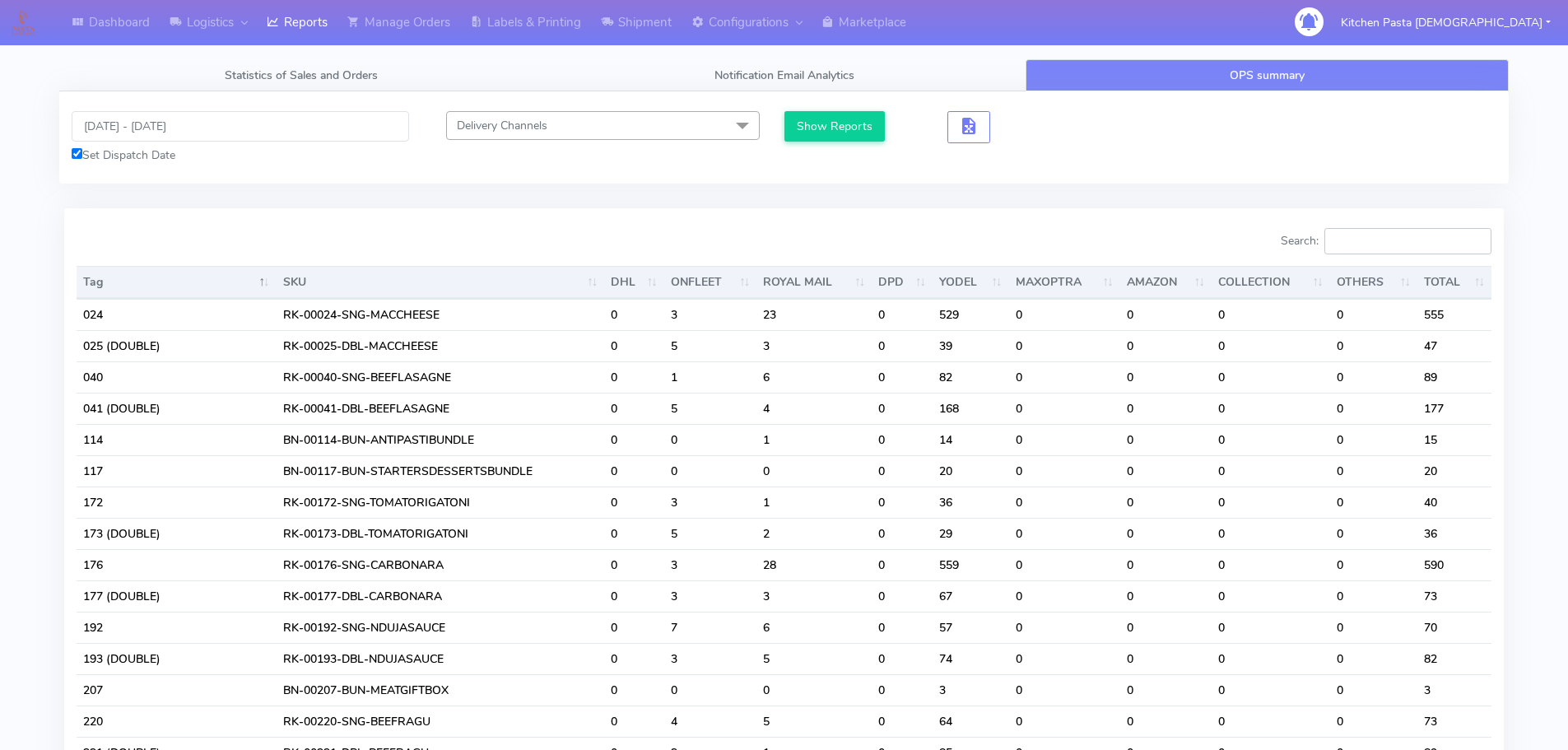
click at [1413, 241] on input "Search:" at bounding box center [1408, 241] width 167 height 27
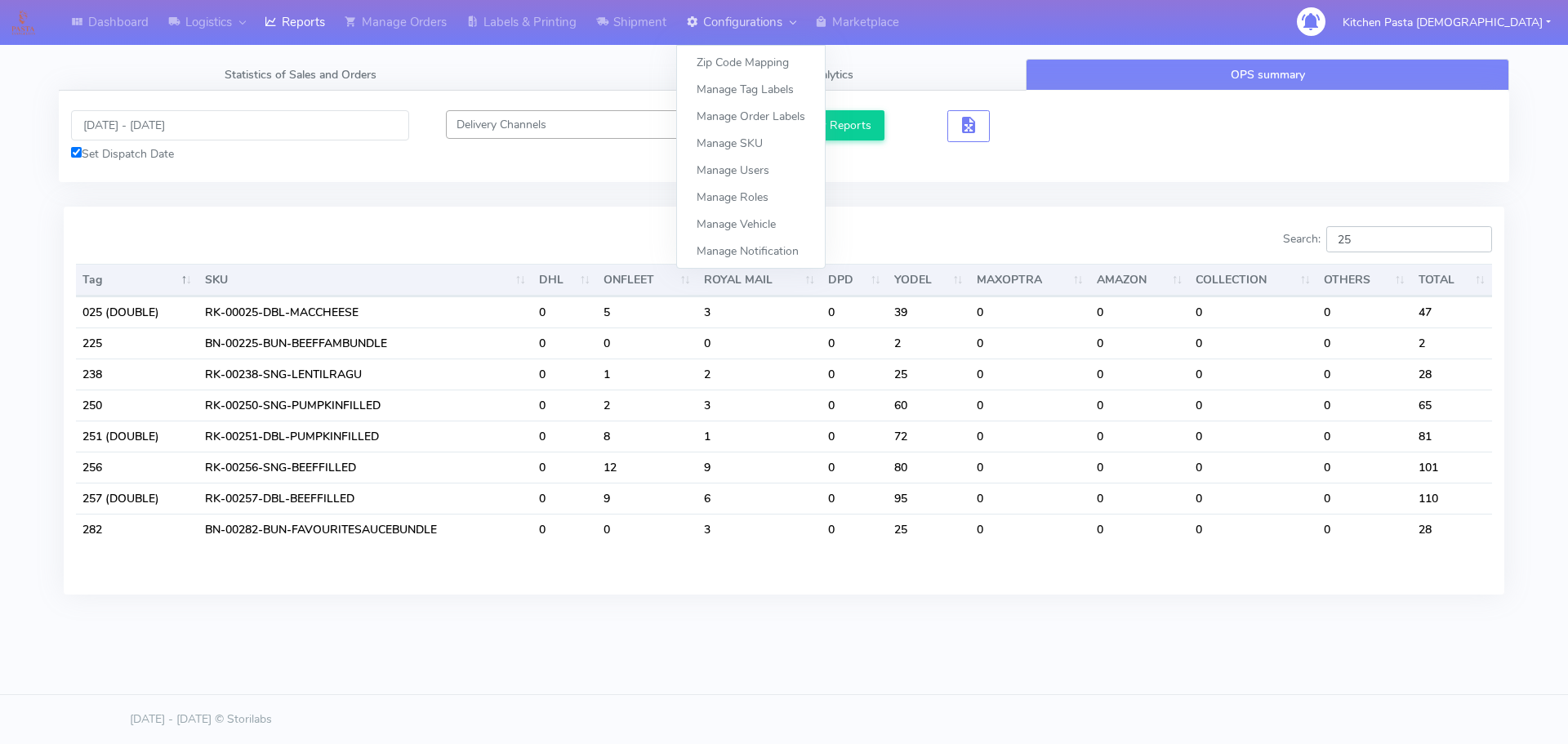
type input "2"
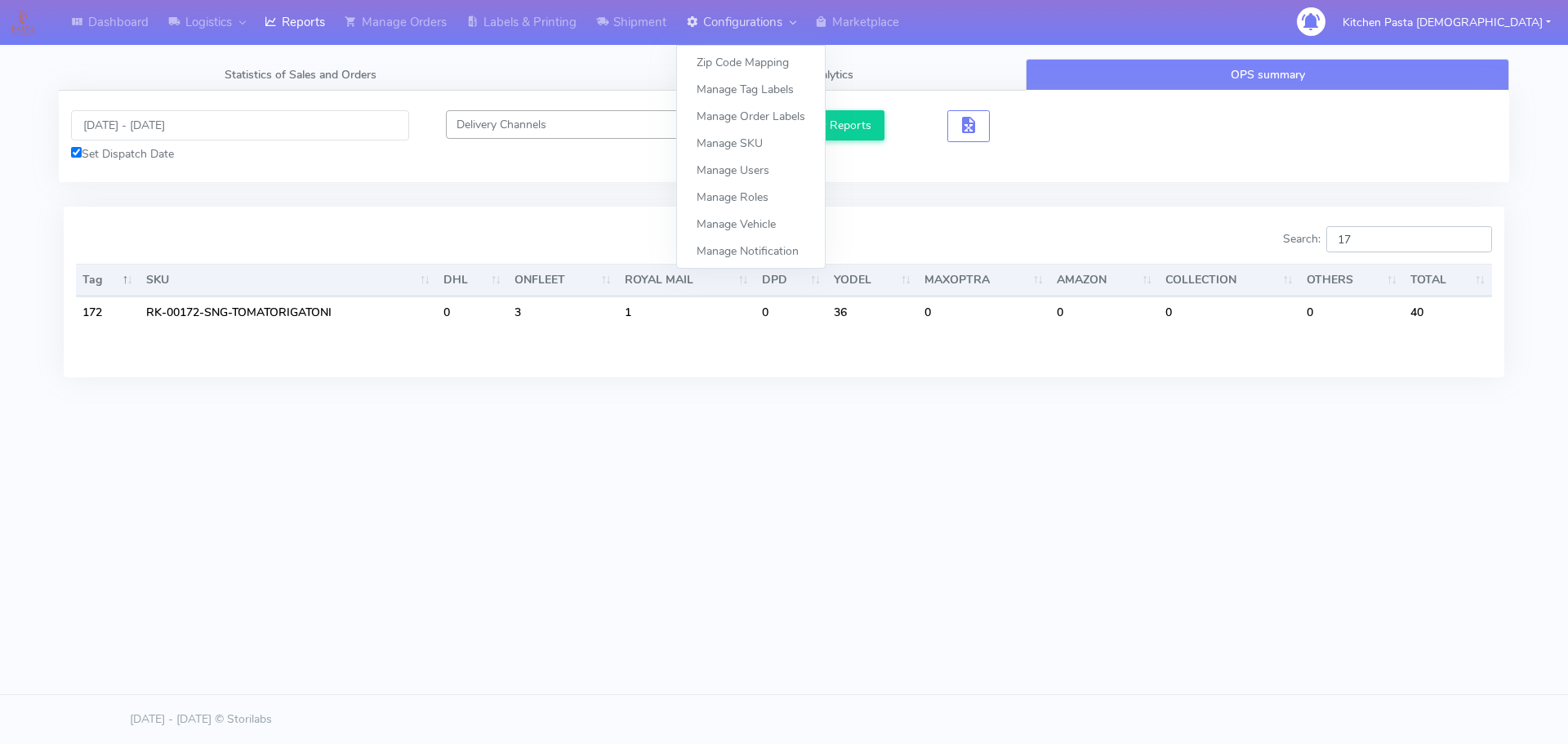
type input "1"
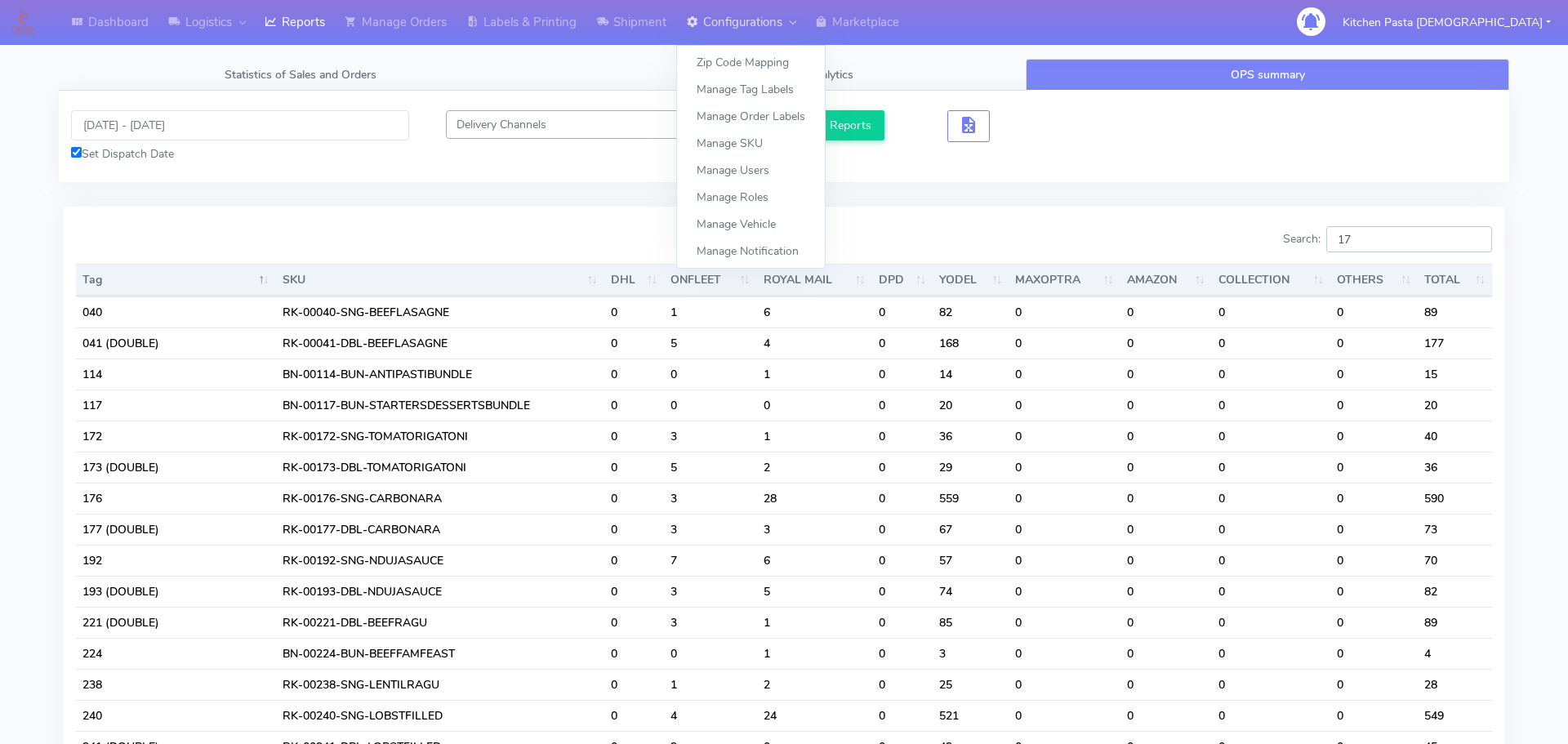
type input "1"
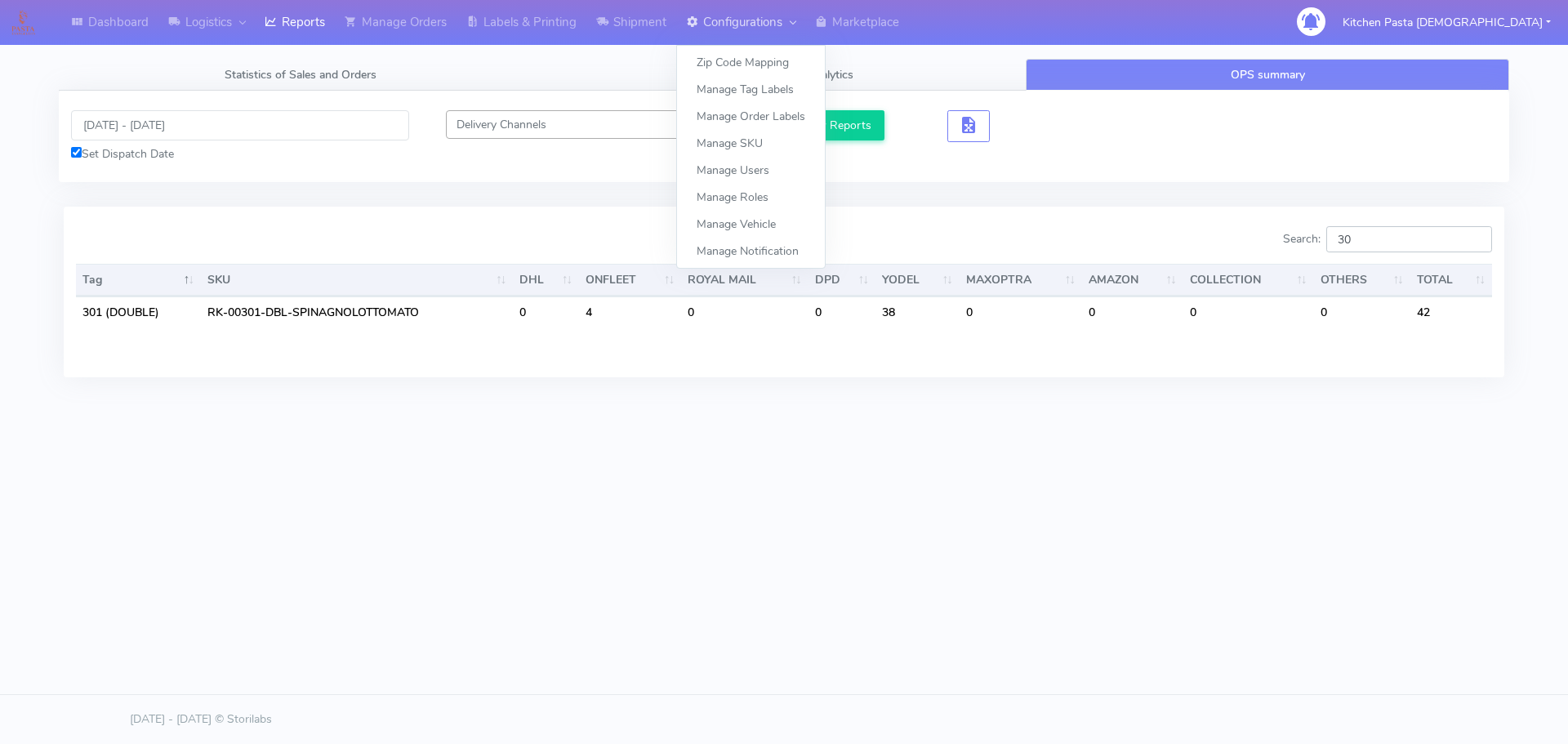
type input "3"
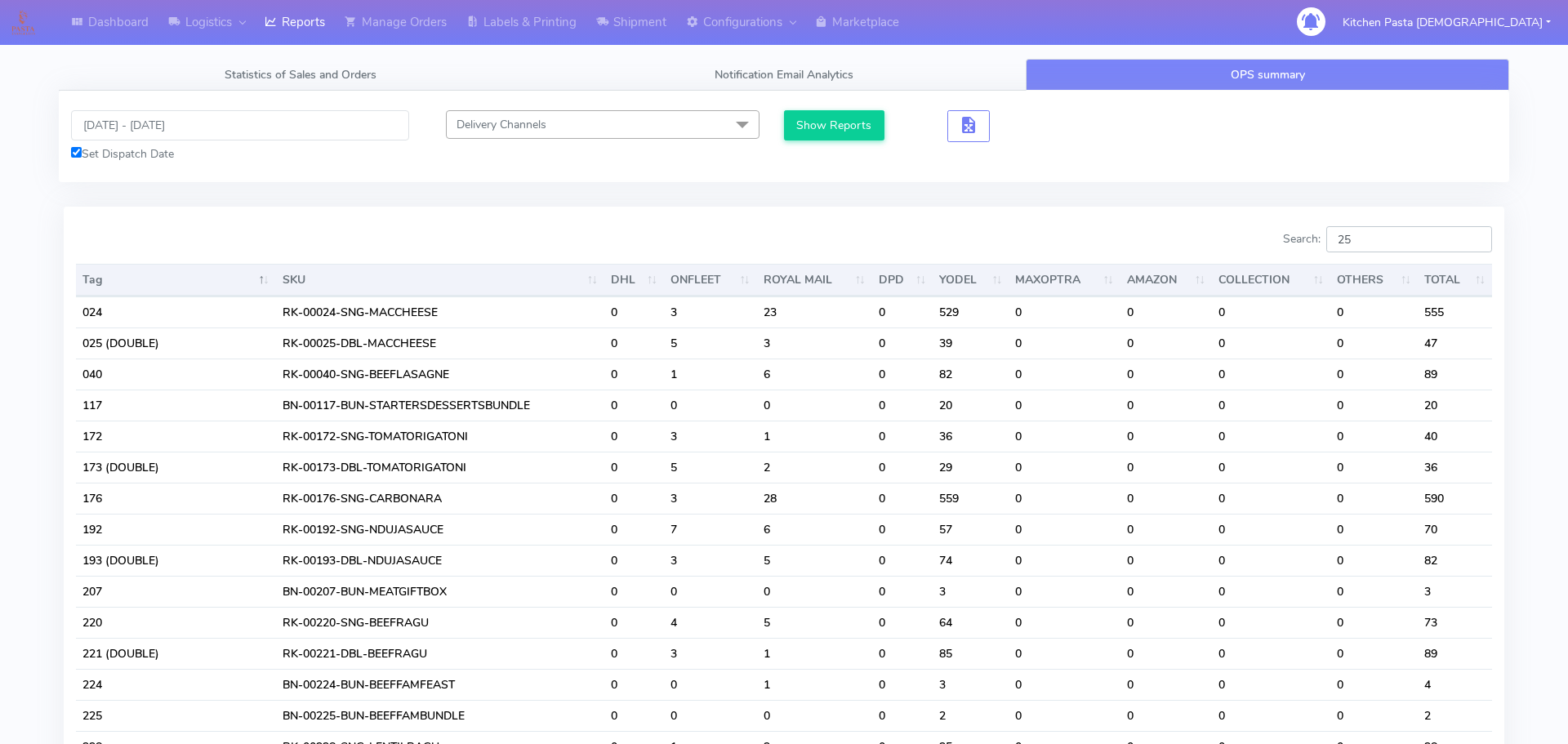
type input "2"
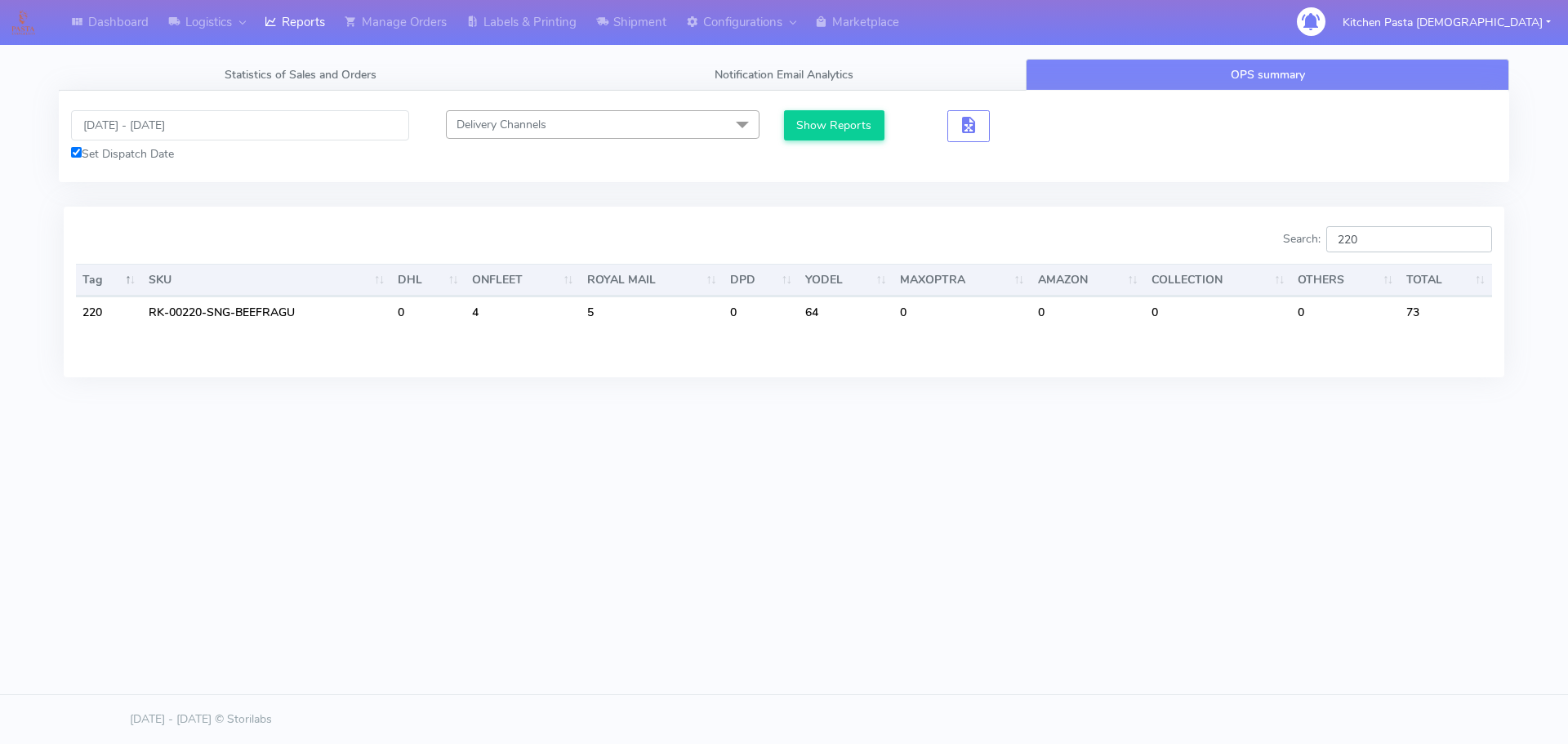
type input "220"
drag, startPoint x: 494, startPoint y: 17, endPoint x: 569, endPoint y: 39, distance: 78.2
click at [494, 17] on link "Labels & Printing" at bounding box center [521, 23] width 130 height 45
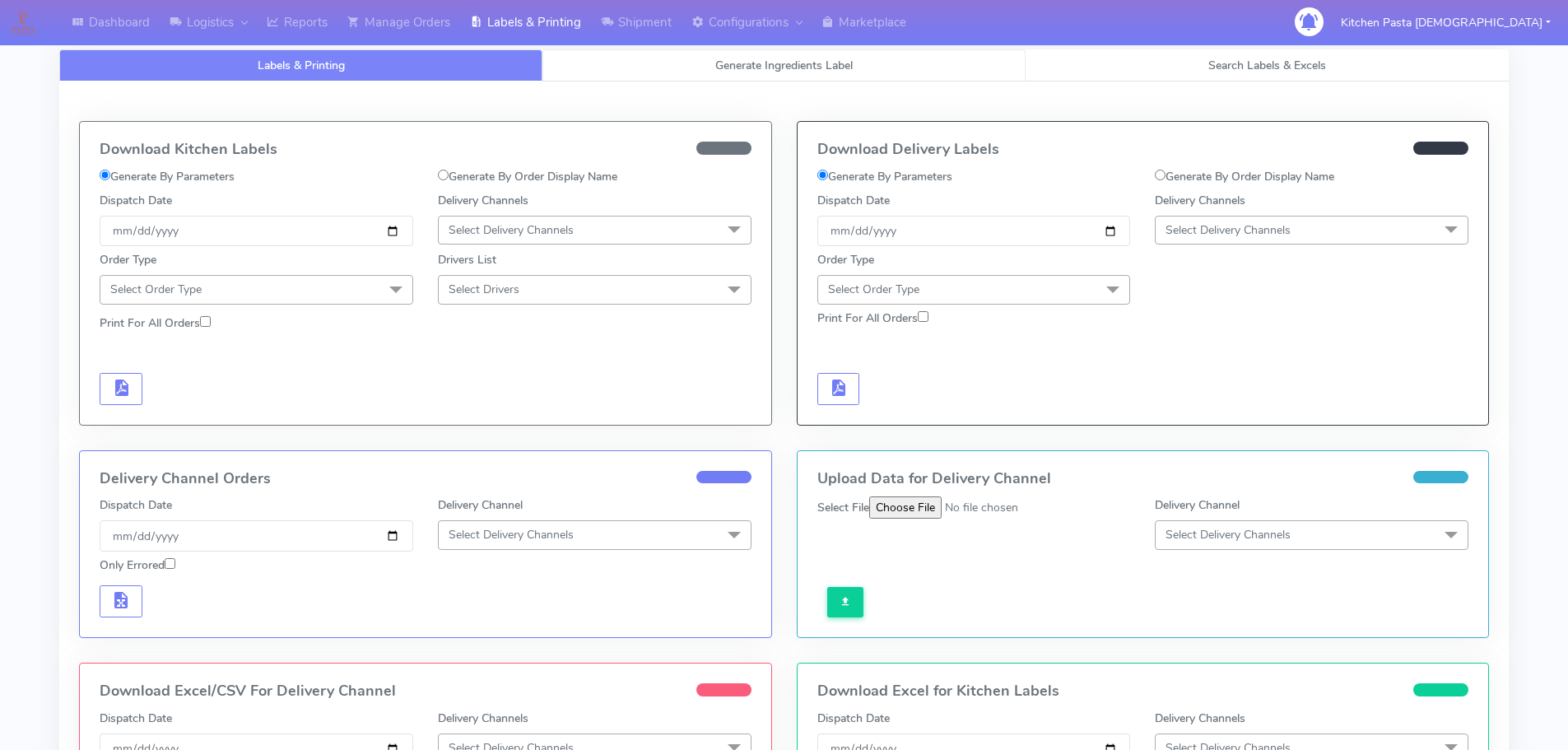
click at [698, 63] on link "Generate Ingredients Label" at bounding box center [784, 65] width 484 height 32
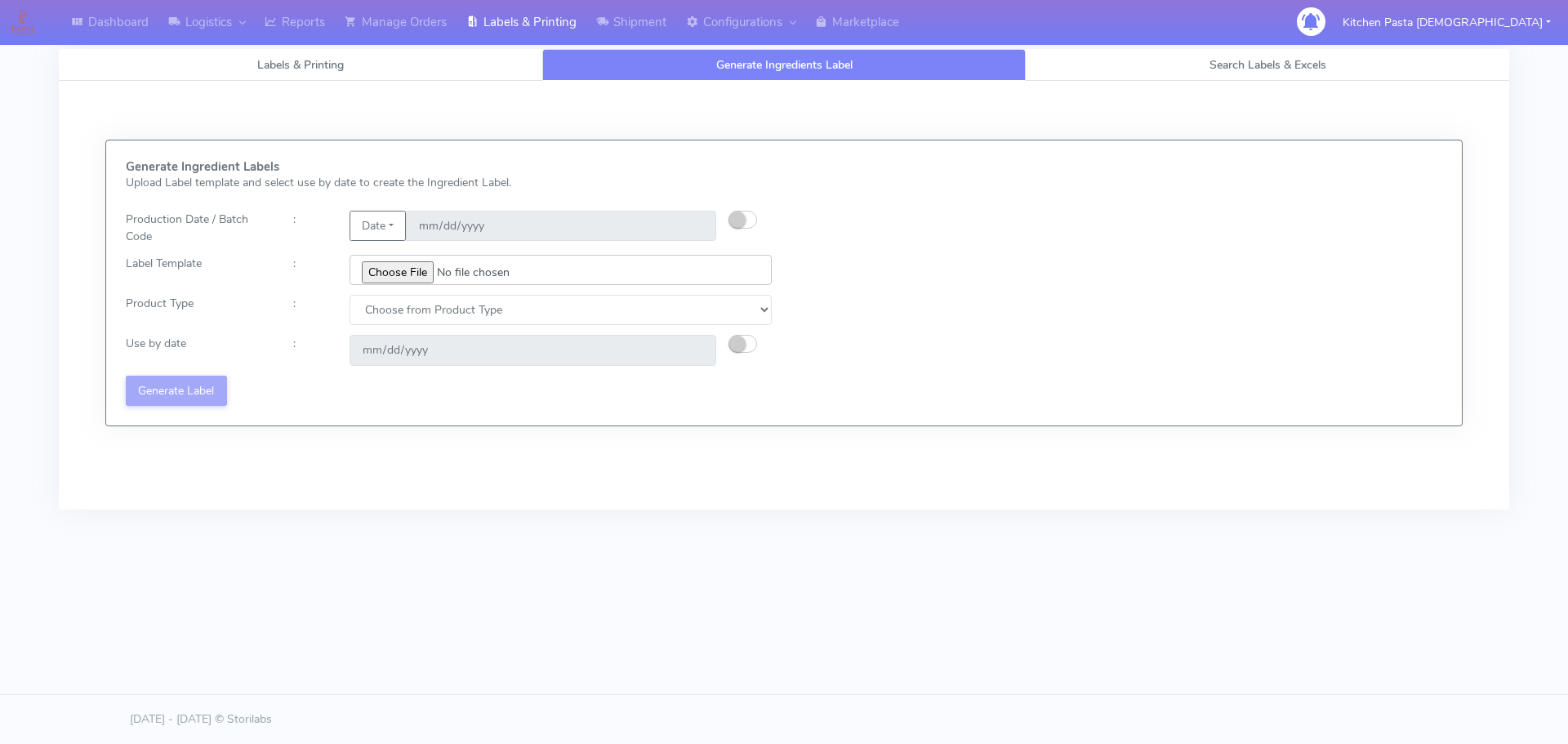
click at [420, 263] on input "file" at bounding box center [560, 269] width 422 height 30
type input "C:\fakepath\Ecom_350_V1.jpg"
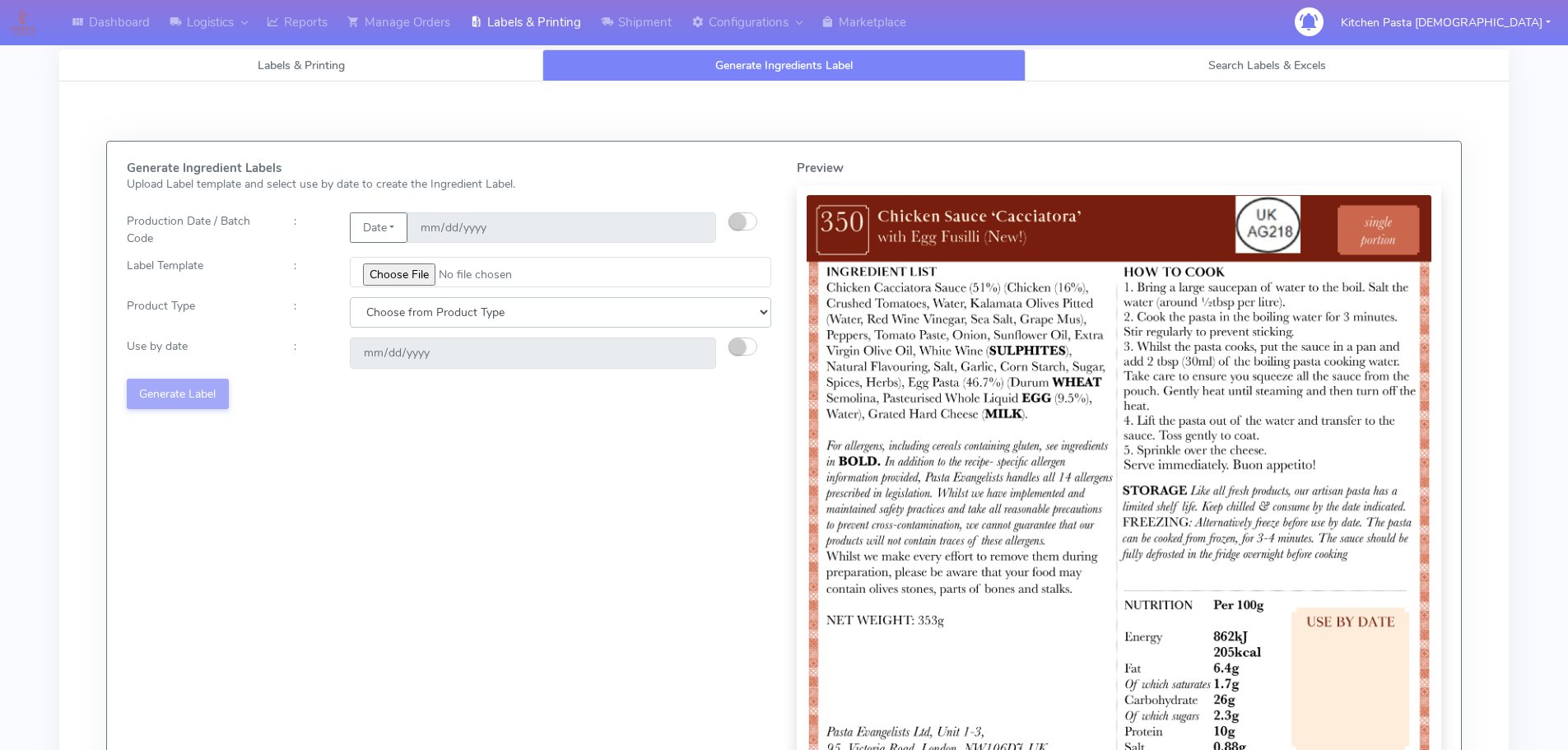
drag, startPoint x: 432, startPoint y: 317, endPoint x: 430, endPoint y: 326, distance: 9.2
click at [432, 317] on select "Choose from Product Type ECOM ERETAIL CIRCULAR CIRC_DESERTS LASAGNE" at bounding box center [560, 312] width 421 height 30
click at [350, 297] on select "Choose from Product Type ECOM ERETAIL CIRCULAR CIRC_DESERTS LASAGNE" at bounding box center [560, 312] width 421 height 30
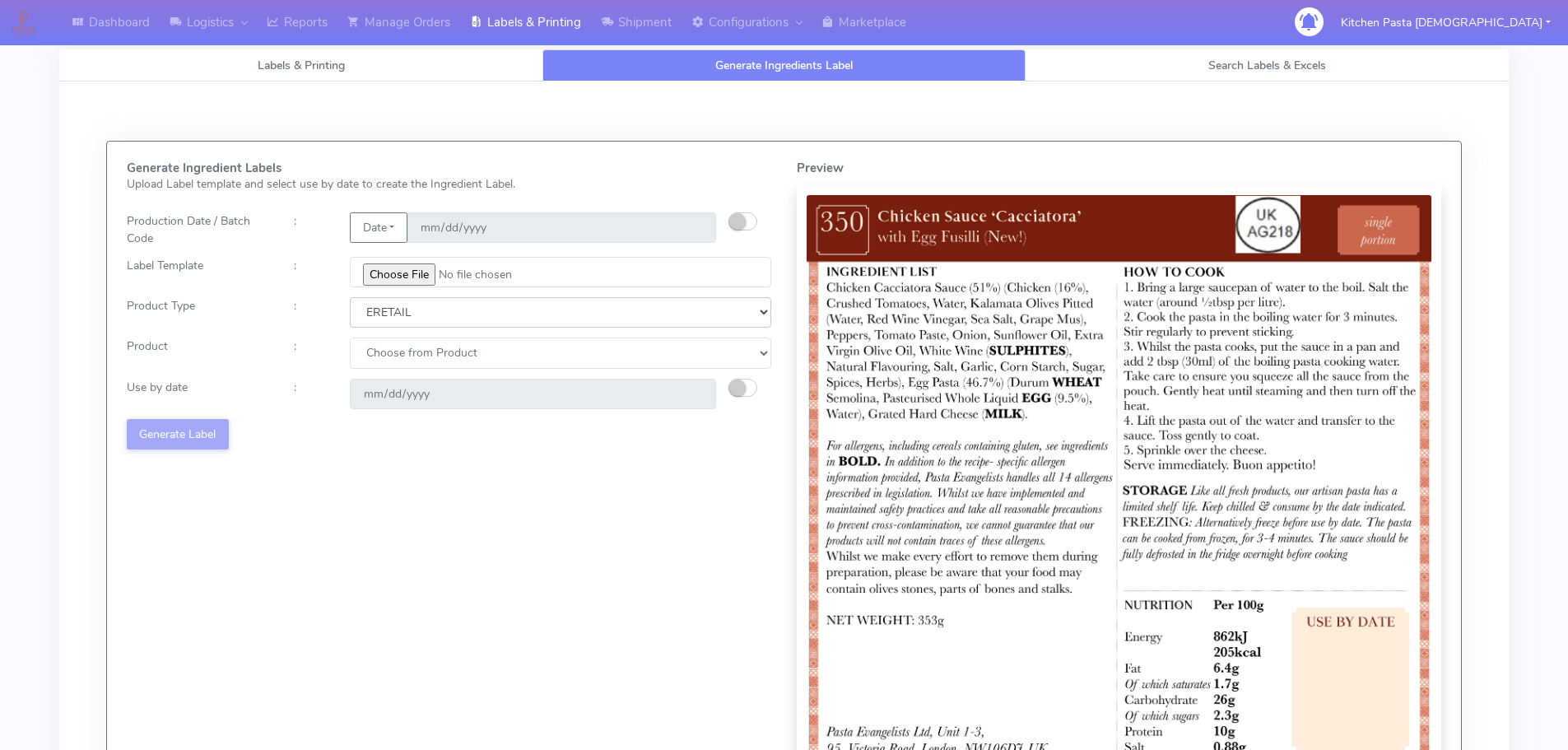
click at [400, 323] on select "Choose from Product Type ECOM ERETAIL CIRCULAR CIRC_DESERTS LASAGNE" at bounding box center [560, 312] width 421 height 30
select select "0"
click at [350, 297] on select "Choose from Product Type ECOM ERETAIL CIRCULAR CIRC_DESERTS LASAGNE" at bounding box center [560, 312] width 421 height 30
drag, startPoint x: 399, startPoint y: 356, endPoint x: 399, endPoint y: 368, distance: 12.0
click at [399, 358] on select "Choose from Product PLAIN PASTA (EXCEPT HURRA) HURRA FILLED PASTA BUTTER (INTER…" at bounding box center [560, 352] width 421 height 30
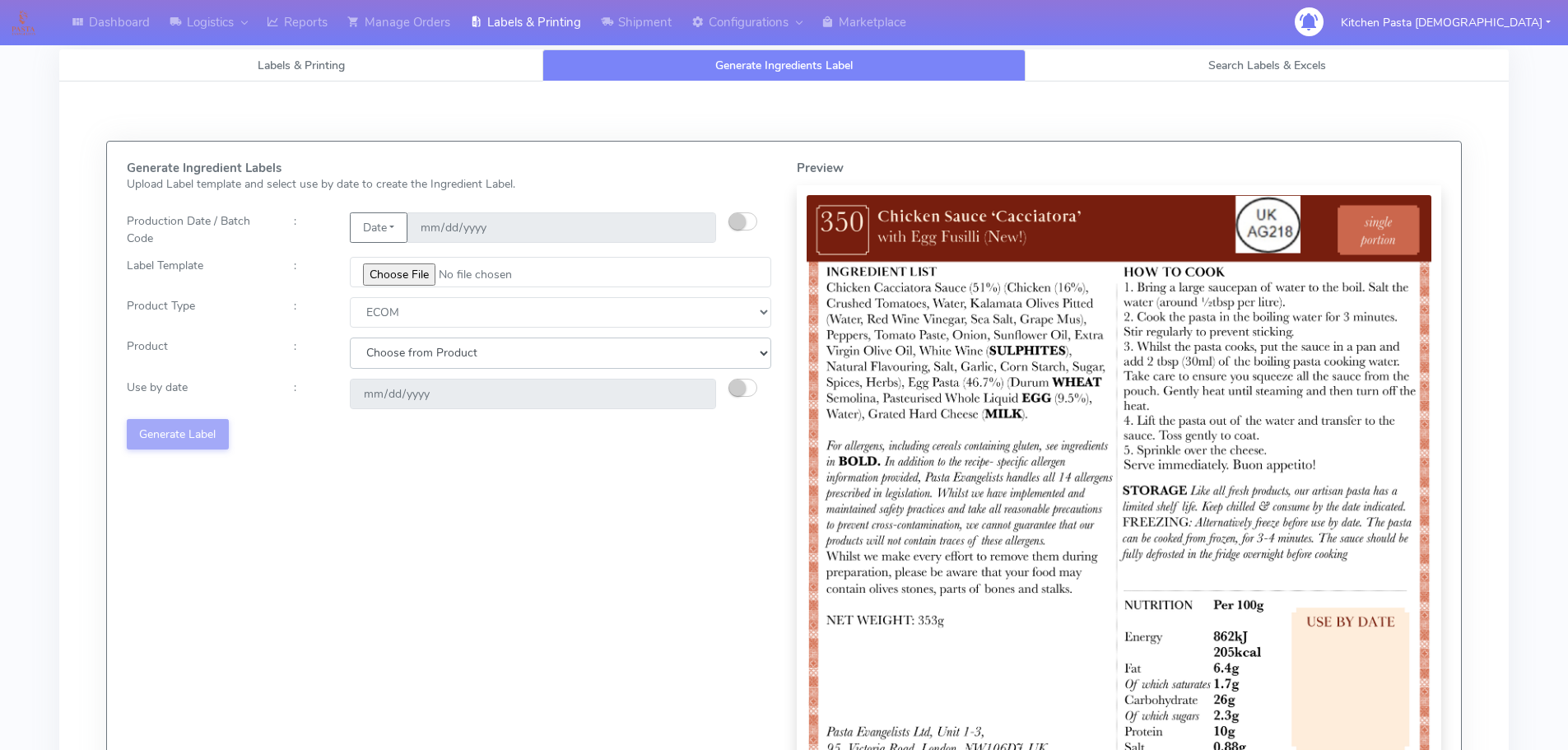
select select "0"
click at [350, 338] on select "Choose from Product PLAIN PASTA (EXCEPT HURRA) HURRA FILLED PASTA BUTTER (INTER…" at bounding box center [560, 352] width 421 height 30
click at [740, 385] on small "button" at bounding box center [738, 388] width 16 height 16
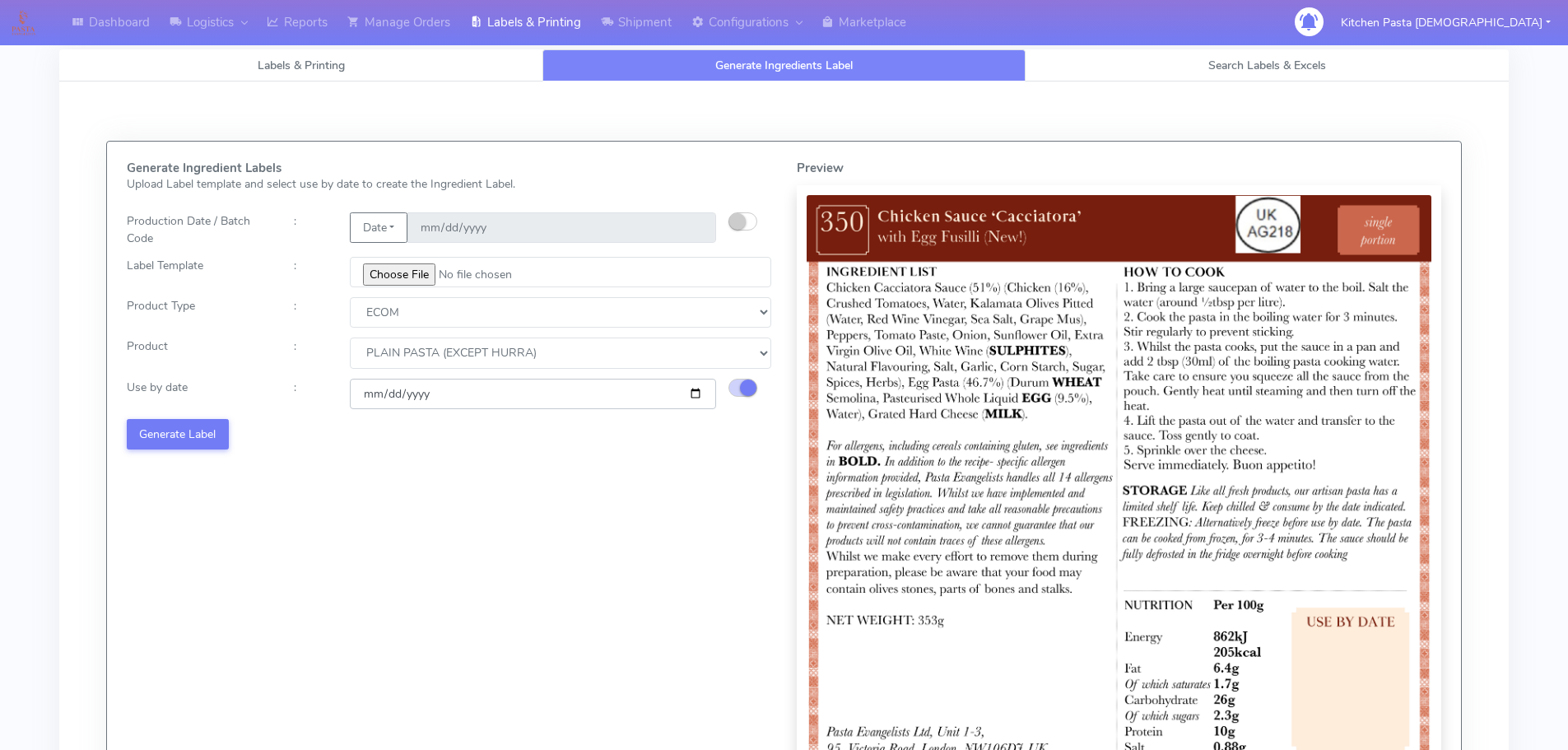
click at [707, 396] on input "2025-09-14" at bounding box center [533, 393] width 367 height 30
click at [693, 395] on input "2025-09-14" at bounding box center [533, 393] width 367 height 30
type input "2025-09-21"
click at [208, 430] on button "Generate Label" at bounding box center [178, 434] width 102 height 30
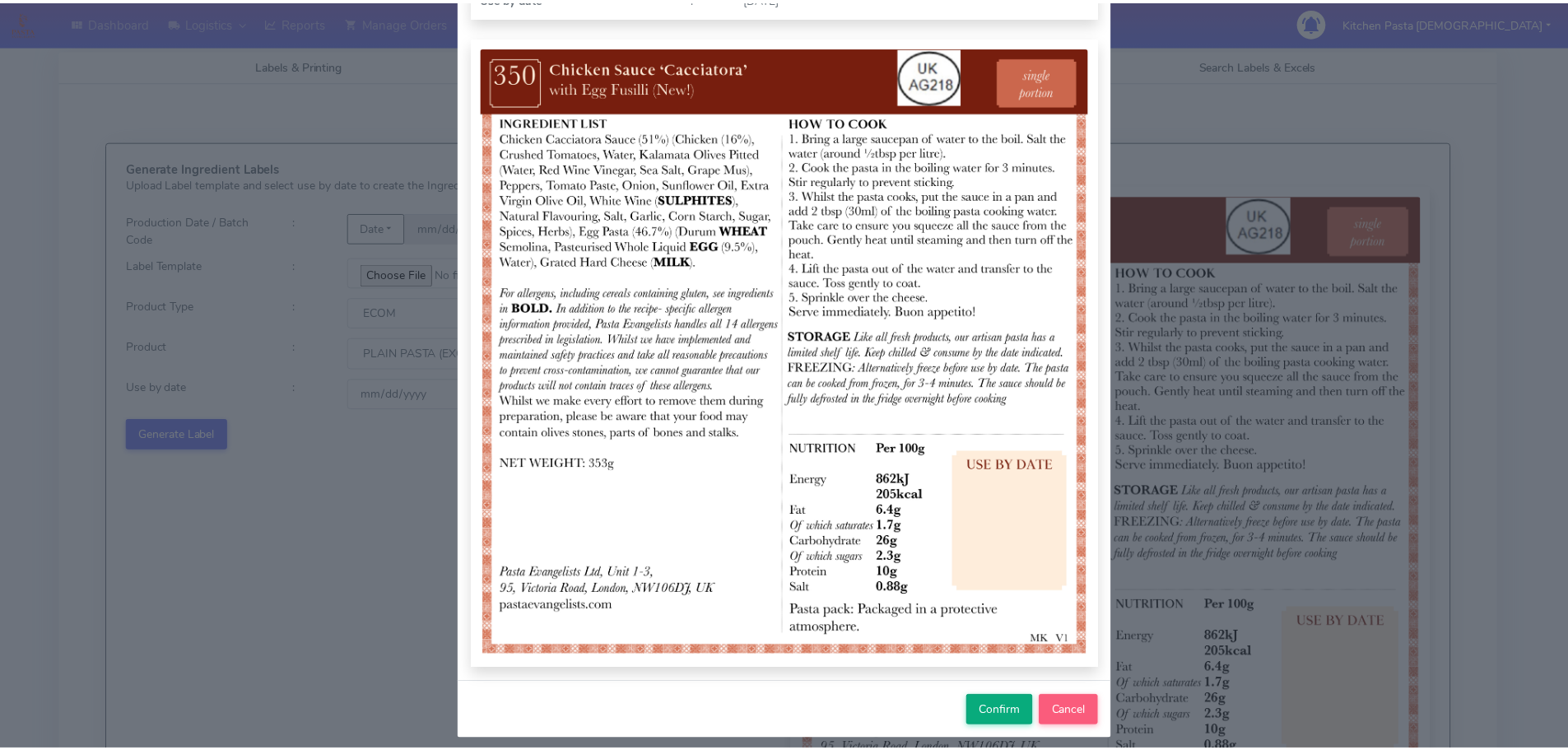
scroll to position [165, 0]
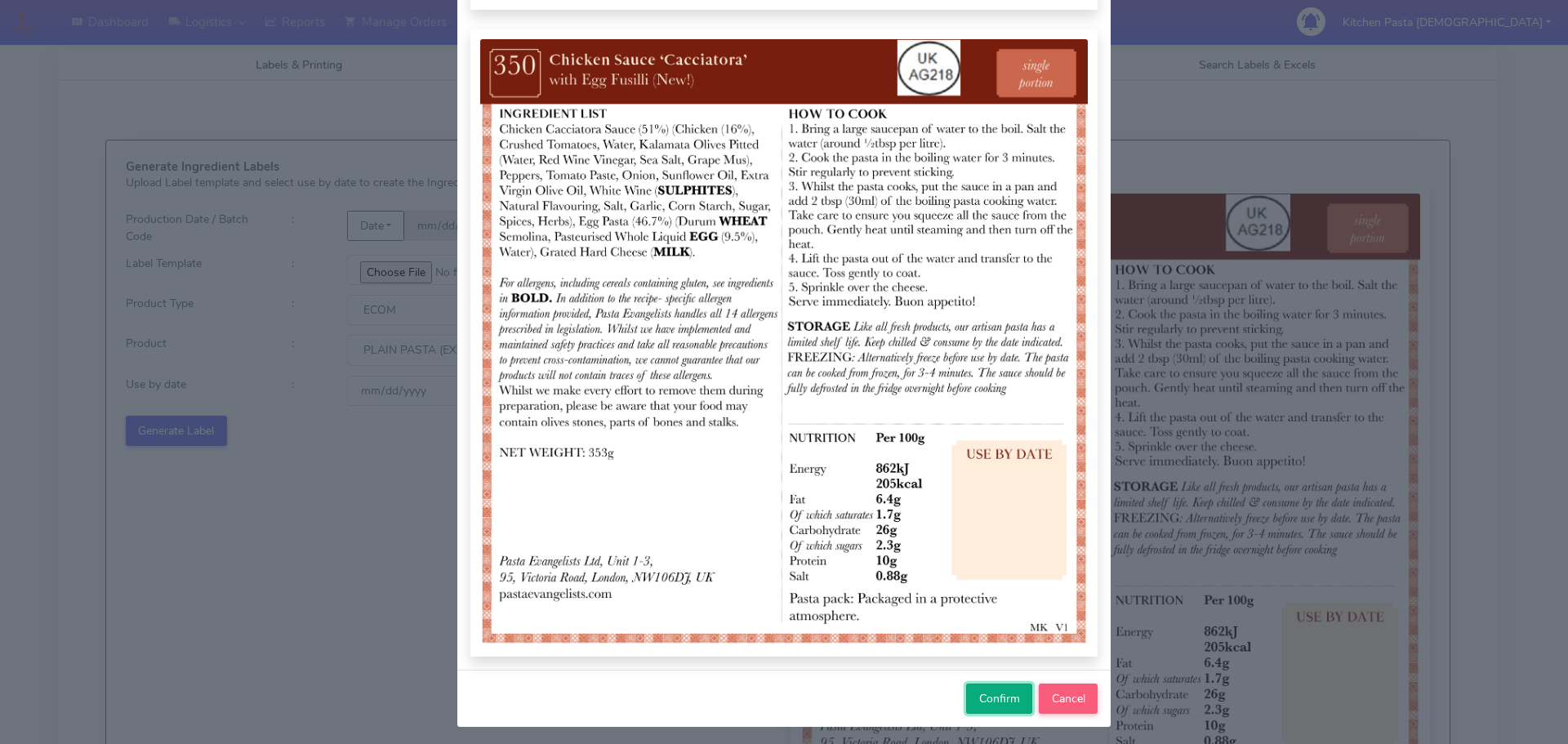
click at [978, 709] on button "Confirm" at bounding box center [998, 699] width 66 height 30
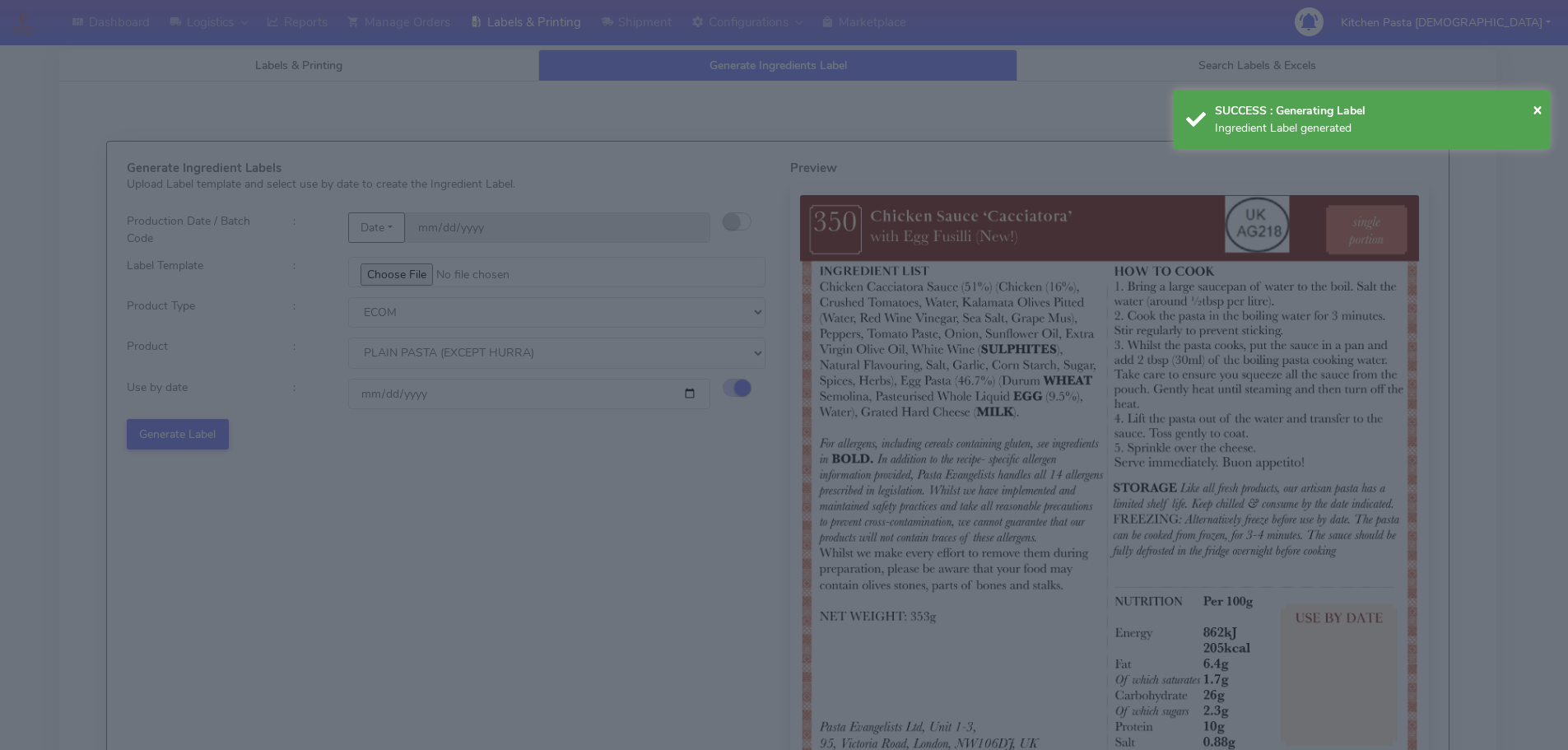
select select
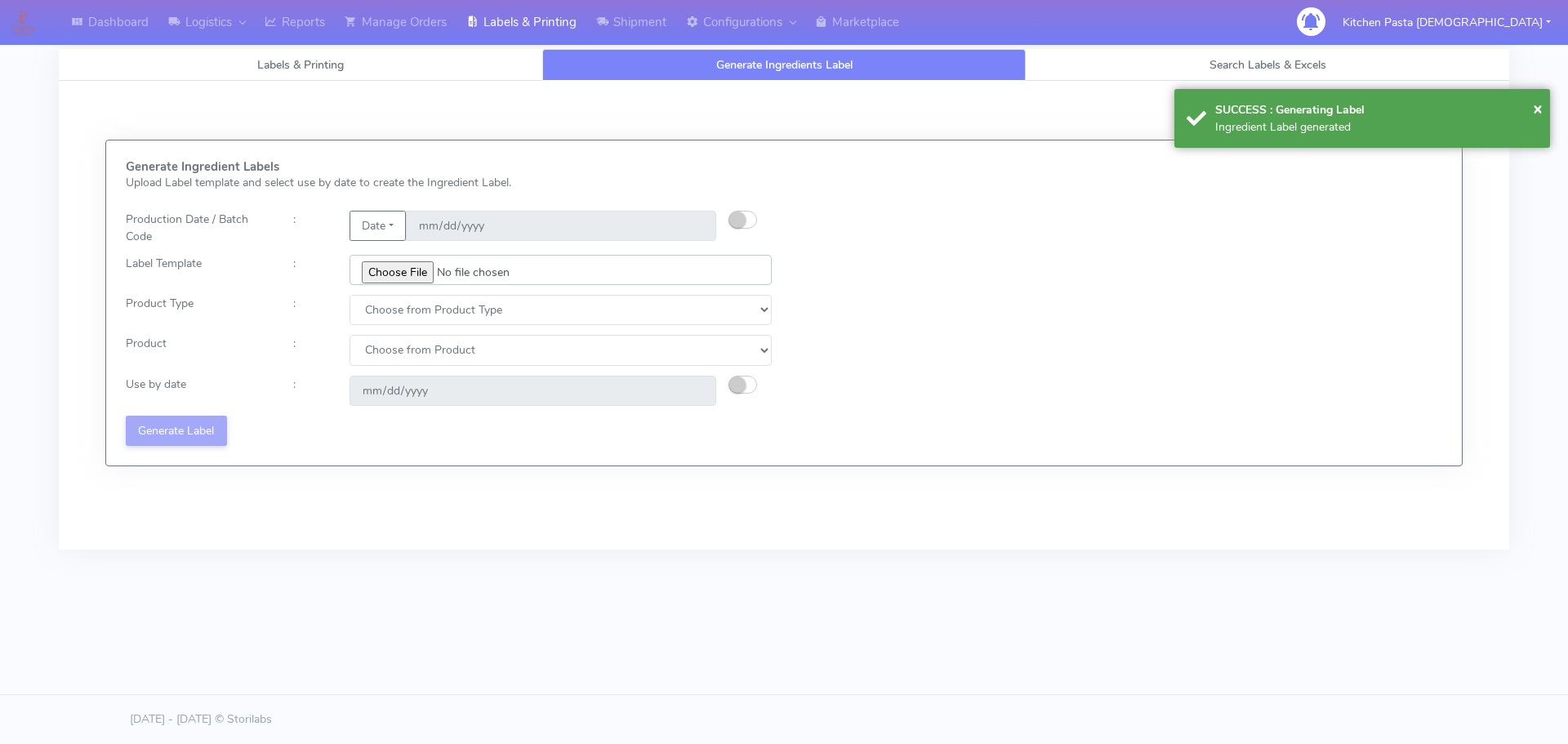
click at [386, 278] on input "file" at bounding box center [560, 269] width 422 height 30
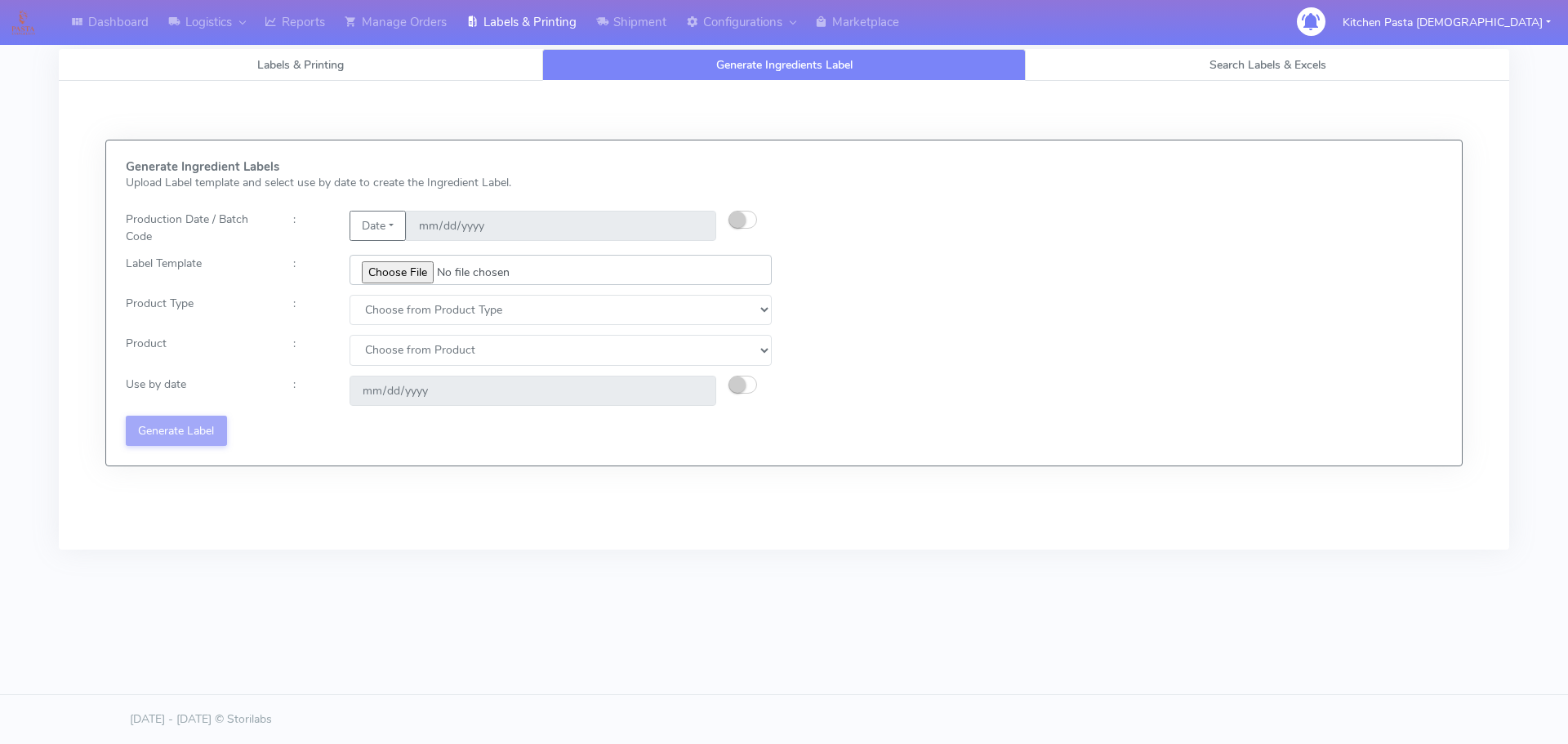
type input "C:\fakepath\Ecom_352_V2.jpg"
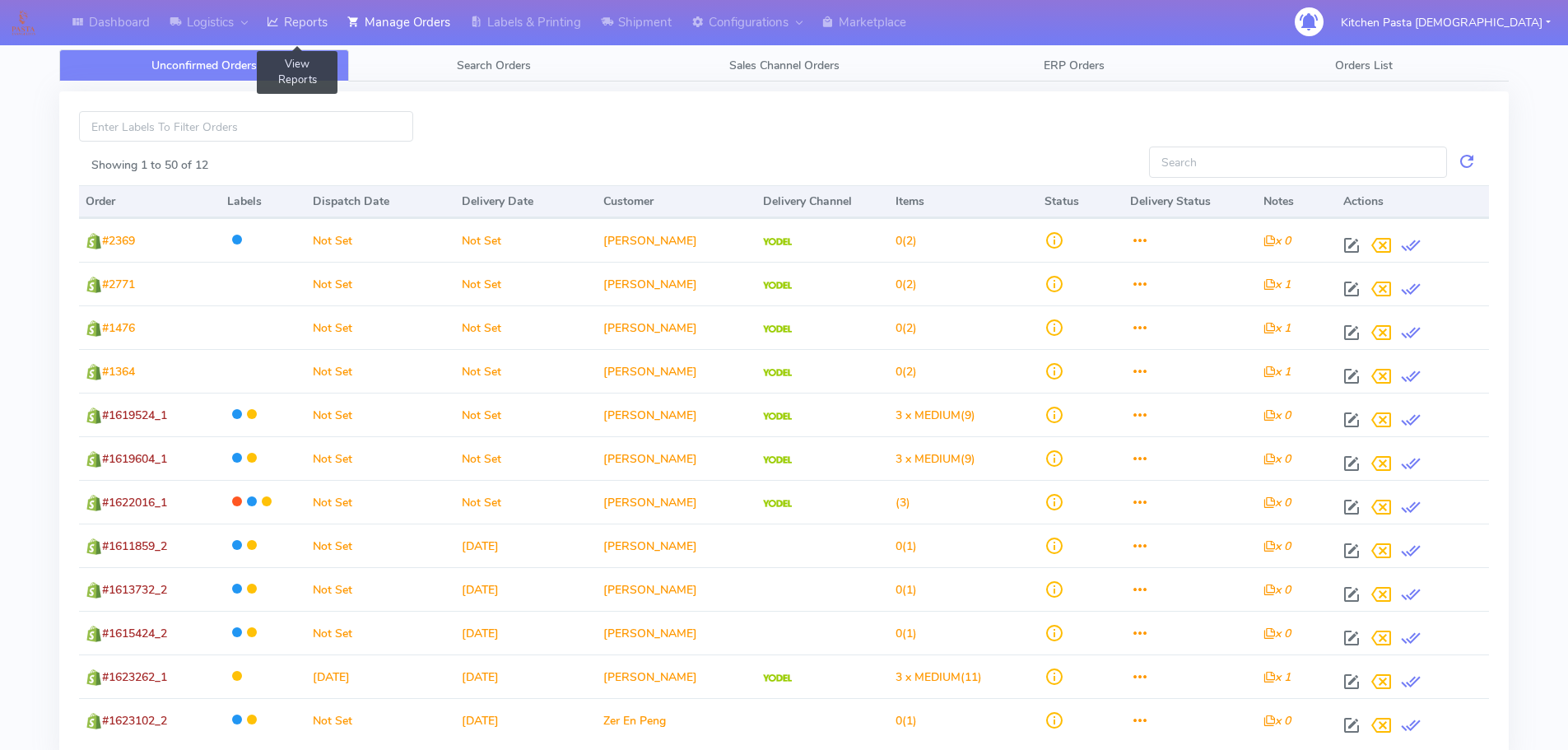
click at [289, 22] on link "Reports" at bounding box center [297, 23] width 80 height 46
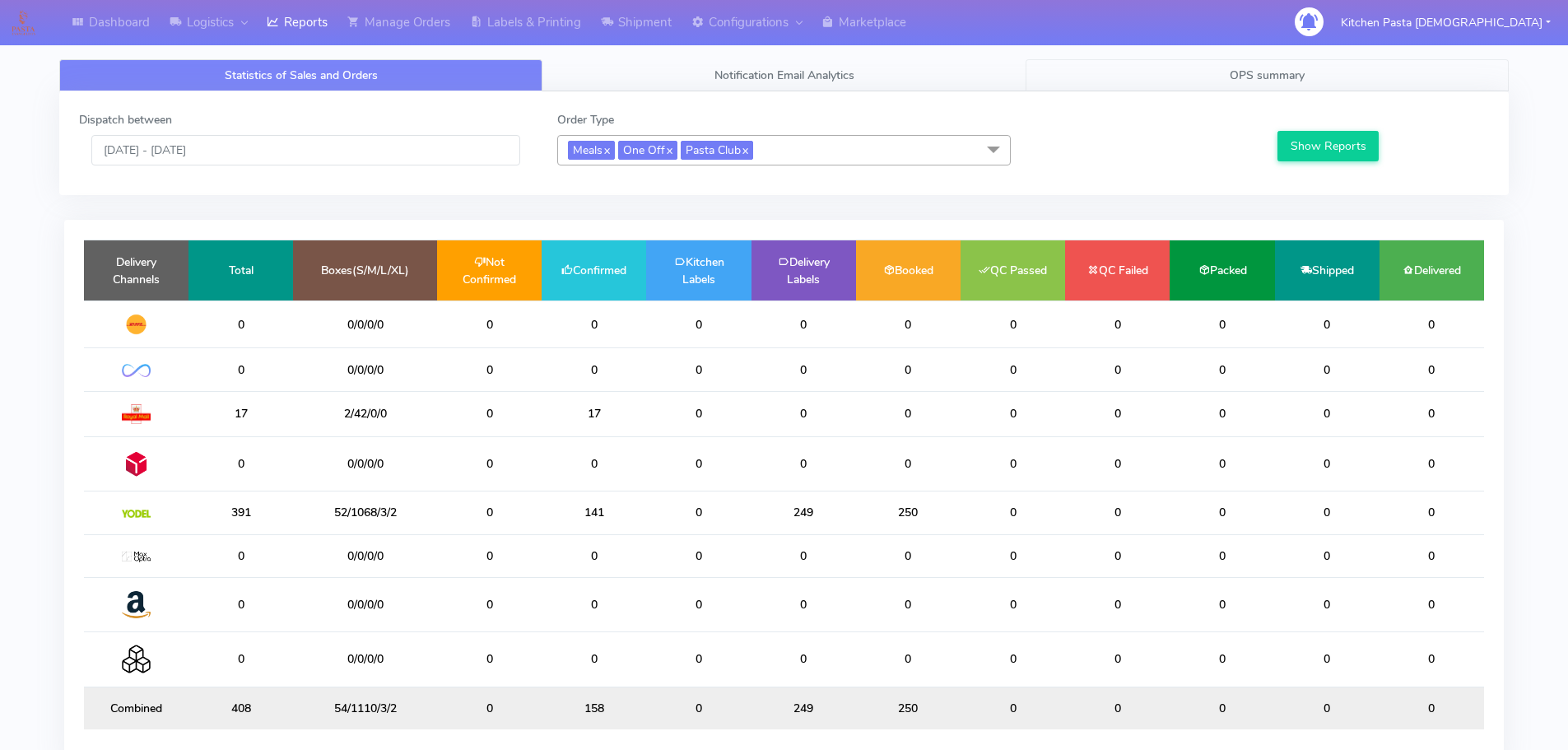
click at [1223, 81] on link "OPS summary" at bounding box center [1267, 75] width 484 height 32
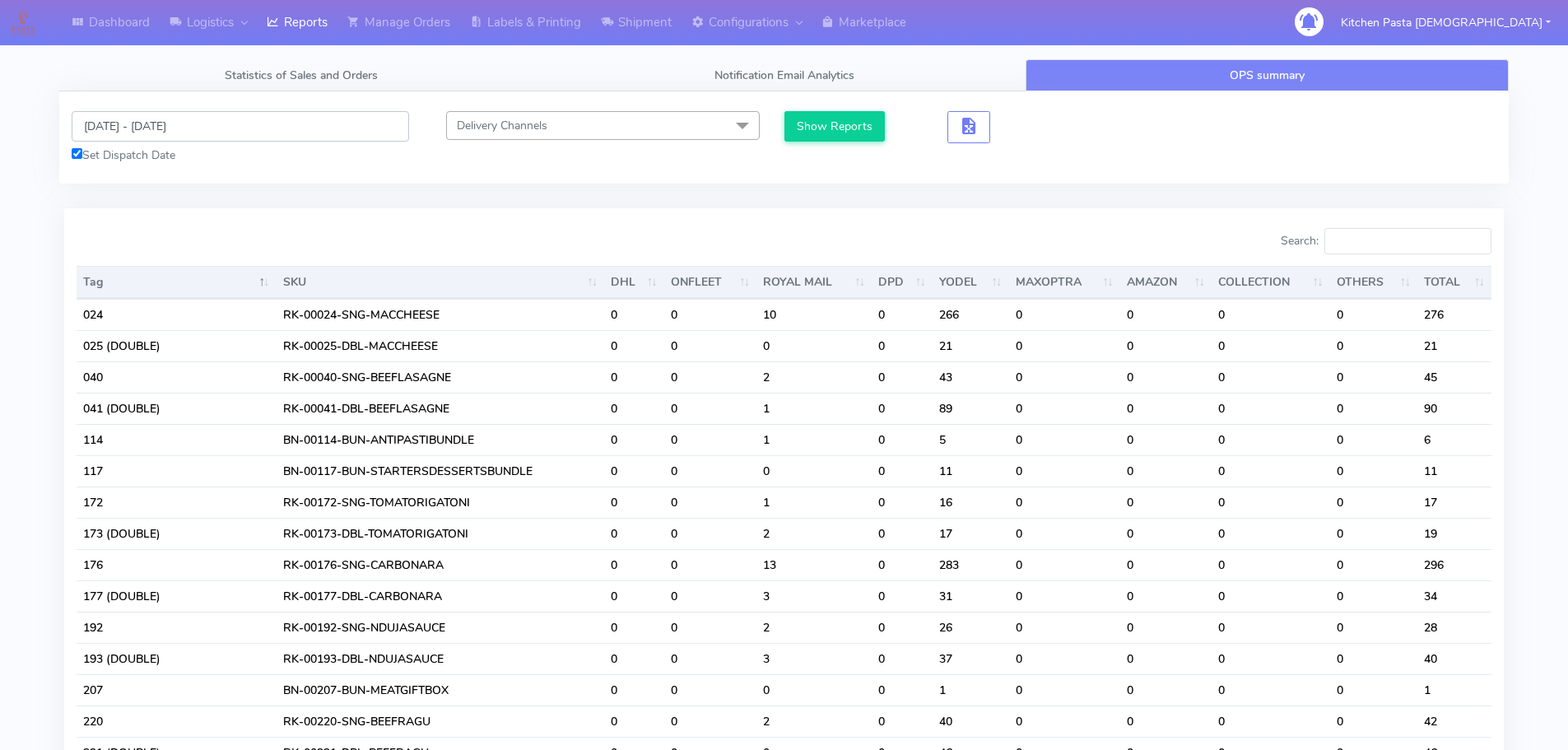
click at [178, 128] on input "[DATE] - [DATE]" at bounding box center [240, 126] width 337 height 30
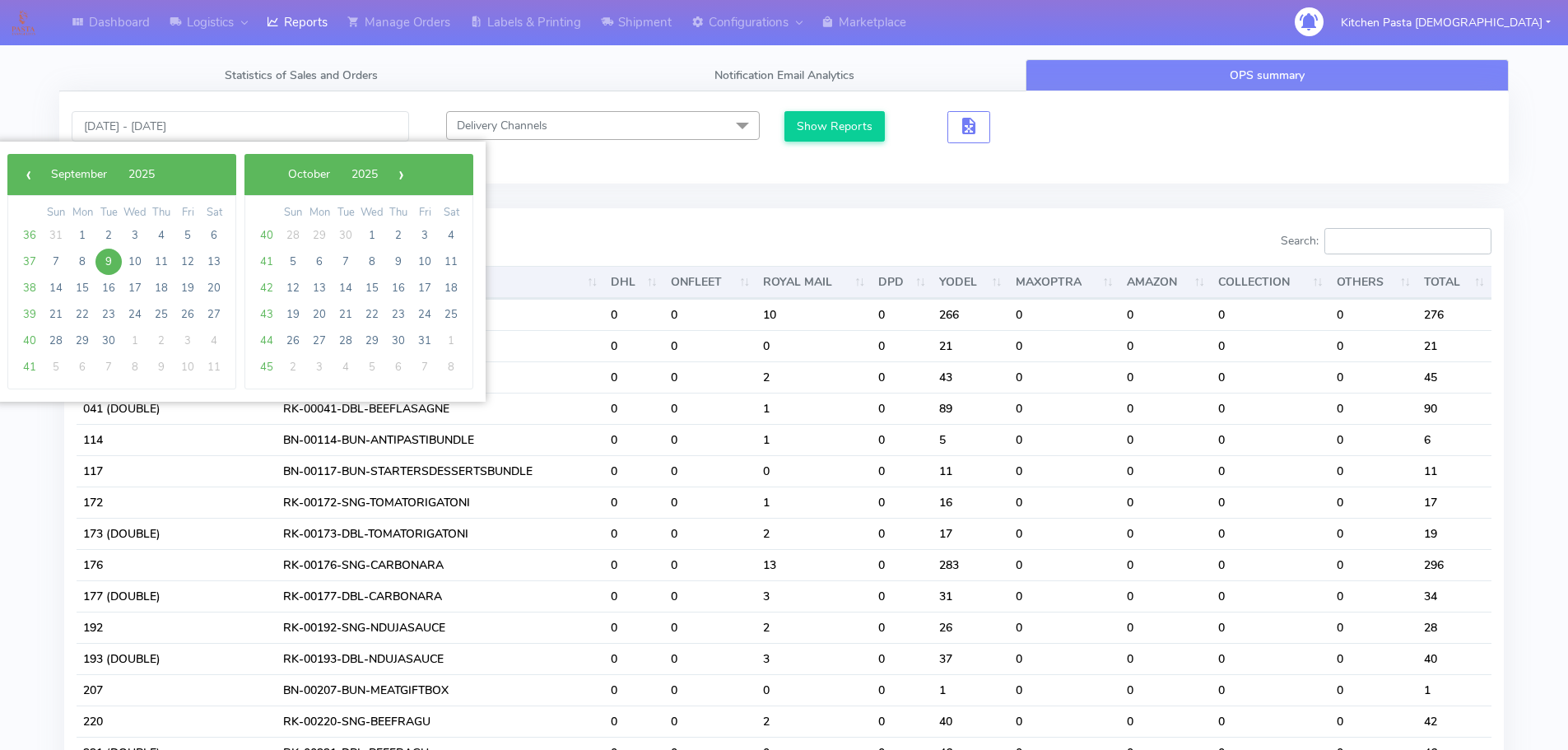
click at [1379, 244] on input "Search:" at bounding box center [1408, 241] width 167 height 27
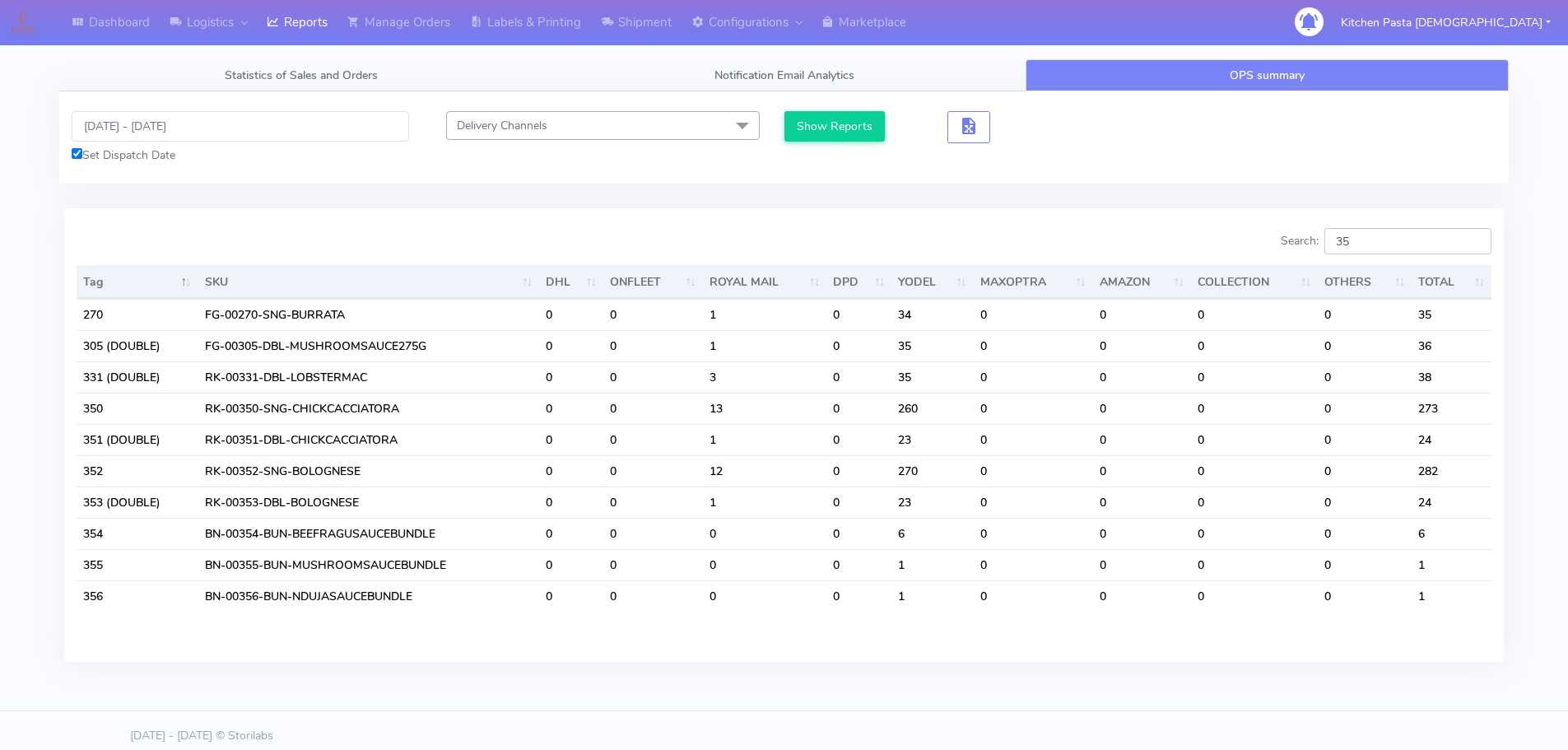
type input "3"
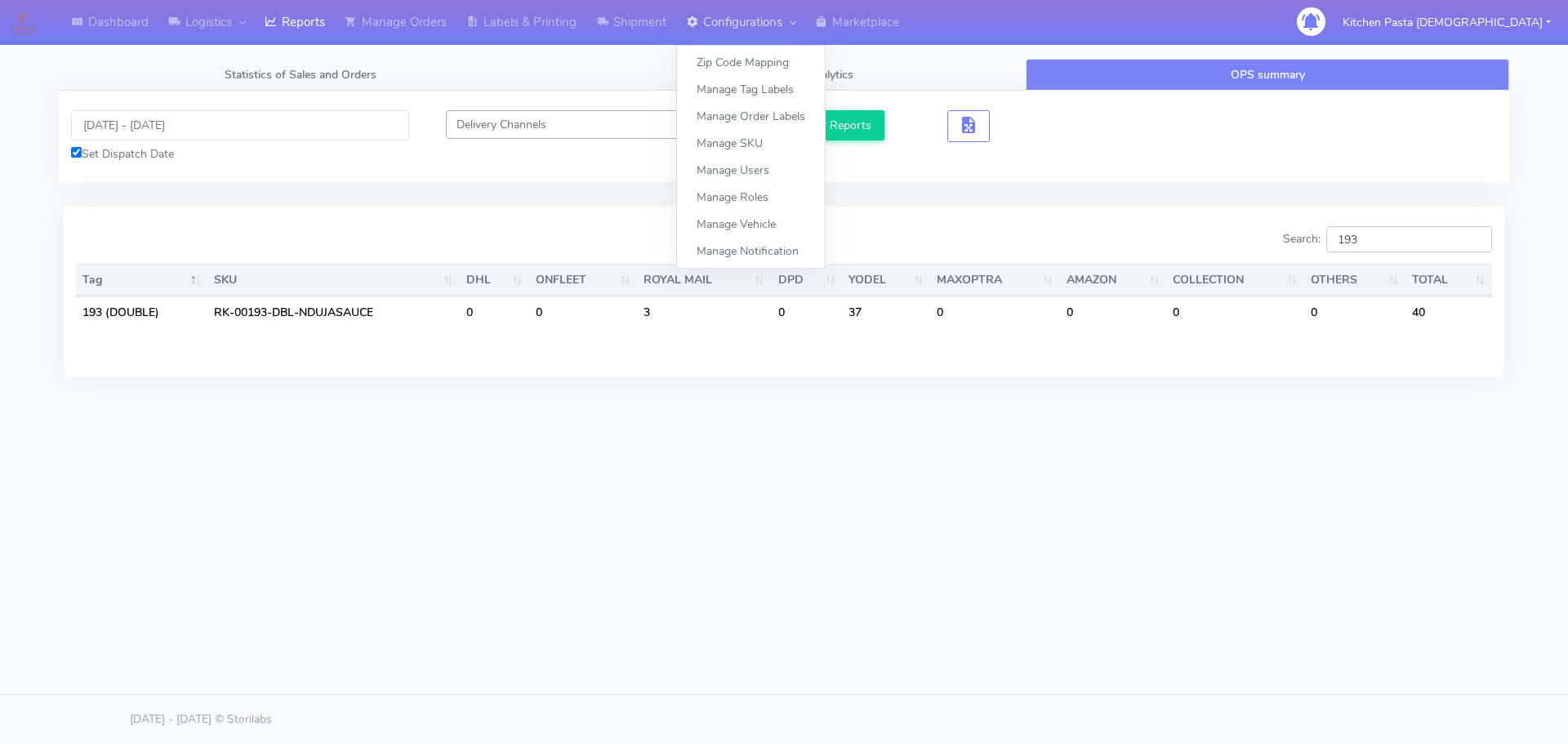
type input "193"
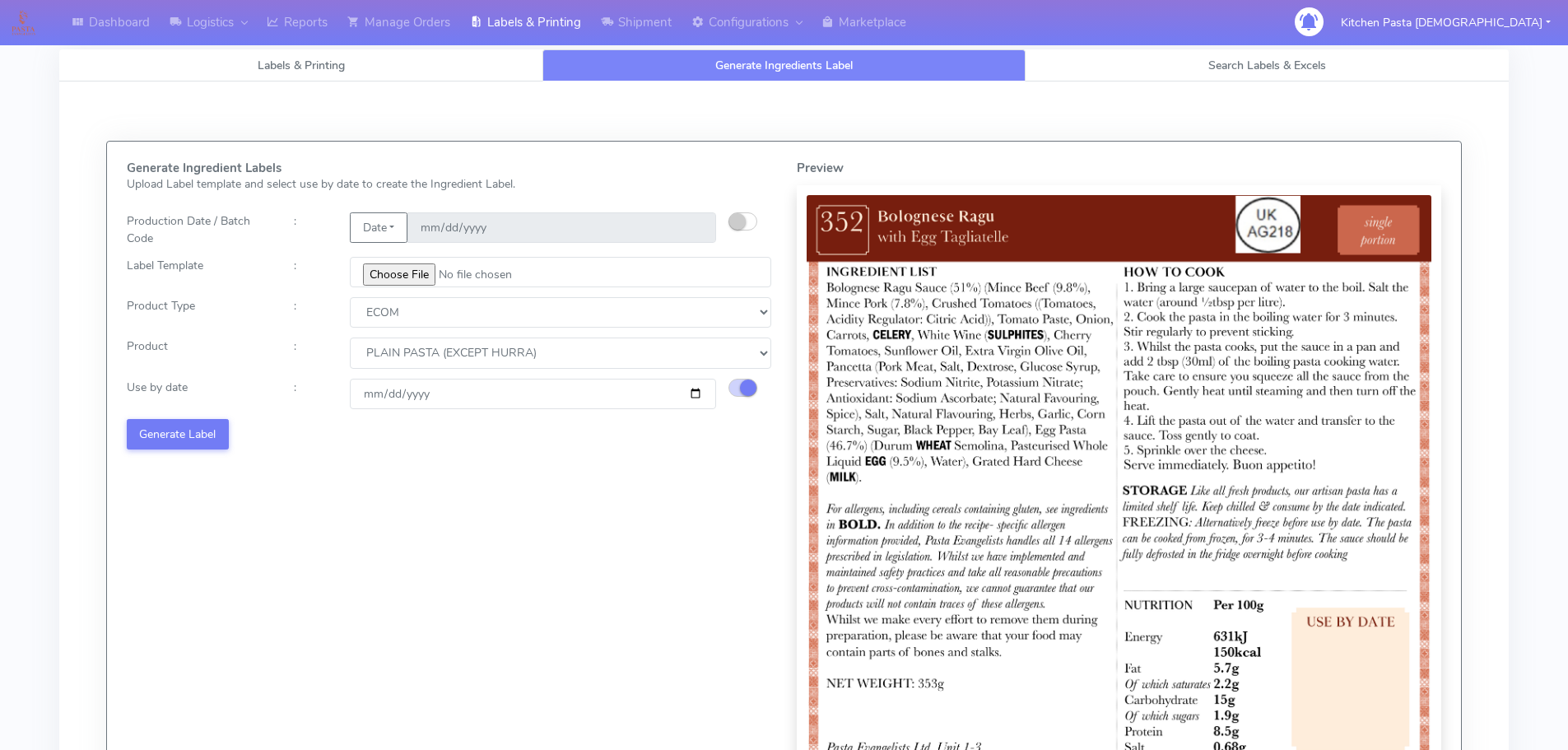
select select "0"
click at [698, 396] on input "[DATE]" at bounding box center [533, 393] width 367 height 30
type input "2025-09-21"
click at [197, 428] on button "Generate Label" at bounding box center [178, 434] width 102 height 30
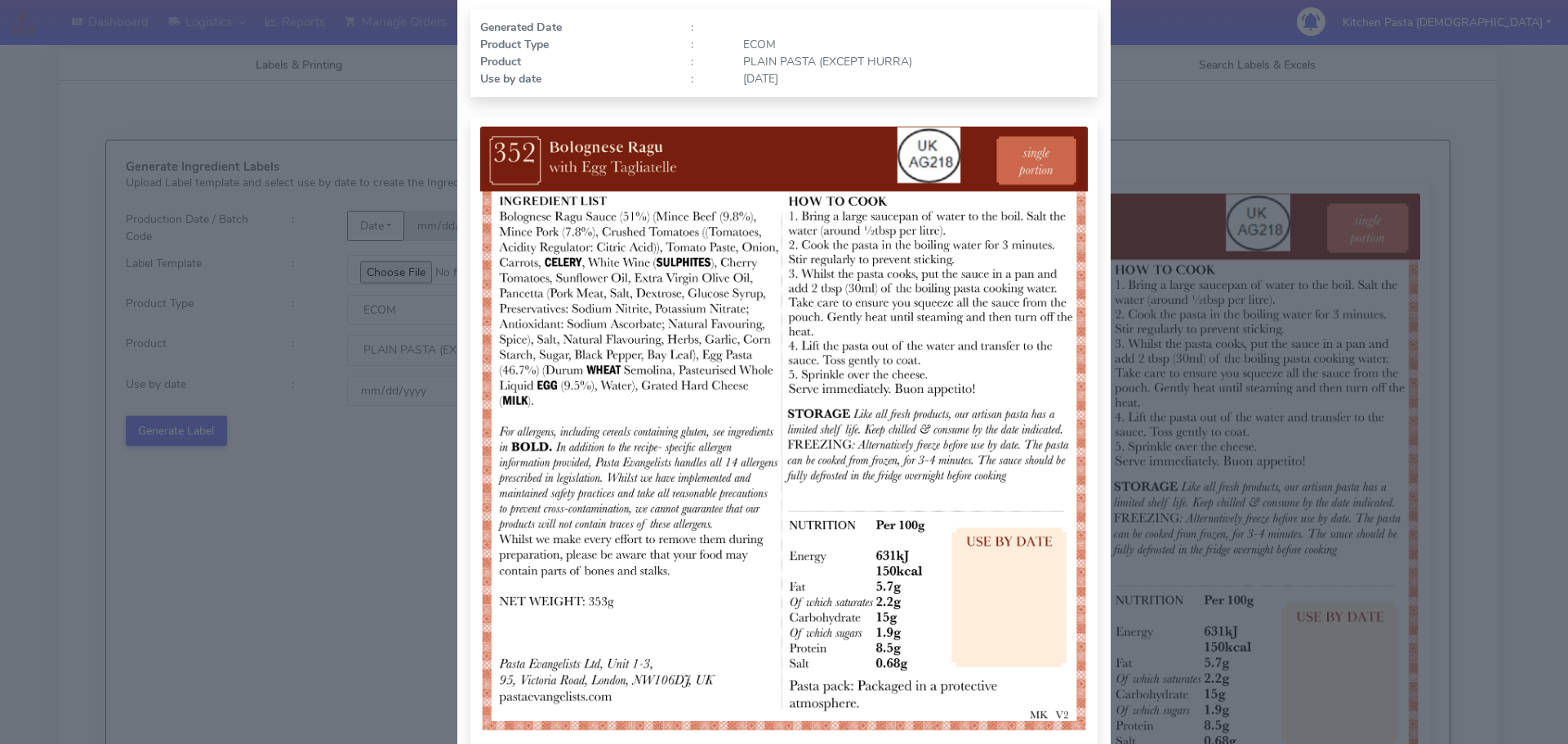
scroll to position [169, 0]
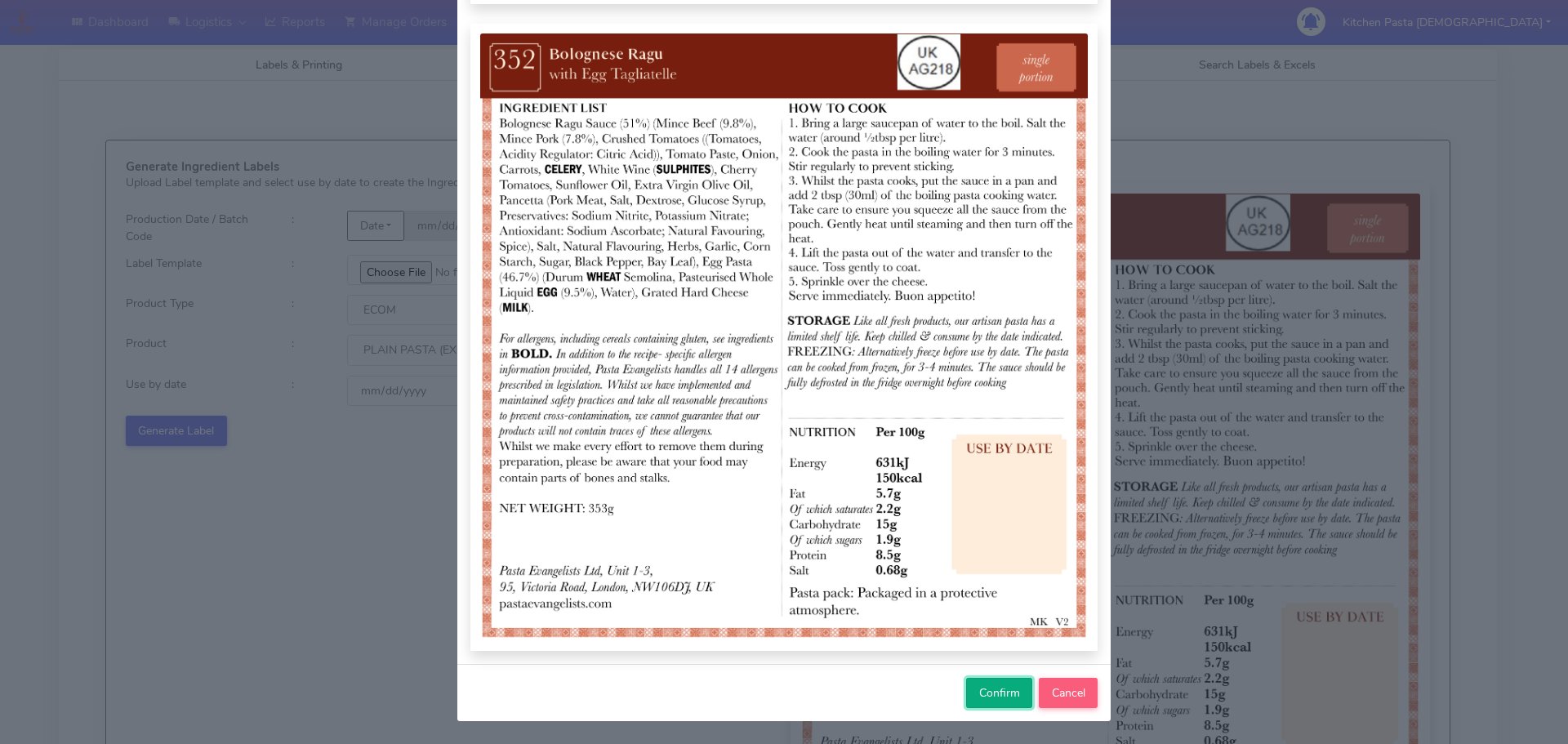
click at [989, 701] on span "Confirm" at bounding box center [999, 692] width 41 height 15
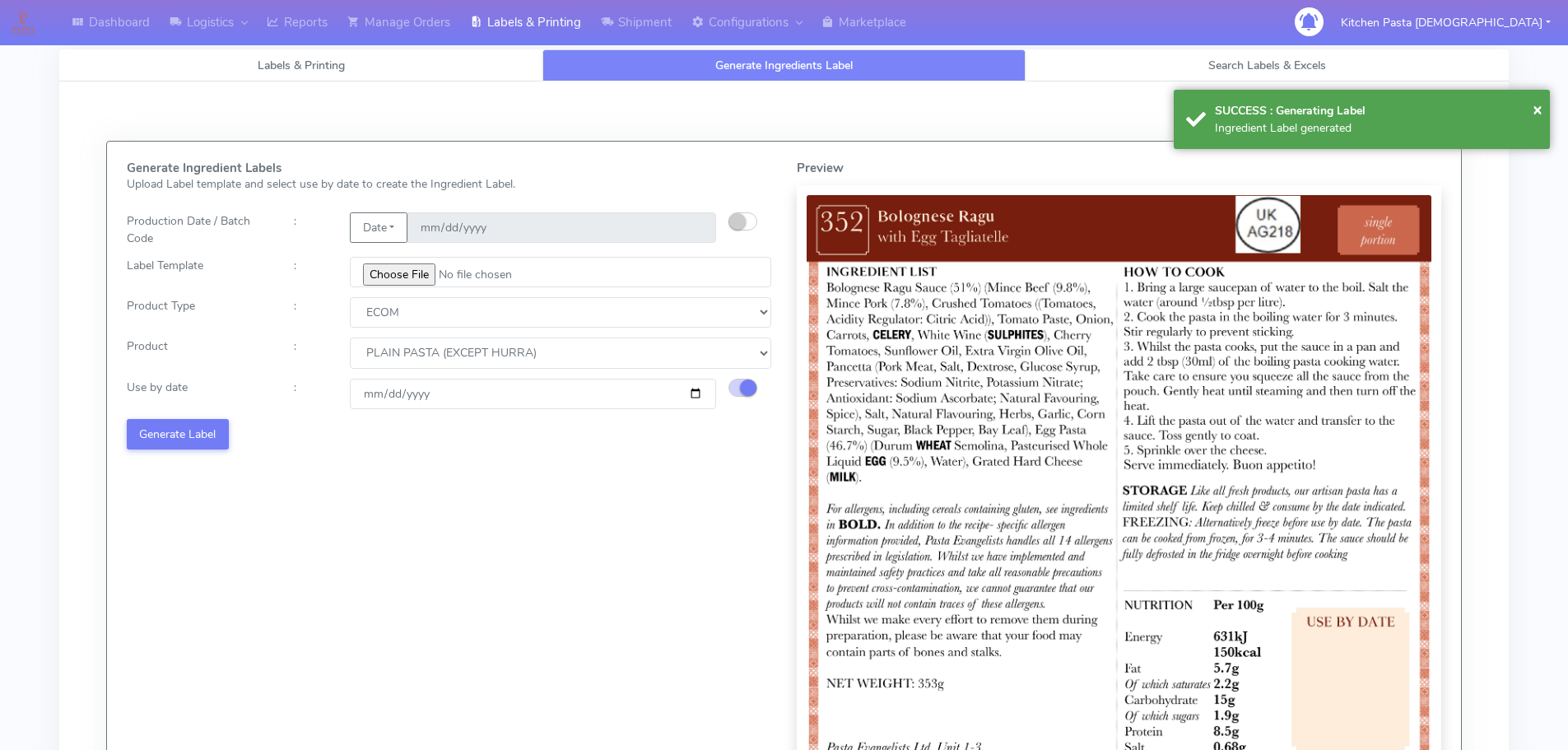
select select
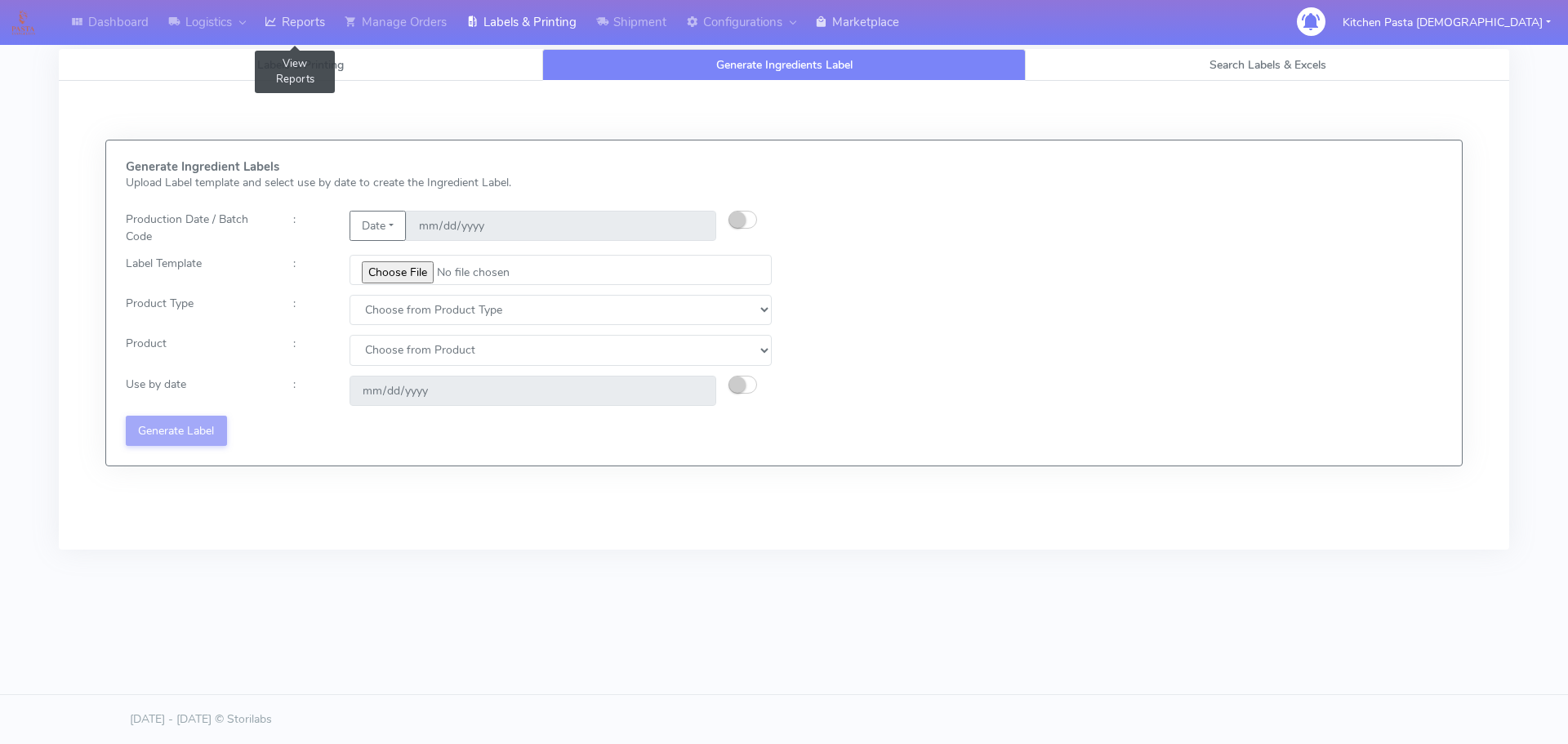
drag, startPoint x: 333, startPoint y: 15, endPoint x: 881, endPoint y: 35, distance: 548.4
click at [333, 15] on link "Reports" at bounding box center [295, 23] width 80 height 45
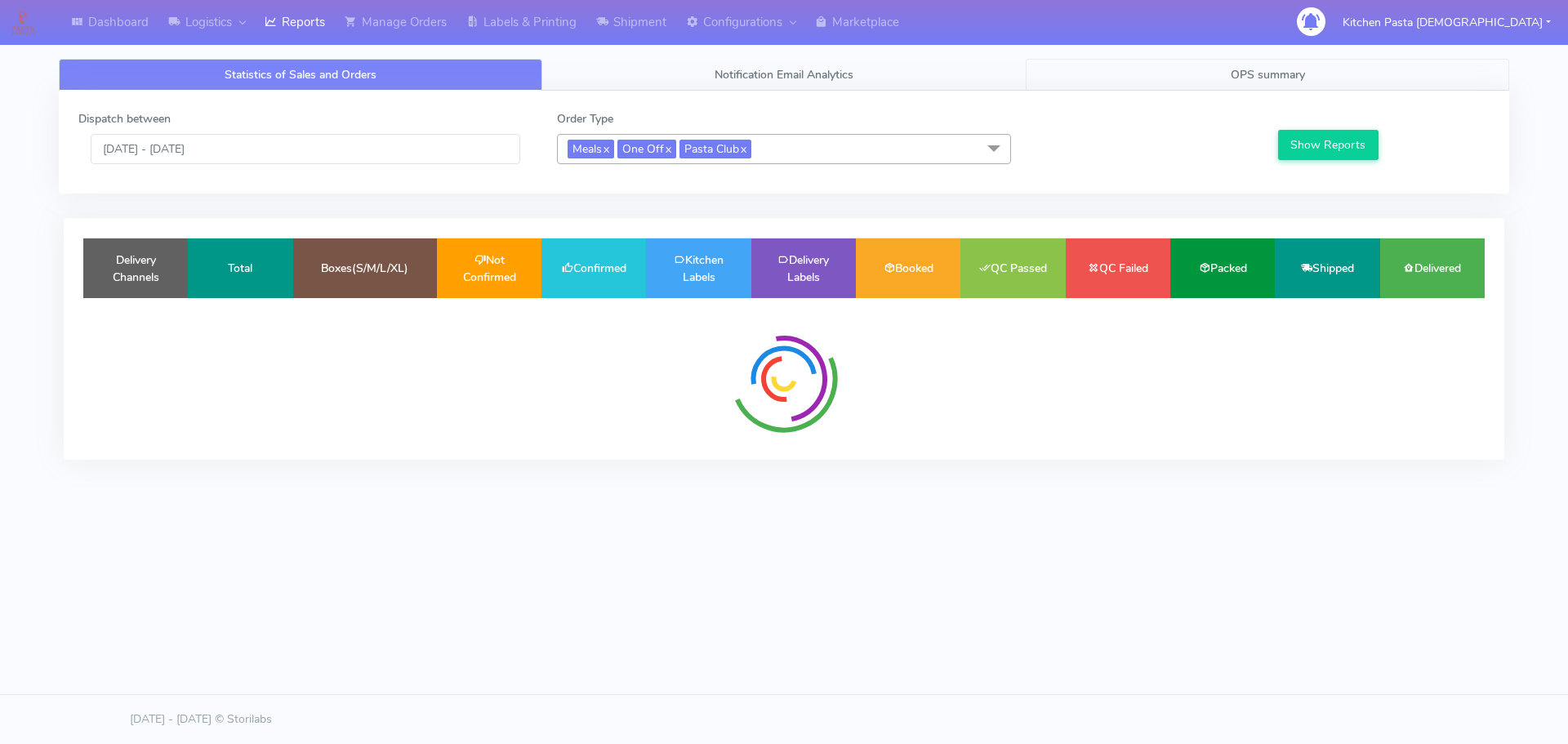
click at [1193, 73] on link "OPS summary" at bounding box center [1267, 74] width 483 height 32
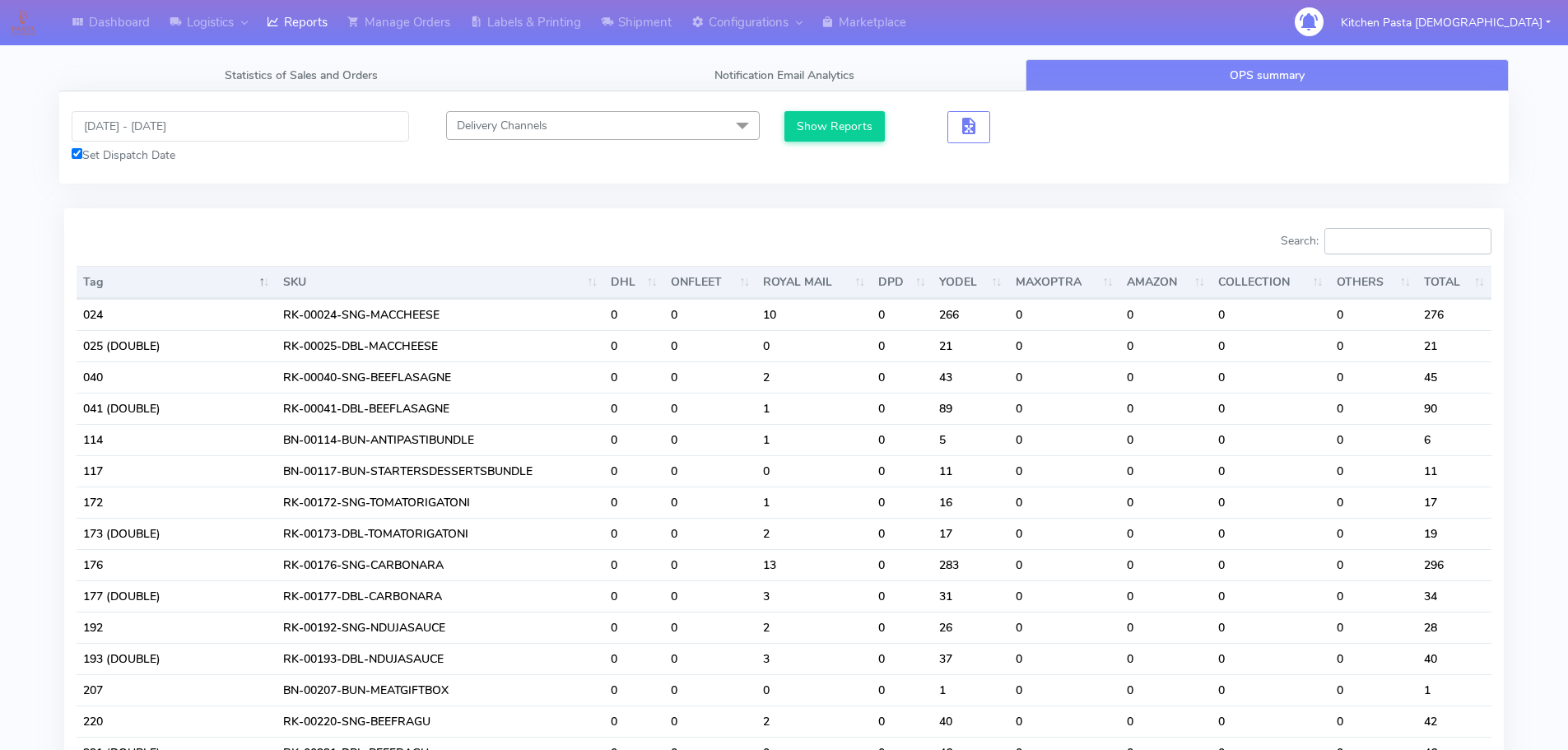
click at [1379, 251] on input "Search:" at bounding box center [1408, 241] width 167 height 27
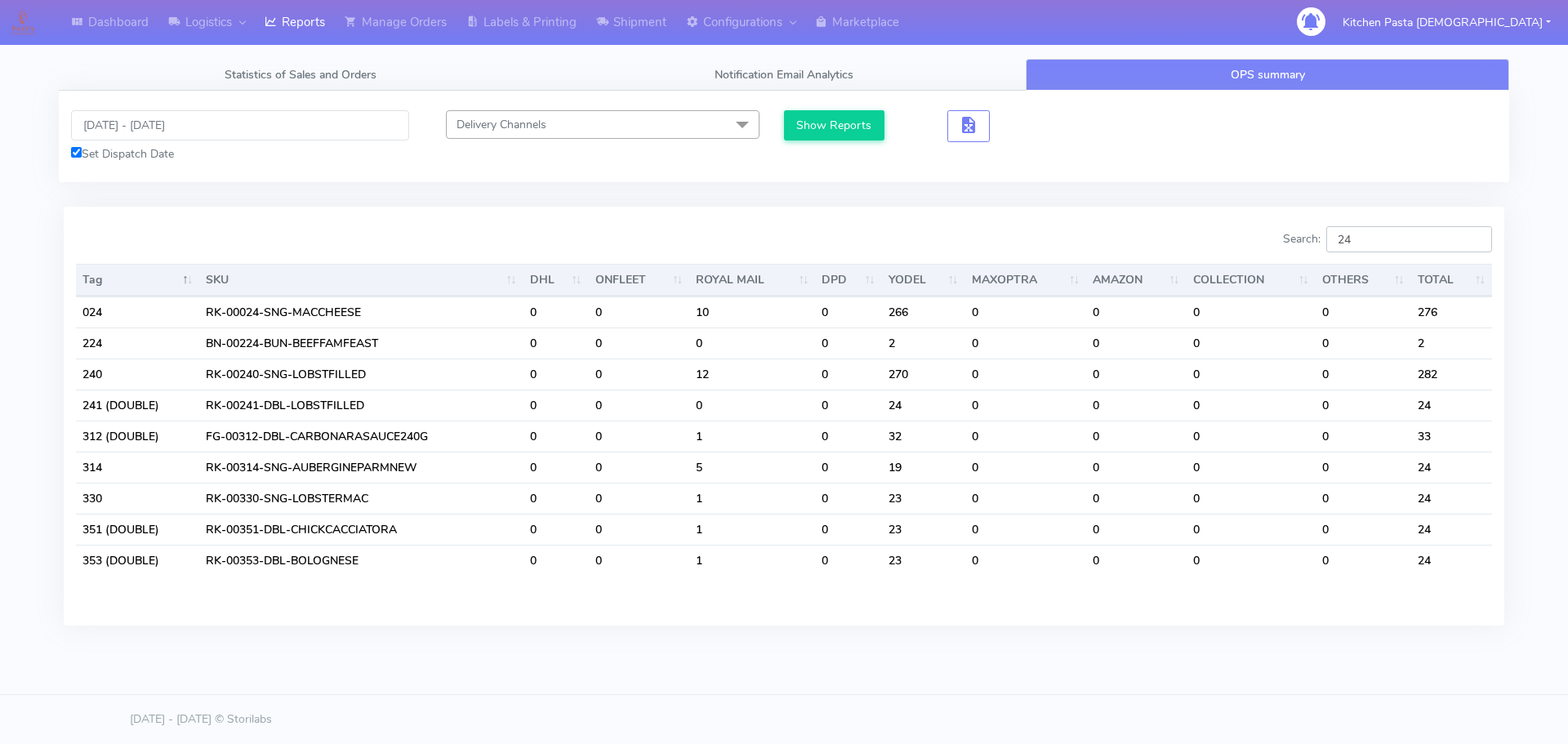
type input "2"
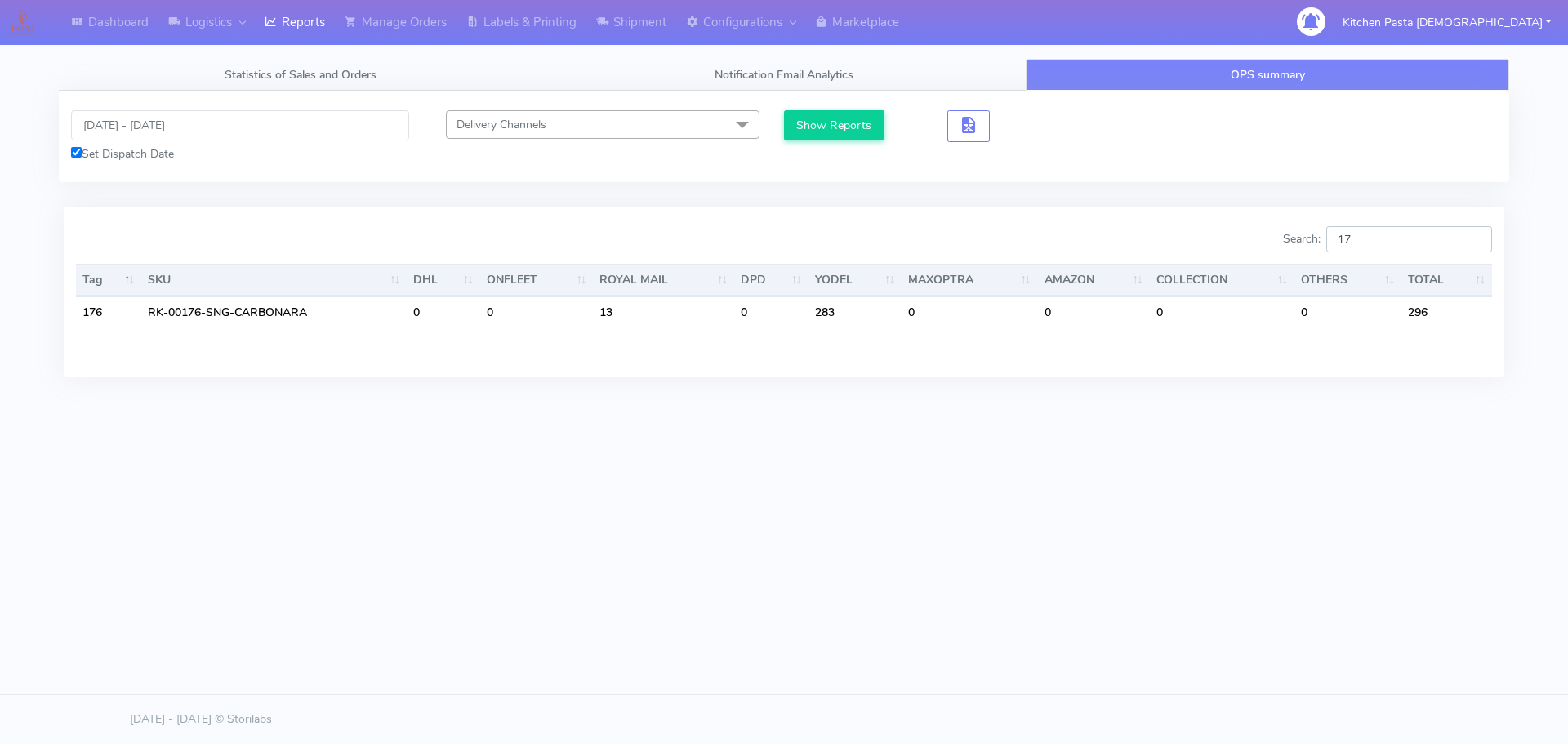
type input "1"
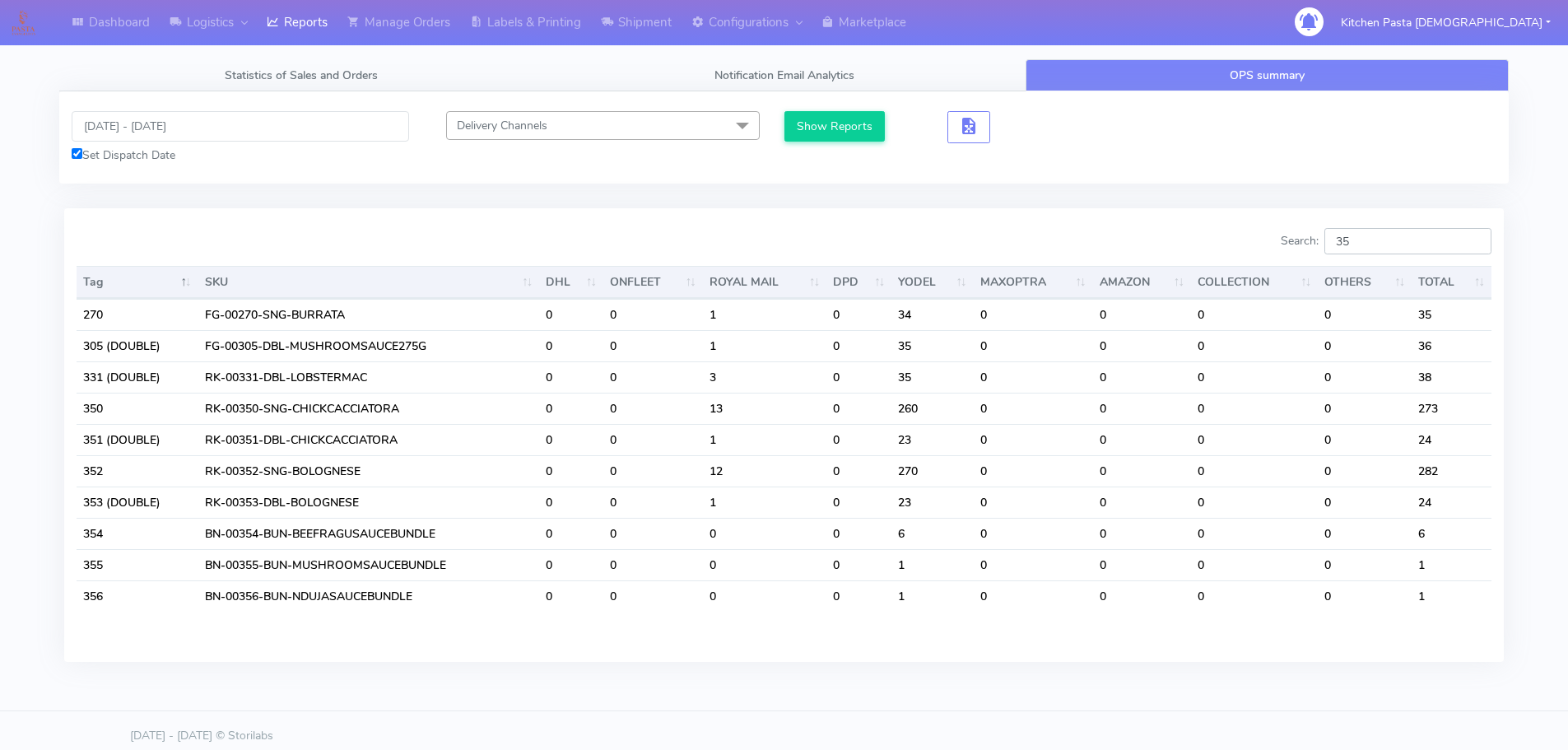
type input "3"
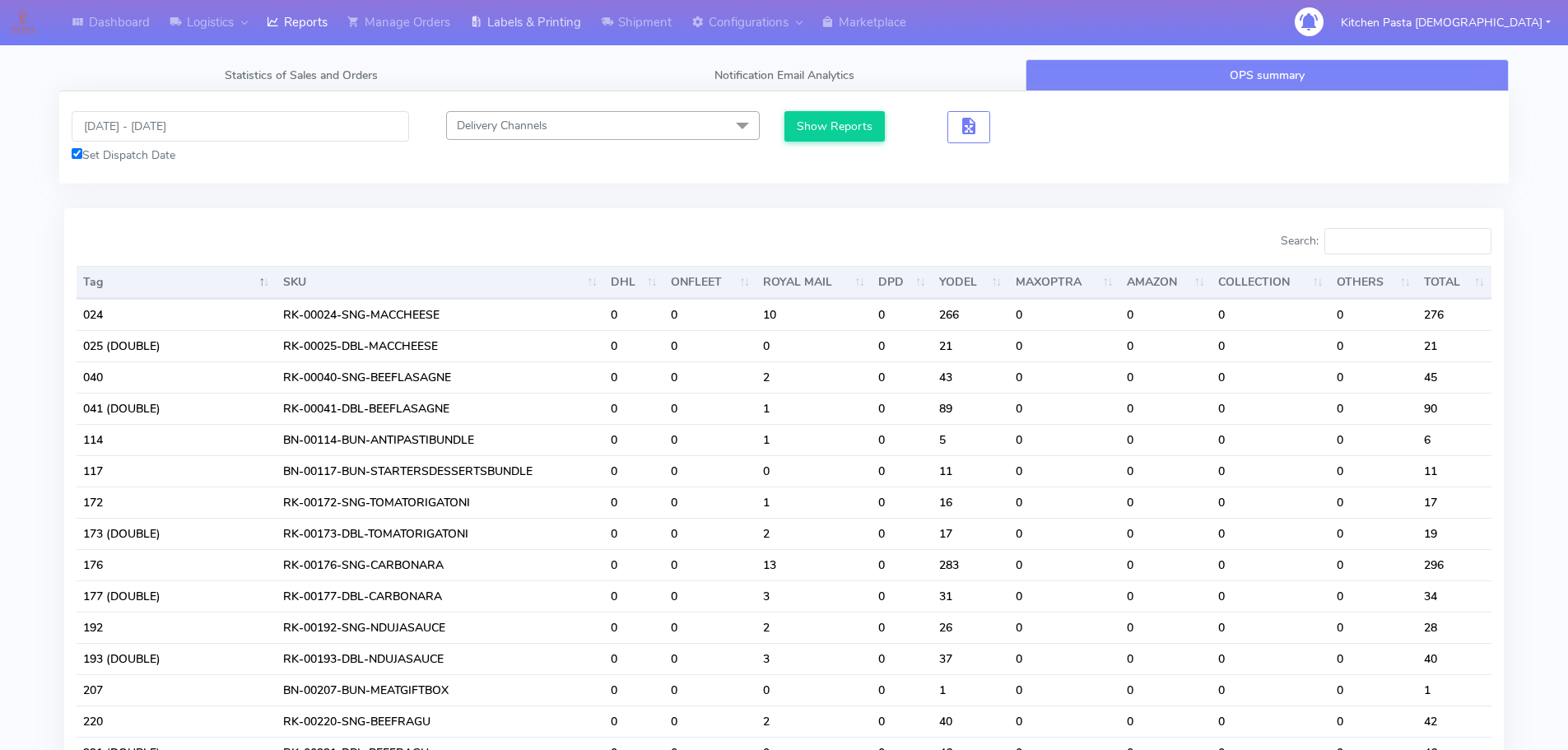
click at [525, 35] on link "Labels & Printing" at bounding box center [525, 23] width 131 height 46
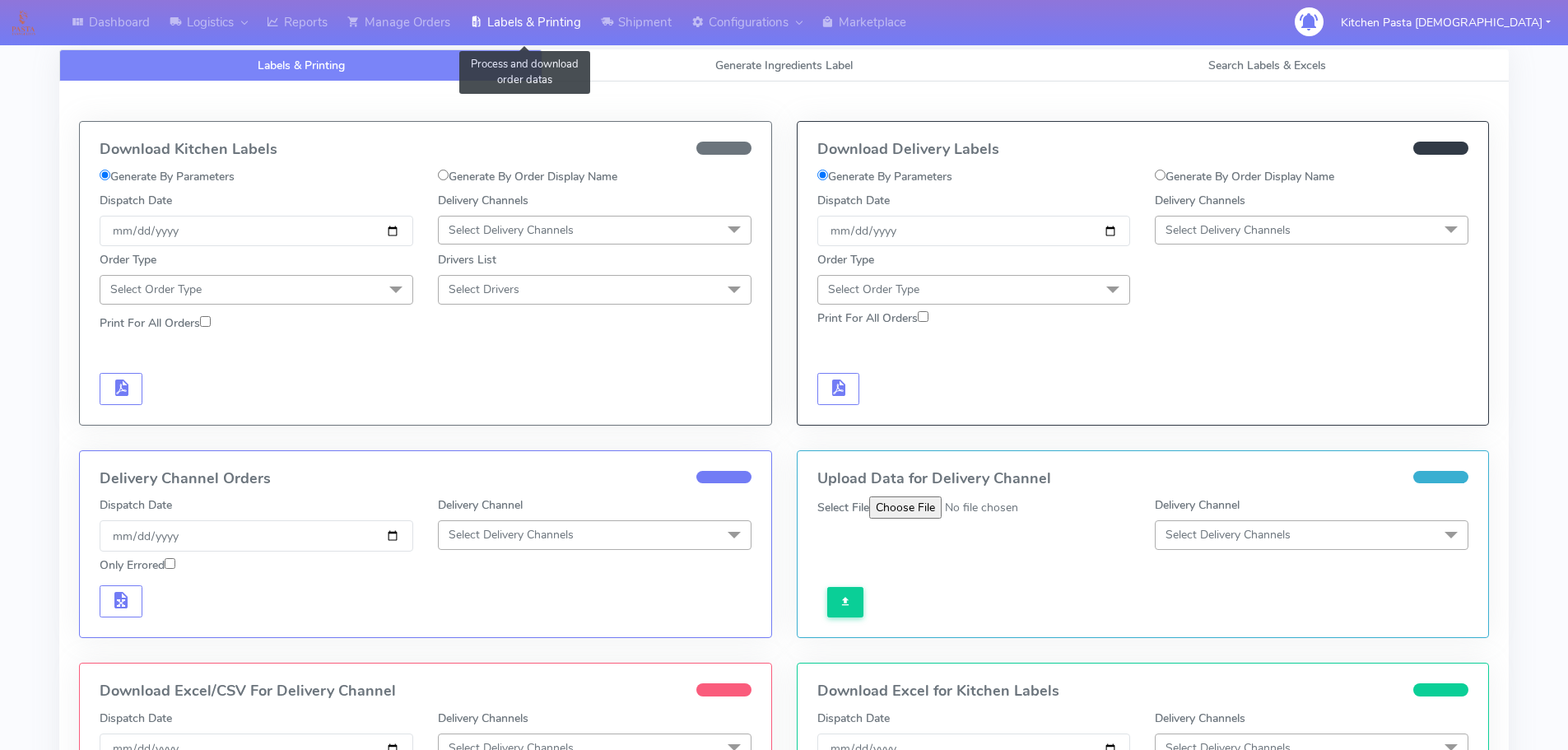
select select
click at [753, 63] on span "Generate Ingredients Label" at bounding box center [784, 65] width 137 height 16
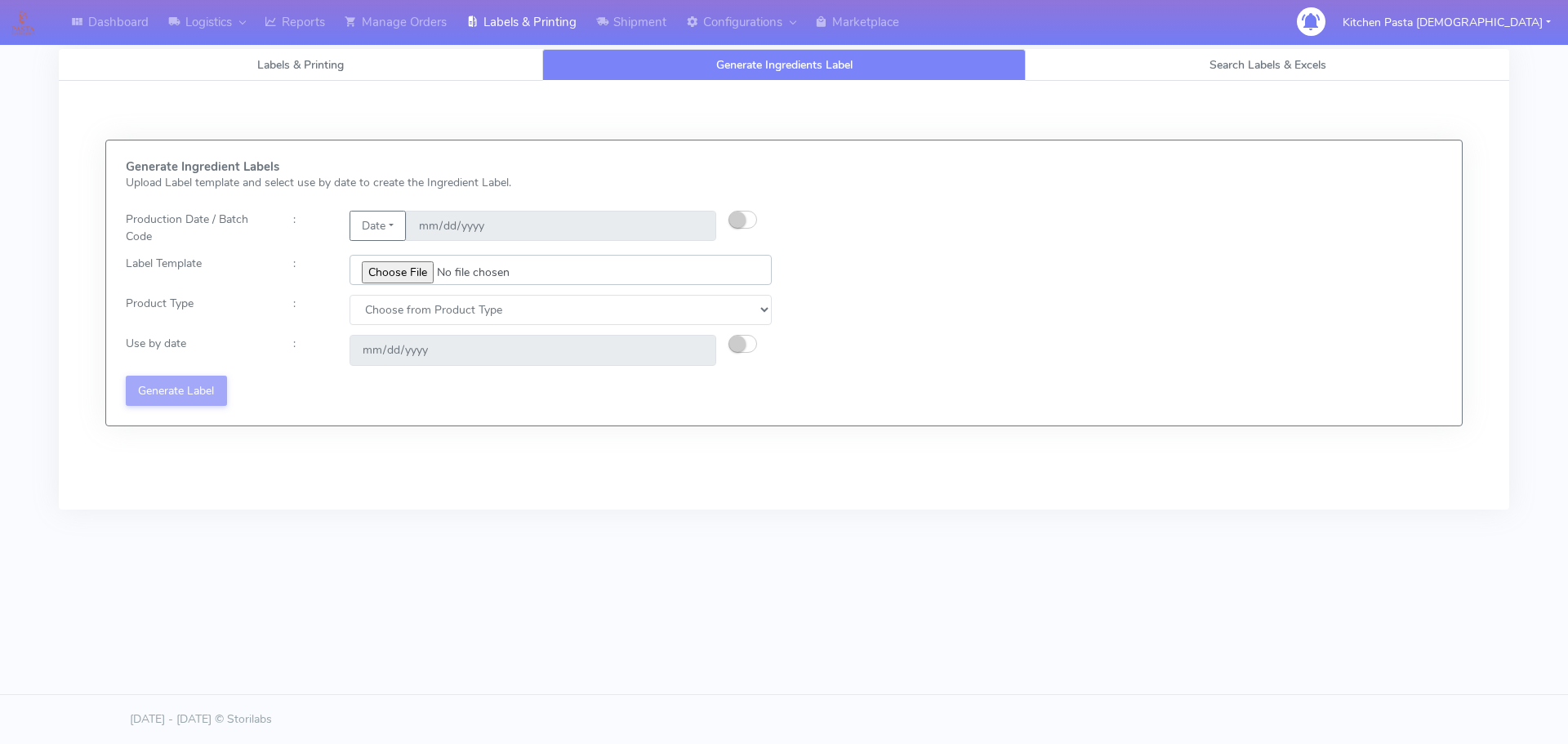
click at [404, 265] on input "file" at bounding box center [560, 269] width 422 height 30
type input "C:\fakepath\Profiteroles V1.jpg"
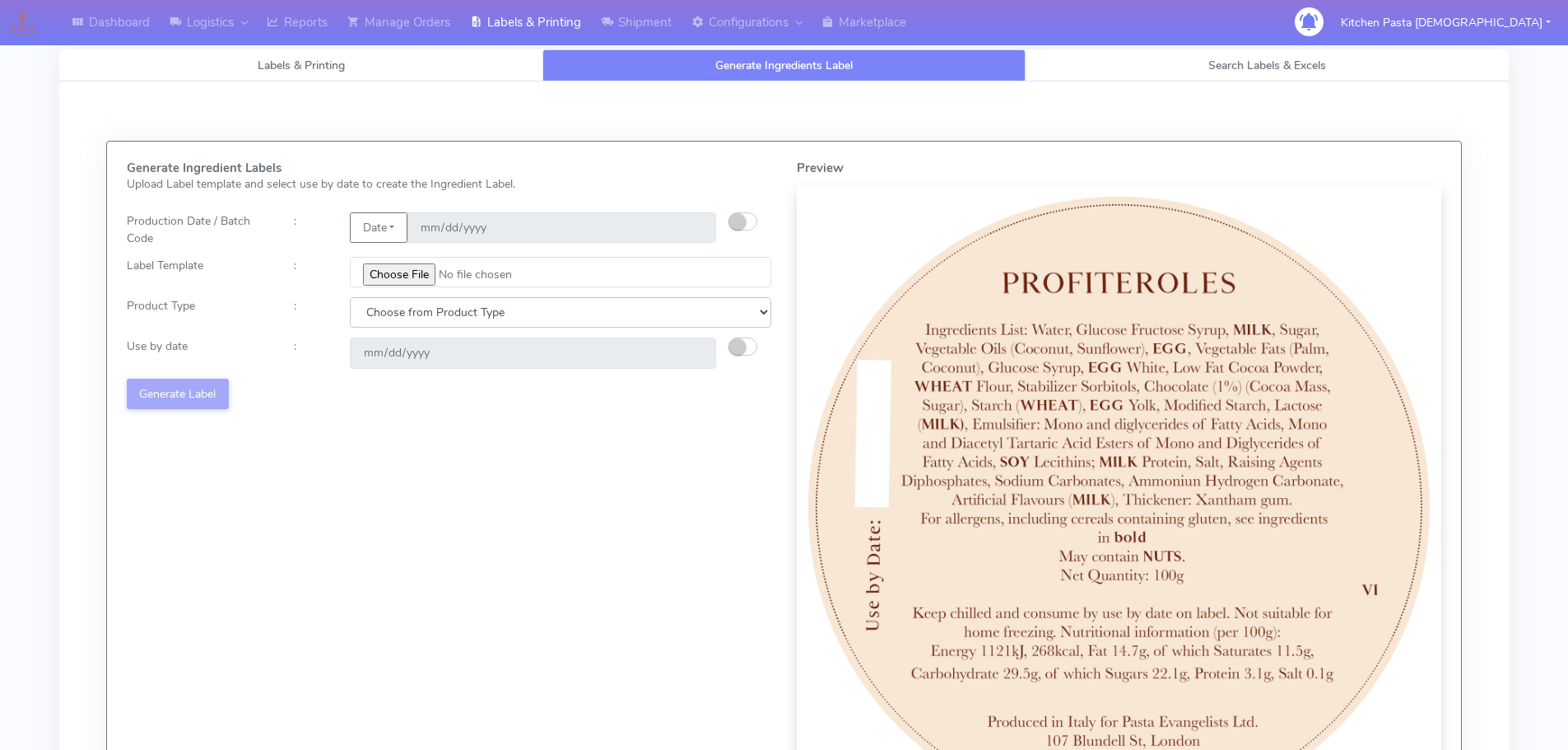
click at [475, 312] on select "Choose from Product Type ECOM ERETAIL CIRCULAR CIRC_DESERTS LASAGNE" at bounding box center [560, 312] width 421 height 30
select select "3"
click at [350, 297] on select "Choose from Product Type ECOM ERETAIL CIRCULAR CIRC_DESERTS LASAGNE" at bounding box center [560, 312] width 421 height 30
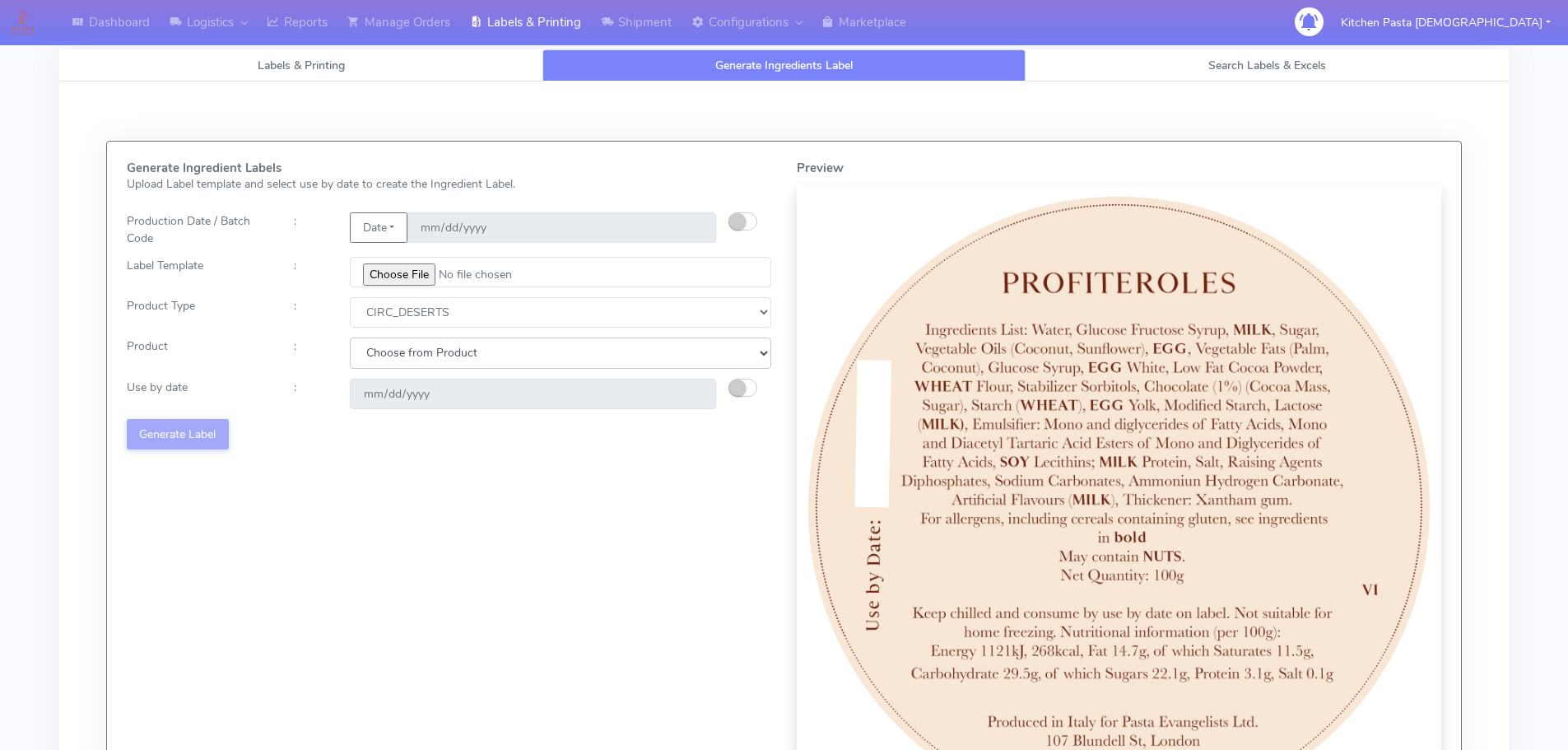
click at [497, 351] on select "Choose from Product CLASSIC_TIRAMISU CREMA_AMARENA PROFITEROLES" at bounding box center [560, 352] width 421 height 30
select select "2"
click at [350, 338] on select "Choose from Product CLASSIC_TIRAMISU CREMA_AMARENA PROFITEROLES" at bounding box center [560, 352] width 421 height 30
type input "2025-09-12"
click at [198, 434] on button "Generate Label" at bounding box center [178, 434] width 102 height 30
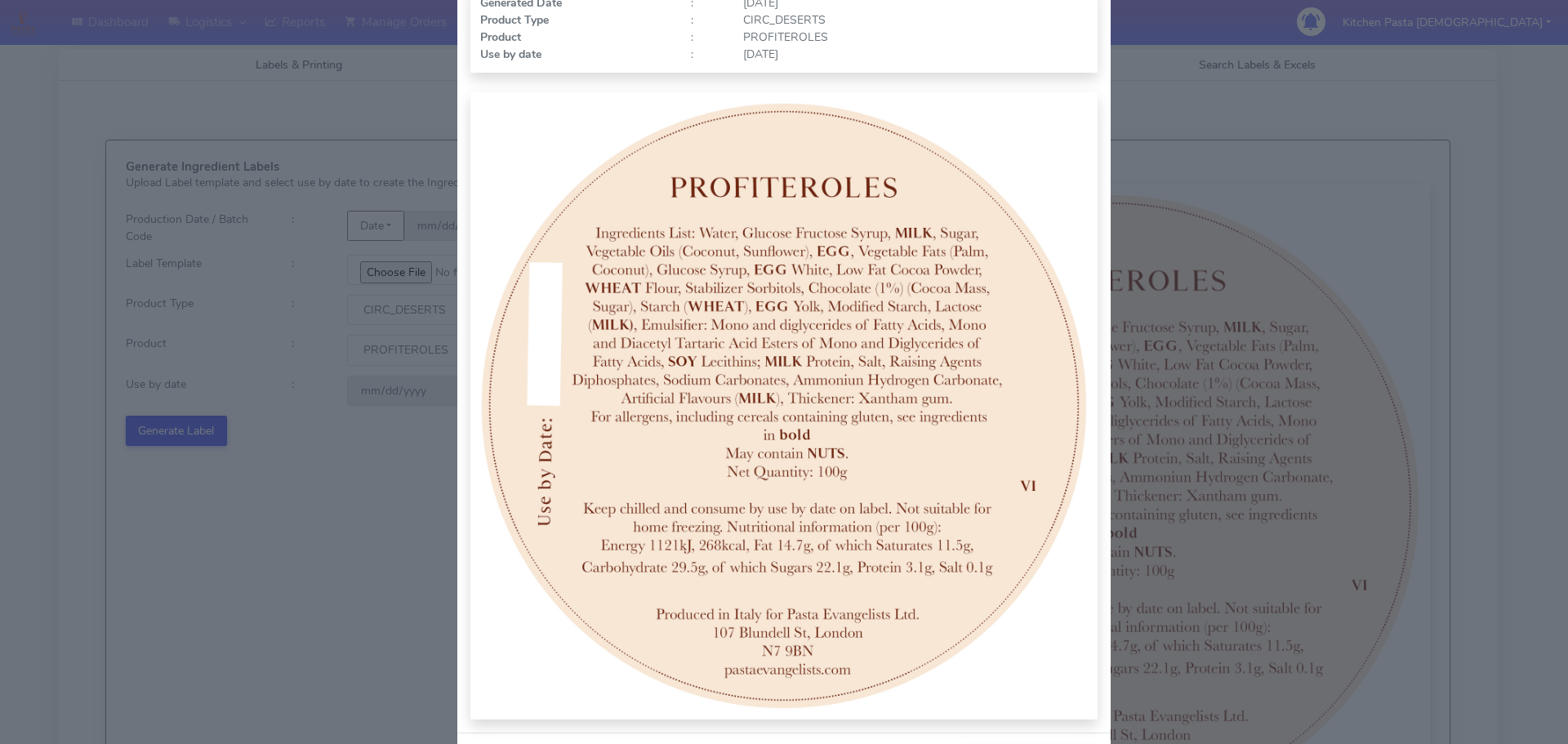
scroll to position [169, 0]
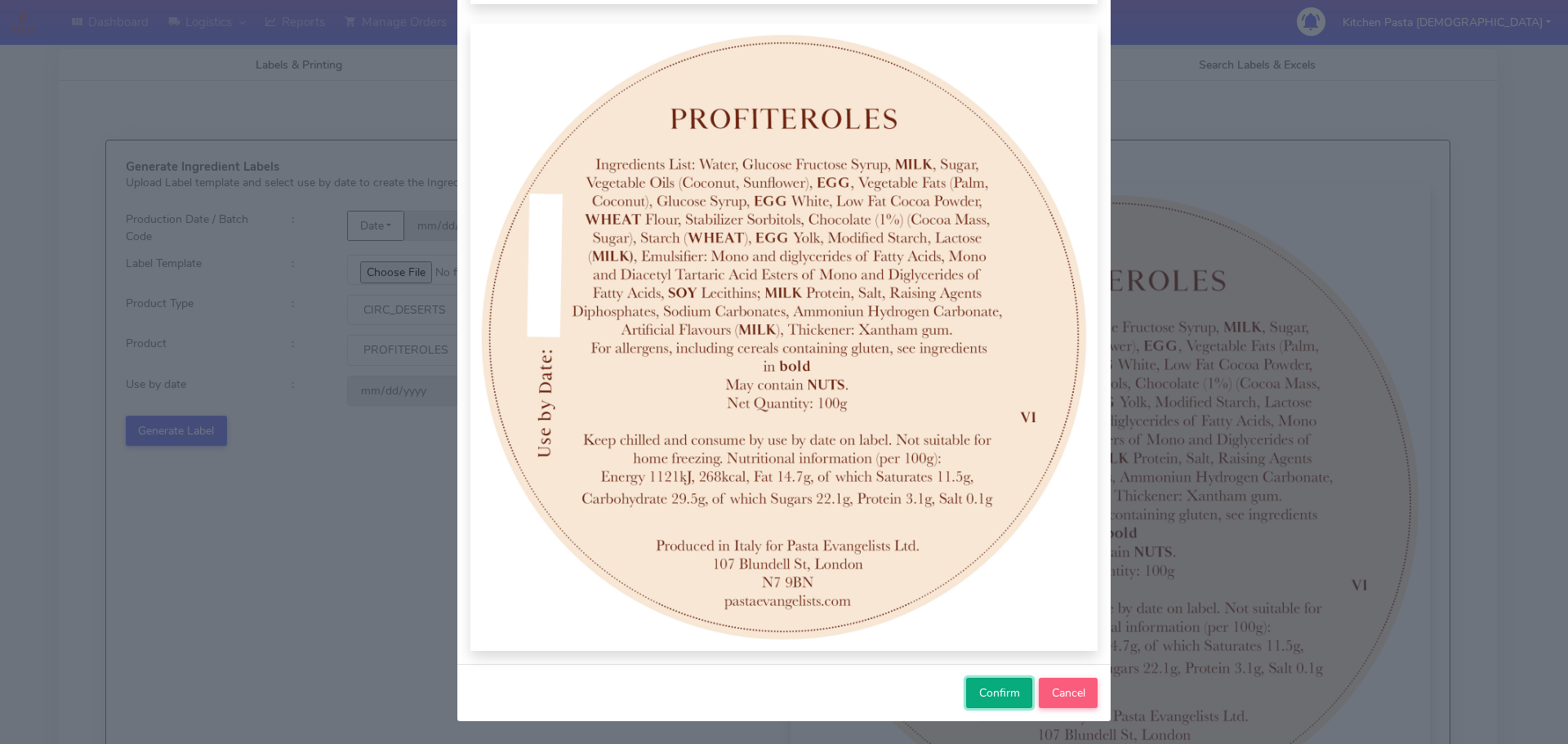
click at [973, 683] on button "Confirm" at bounding box center [998, 692] width 66 height 30
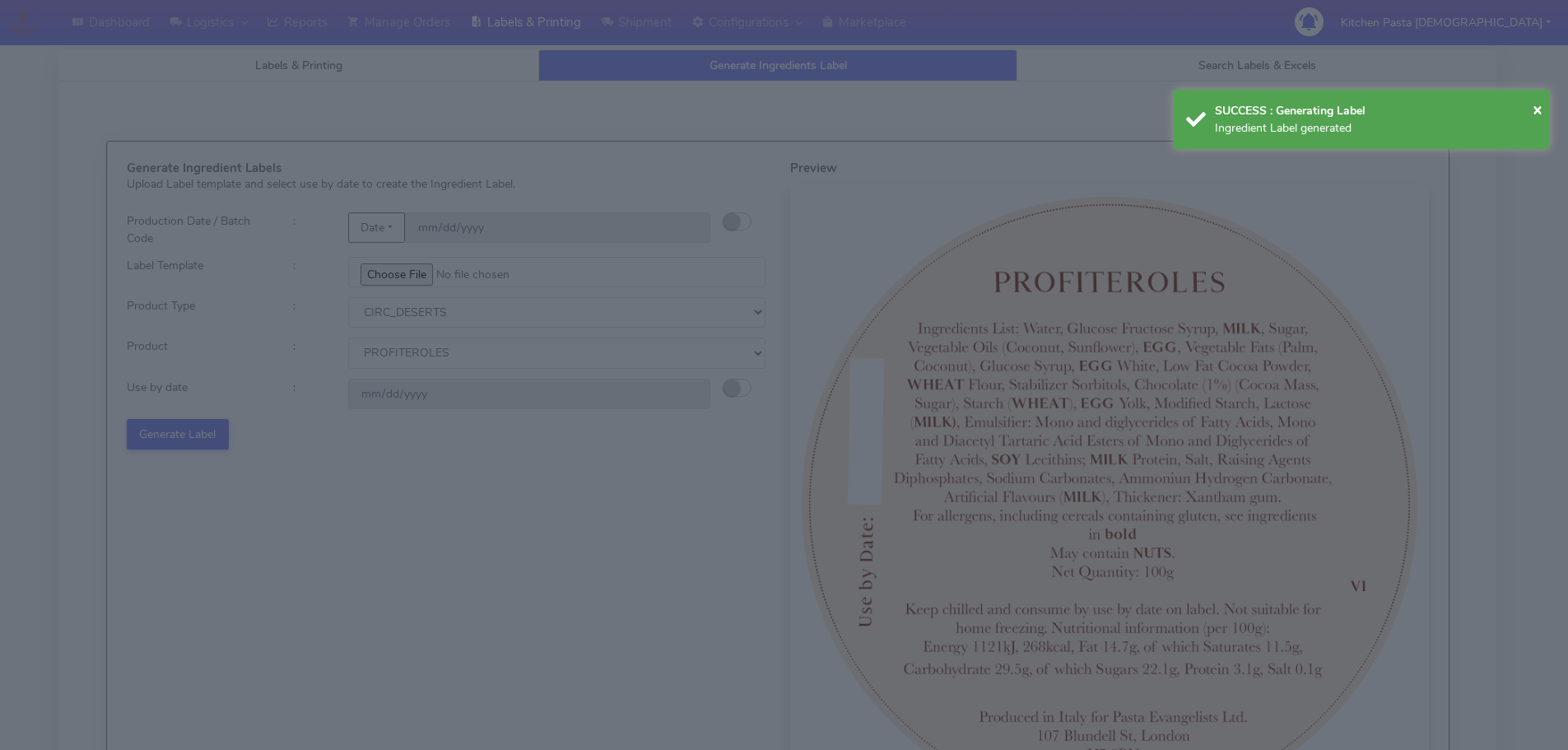
select select
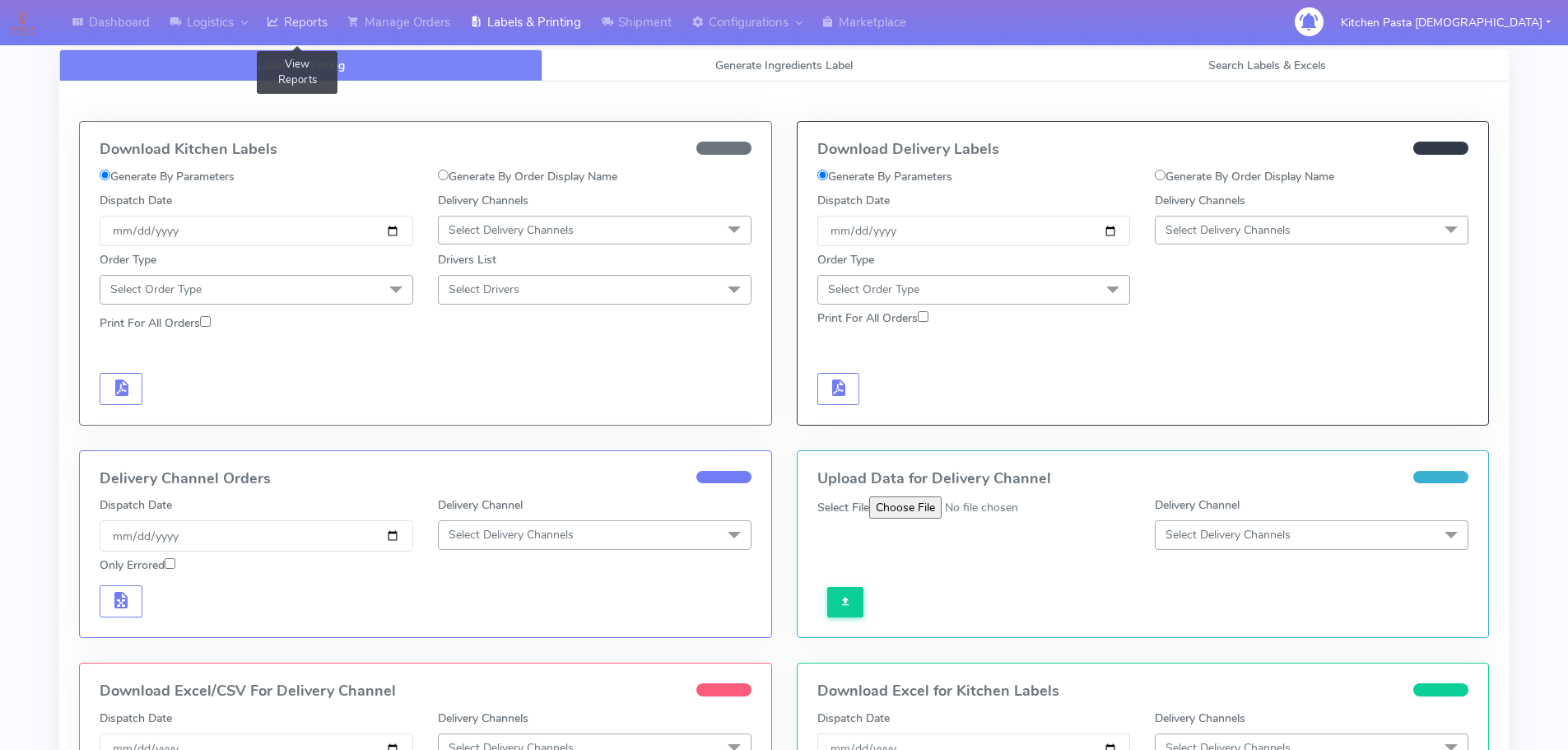
click at [321, 10] on link "Reports" at bounding box center [297, 23] width 80 height 46
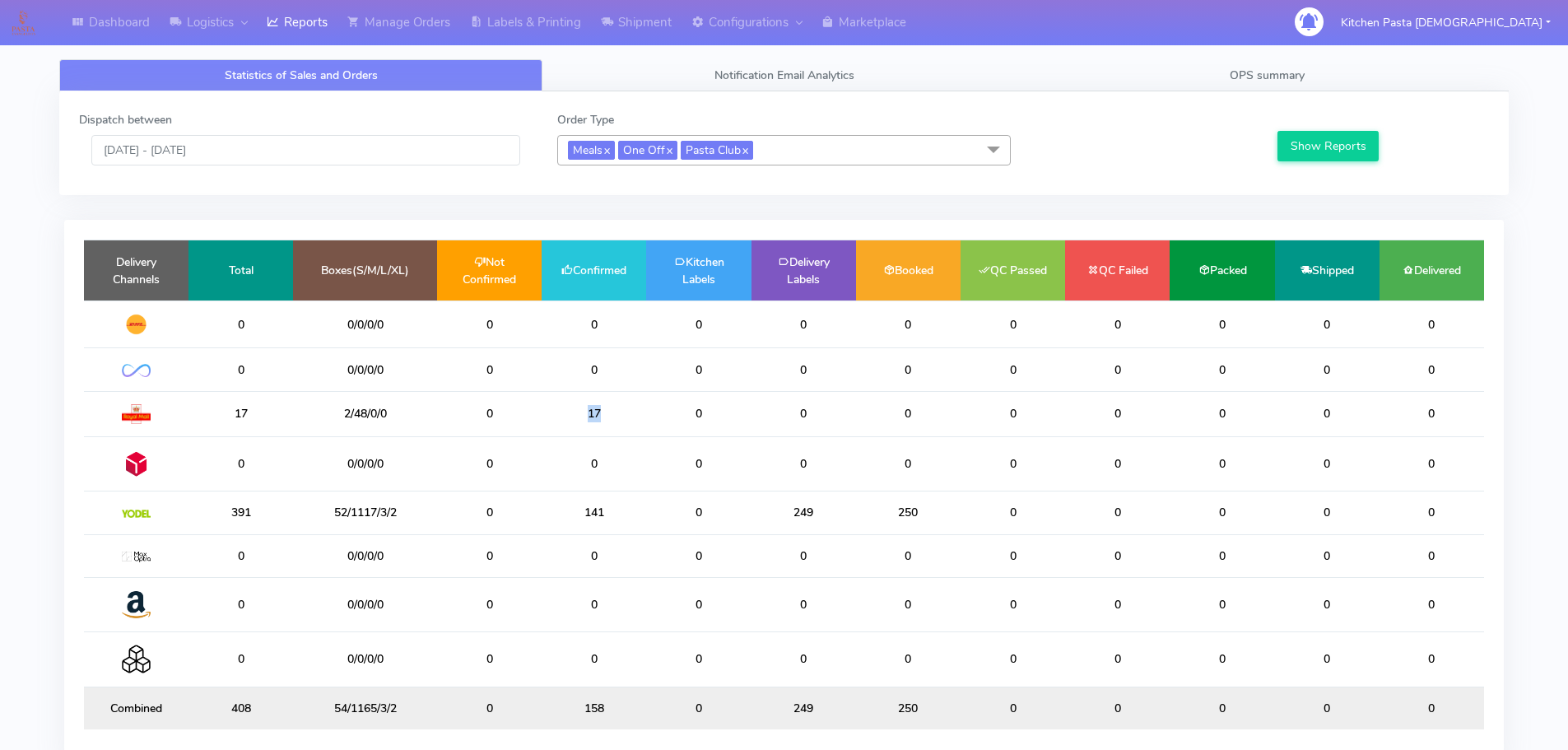
drag, startPoint x: 602, startPoint y: 417, endPoint x: 549, endPoint y: 419, distance: 53.0
click at [549, 419] on td "17" at bounding box center [593, 414] width 104 height 46
click at [1045, 162] on div at bounding box center [1142, 138] width 239 height 54
click at [631, 41] on link "Shipment" at bounding box center [635, 23] width 91 height 46
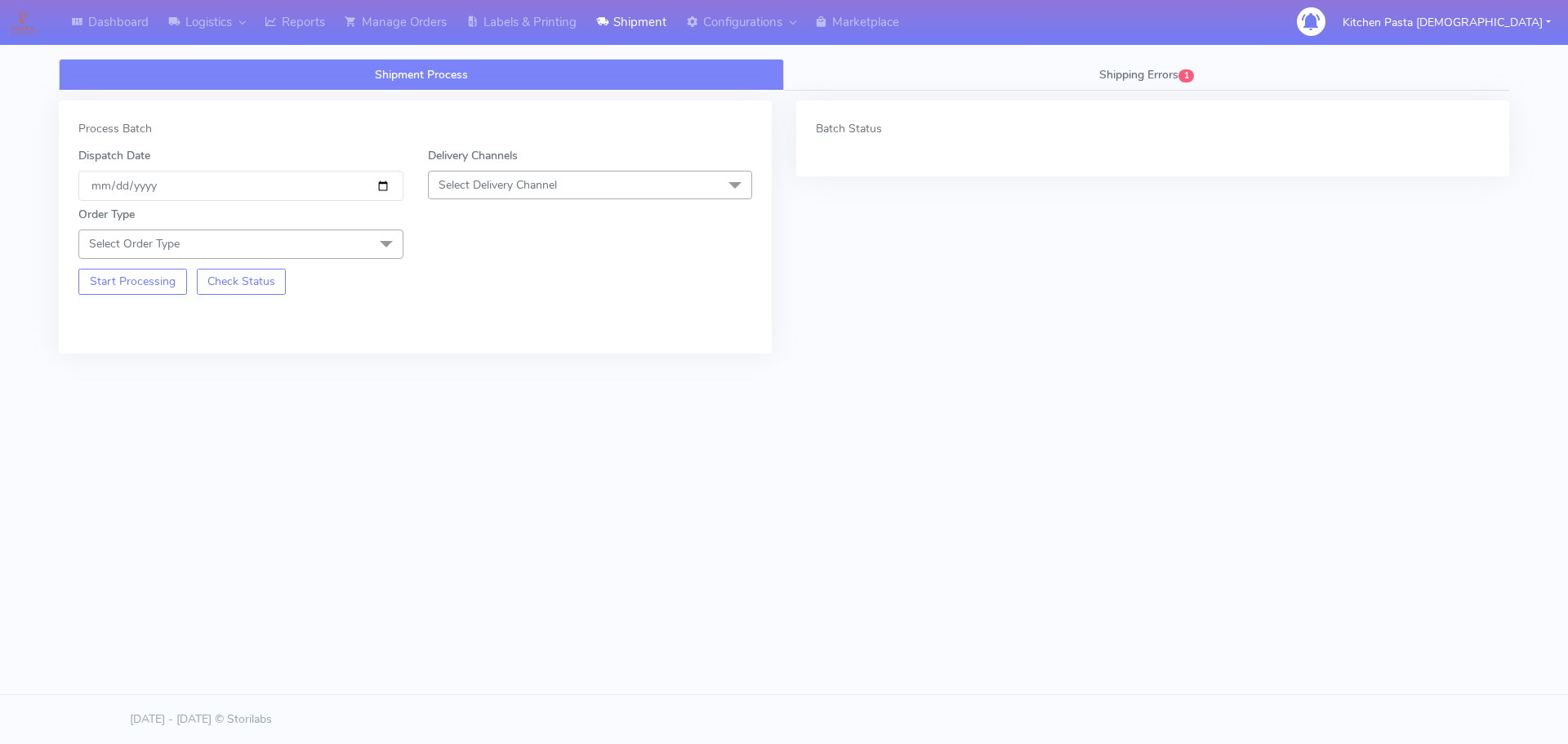
click at [574, 192] on span "Select Delivery Channel" at bounding box center [590, 185] width 325 height 29
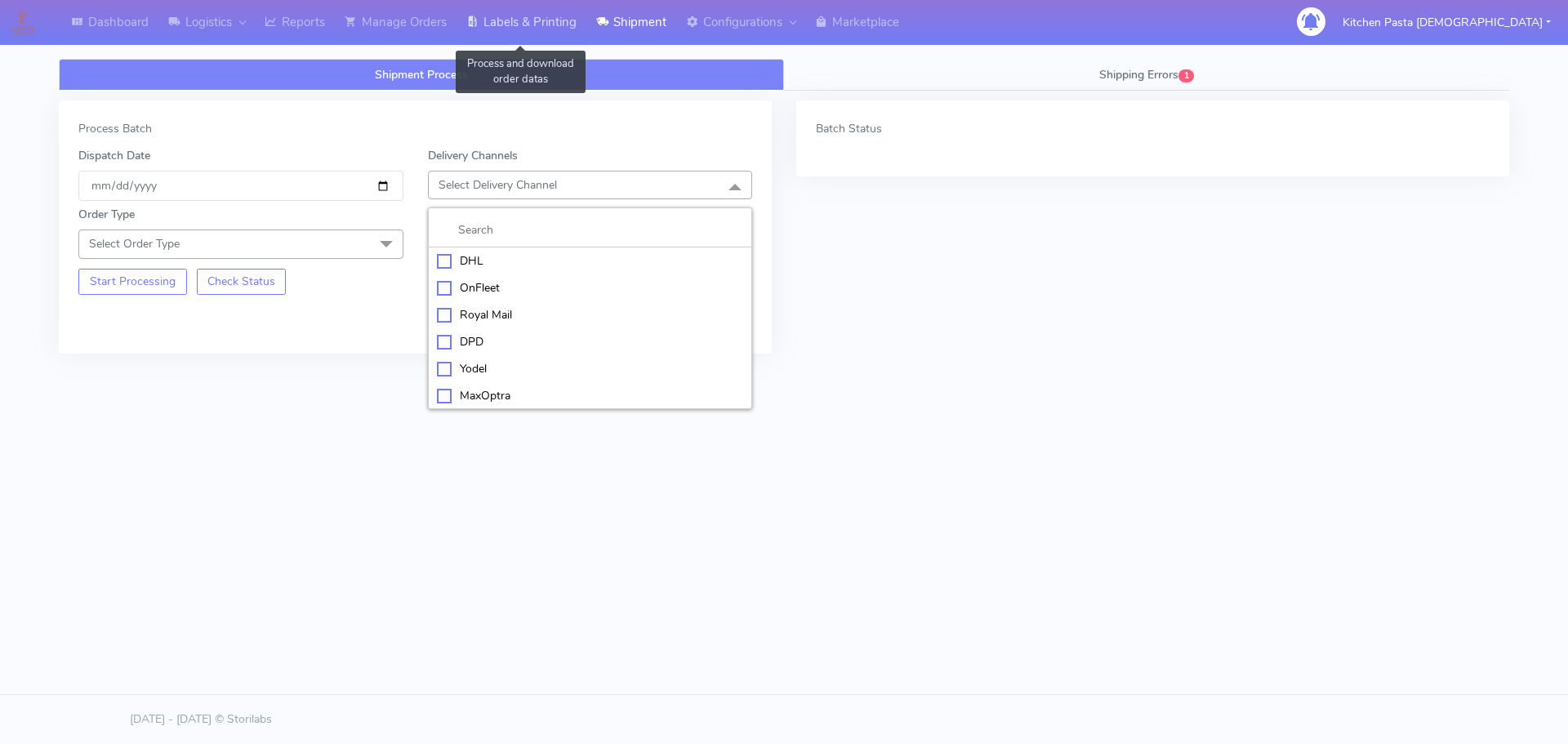
click at [561, 39] on link "Labels & Printing" at bounding box center [521, 23] width 130 height 45
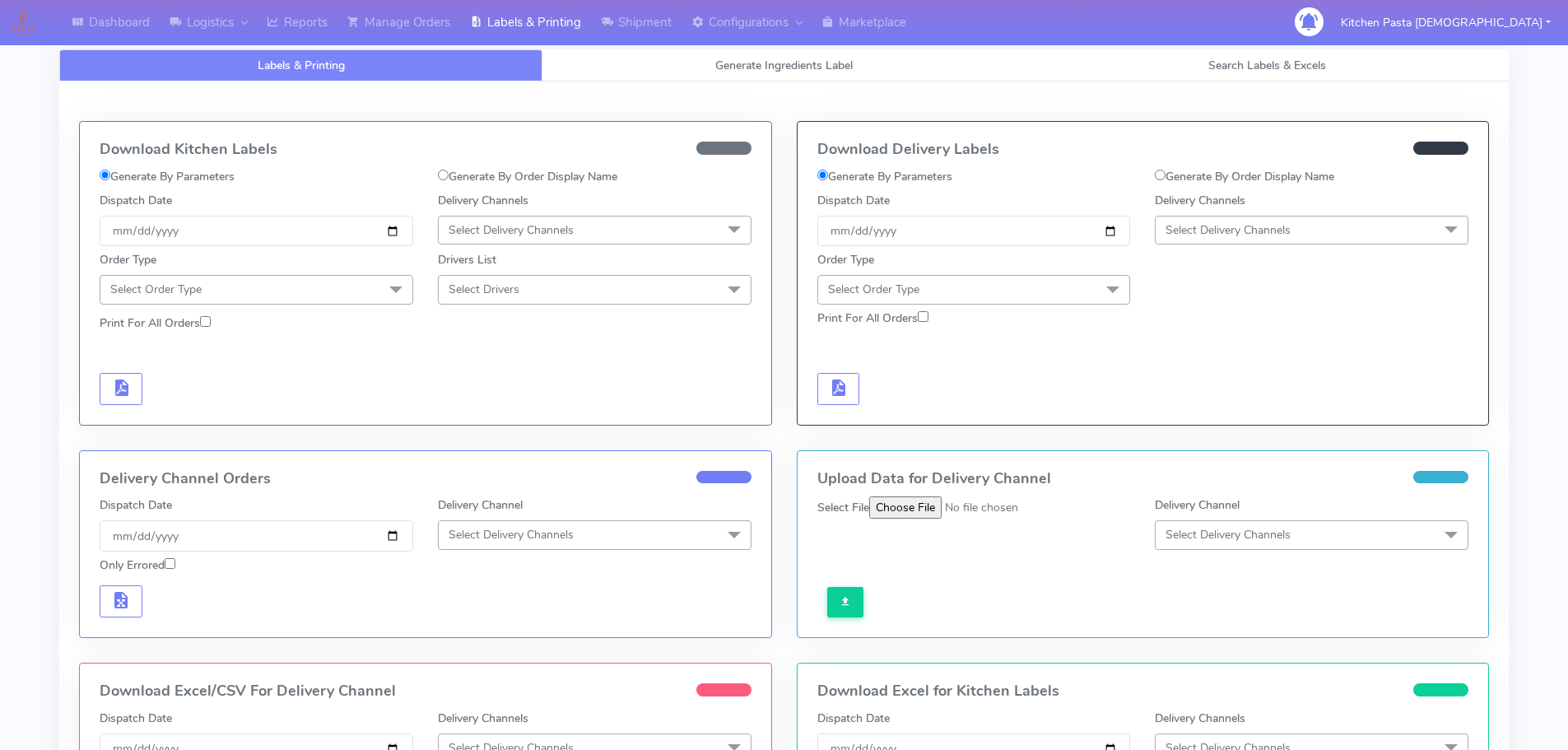
click at [563, 233] on span "Select Delivery Channels" at bounding box center [511, 230] width 125 height 16
click at [507, 363] on div "Royal Mail" at bounding box center [594, 360] width 295 height 17
click at [386, 298] on span at bounding box center [396, 291] width 33 height 31
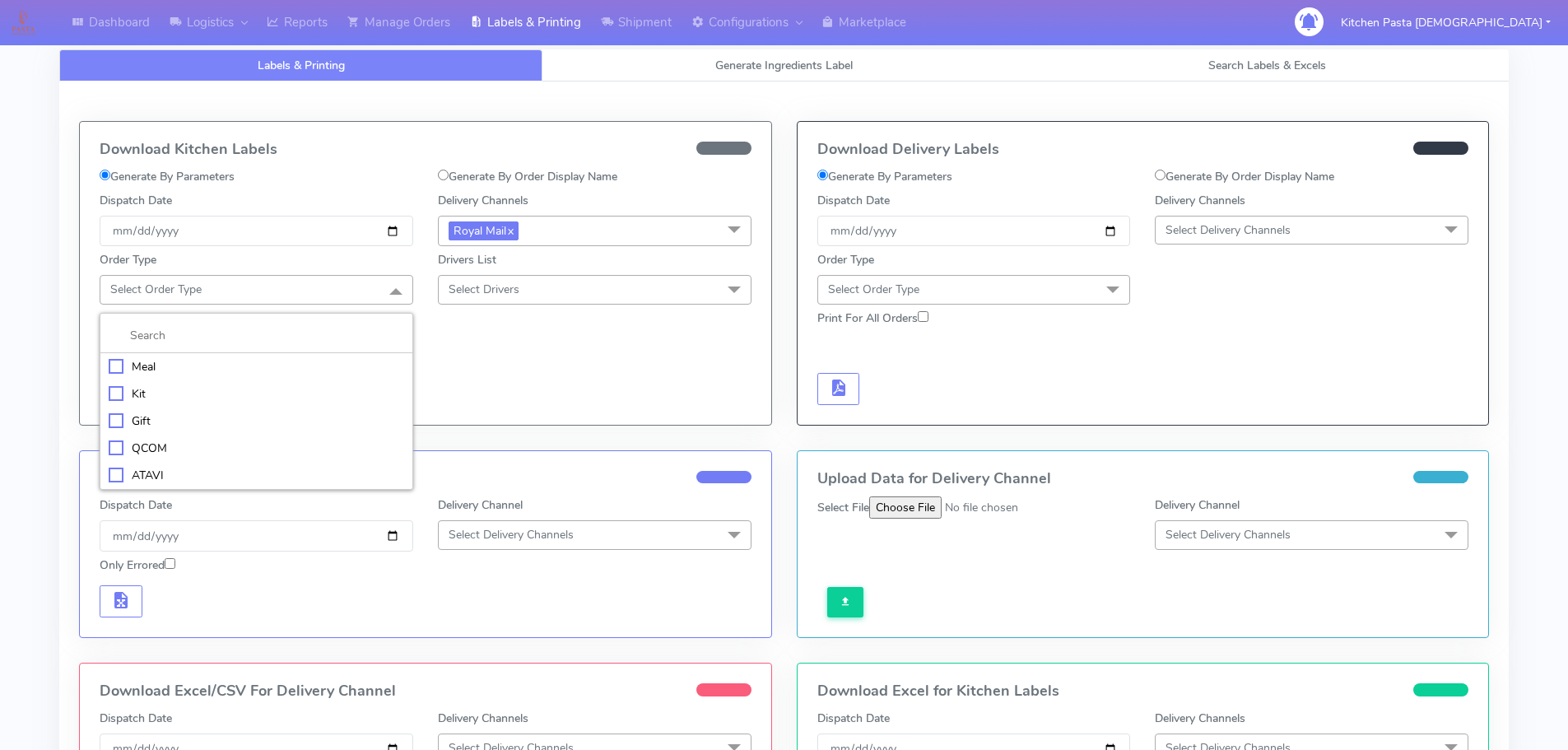
click at [216, 370] on div "Meal" at bounding box center [256, 367] width 295 height 17
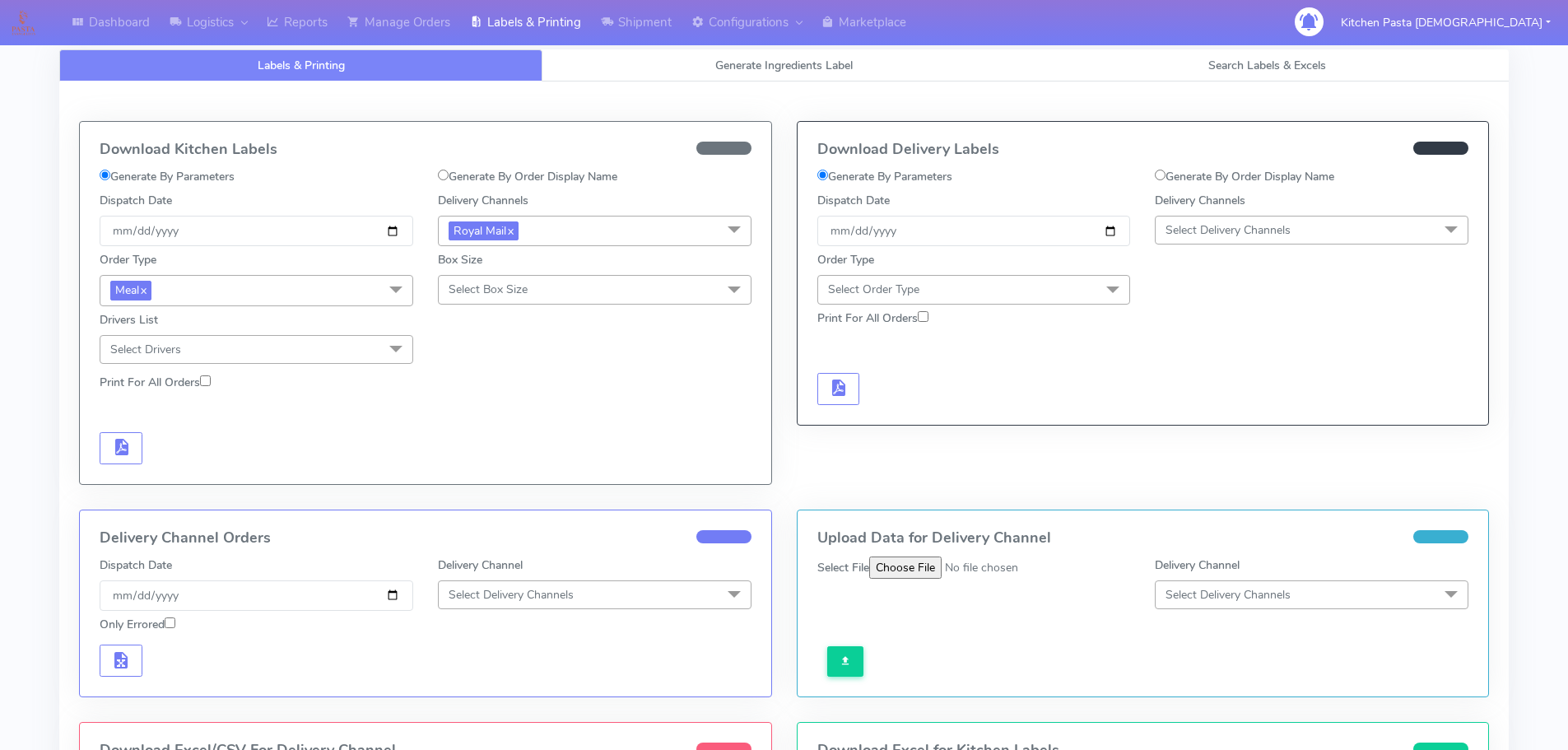
click at [494, 301] on span "Select Box Size" at bounding box center [594, 290] width 314 height 29
click at [480, 473] on div "Mega" at bounding box center [594, 476] width 295 height 17
click at [115, 453] on span "button" at bounding box center [122, 450] width 20 height 16
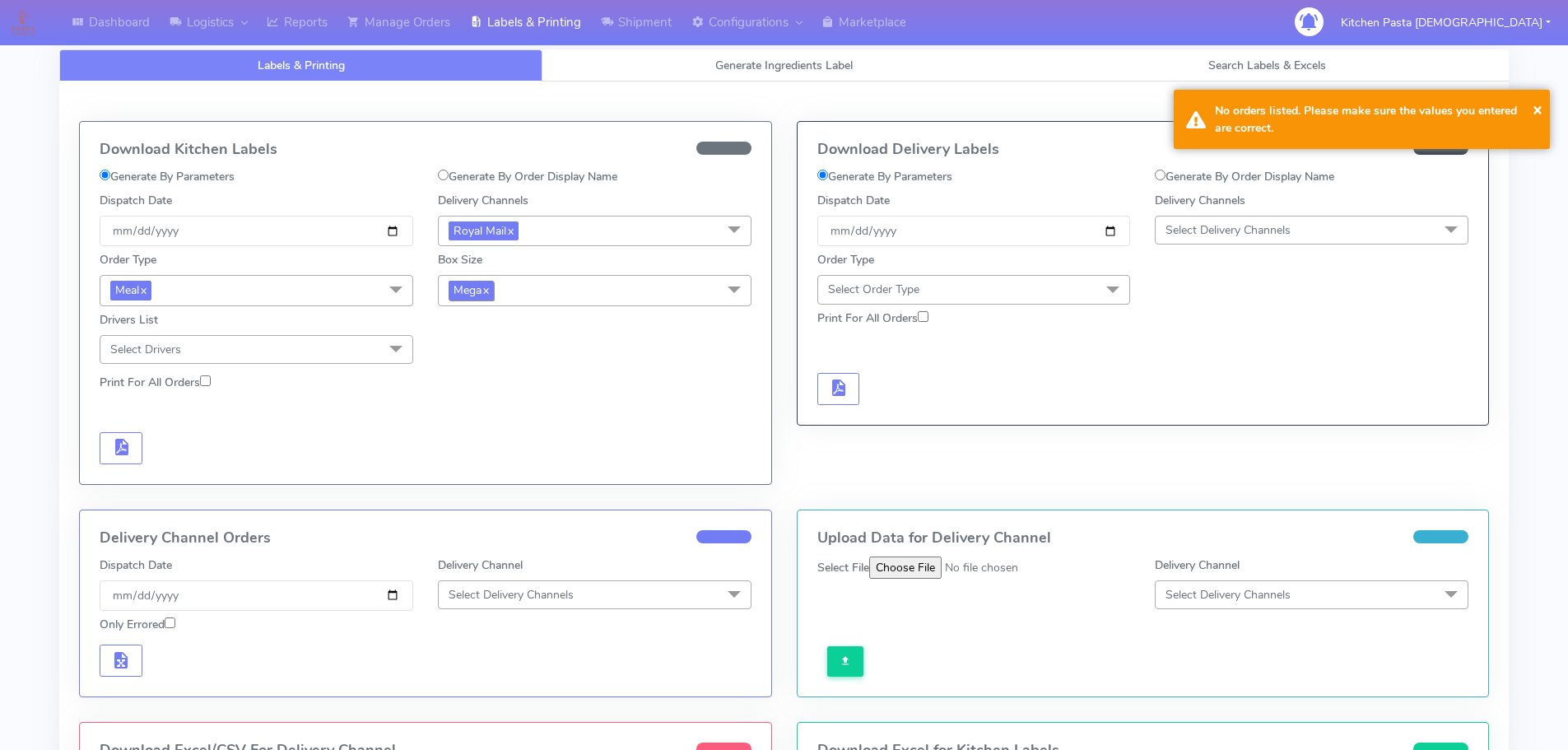
click at [463, 295] on span "Mega x" at bounding box center [472, 290] width 46 height 19
click at [457, 443] on div "Large" at bounding box center [594, 450] width 295 height 17
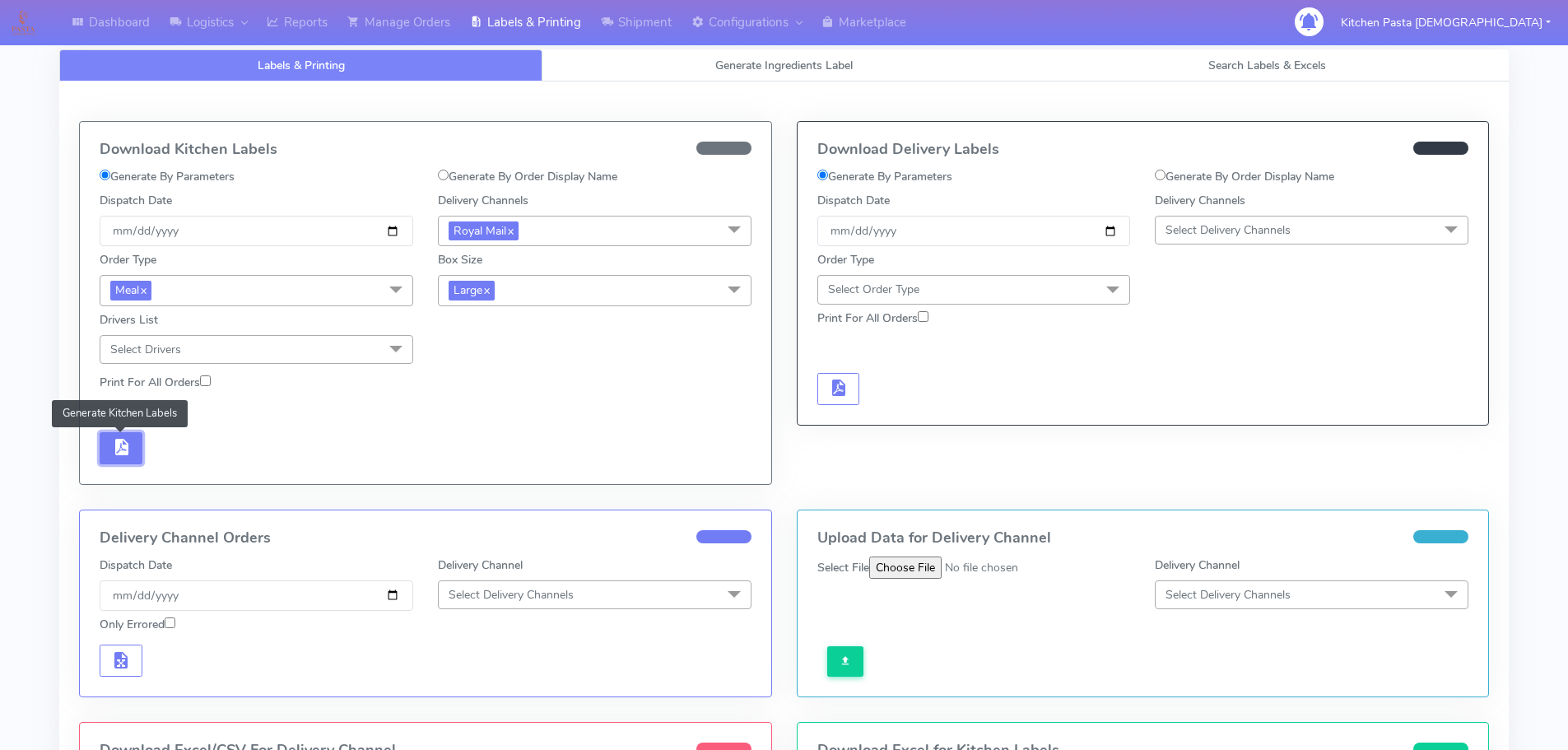
click at [109, 450] on button "button" at bounding box center [121, 448] width 43 height 32
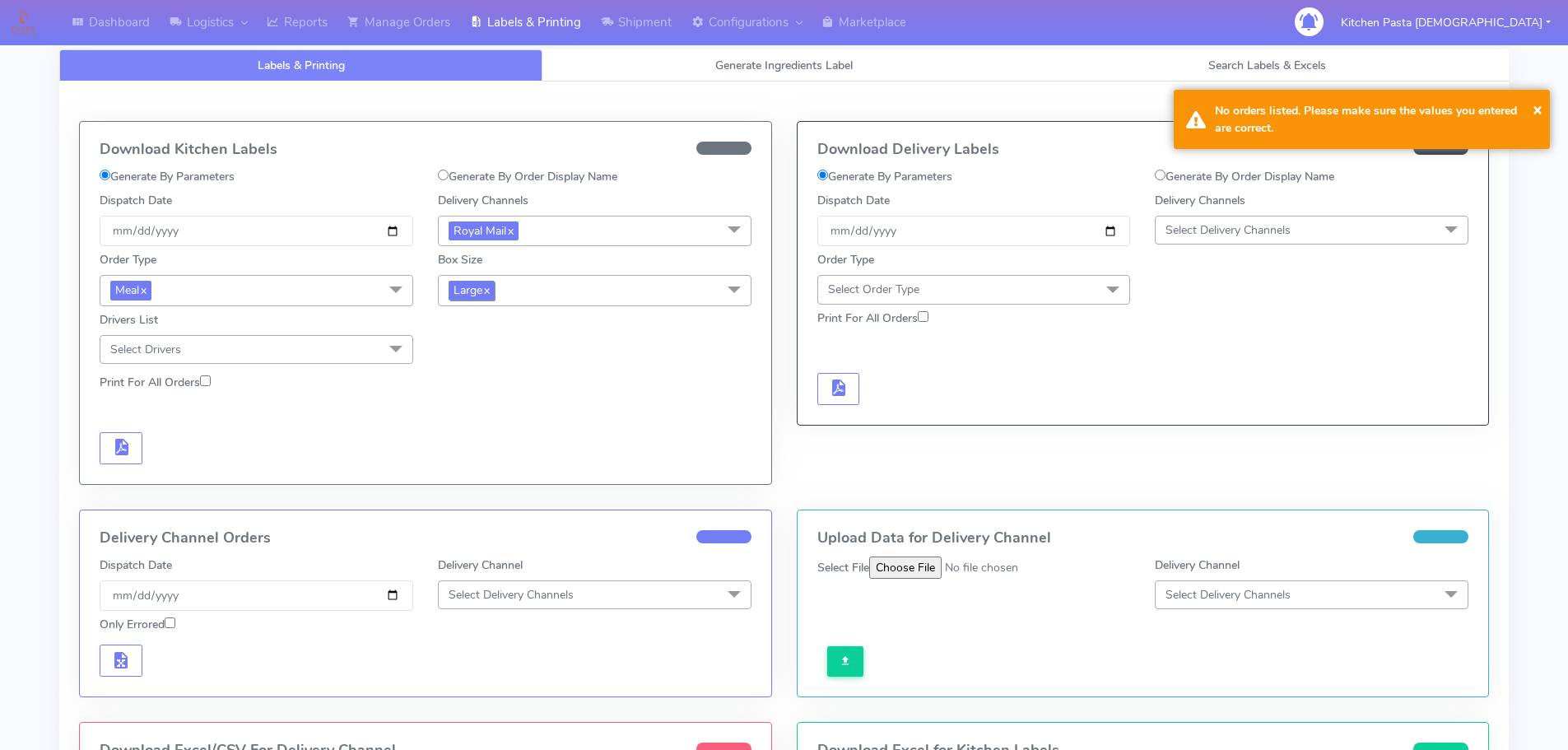
click at [452, 284] on span "Large x" at bounding box center [472, 290] width 46 height 19
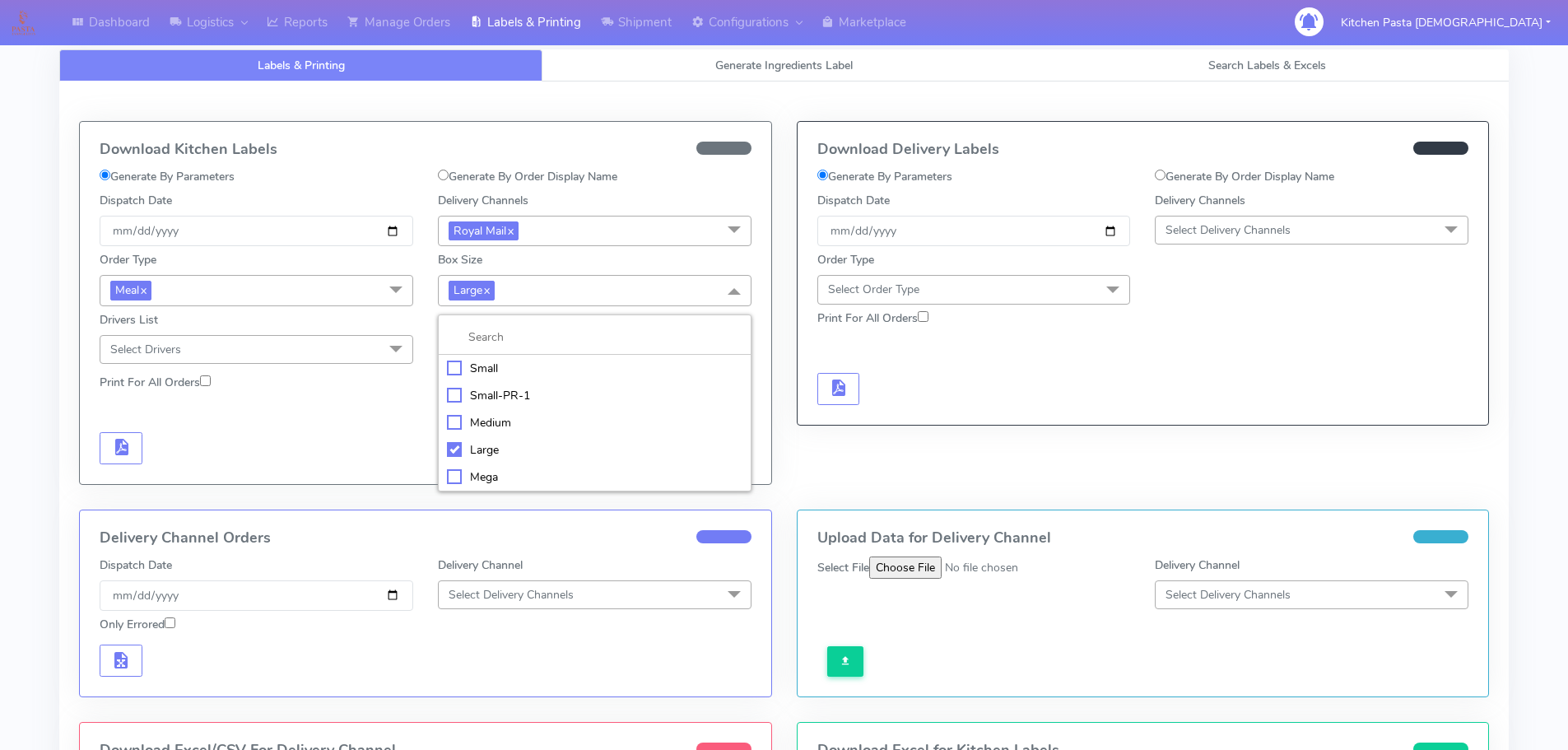
click at [485, 426] on div "Medium" at bounding box center [594, 423] width 295 height 17
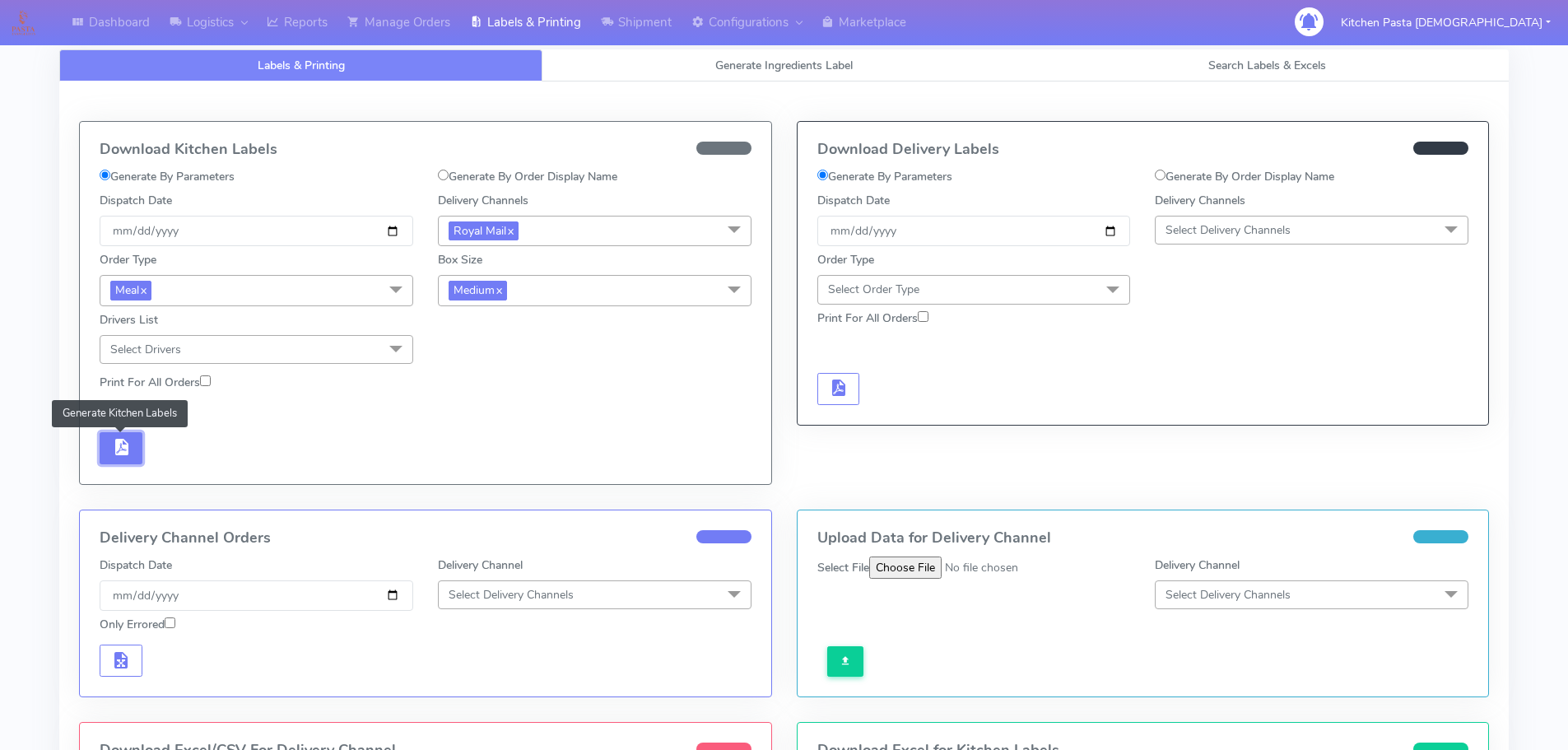
click at [139, 448] on button "button" at bounding box center [121, 448] width 43 height 32
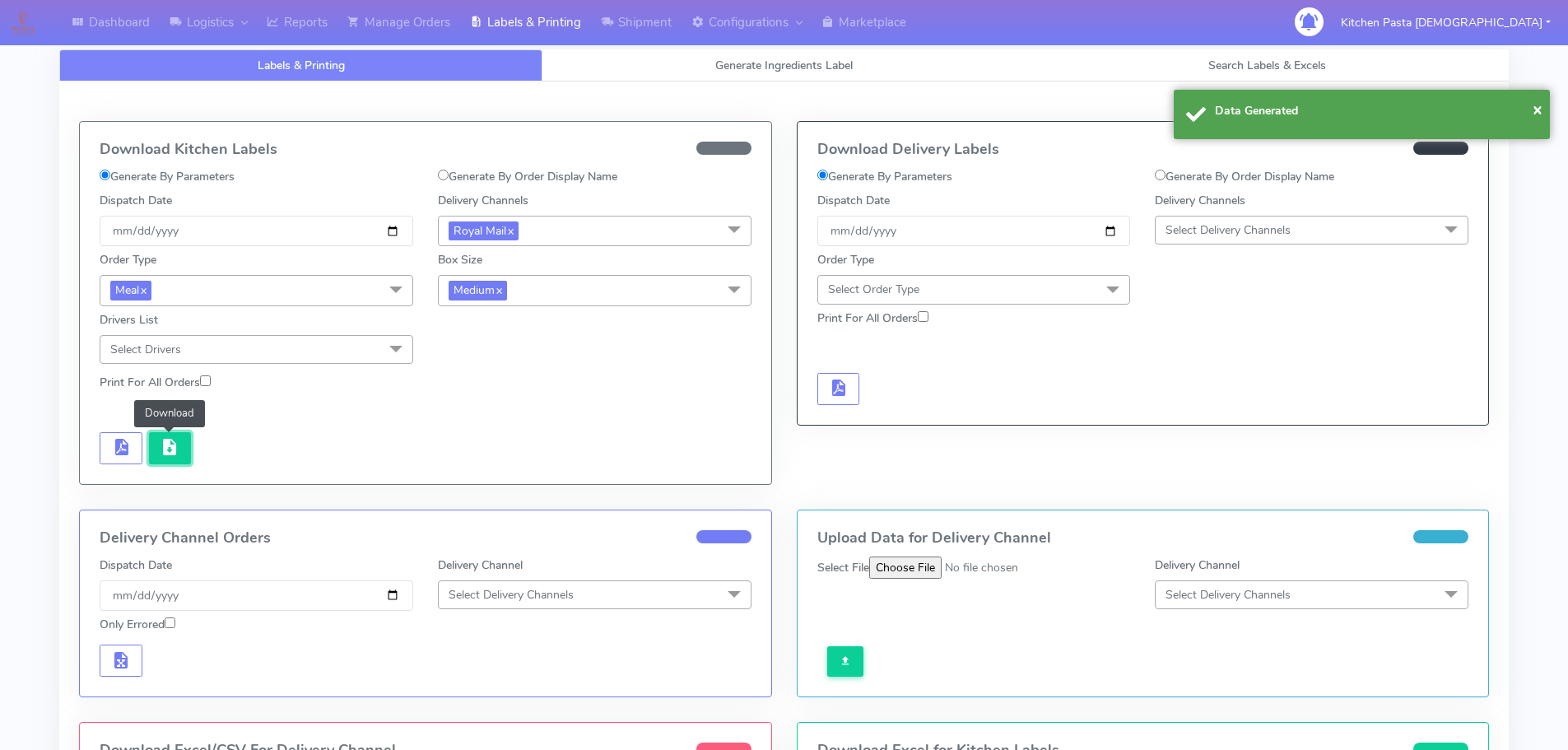
click at [169, 446] on span "button" at bounding box center [170, 450] width 20 height 16
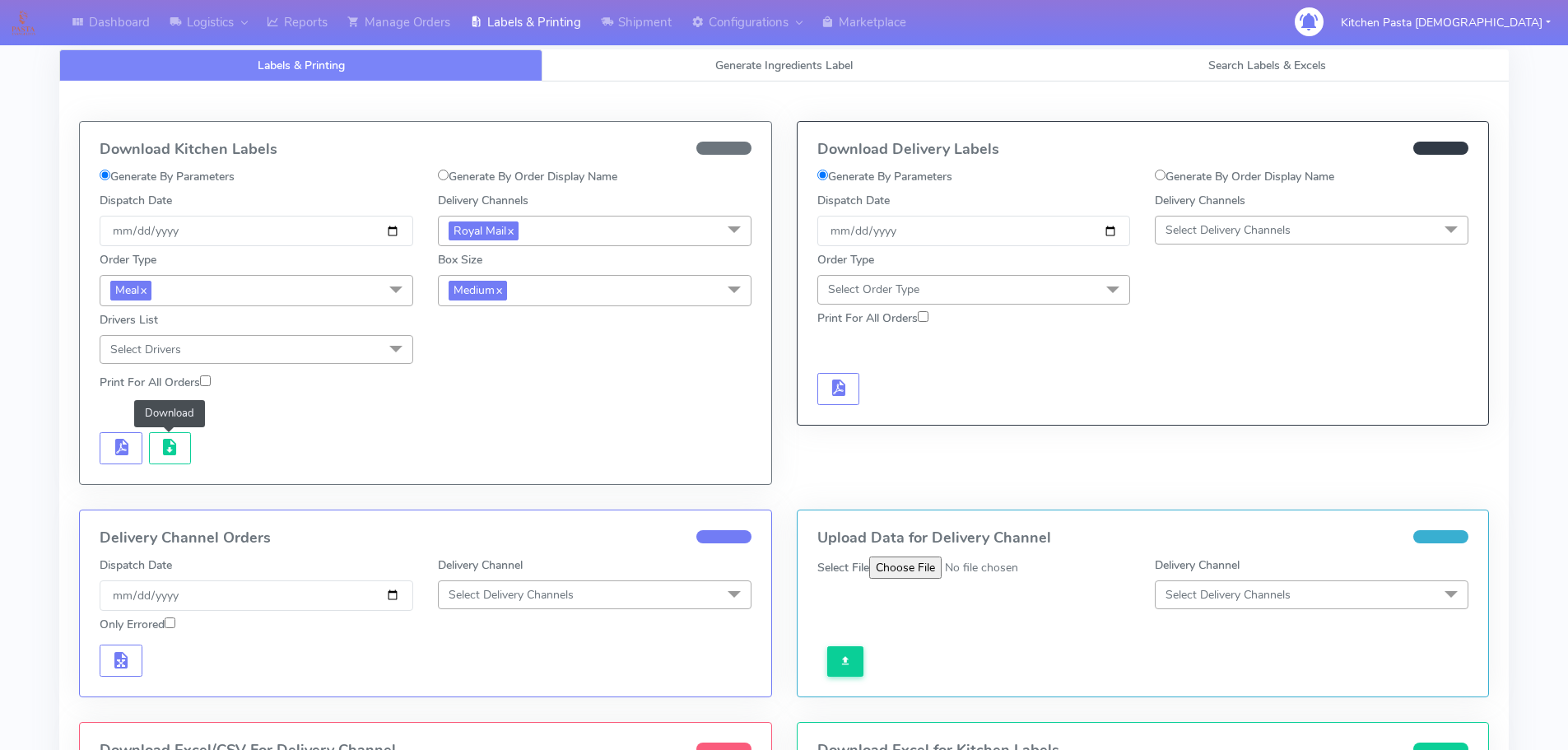
click at [539, 273] on div "Box Size Medium x Small Small-PR-1 Medium Large Mega" at bounding box center [594, 275] width 338 height 59
click at [526, 308] on div "Order Type Meal x Meal Kit Gift QCOM ATAVI Box Size Medium x Small Small-PR-1 M…" at bounding box center [425, 305] width 677 height 118
click at [502, 293] on link "x" at bounding box center [498, 289] width 7 height 17
click at [500, 284] on span "Select Box Size" at bounding box center [488, 289] width 79 height 16
click at [532, 373] on div "Small" at bounding box center [594, 367] width 295 height 17
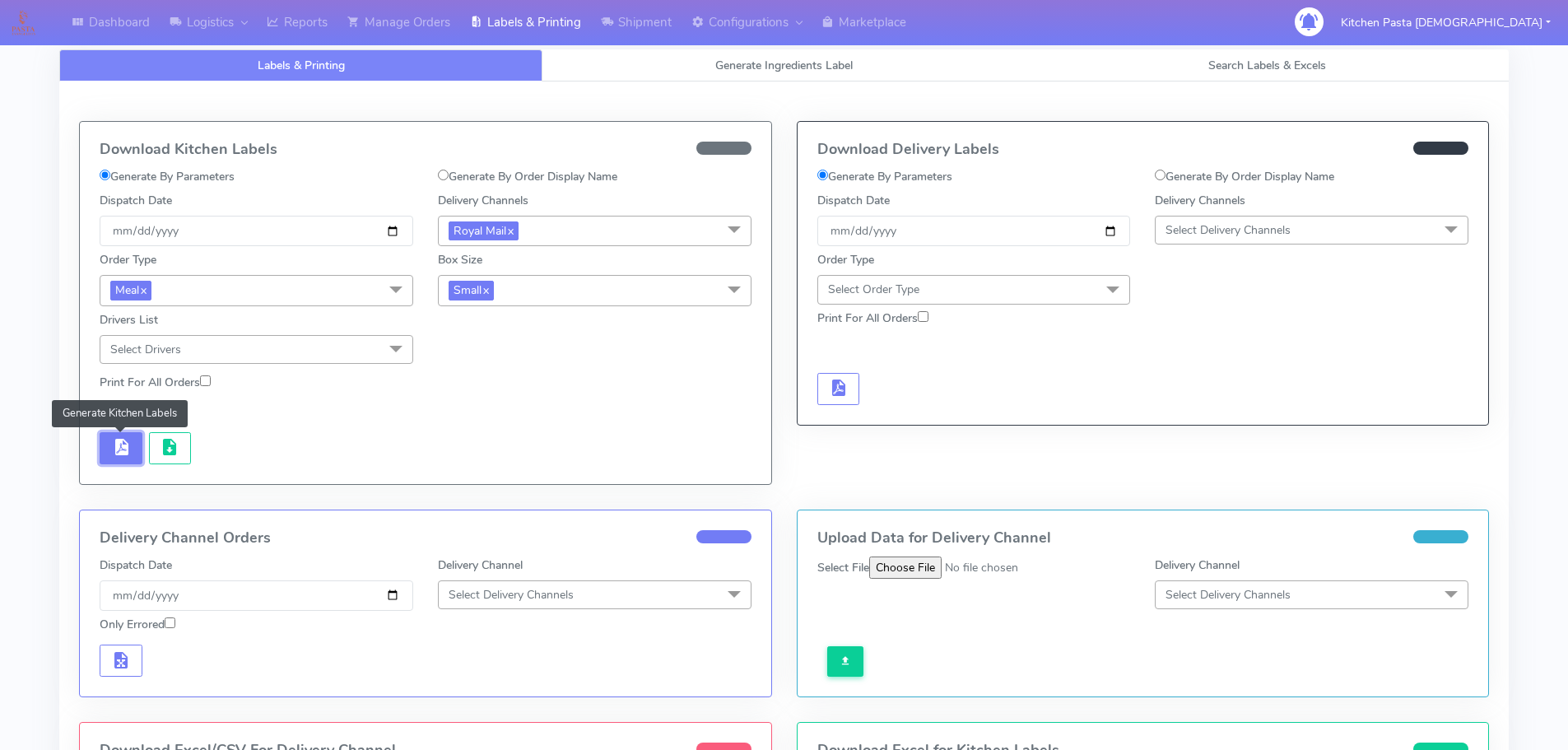
click at [128, 448] on span "button" at bounding box center [122, 450] width 20 height 16
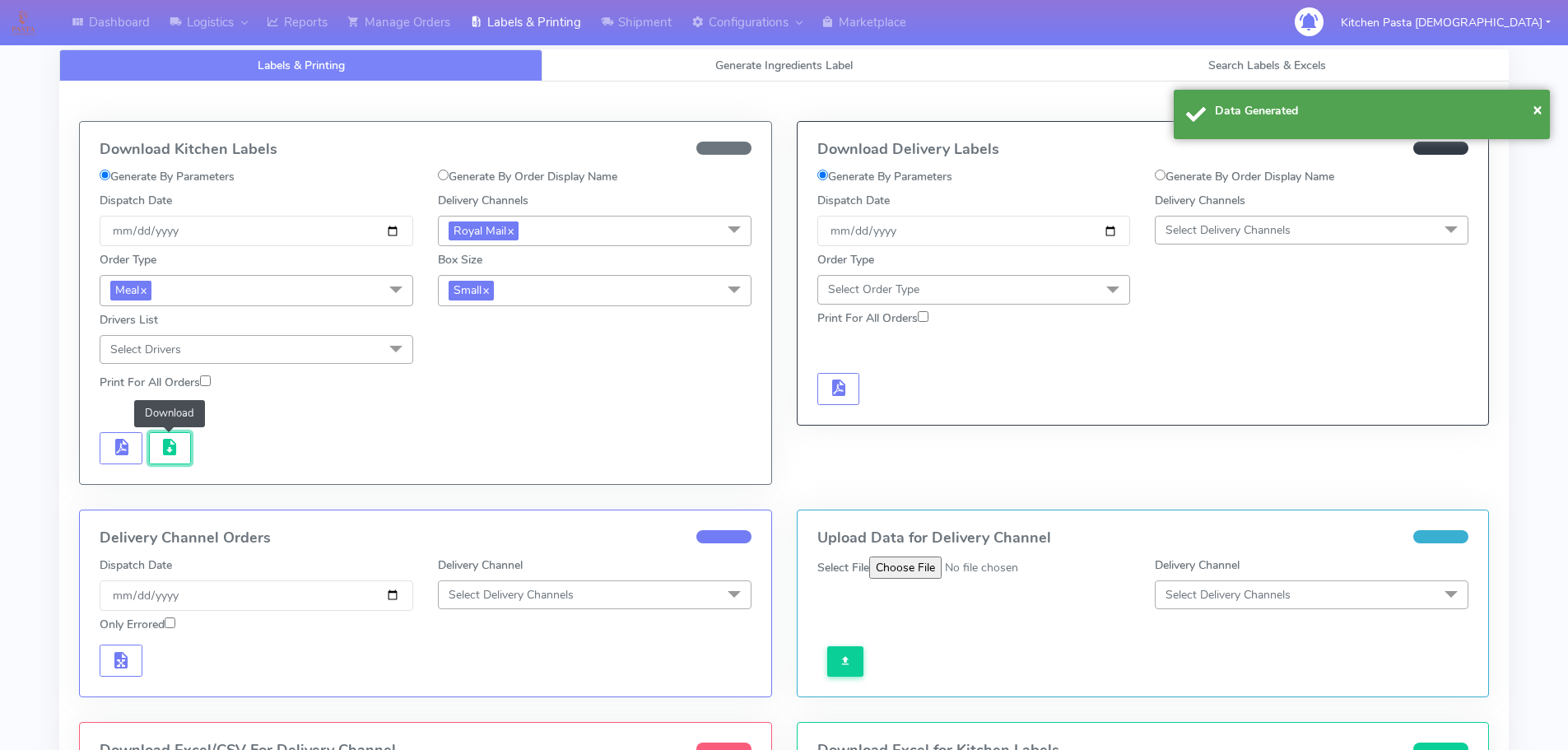
click at [176, 446] on span "button" at bounding box center [170, 450] width 20 height 16
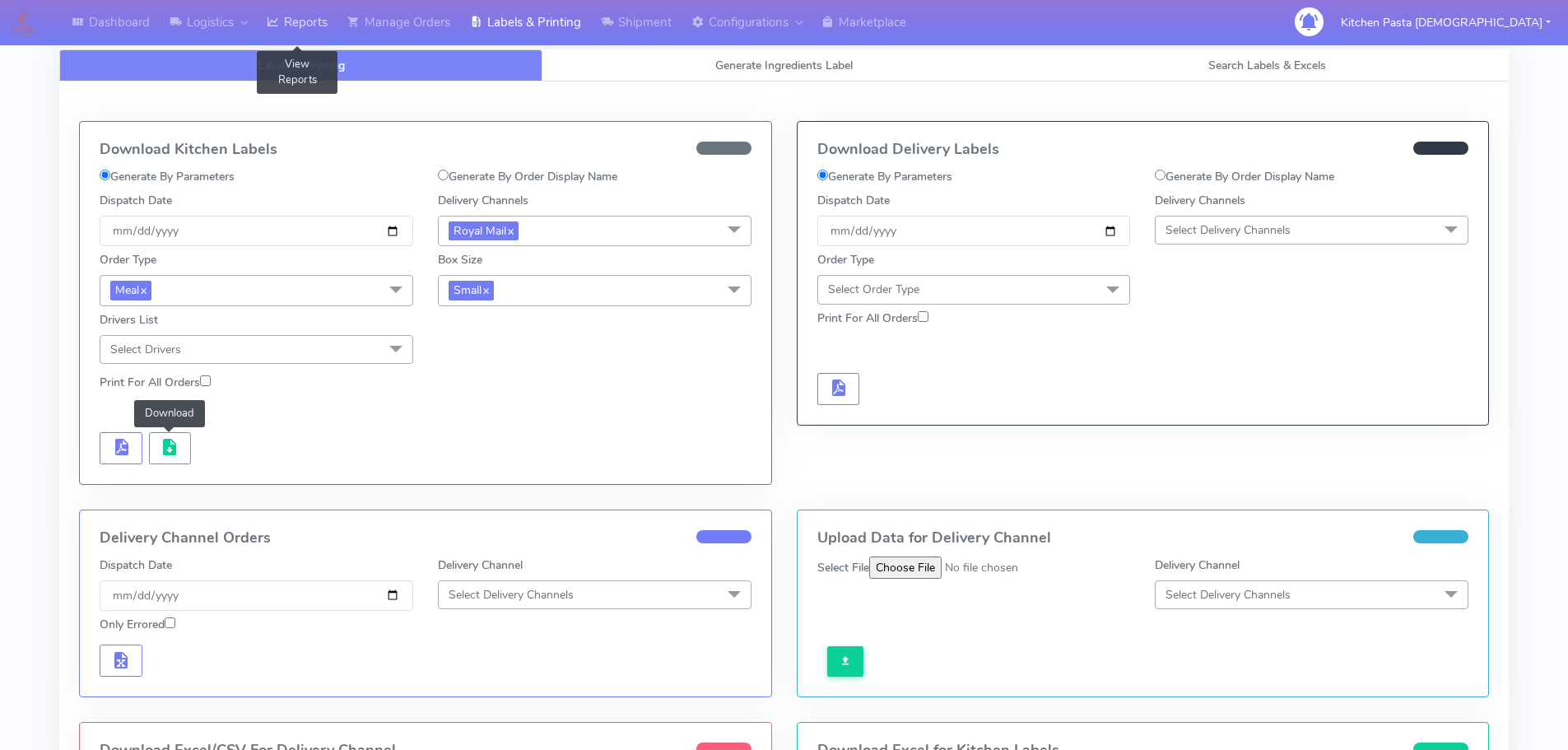
click at [285, 20] on link "Reports" at bounding box center [297, 23] width 80 height 46
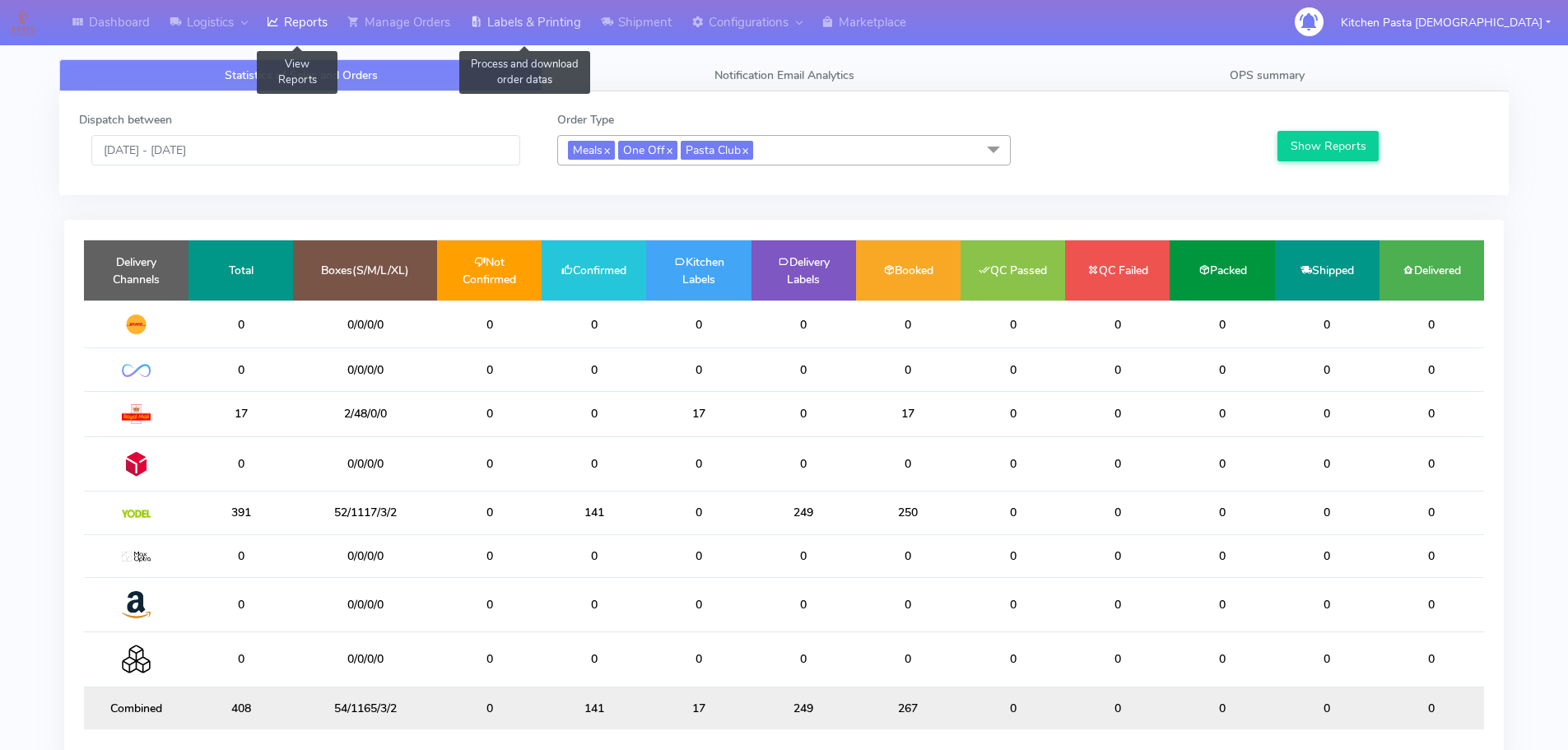
click at [580, 18] on link "Labels & Printing" at bounding box center [525, 23] width 131 height 46
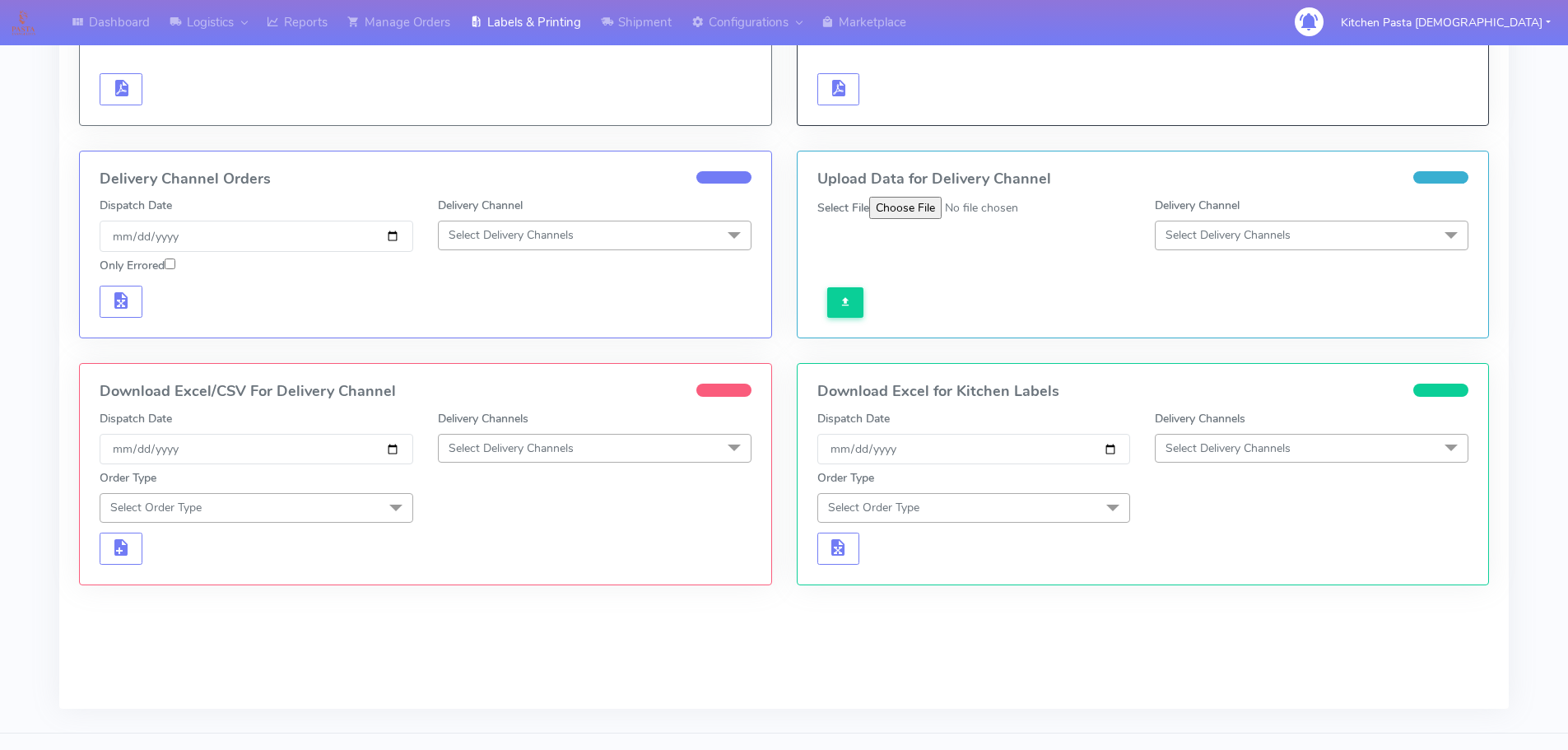
scroll to position [329, 0]
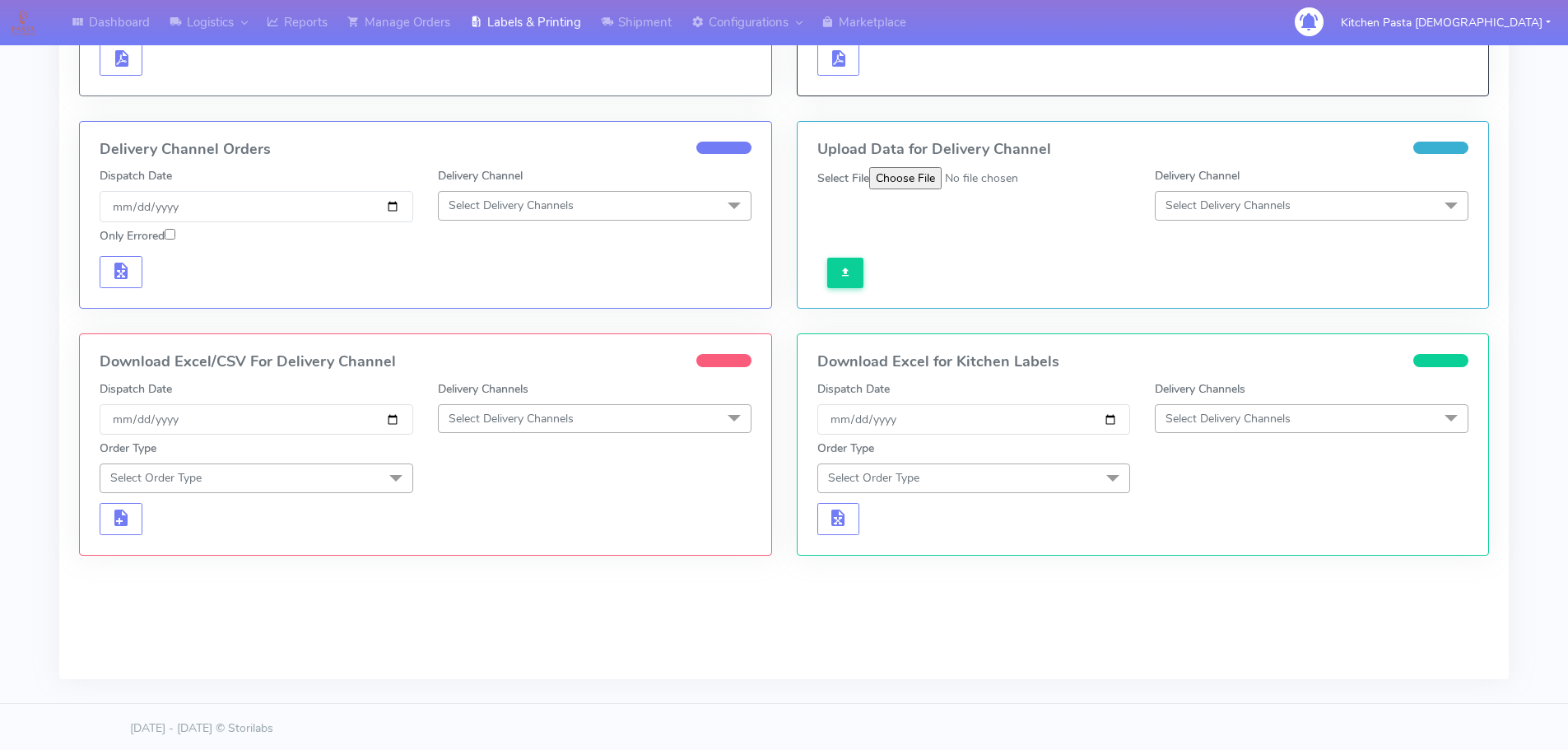
click at [628, 420] on span "Select Delivery Channels" at bounding box center [594, 419] width 314 height 29
click at [511, 549] on div "Royal Mail" at bounding box center [594, 550] width 295 height 17
click at [359, 496] on form "Dispatch Date [DATE] Delivery Channels Royal Mail x DHL OnFleet Royal Mail DPD …" at bounding box center [425, 457] width 652 height 155
click at [360, 486] on span "Select Order Type" at bounding box center [256, 478] width 314 height 29
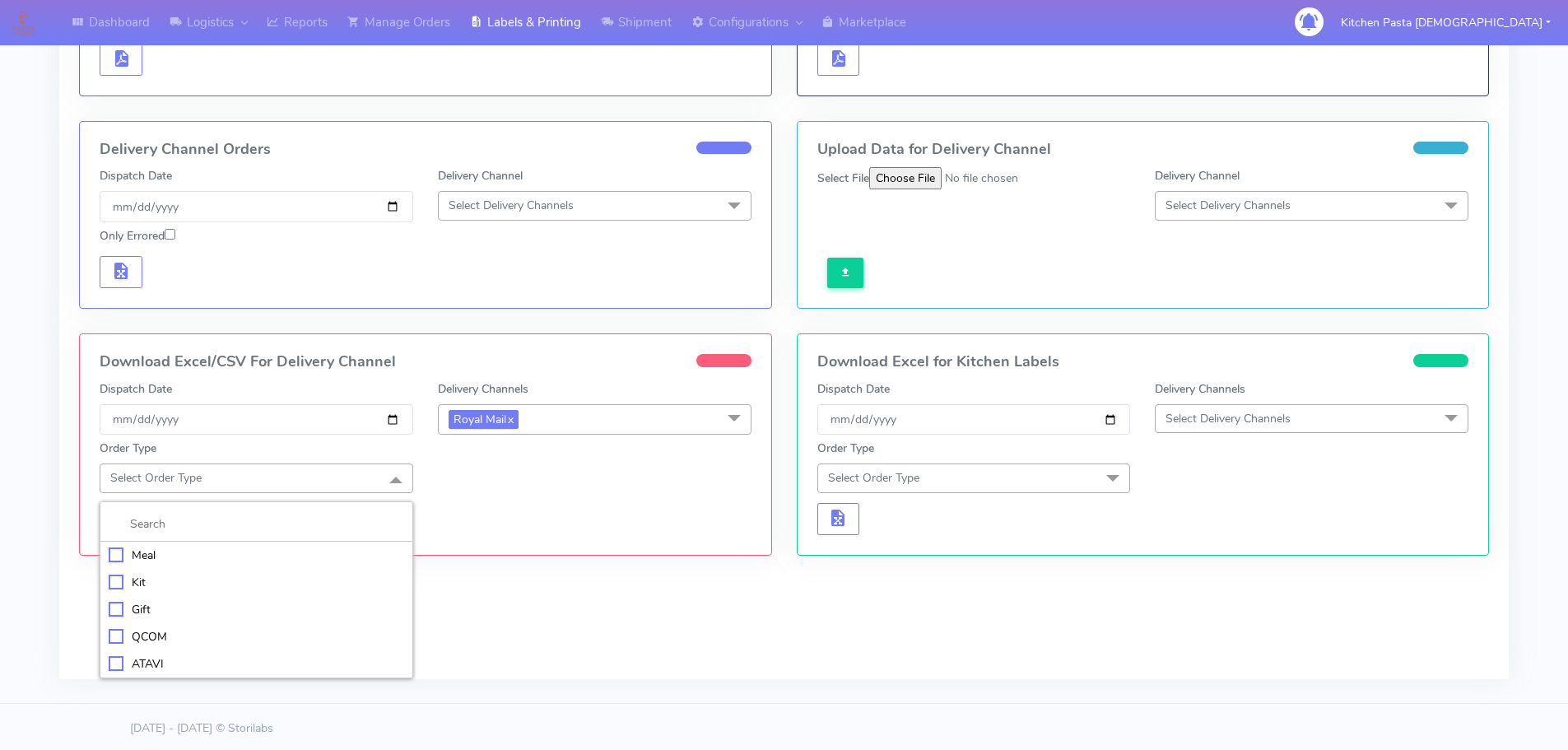
click at [277, 569] on li "Kit" at bounding box center [256, 583] width 312 height 27
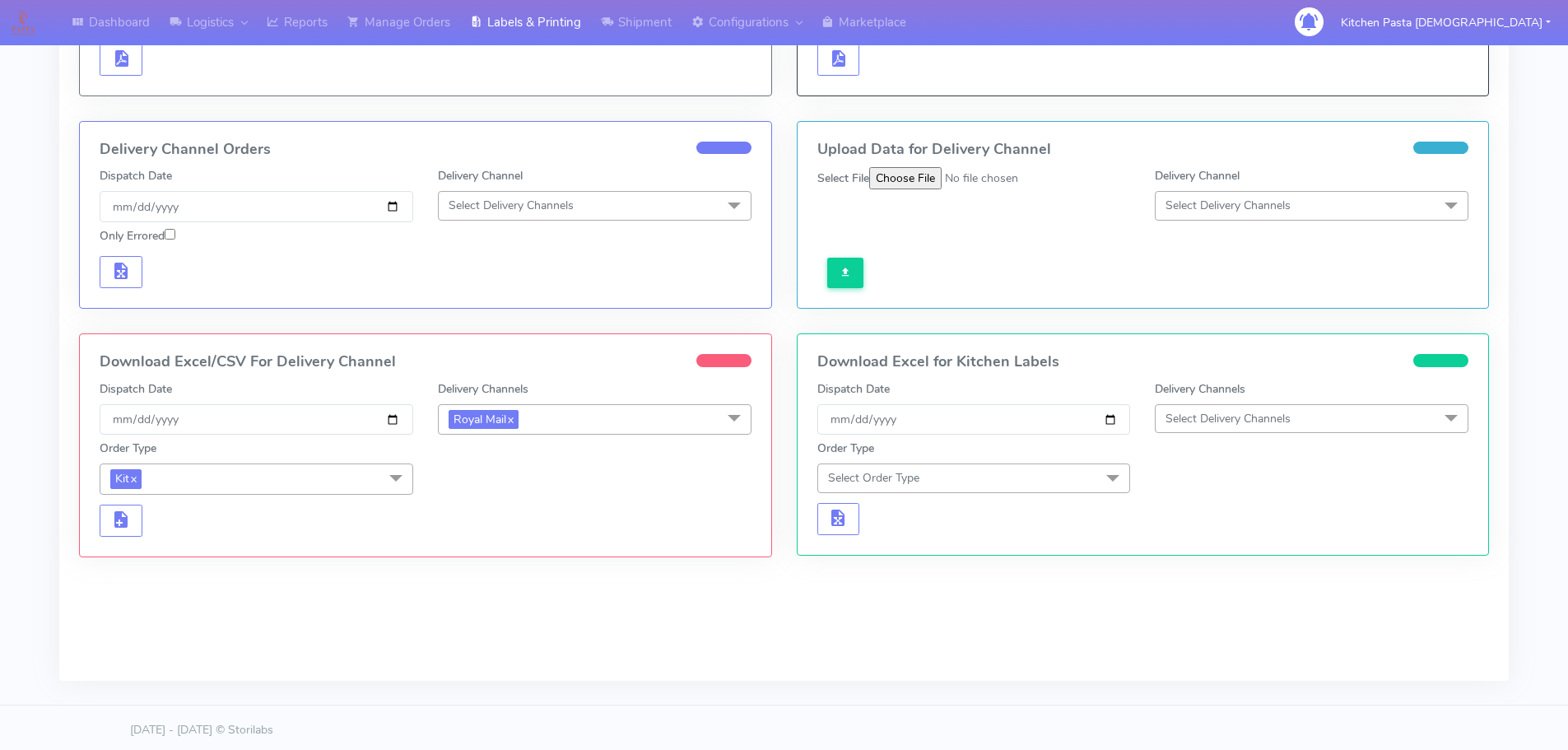
click at [336, 481] on span "Kit x" at bounding box center [256, 478] width 314 height 30
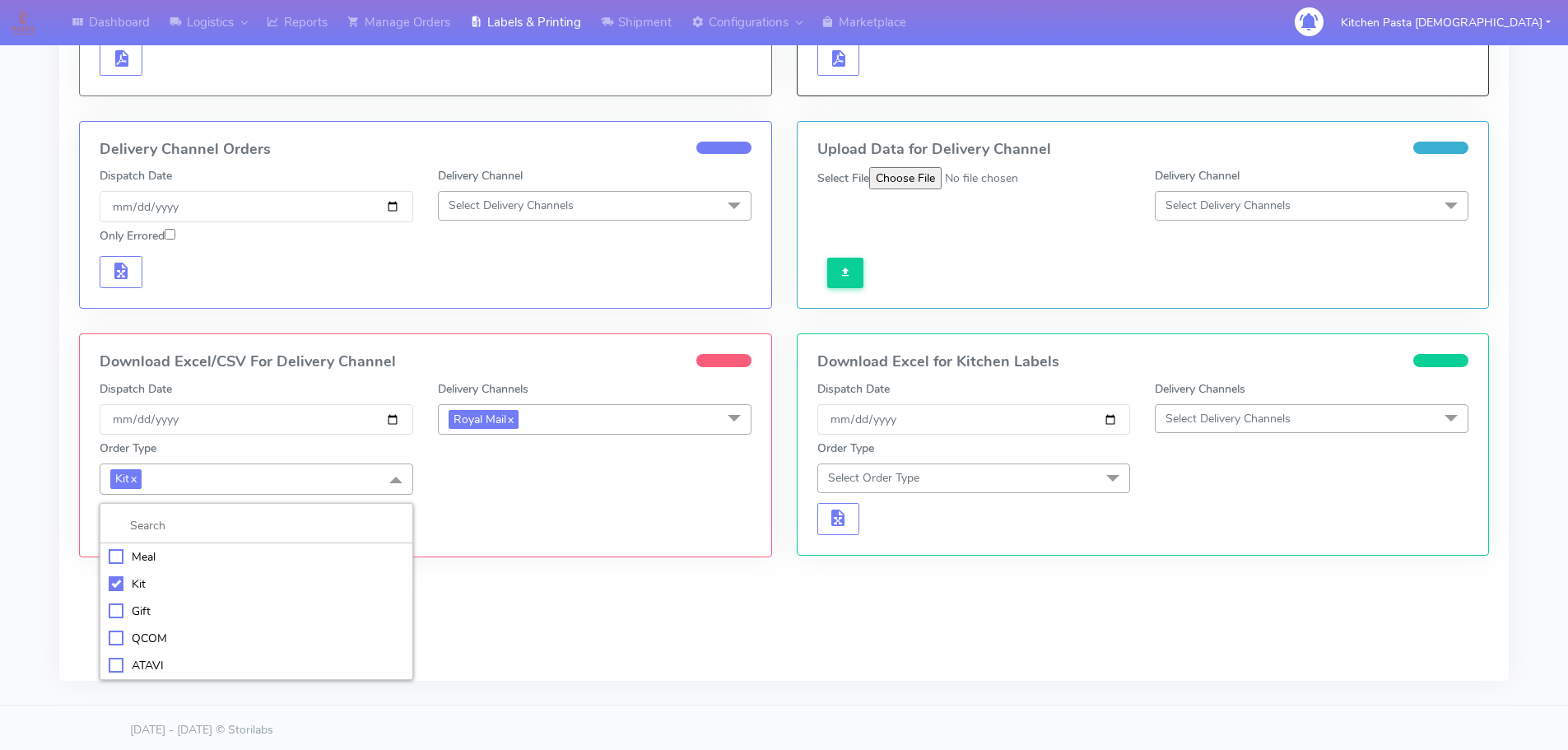
click at [251, 552] on div "Meal" at bounding box center [256, 557] width 295 height 17
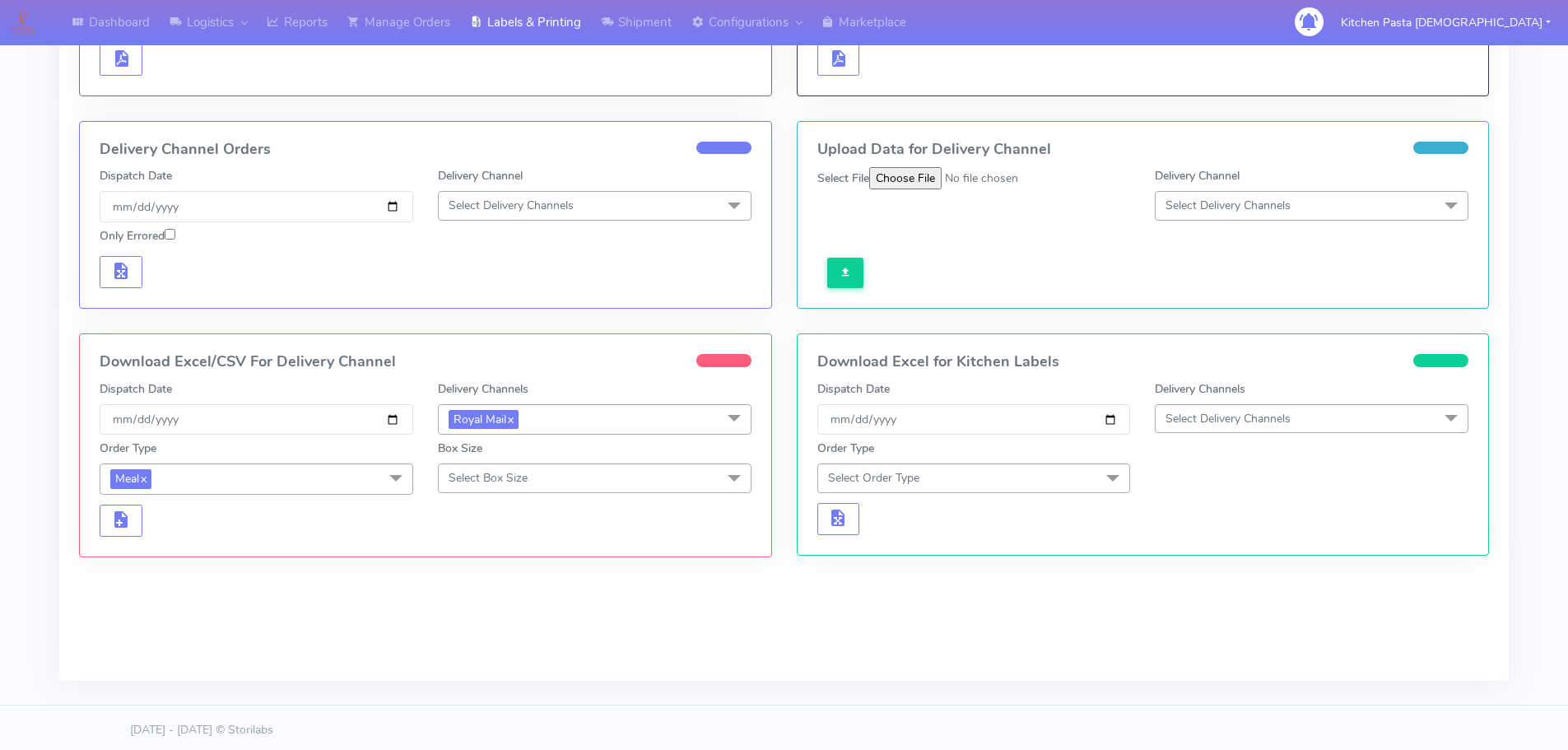
click at [475, 474] on span "Select Box Size" at bounding box center [488, 477] width 79 height 16
click at [503, 613] on div "Medium" at bounding box center [594, 609] width 295 height 17
click at [130, 521] on span "button" at bounding box center [122, 523] width 20 height 16
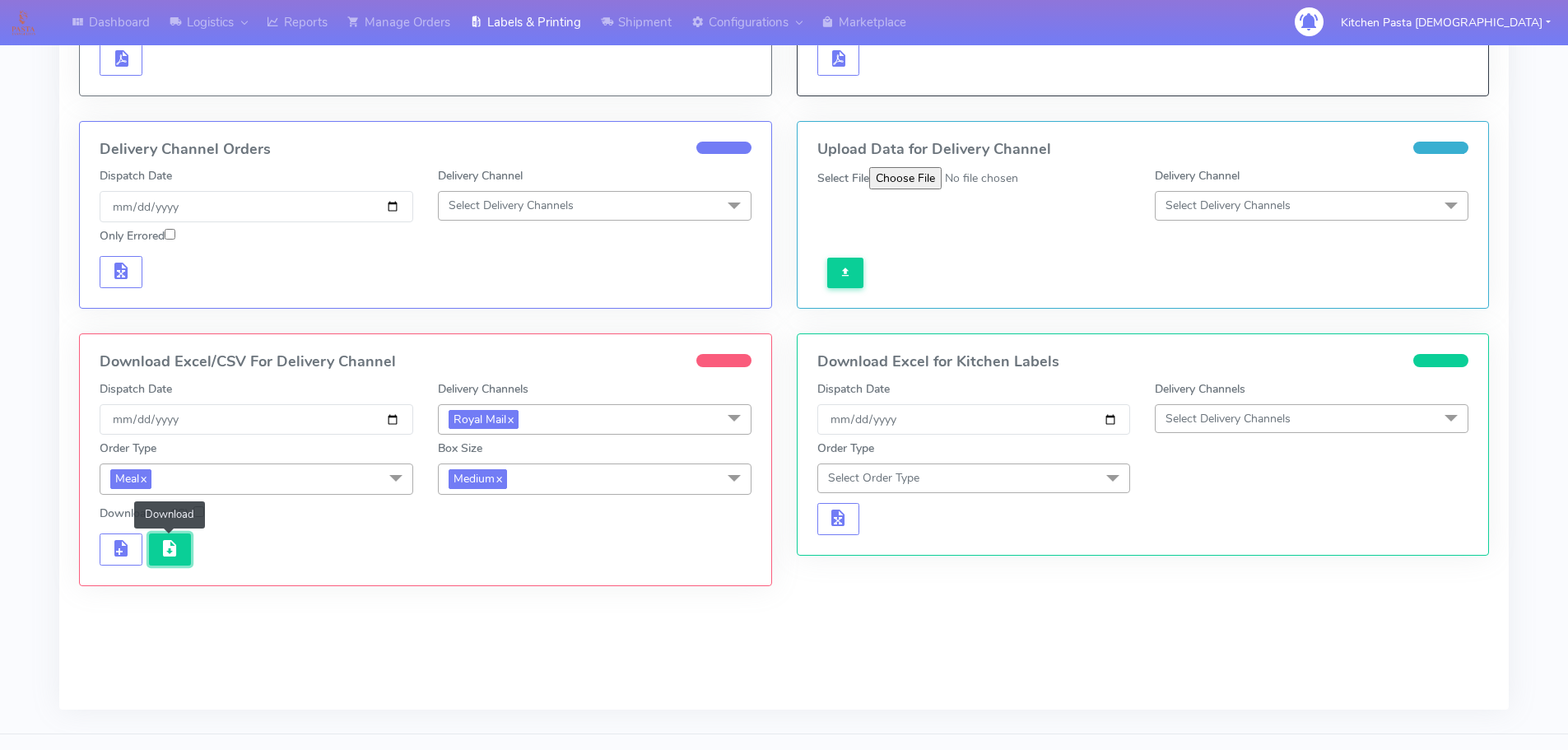
click at [182, 533] on button "button" at bounding box center [170, 549] width 43 height 32
click at [485, 476] on span "Medium x" at bounding box center [478, 478] width 59 height 19
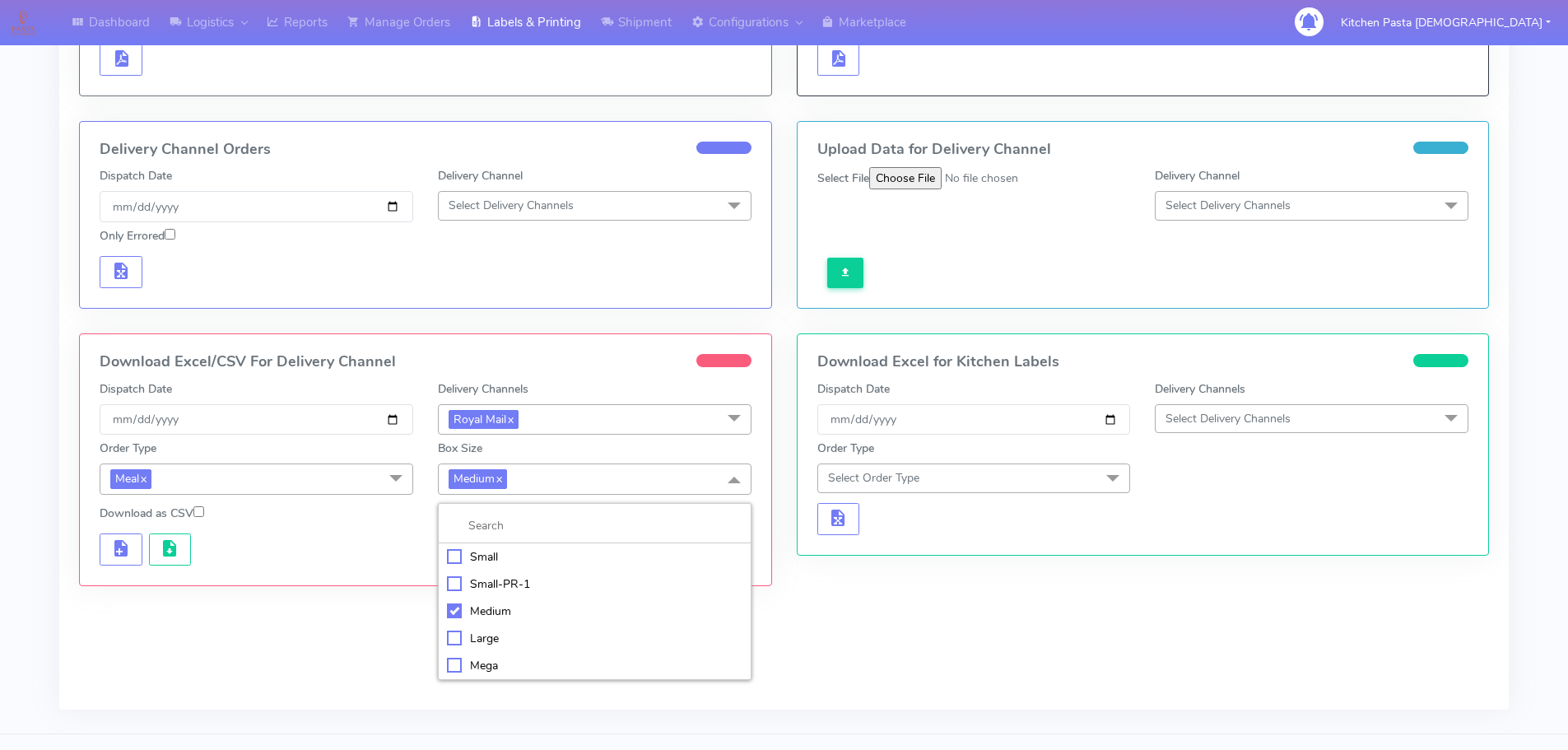
click at [484, 556] on div "Small" at bounding box center [594, 557] width 295 height 17
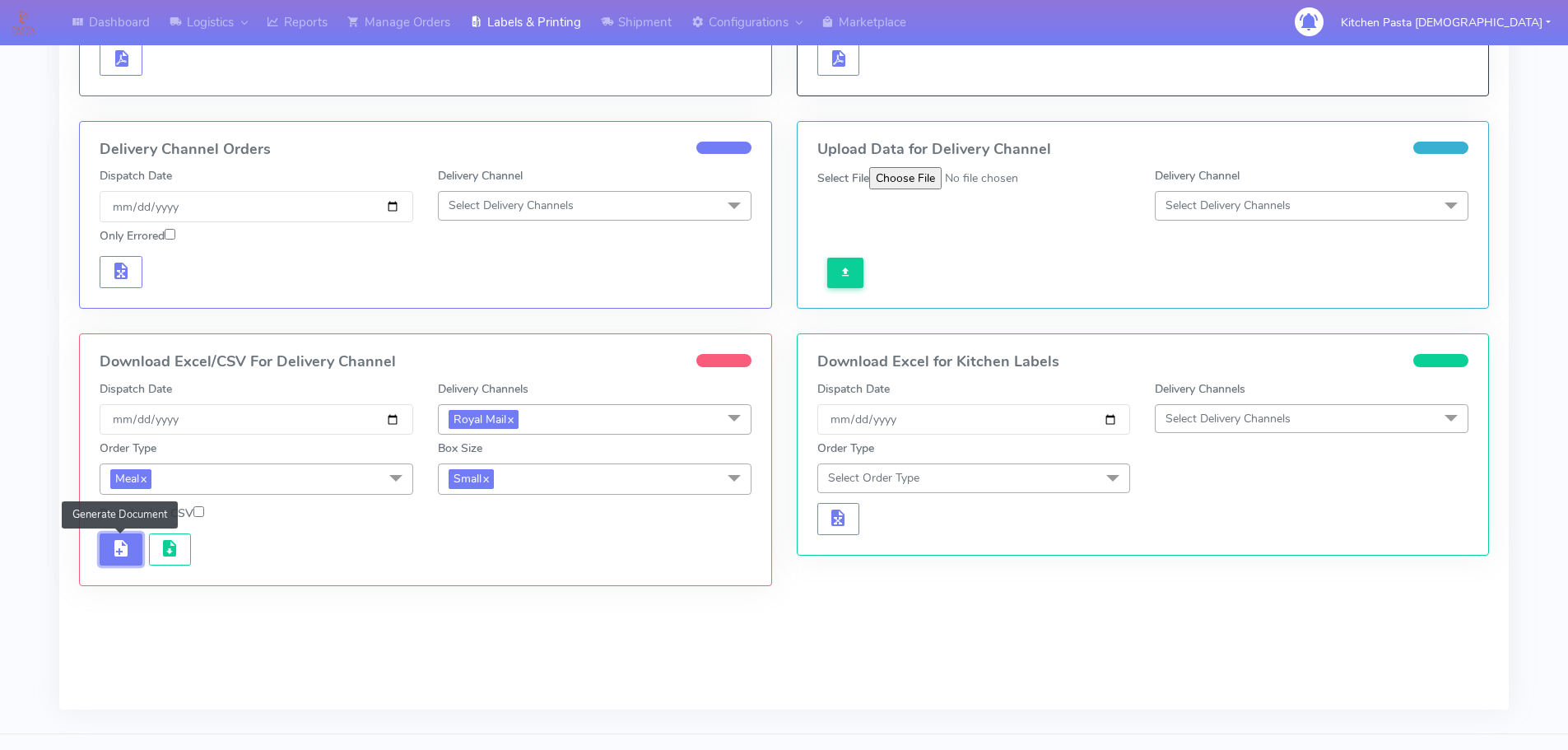
click at [113, 550] on span "button" at bounding box center [122, 552] width 20 height 16
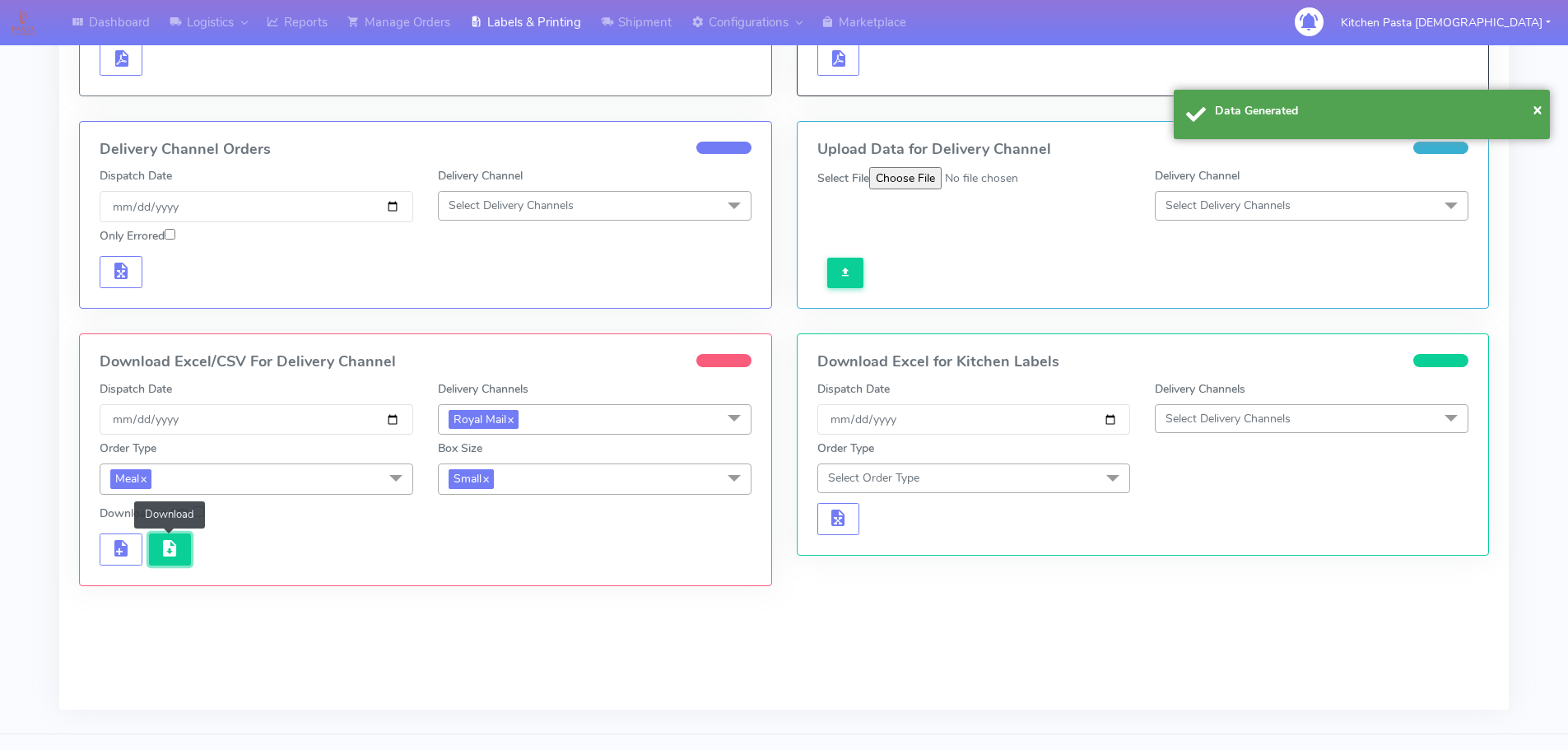
click at [164, 550] on span "button" at bounding box center [170, 552] width 20 height 16
